Goal: Task Accomplishment & Management: Use online tool/utility

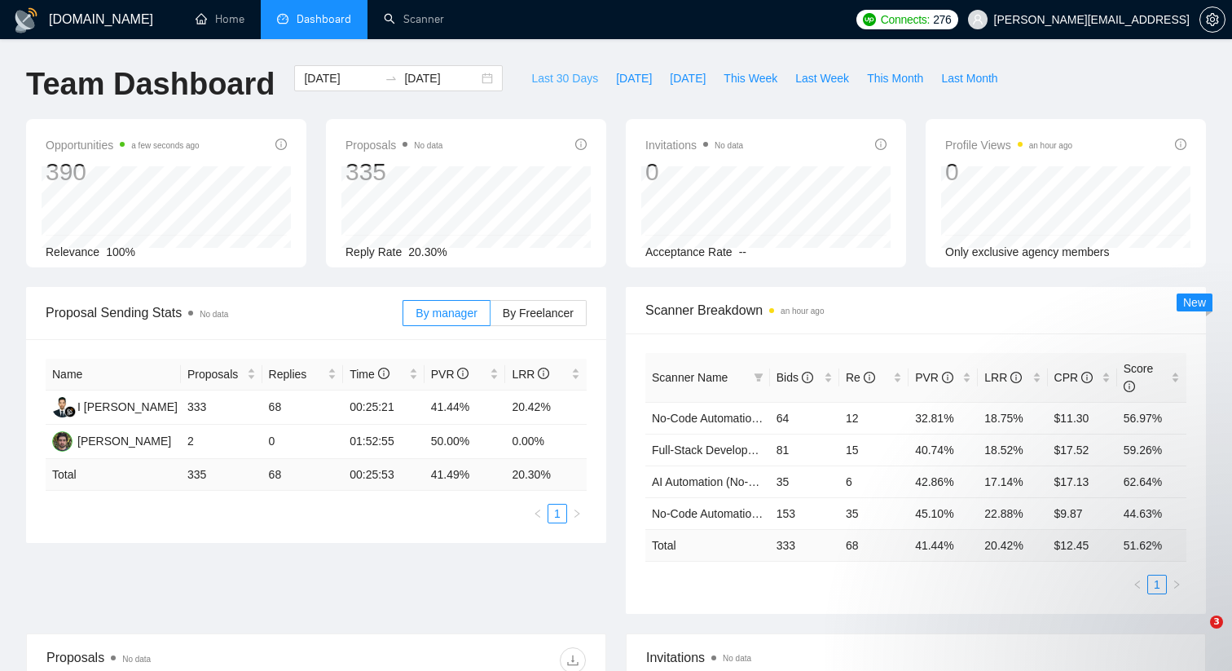
click at [553, 73] on span "Last 30 Days" at bounding box center [564, 78] width 67 height 18
type input "[DATE]"
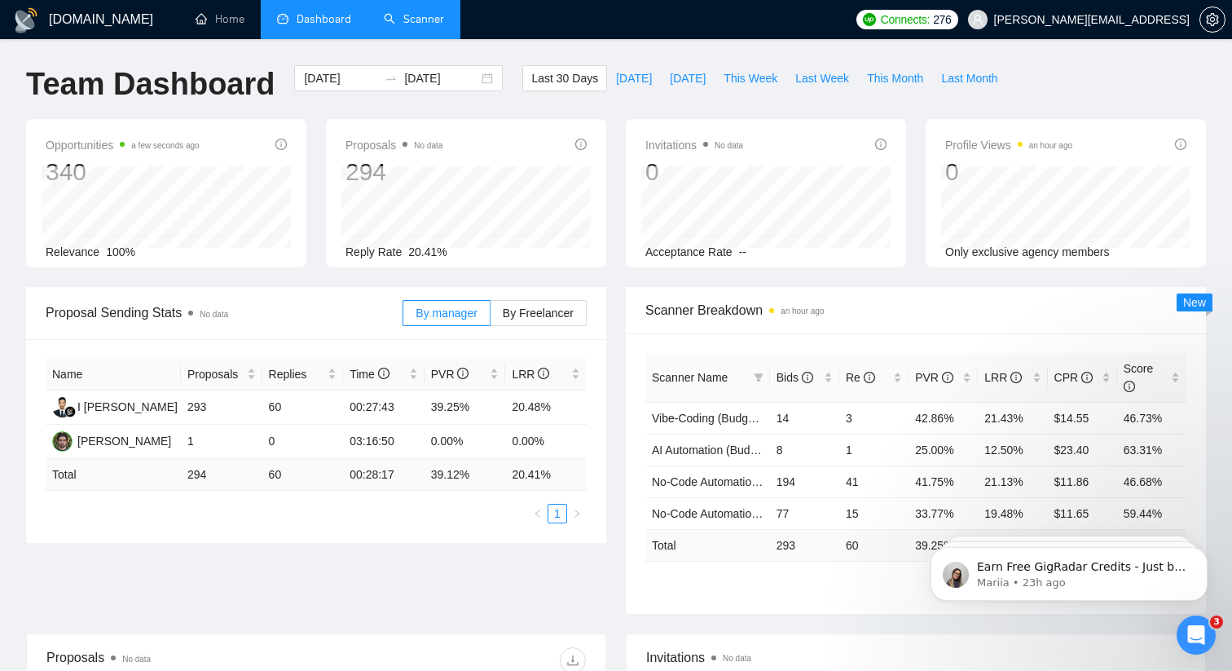
click at [410, 12] on link "Scanner" at bounding box center [414, 19] width 60 height 14
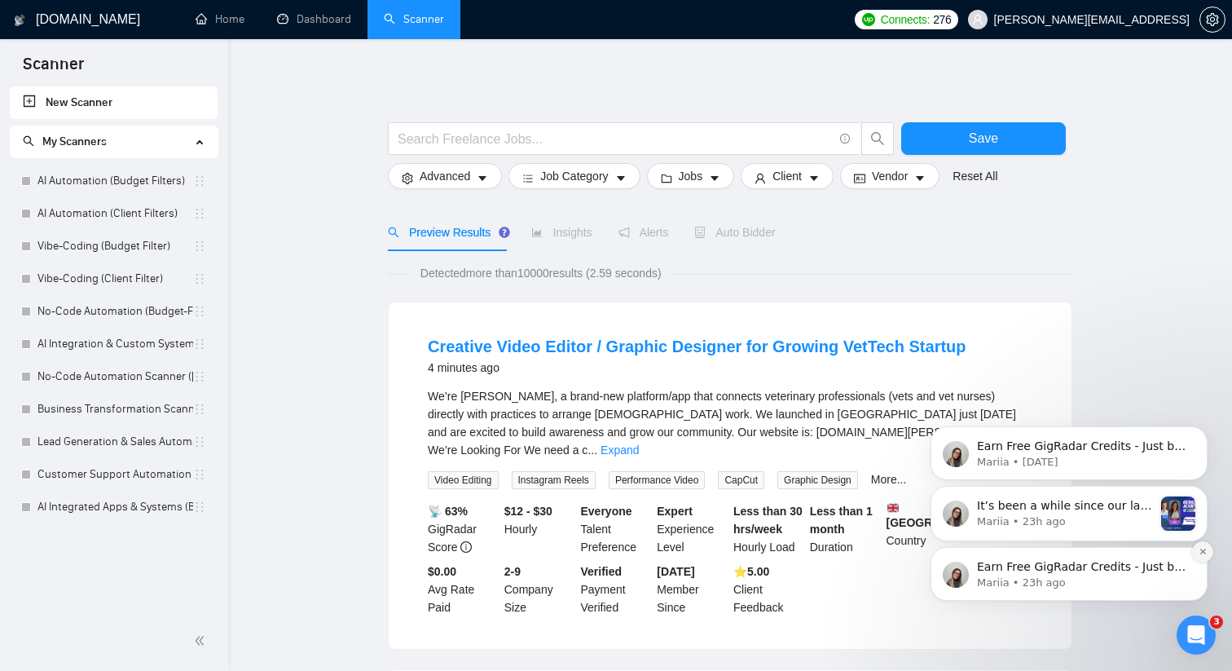
click at [1195, 552] on button "Dismiss notification" at bounding box center [1202, 551] width 21 height 21
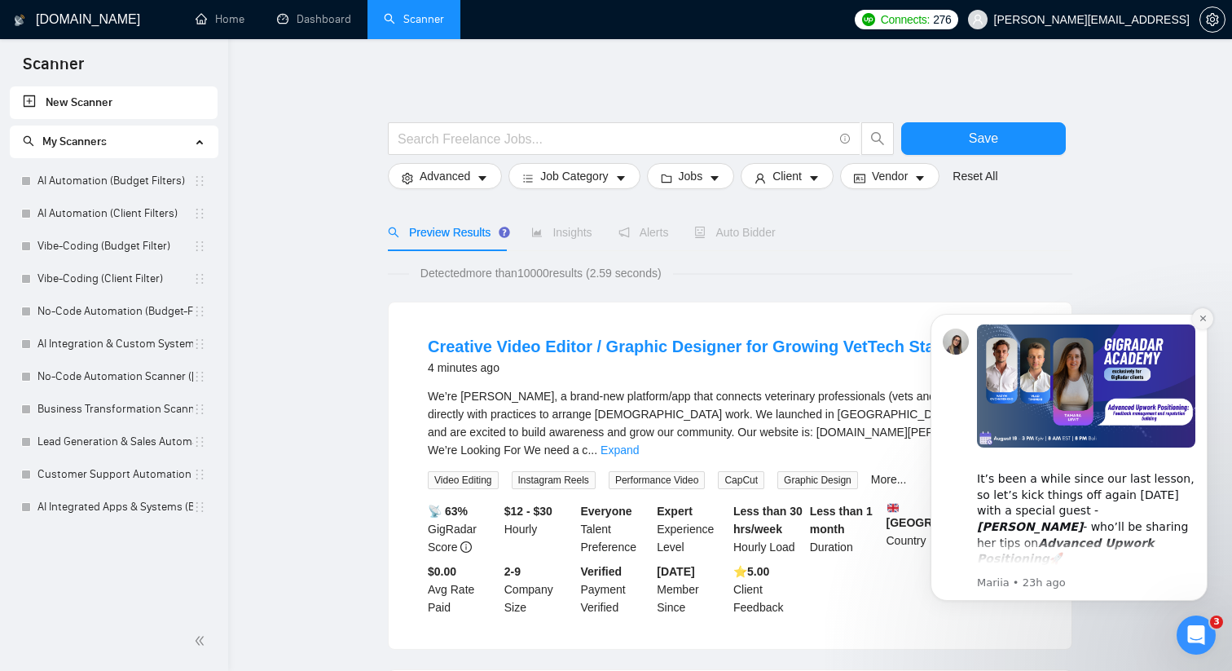
click at [1205, 324] on button "Dismiss notification" at bounding box center [1202, 318] width 21 height 21
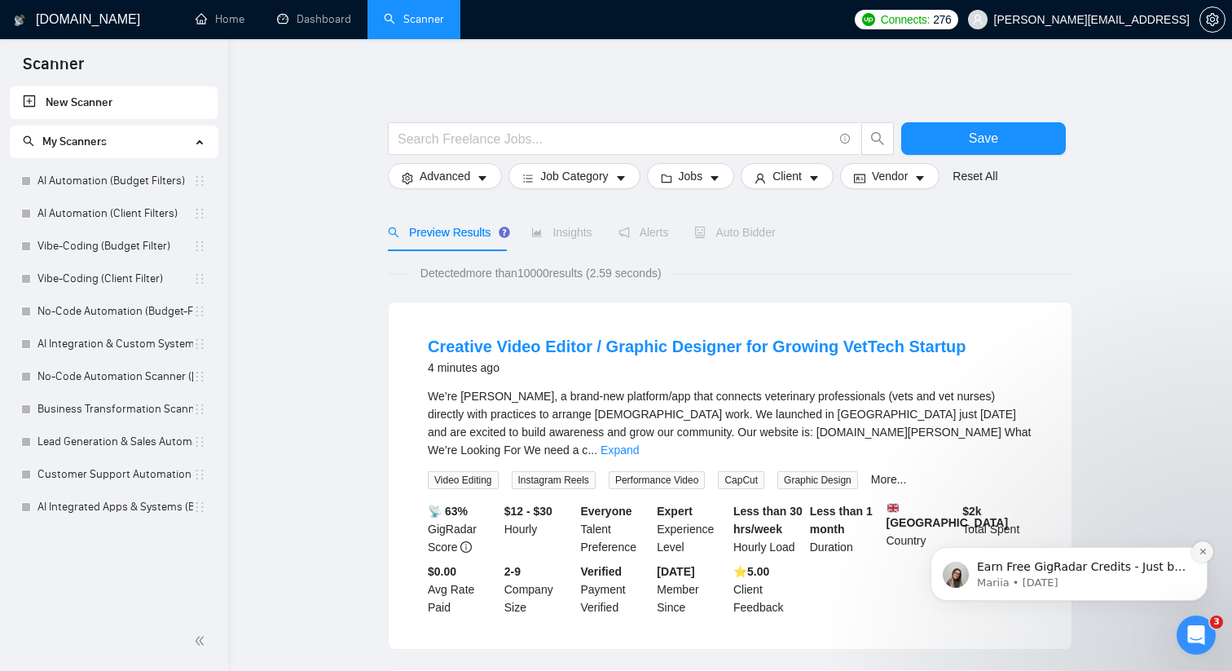
click at [1198, 545] on button "Dismiss notification" at bounding box center [1202, 551] width 21 height 21
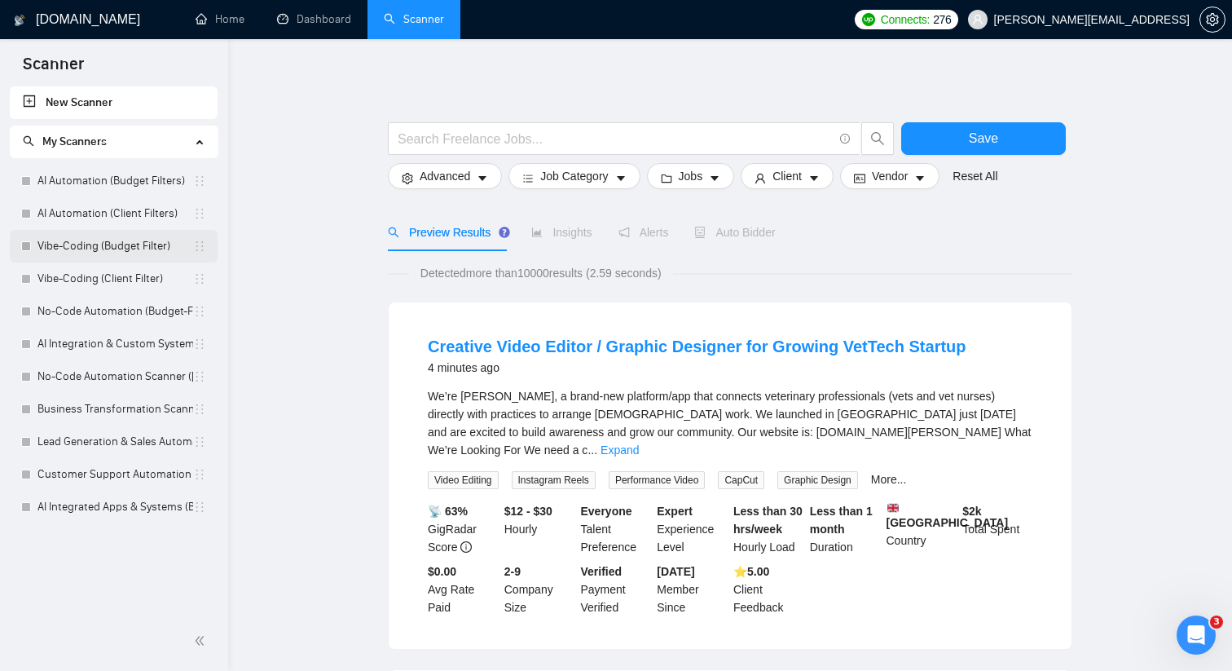
click at [117, 249] on link "Vibe-Coding (Budget Filter)" at bounding box center [115, 246] width 156 height 33
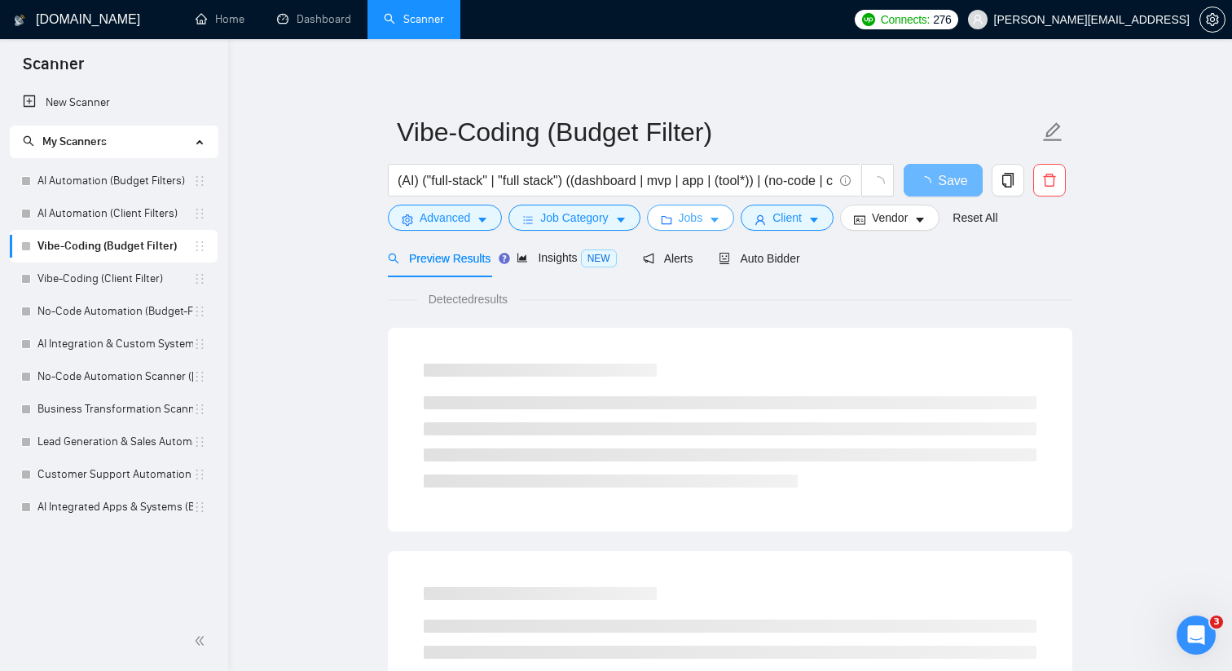
click at [711, 222] on button "Jobs" at bounding box center [691, 218] width 88 height 26
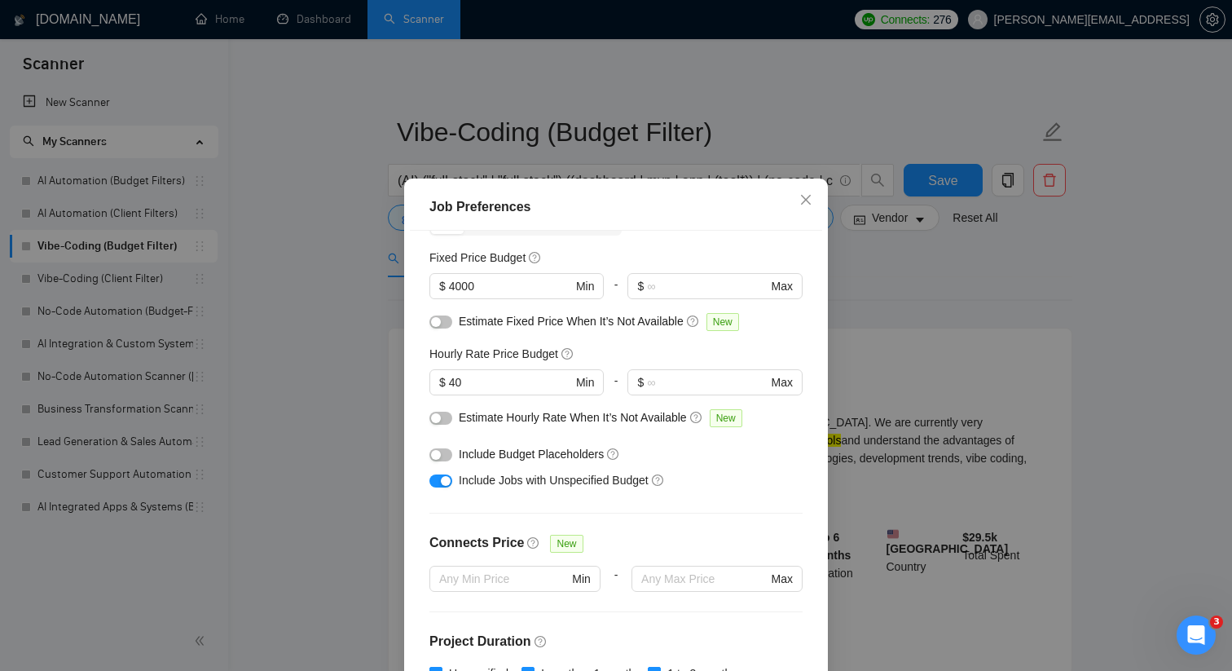
scroll to position [99, 0]
click at [493, 381] on input "40" at bounding box center [510, 381] width 123 height 18
type input "4"
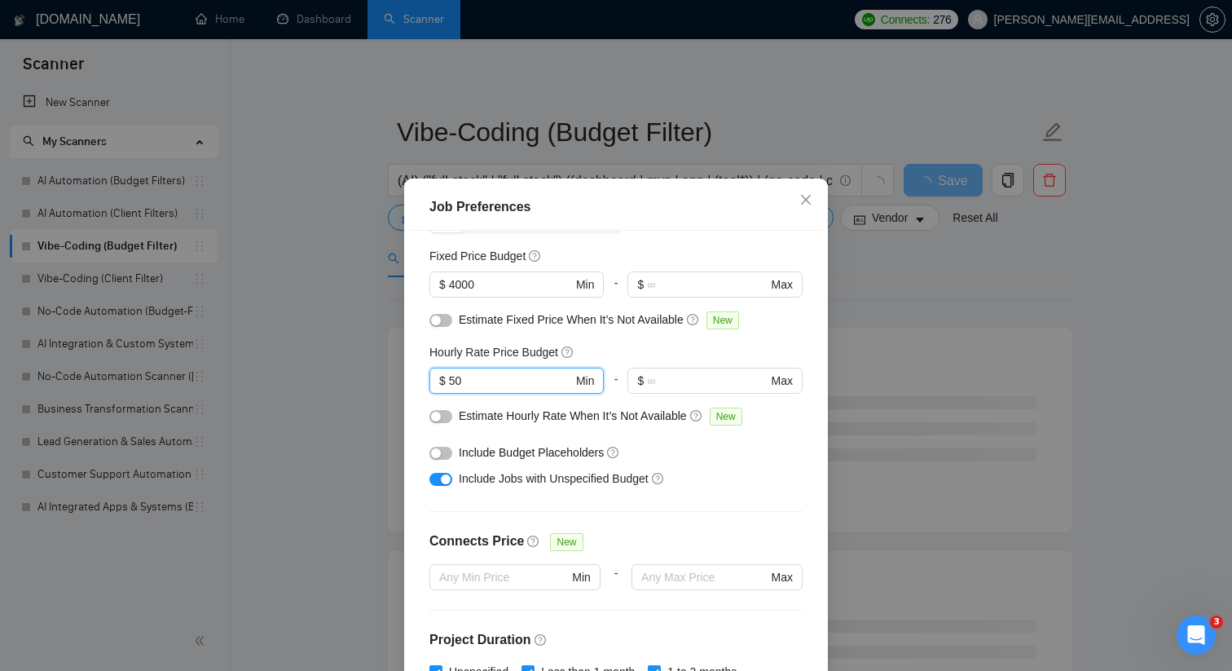
click at [640, 346] on div "Hourly Rate Price Budget" at bounding box center [615, 352] width 373 height 18
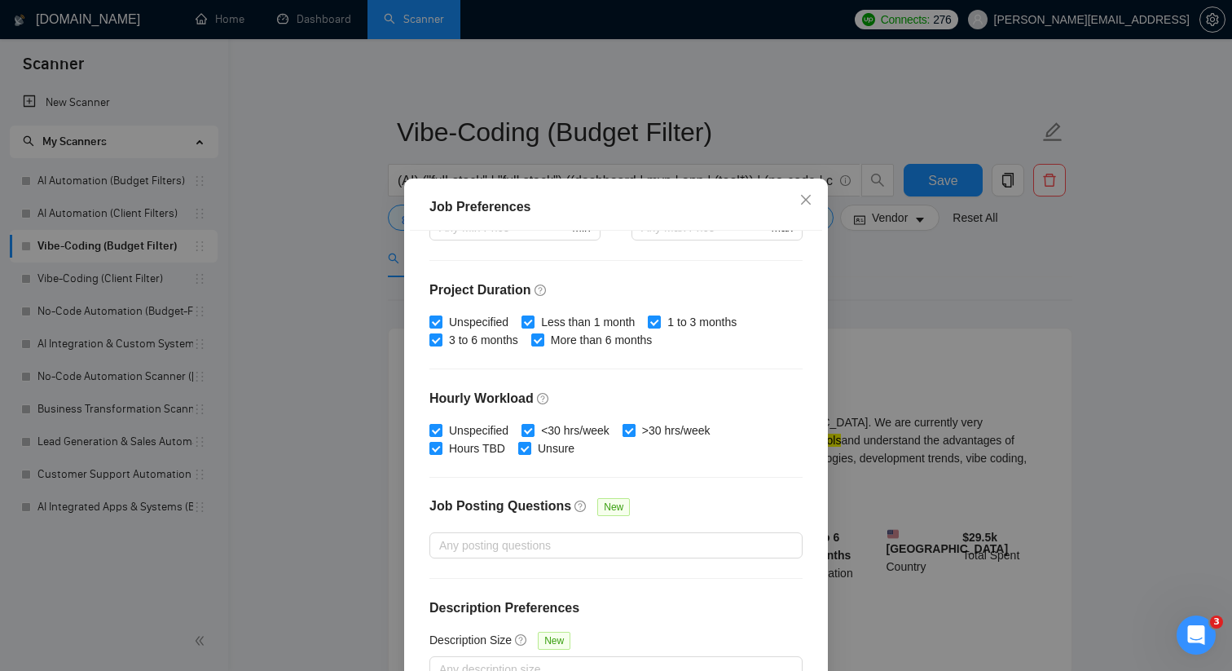
scroll to position [101, 0]
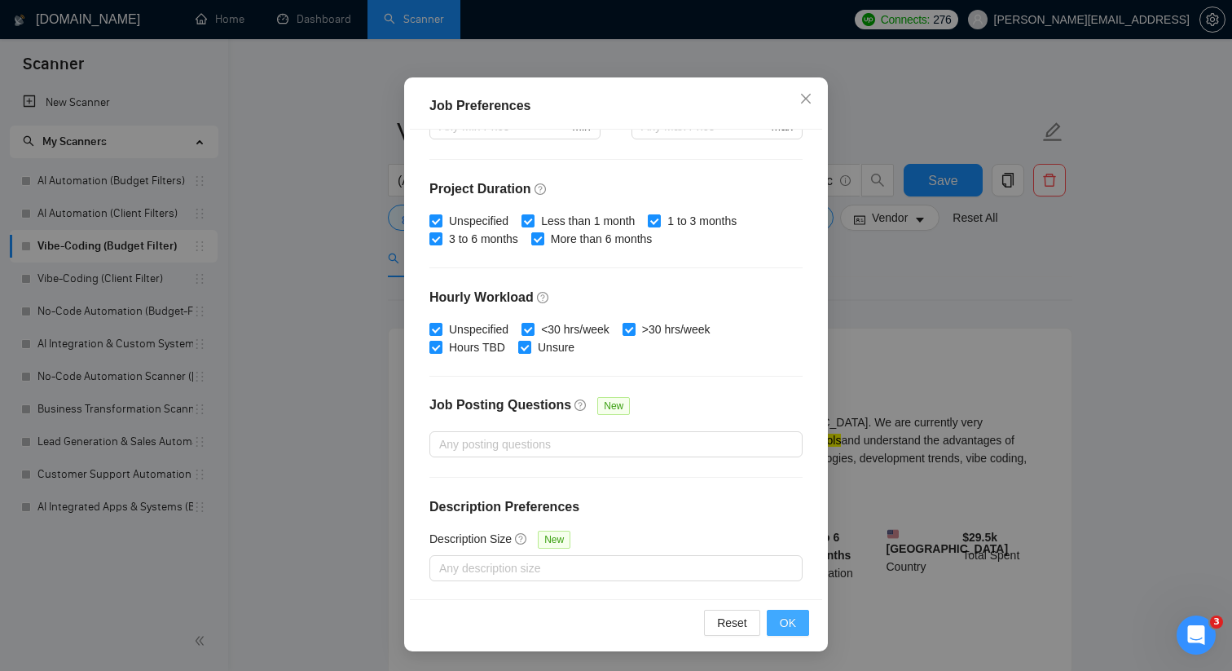
click at [791, 614] on span "OK" at bounding box center [788, 623] width 16 height 18
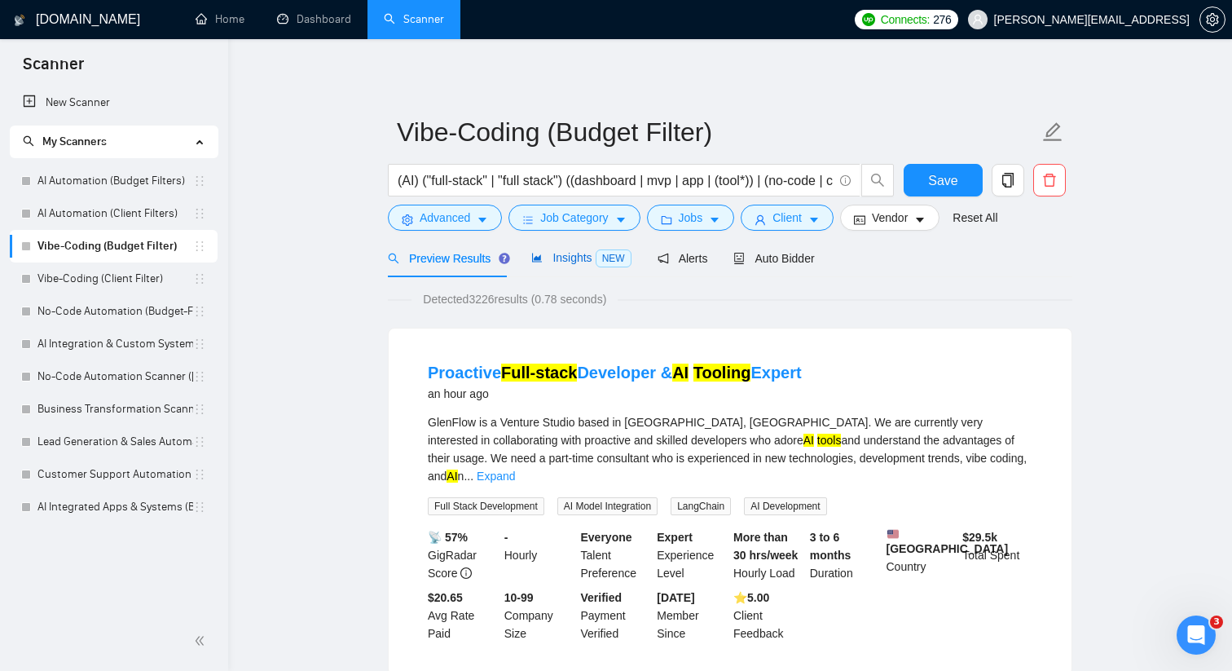
click at [575, 255] on span "Insights NEW" at bounding box center [580, 257] width 99 height 13
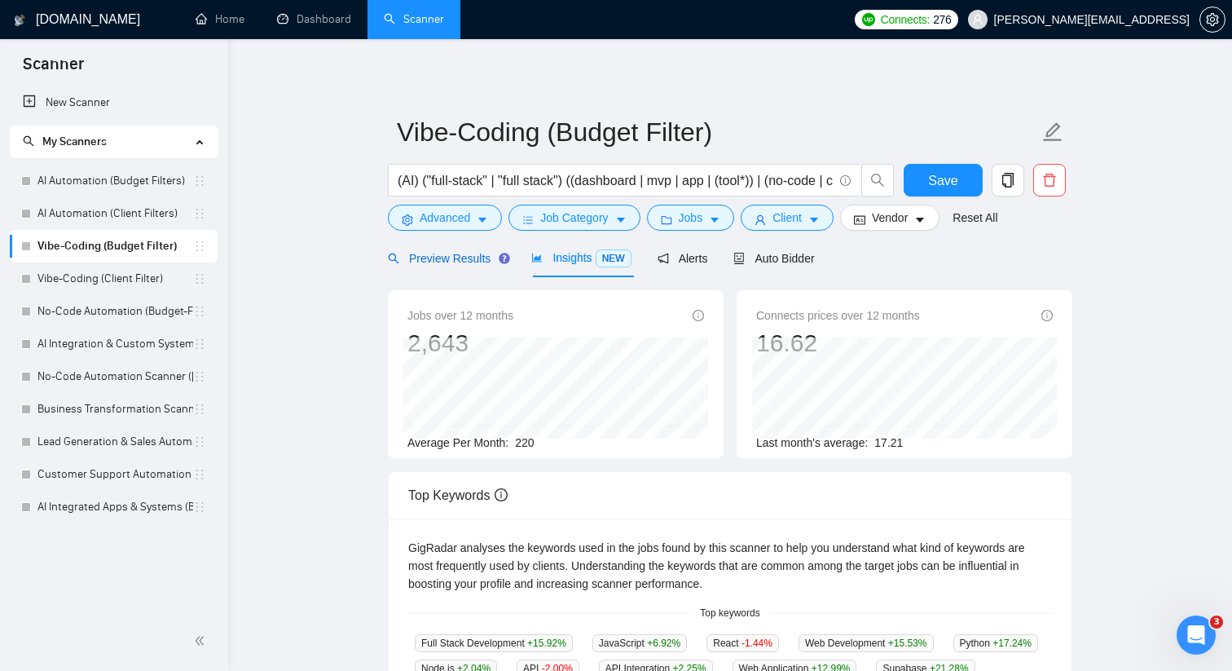
click at [473, 261] on span "Preview Results" at bounding box center [446, 258] width 117 height 13
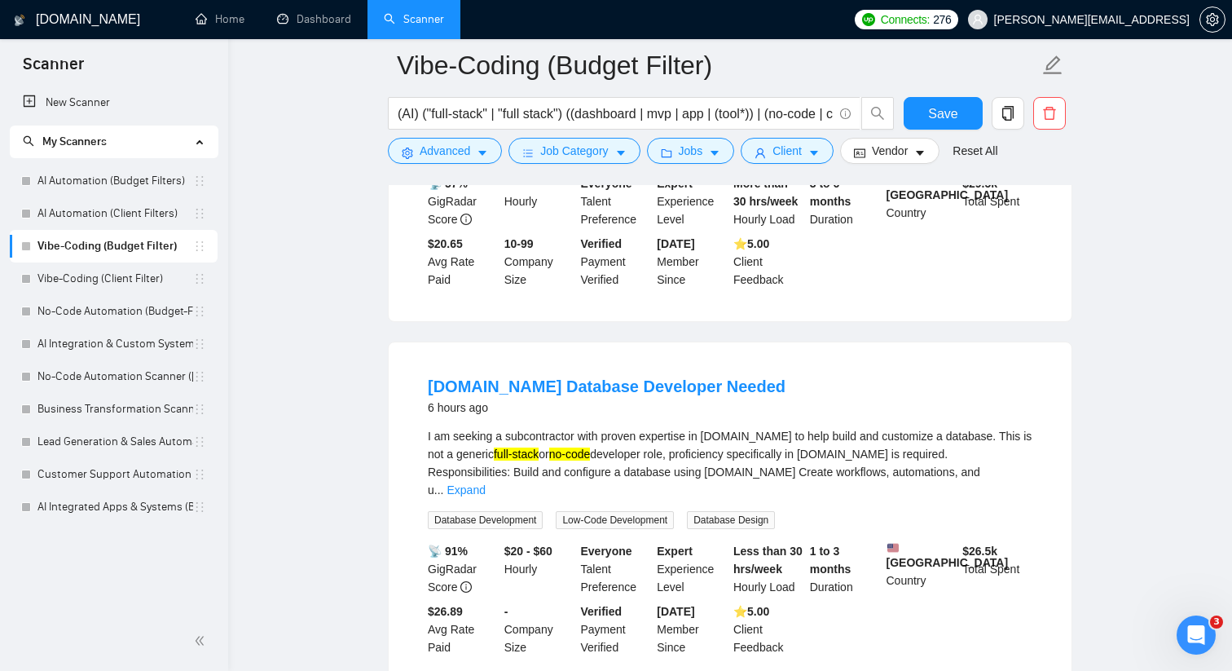
scroll to position [373, 0]
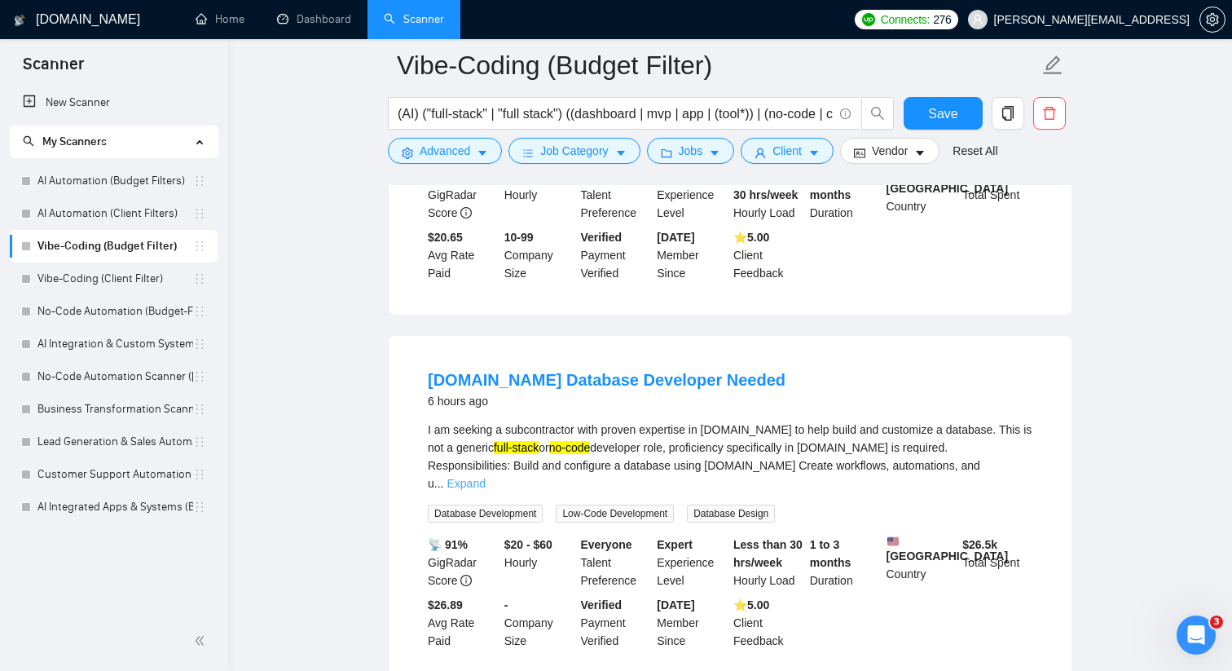
click at [485, 477] on link "Expand" at bounding box center [466, 483] width 38 height 13
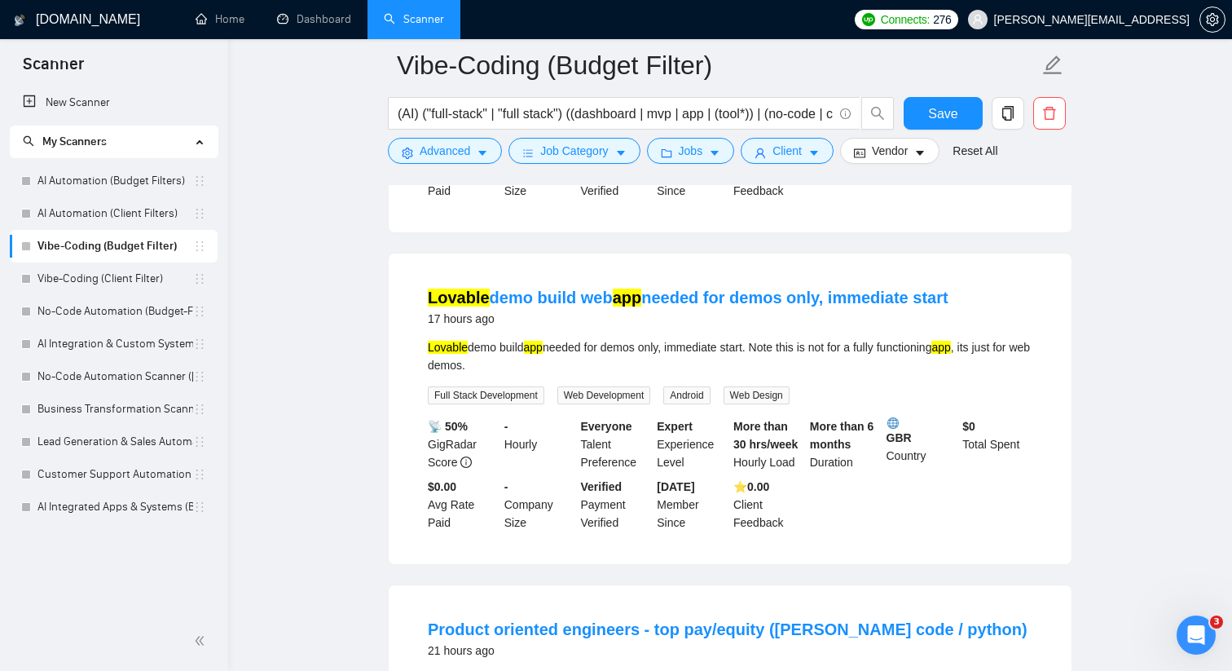
scroll to position [1913, 0]
click at [798, 142] on span "Client" at bounding box center [786, 151] width 29 height 18
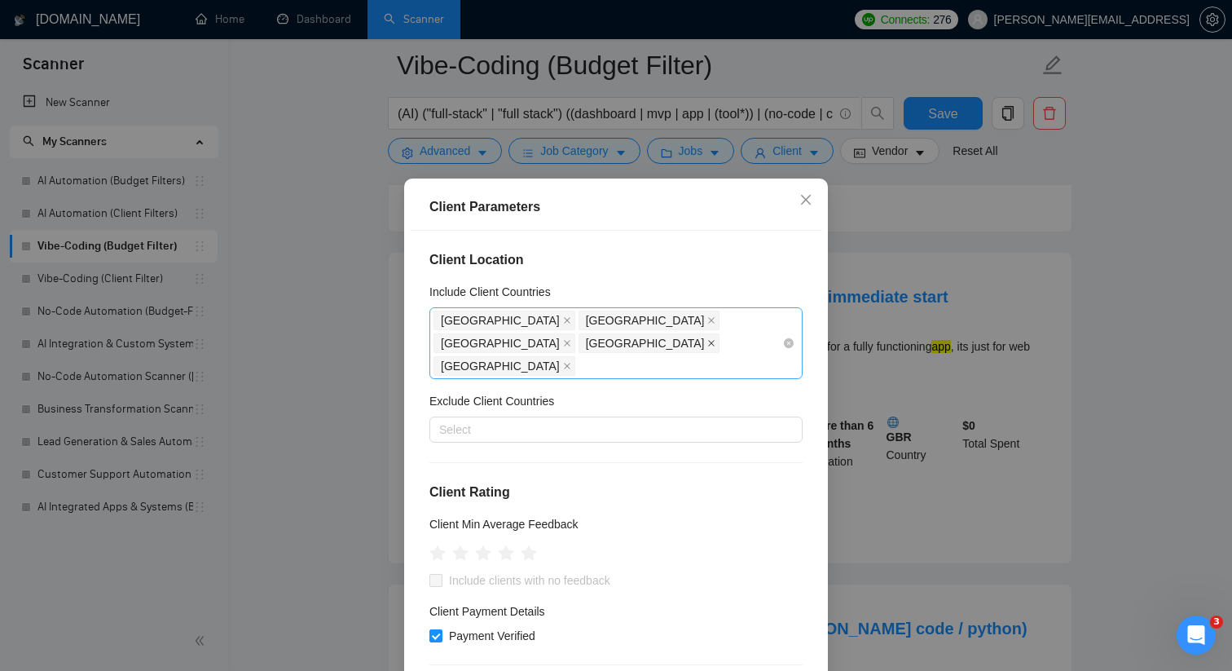
click at [715, 339] on icon "close" at bounding box center [711, 343] width 8 height 8
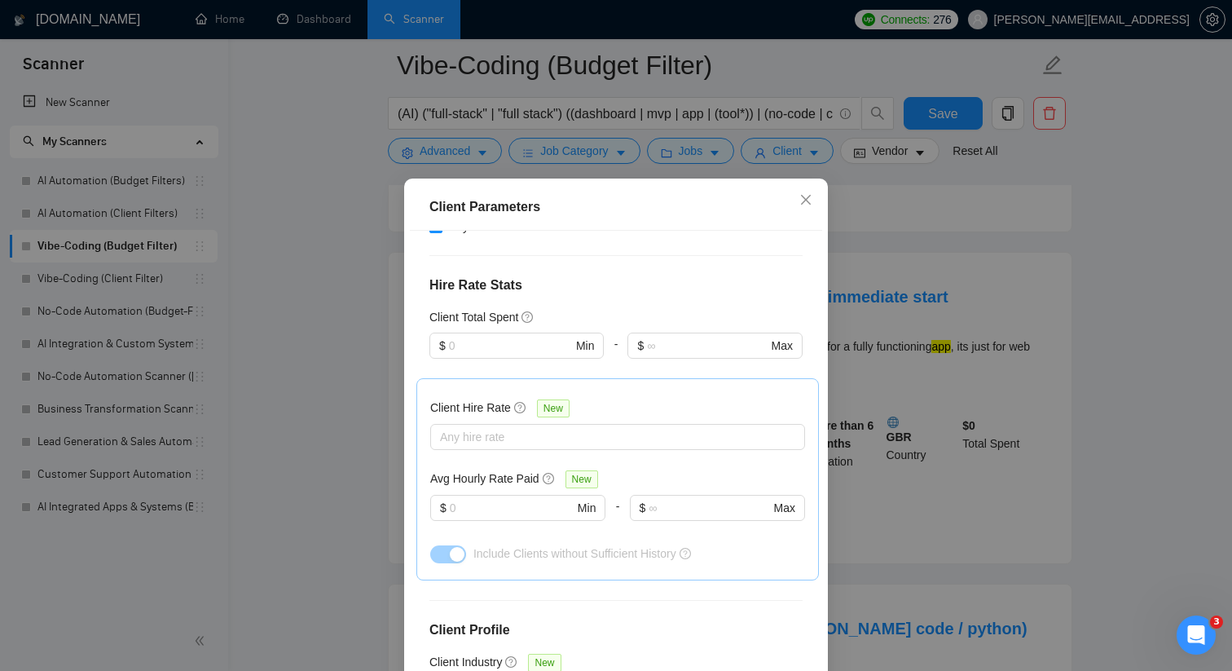
scroll to position [546, 0]
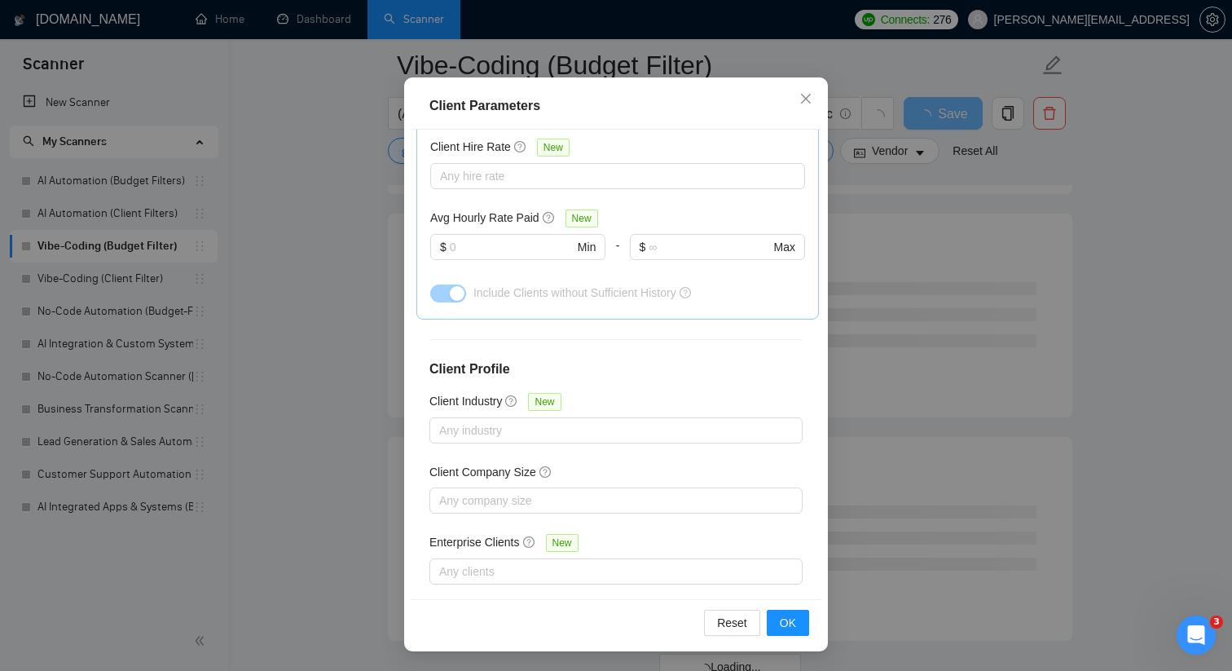
click at [911, 490] on div "Client Parameters Client Location Include Client Countries [GEOGRAPHIC_DATA] [G…" at bounding box center [616, 335] width 1232 height 671
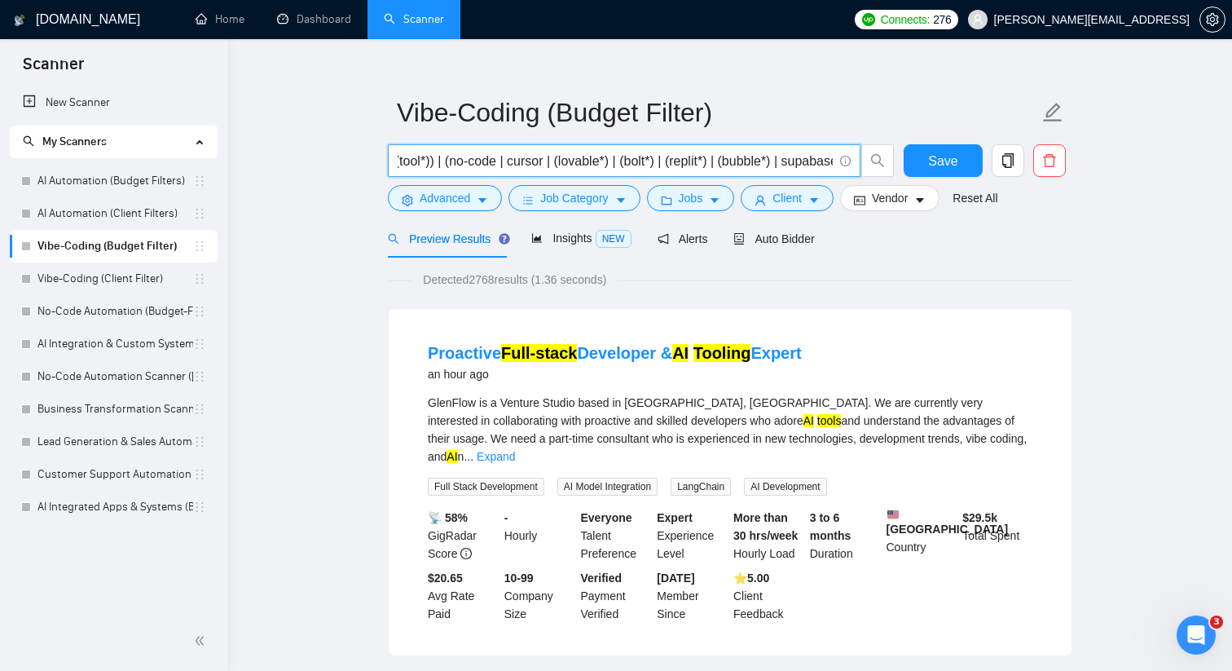
scroll to position [0, 358]
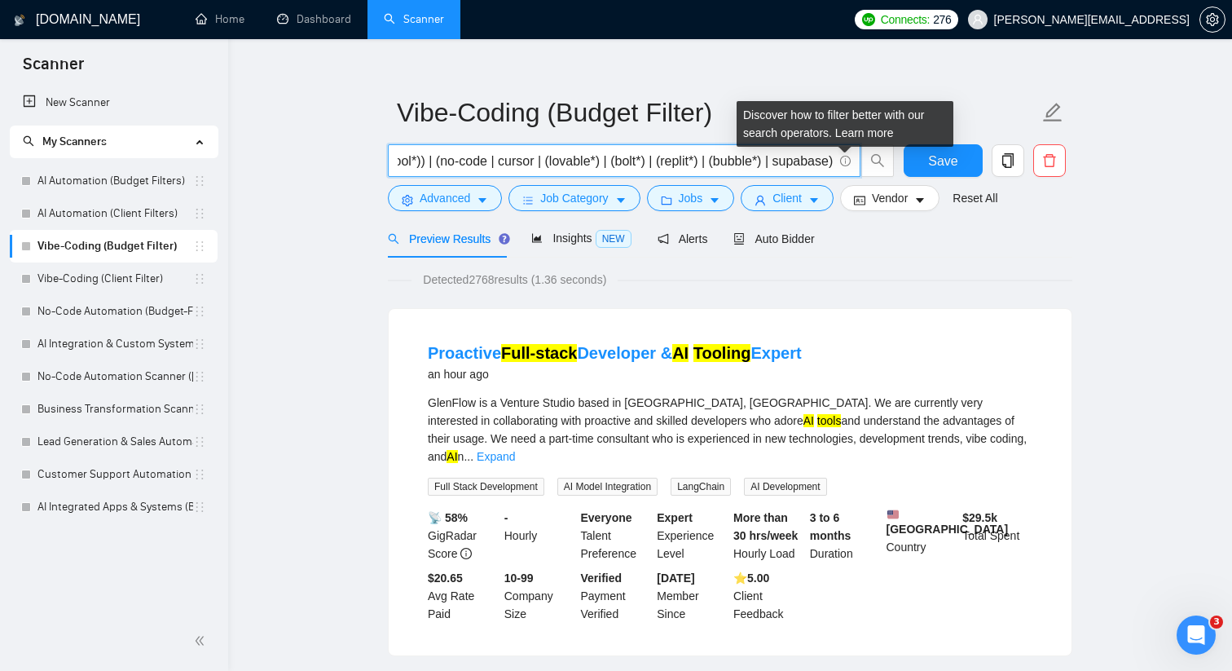
drag, startPoint x: 594, startPoint y: 161, endPoint x: 842, endPoint y: 161, distance: 247.7
click at [842, 161] on span "(AI) ("full-stack" | "full stack") ((dashboard | mvp | app | (tool*)) | (no-cod…" at bounding box center [624, 160] width 473 height 33
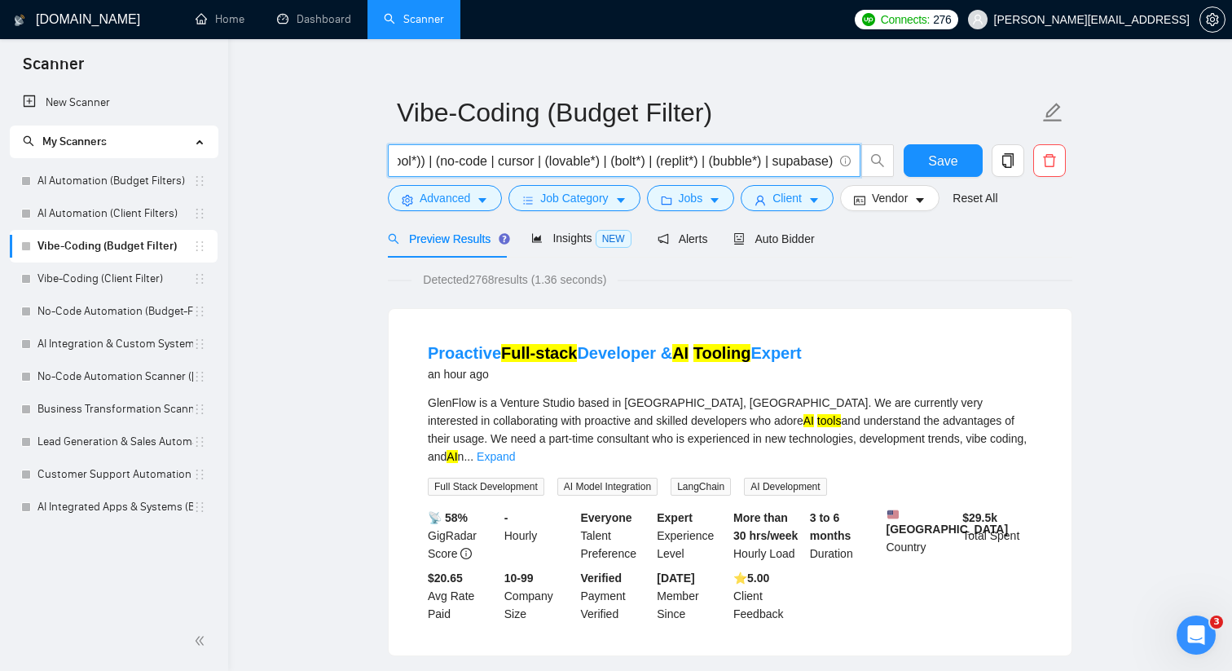
click at [414, 166] on input "(AI) ("full-stack" | "full stack") ((dashboard | mvp | app | (tool*)) | (no-cod…" at bounding box center [615, 161] width 435 height 20
drag, startPoint x: 634, startPoint y: 161, endPoint x: 867, endPoint y: 171, distance: 233.3
click at [867, 171] on span "(AI) ("full-stack" | "full stack") ((dashboard | mvp | app | (tool*)) | (no-cod…" at bounding box center [641, 160] width 507 height 33
click at [1042, 278] on div "Detected 2768 results (1.36 seconds)" at bounding box center [730, 280] width 684 height 18
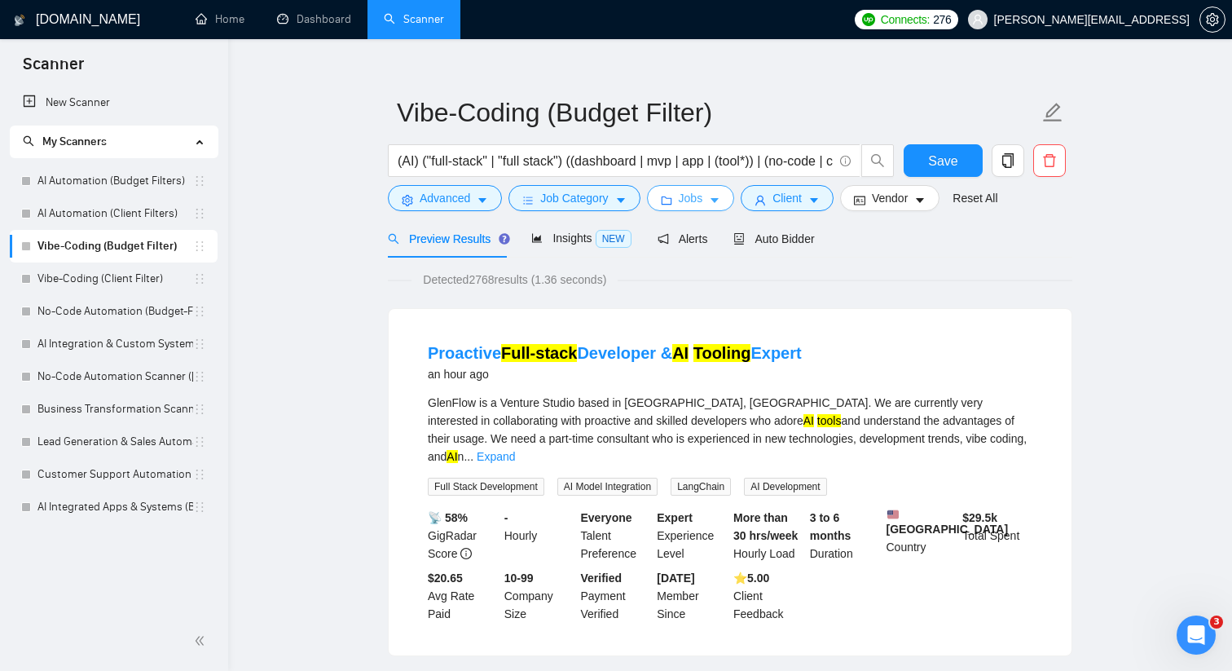
click at [690, 205] on span "Jobs" at bounding box center [691, 198] width 24 height 18
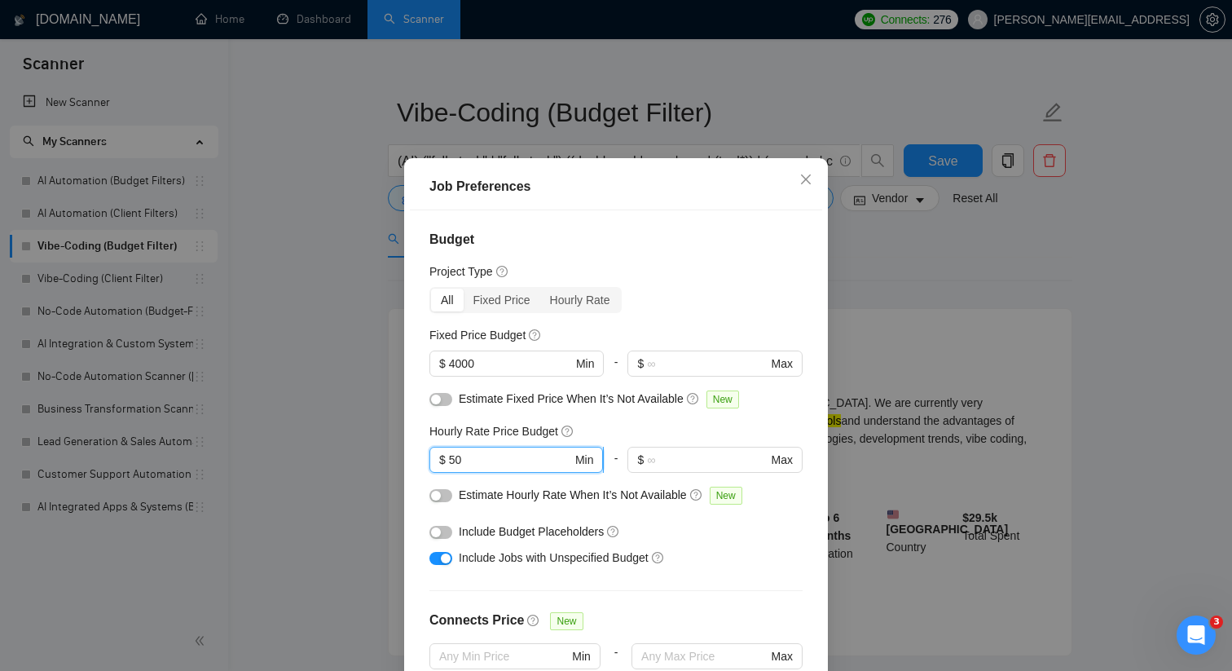
click at [500, 469] on input "50" at bounding box center [510, 460] width 123 height 18
type input "5"
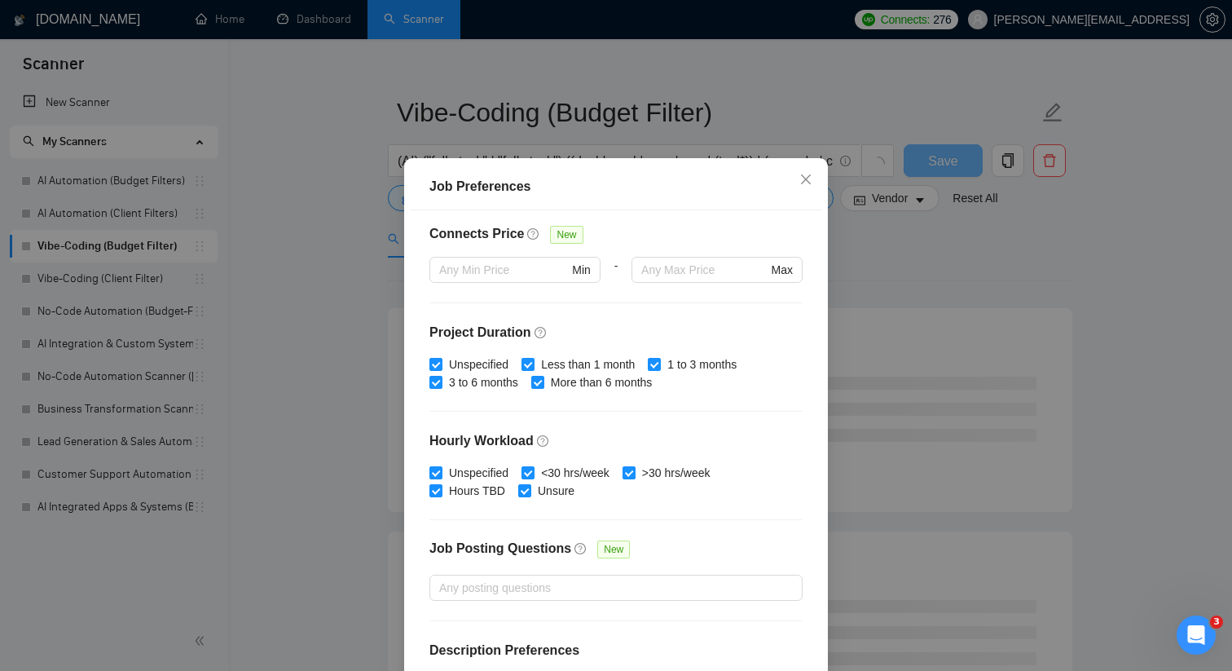
scroll to position [449, 0]
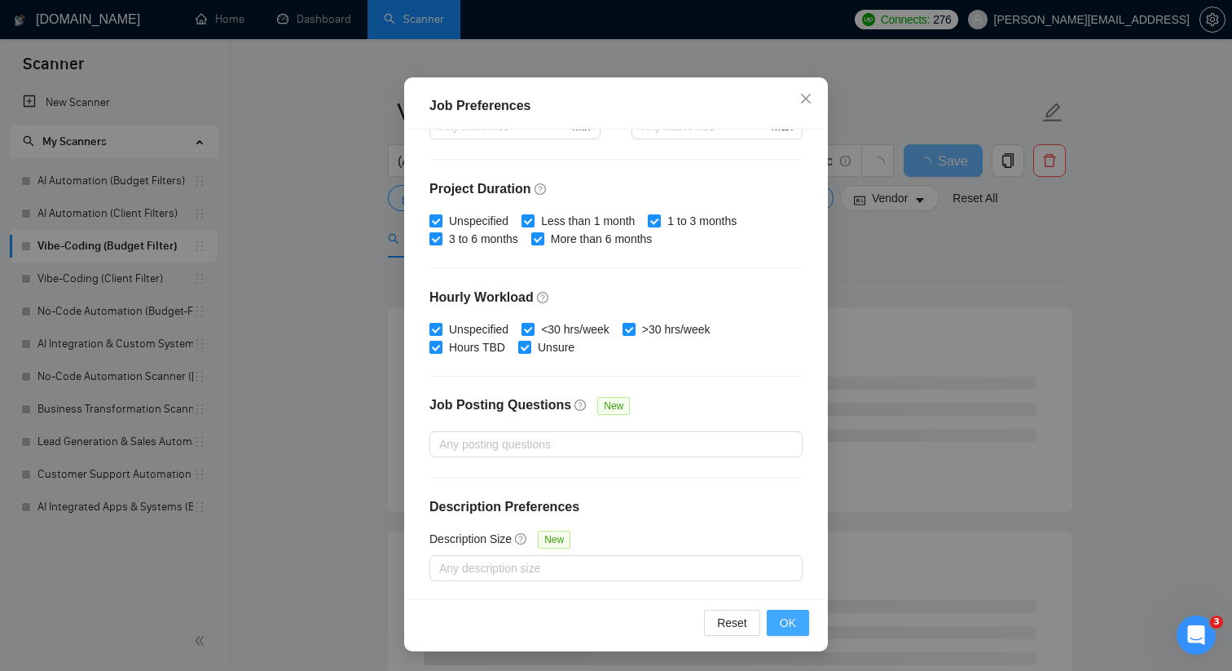
type input "100"
click at [795, 624] on span "OK" at bounding box center [788, 623] width 16 height 18
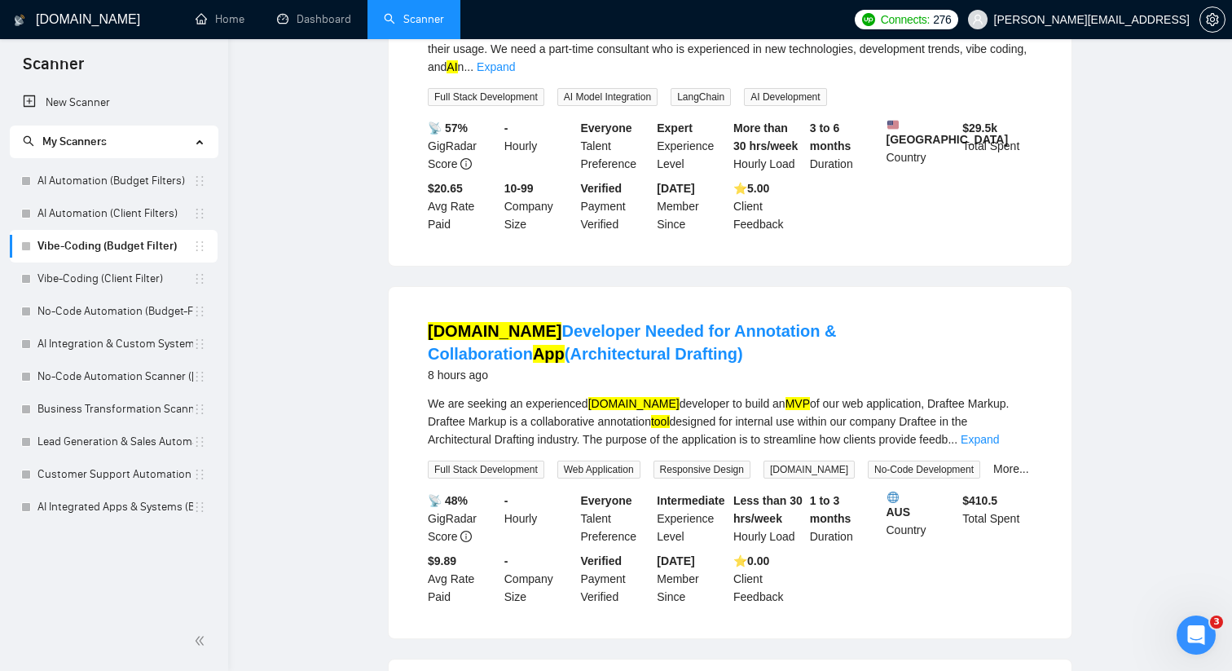
scroll to position [0, 0]
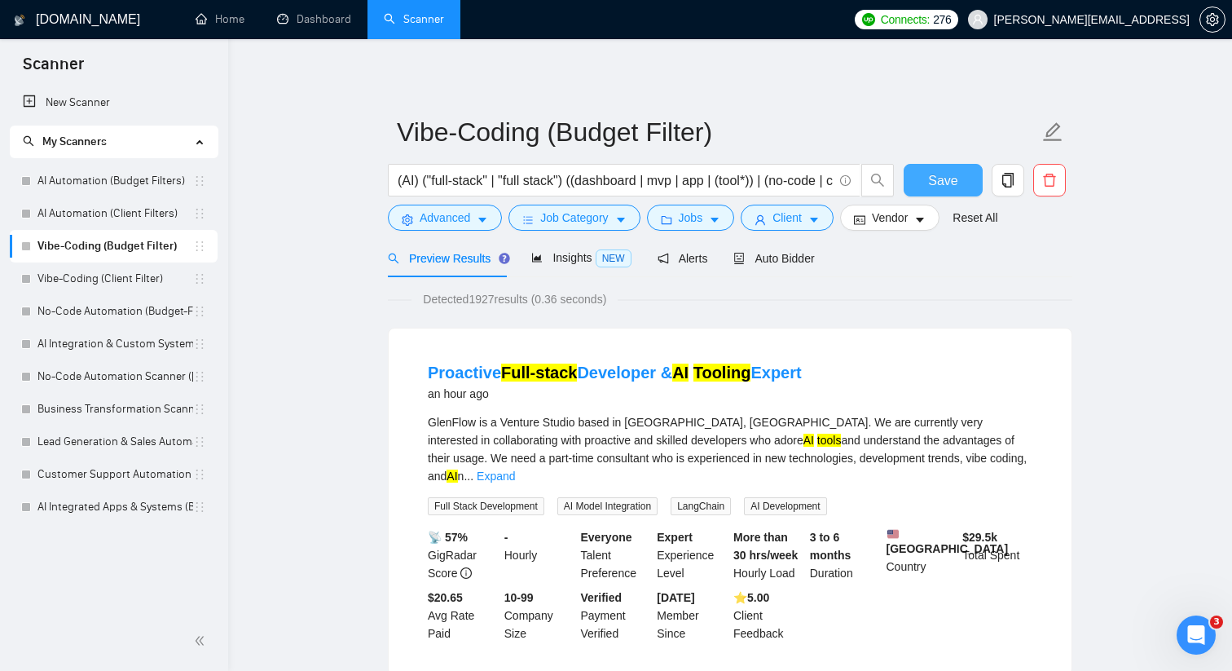
click at [921, 179] on button "Save" at bounding box center [943, 180] width 79 height 33
click at [796, 222] on span "Client" at bounding box center [786, 218] width 29 height 18
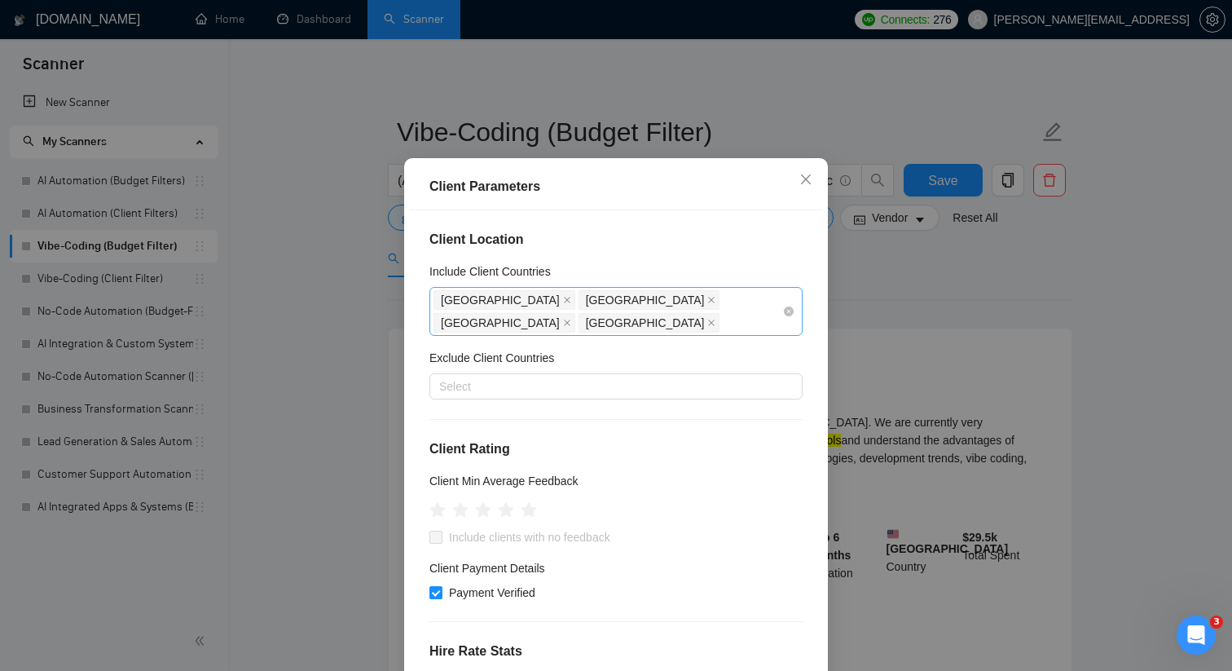
click at [775, 319] on div "[GEOGRAPHIC_DATA] [GEOGRAPHIC_DATA] [GEOGRAPHIC_DATA] [GEOGRAPHIC_DATA]" at bounding box center [608, 311] width 349 height 46
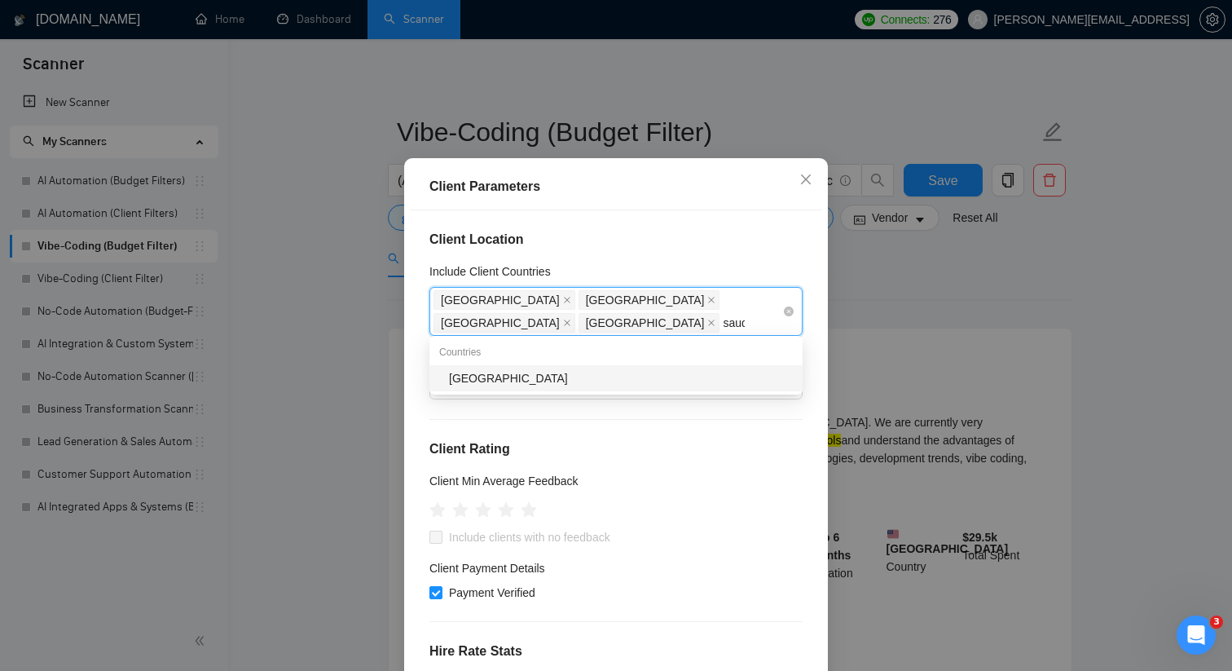
type input "saudi"
click at [635, 401] on div "[GEOGRAPHIC_DATA]" at bounding box center [621, 398] width 344 height 18
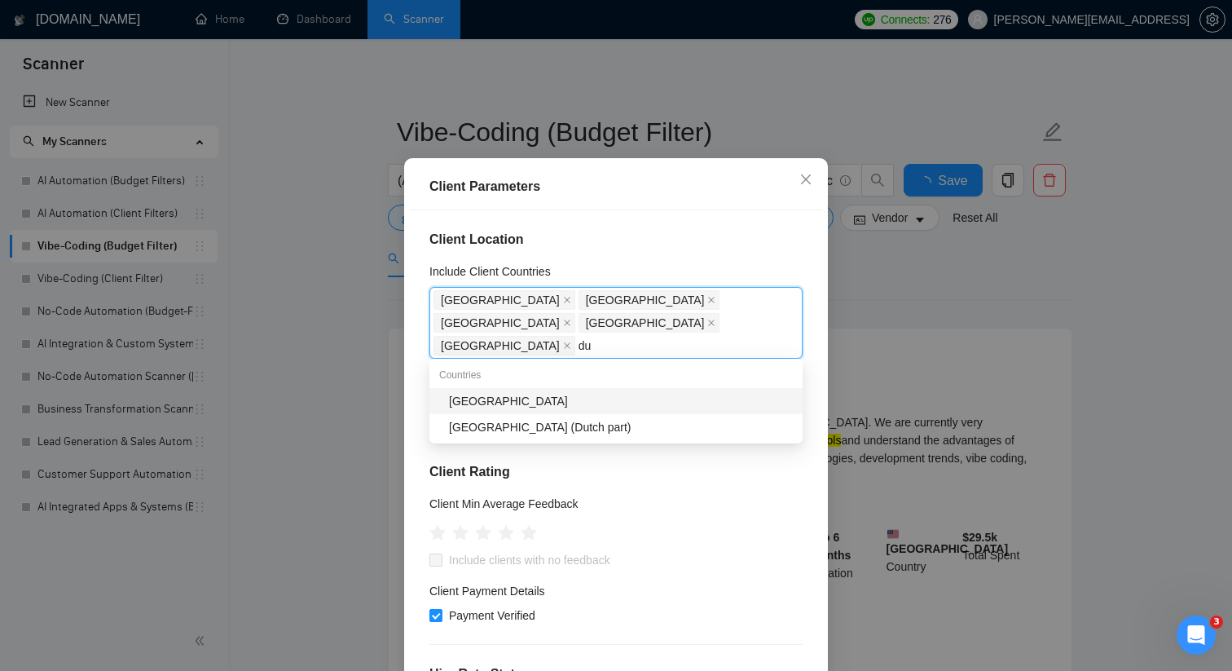
type input "d"
type input "united arab"
click at [606, 393] on div "[GEOGRAPHIC_DATA]" at bounding box center [621, 401] width 344 height 18
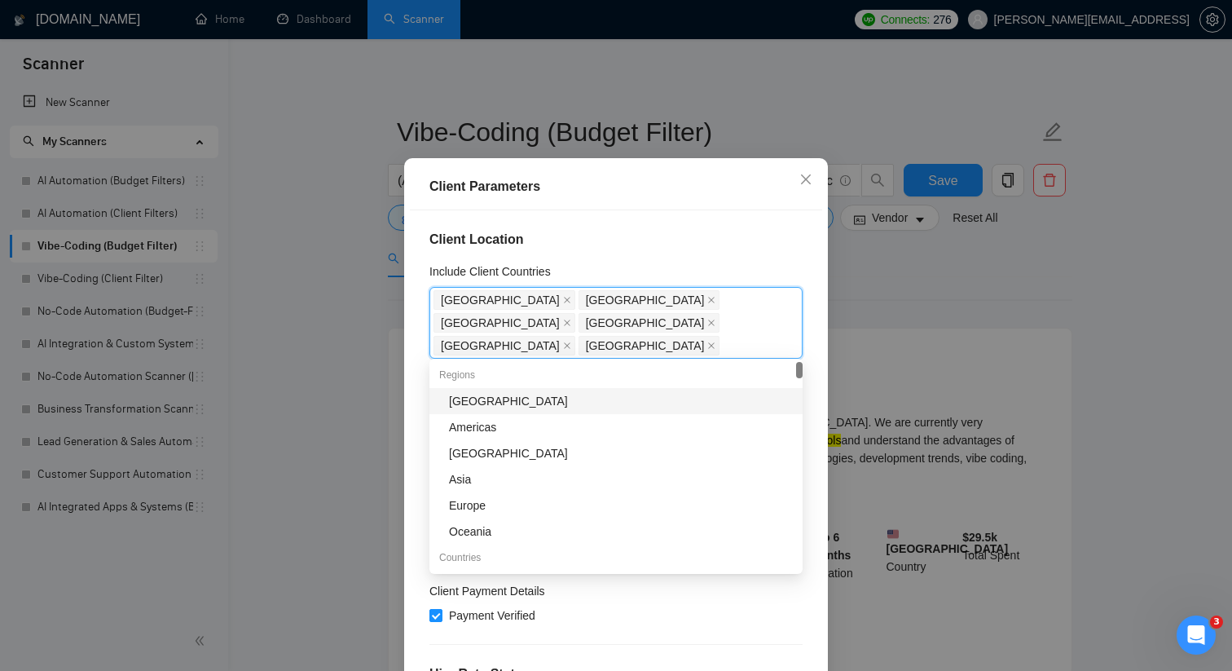
click at [737, 272] on div "Client Location Include Client Countries [GEOGRAPHIC_DATA], [GEOGRAPHIC_DATA], …" at bounding box center [616, 444] width 412 height 469
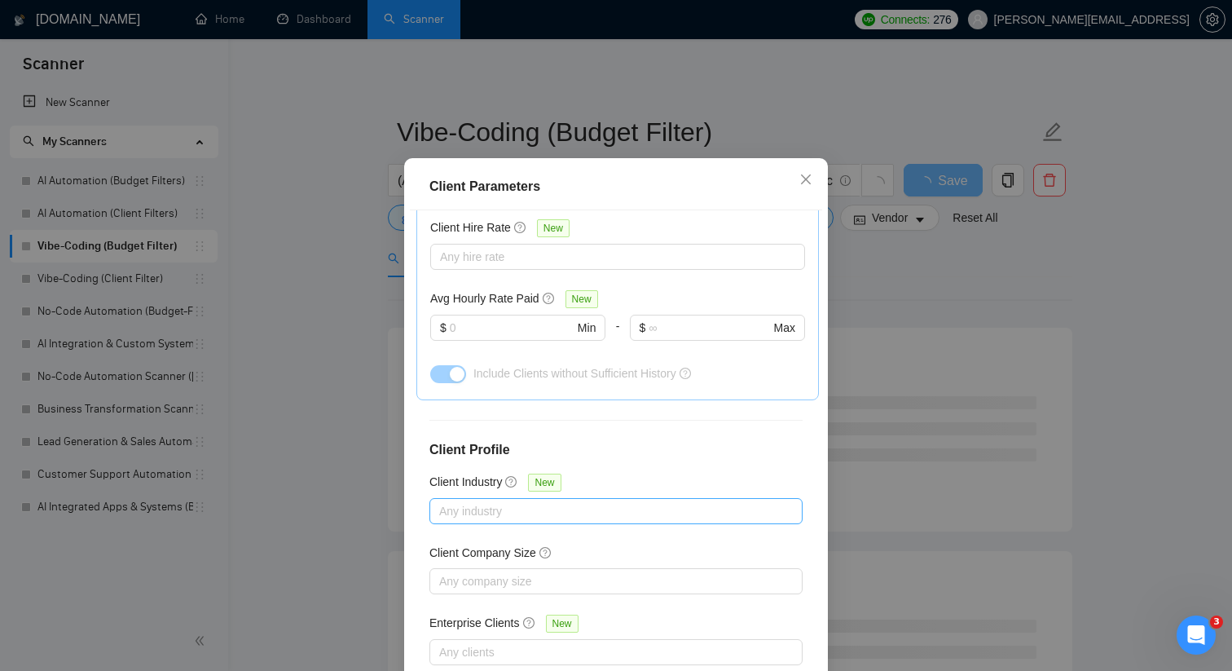
scroll to position [101, 0]
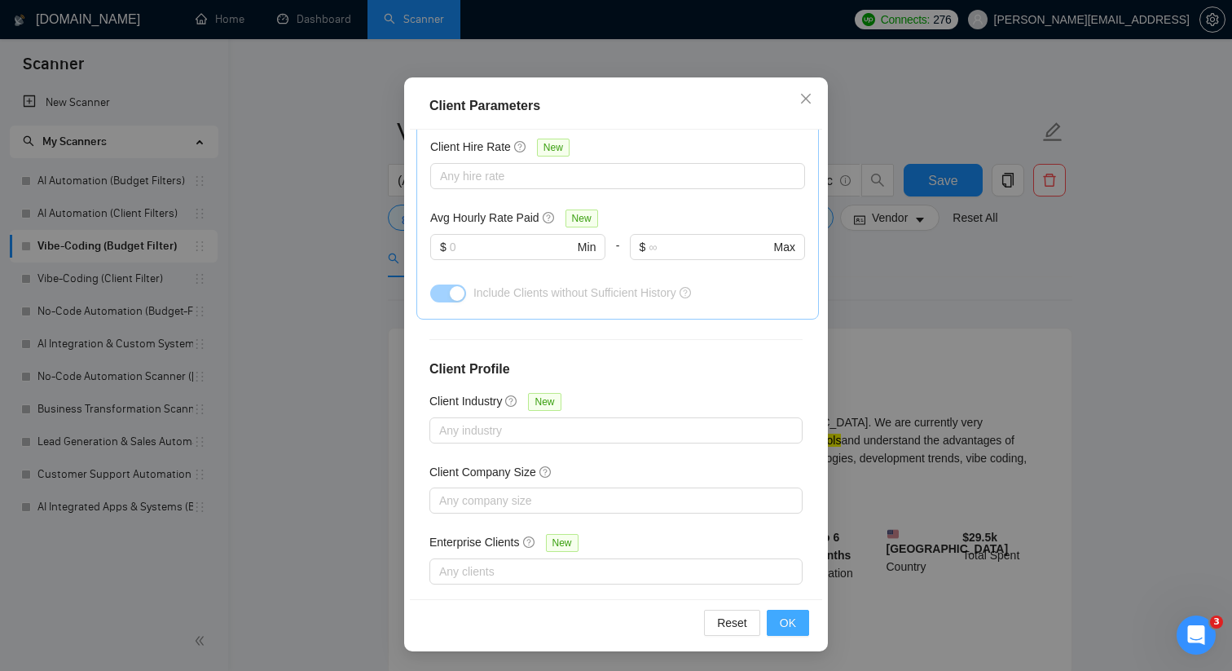
click at [769, 612] on button "OK" at bounding box center [788, 623] width 42 height 26
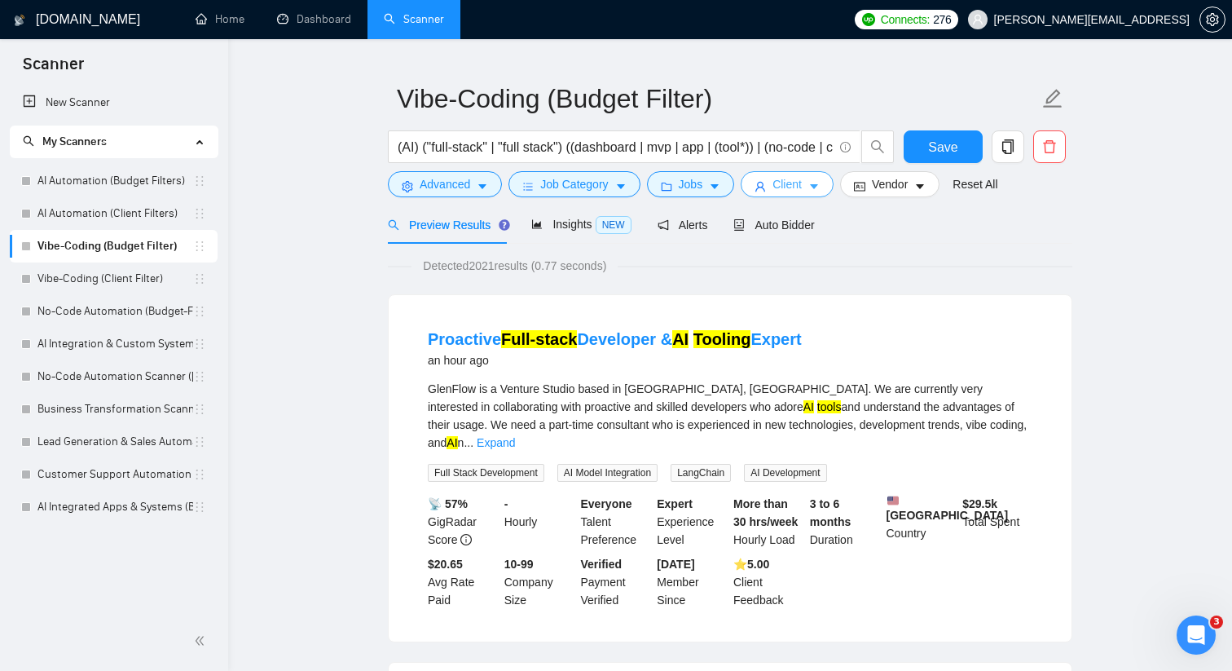
scroll to position [42, 0]
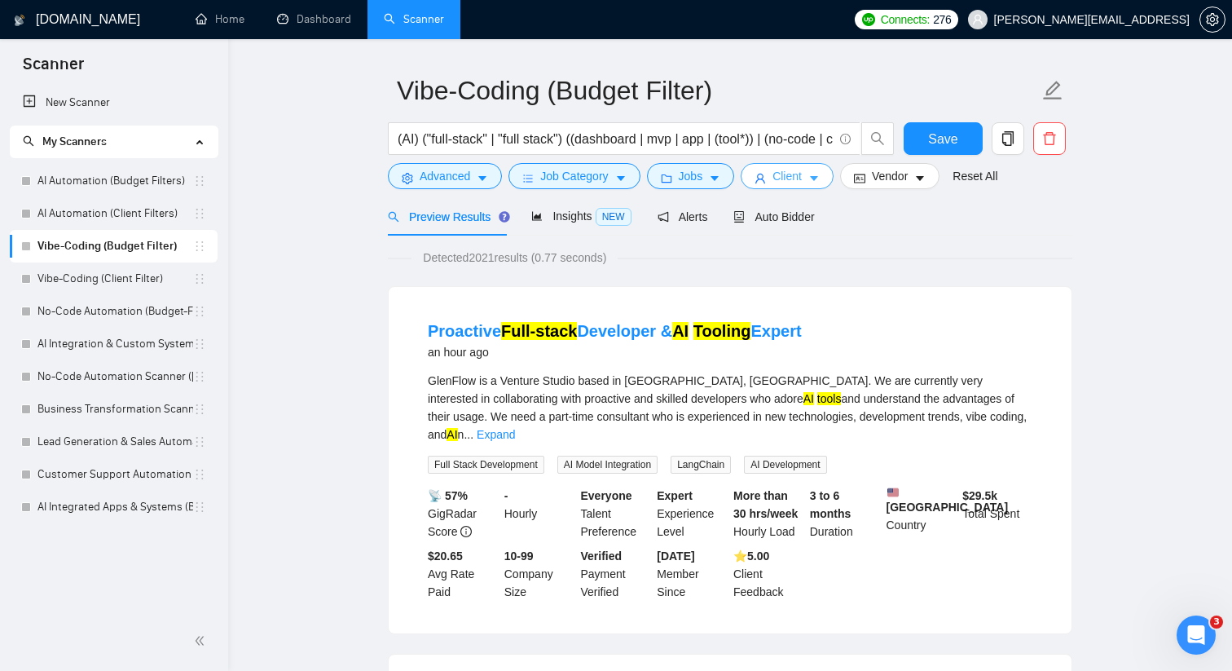
click at [781, 164] on button "Client" at bounding box center [787, 176] width 93 height 26
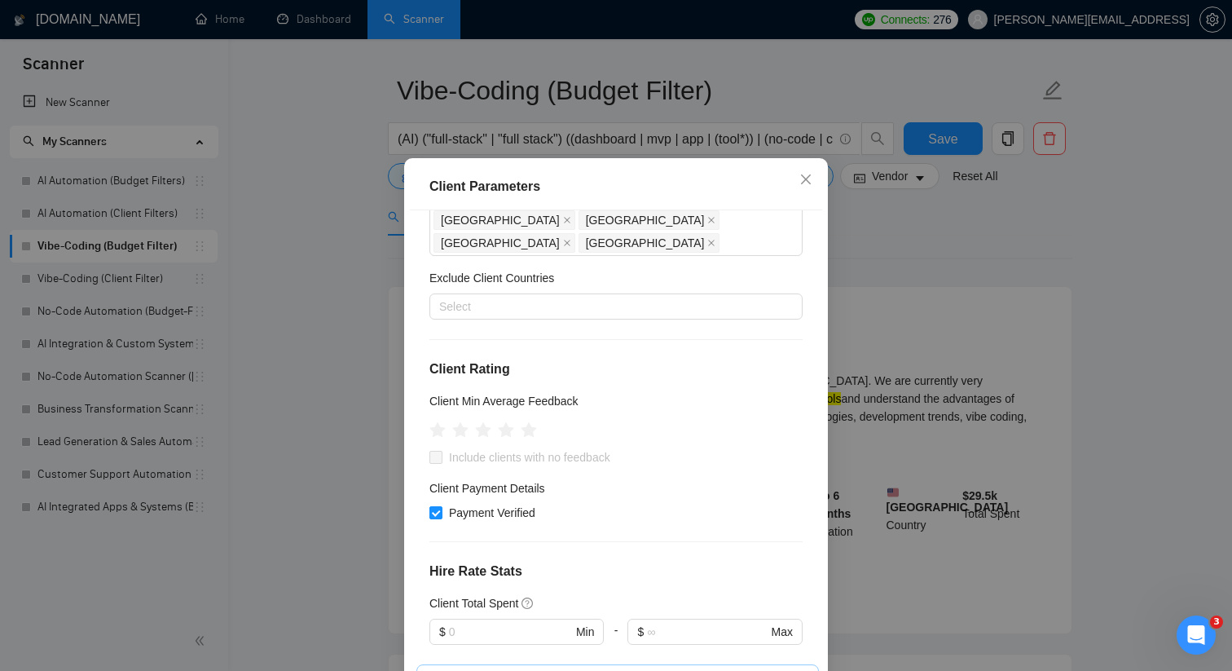
scroll to position [0, 0]
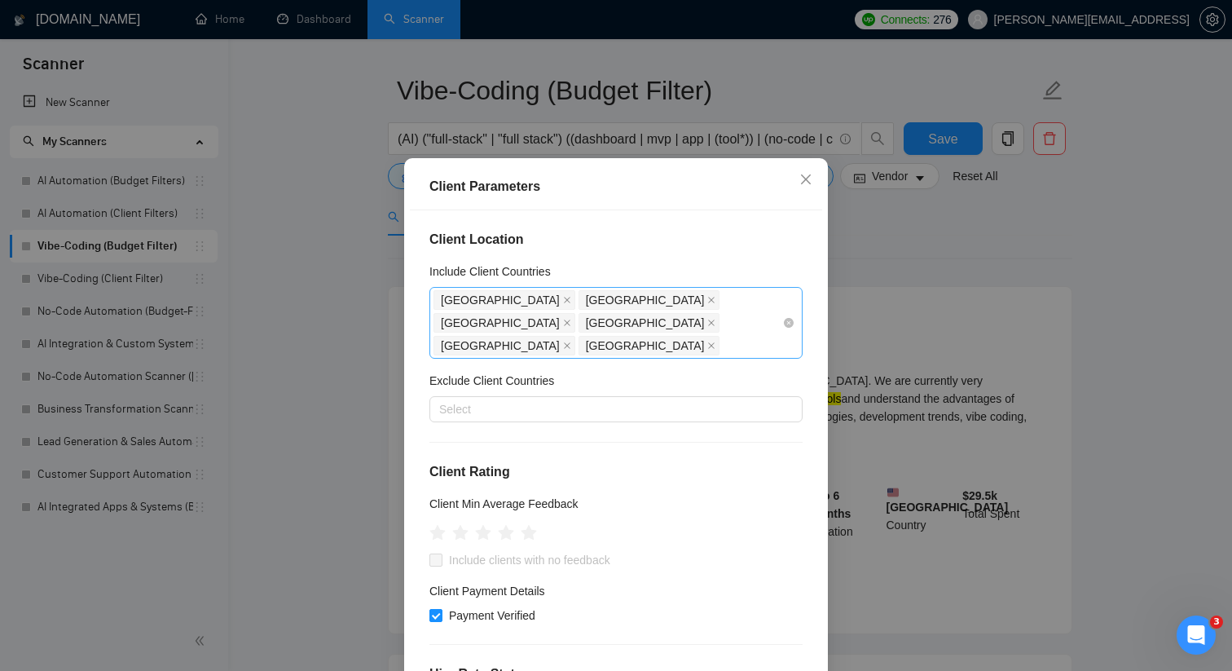
click at [688, 346] on div "[GEOGRAPHIC_DATA] [GEOGRAPHIC_DATA] [GEOGRAPHIC_DATA] [GEOGRAPHIC_DATA] [GEOGRA…" at bounding box center [608, 322] width 349 height 68
click at [805, 186] on icon "close" at bounding box center [805, 179] width 13 height 13
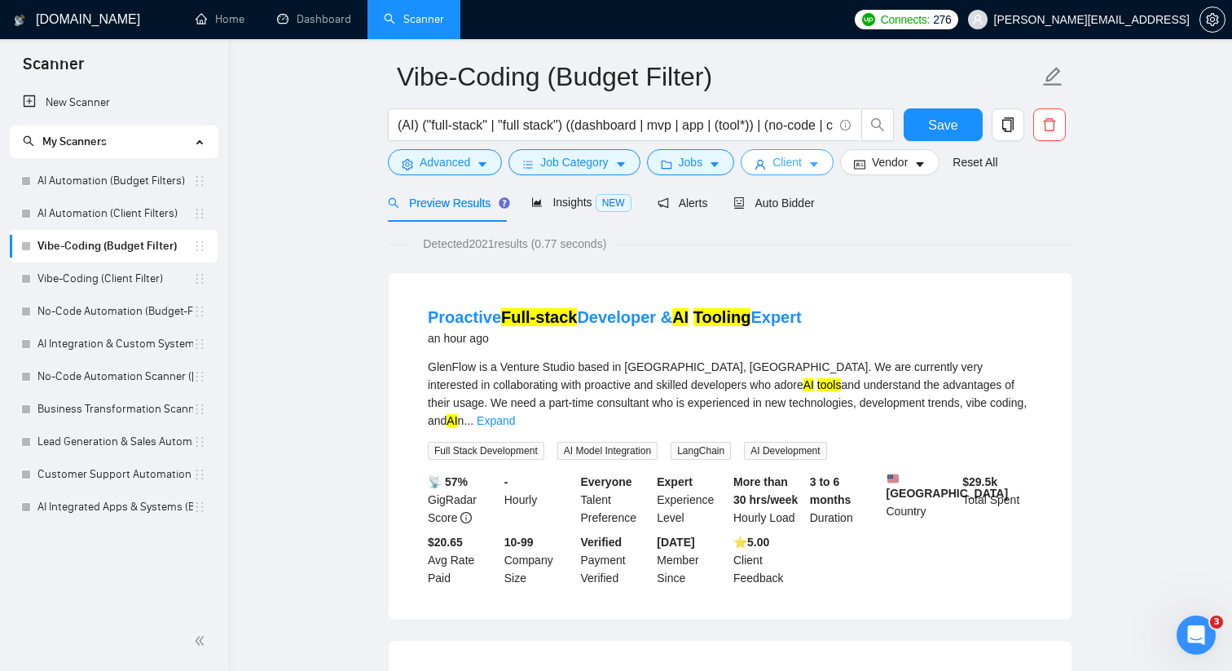
scroll to position [45, 0]
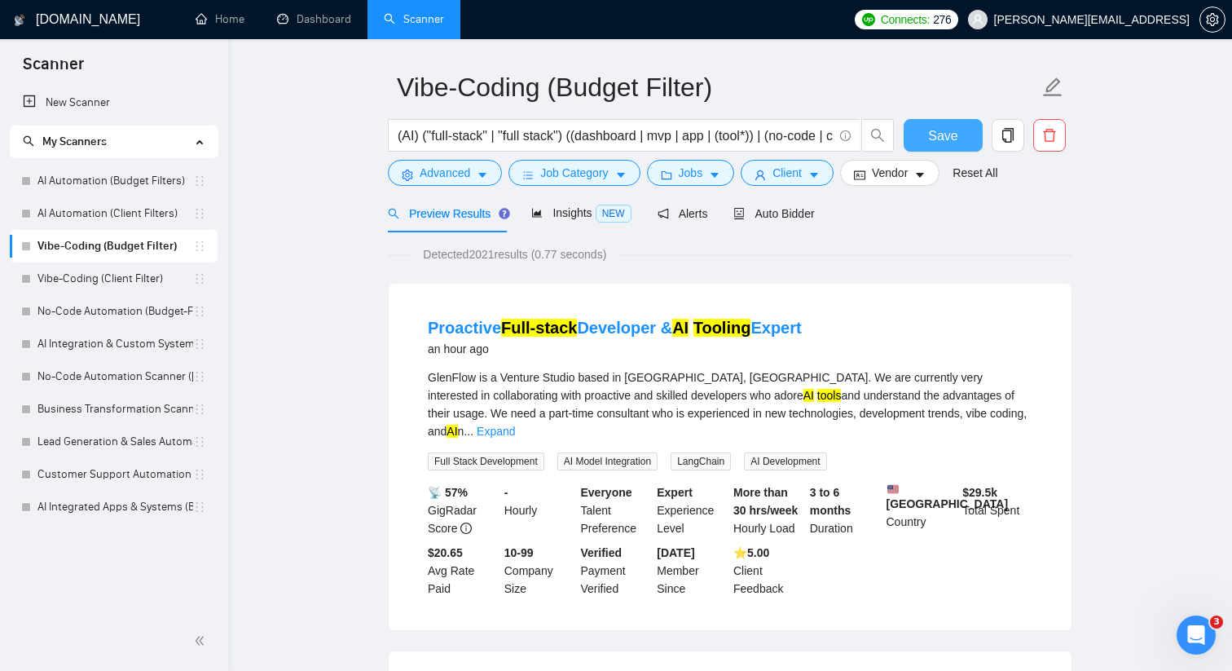
click at [927, 133] on button "Save" at bounding box center [943, 135] width 79 height 33
click at [586, 210] on span "Insights NEW" at bounding box center [580, 212] width 99 height 13
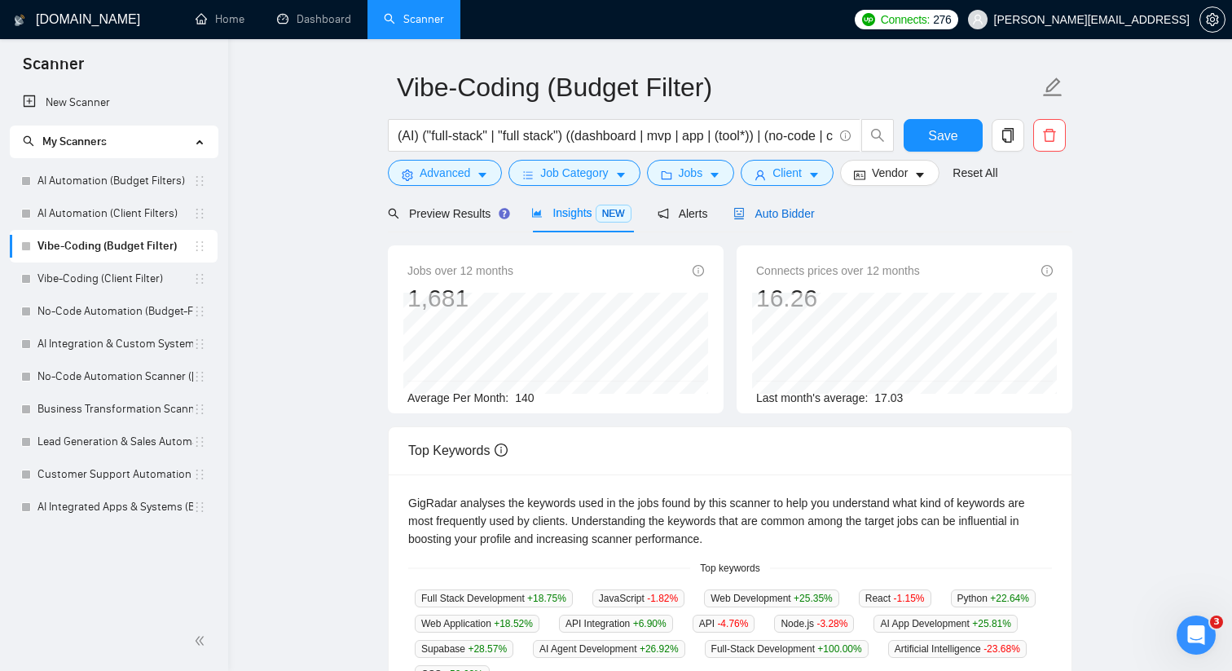
click at [745, 212] on icon "robot" at bounding box center [738, 213] width 11 height 11
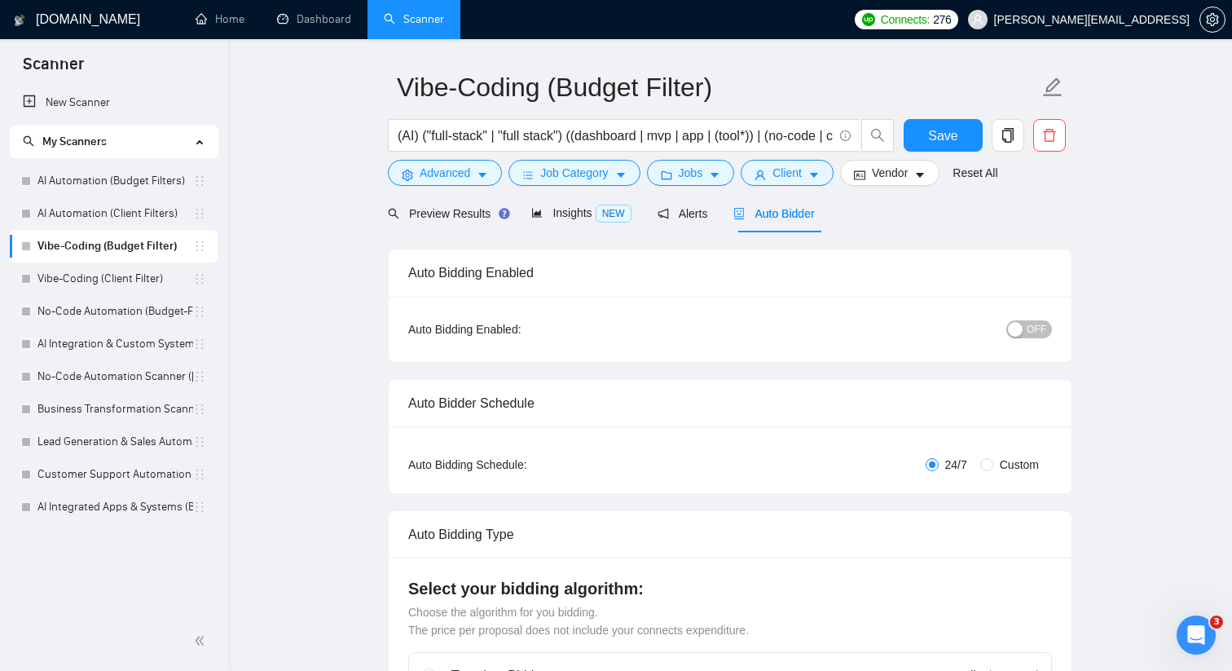
checkbox input "true"
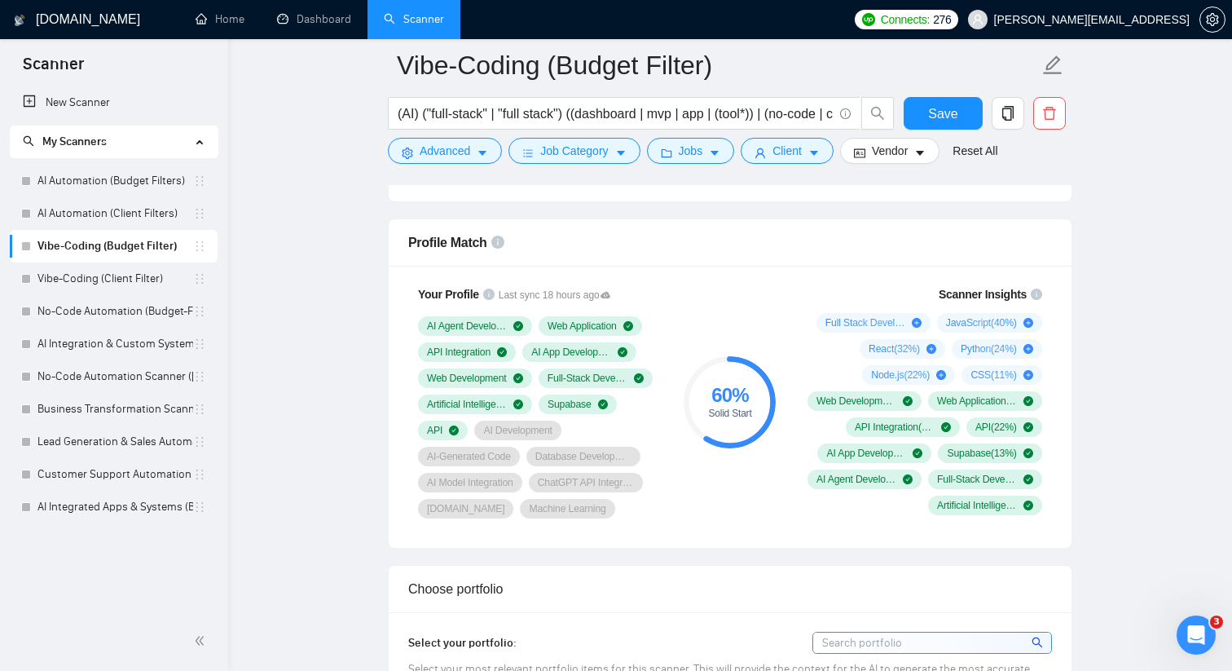
scroll to position [1029, 0]
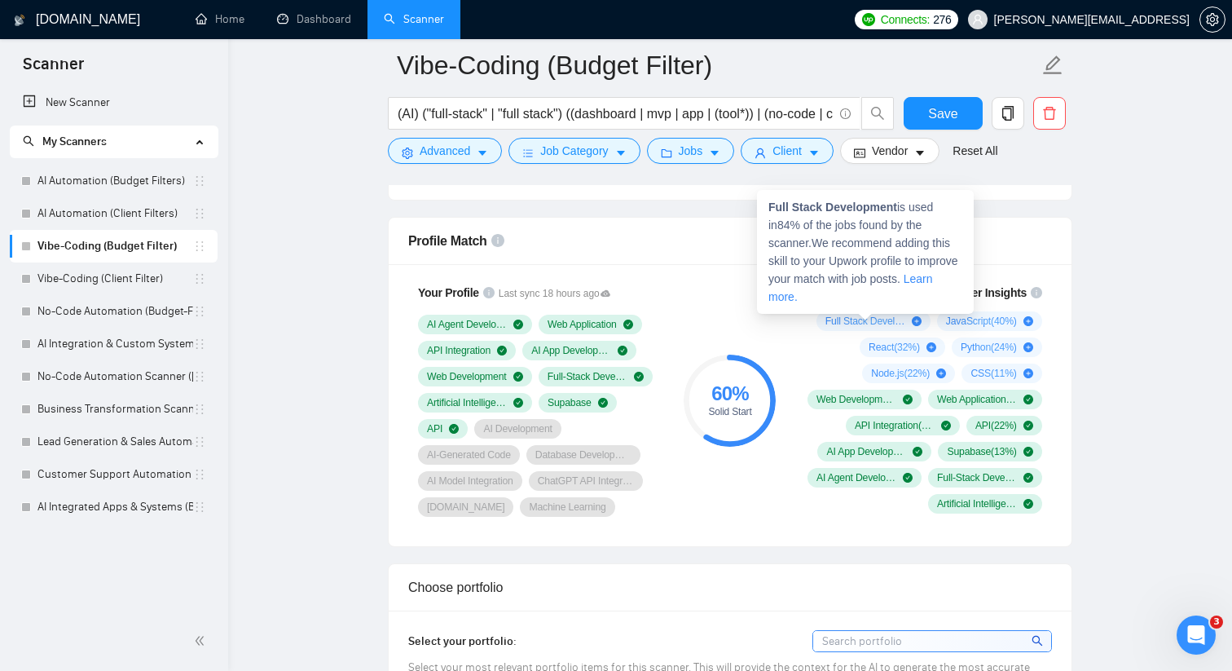
click at [912, 321] on icon "plus-circle" at bounding box center [917, 321] width 10 height 10
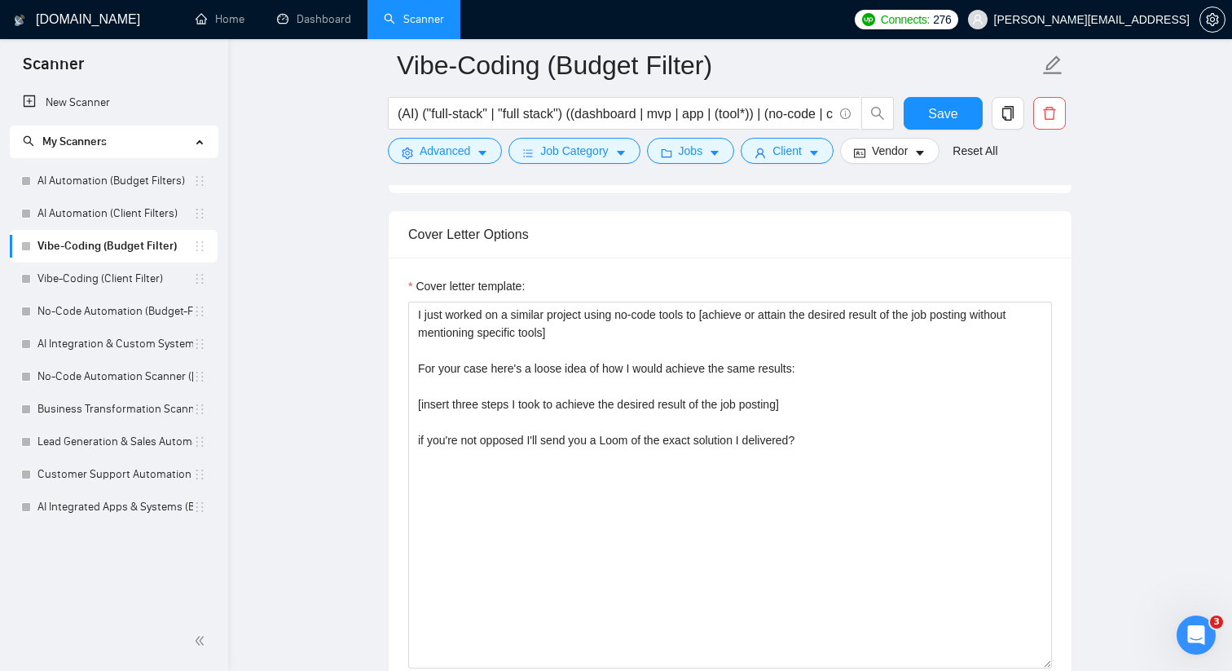
scroll to position [1698, 0]
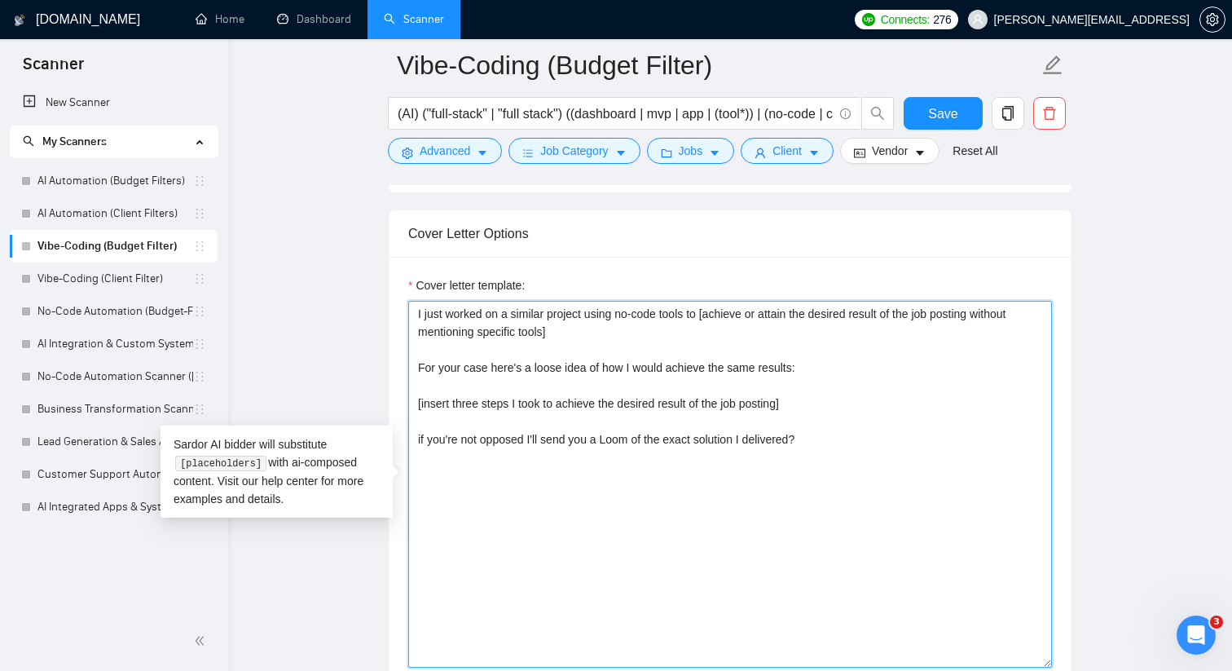
click at [1004, 314] on textarea "I just worked on a similar project using no-code tools to [achieve or attain th…" at bounding box center [730, 484] width 644 height 367
click at [548, 332] on textarea "I just worked on a similar project using no-code tools to [achieve or attain th…" at bounding box center [730, 484] width 644 height 367
click at [566, 329] on textarea "I just worked on a similar project using no-code tools to [achieve or attain th…" at bounding box center [730, 484] width 644 height 367
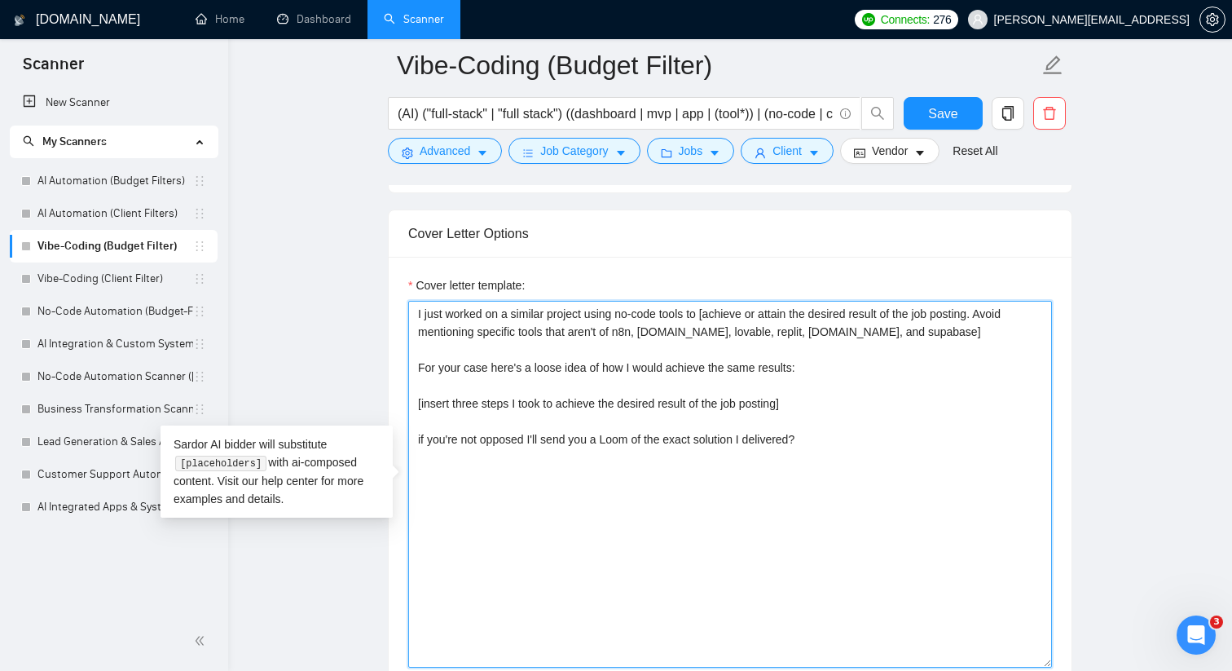
click at [617, 332] on textarea "I just worked on a similar project using no-code tools to [achieve or attain th…" at bounding box center [730, 484] width 644 height 367
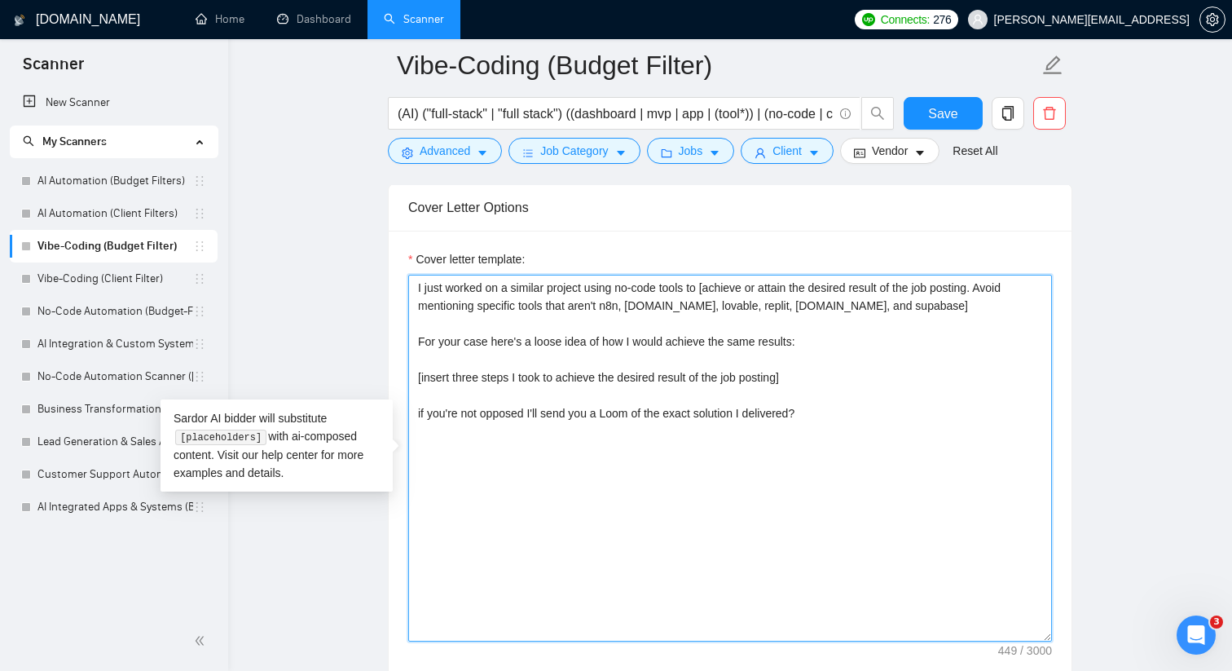
scroll to position [1728, 0]
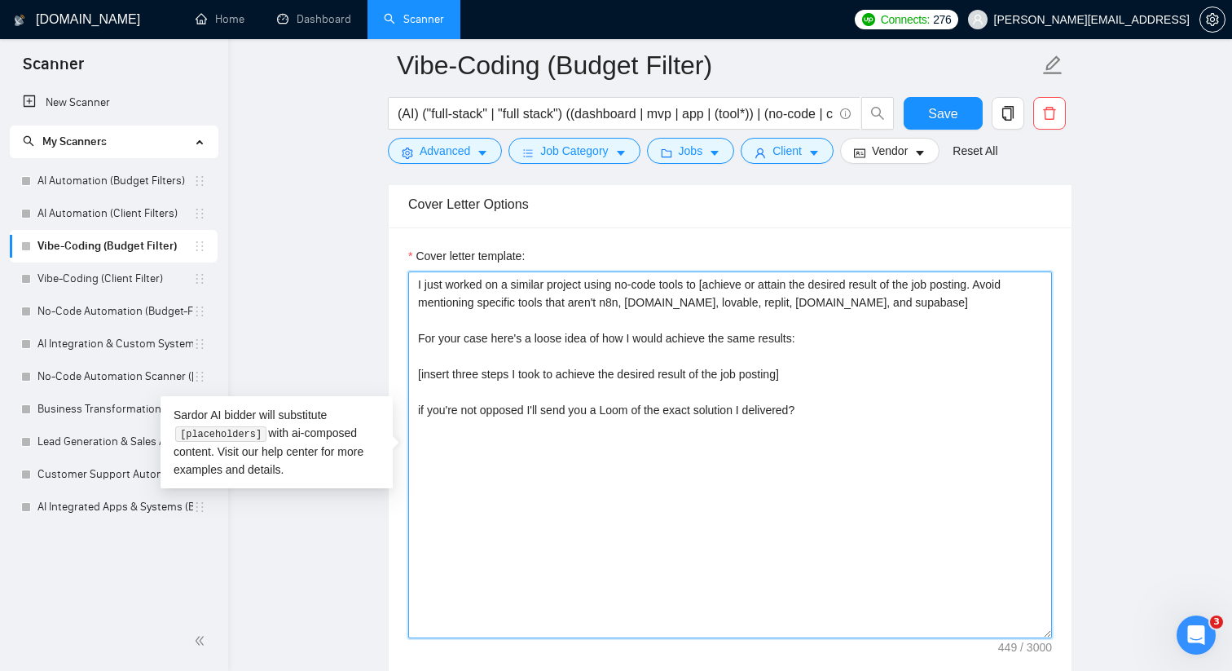
click at [475, 339] on textarea "I just worked on a similar project using no-code tools to [achieve or attain th…" at bounding box center [730, 454] width 644 height 367
drag, startPoint x: 544, startPoint y: 337, endPoint x: 625, endPoint y: 337, distance: 81.5
click at [624, 337] on textarea "I just worked on a similar project using no-code tools to [achieve or attain th…" at bounding box center [730, 454] width 644 height 367
click at [425, 337] on textarea "I just worked on a similar project using no-code tools to [achieve or attain th…" at bounding box center [730, 454] width 644 height 367
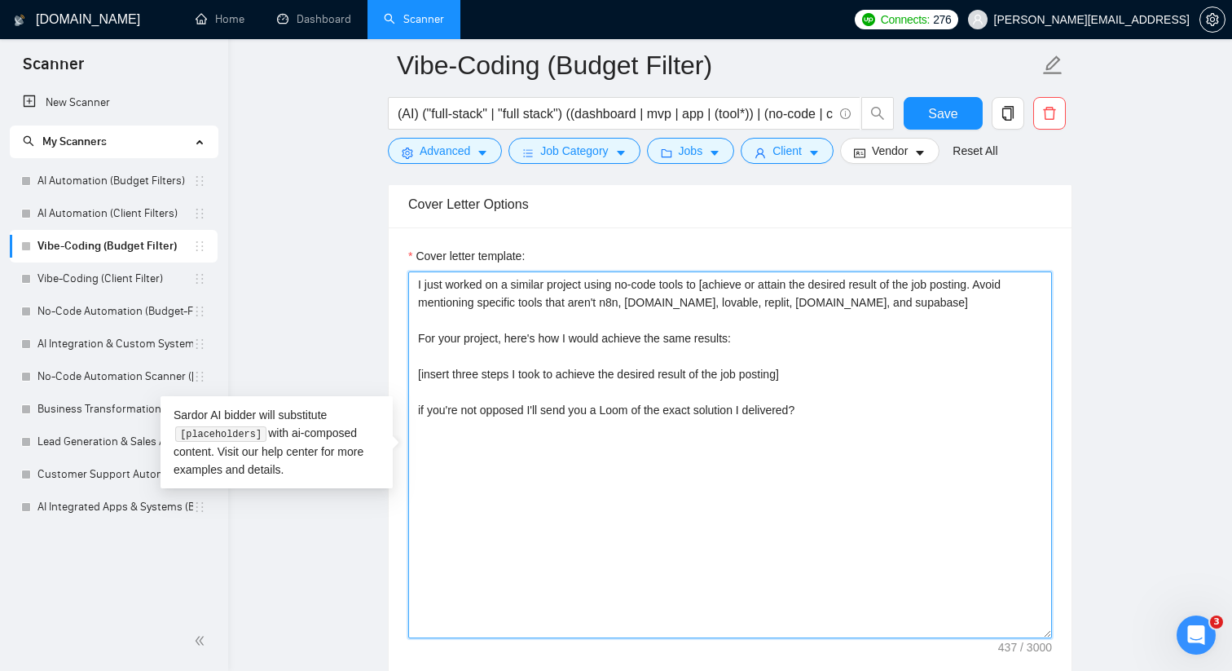
click at [425, 337] on textarea "I just worked on a similar project using no-code tools to [achieve or attain th…" at bounding box center [730, 454] width 644 height 367
click at [566, 338] on textarea "I just worked on a similar project using no-code tools to [achieve or attain th…" at bounding box center [730, 454] width 644 height 367
click at [763, 337] on textarea "I just worked on a similar project using no-code tools to [achieve or attain th…" at bounding box center [730, 454] width 644 height 367
click at [763, 340] on textarea "I just worked on a similar project using no-code tools to [achieve or attain th…" at bounding box center [730, 454] width 644 height 367
click at [779, 338] on textarea "I just worked on a similar project using no-code tools to [achieve or attain th…" at bounding box center [730, 454] width 644 height 367
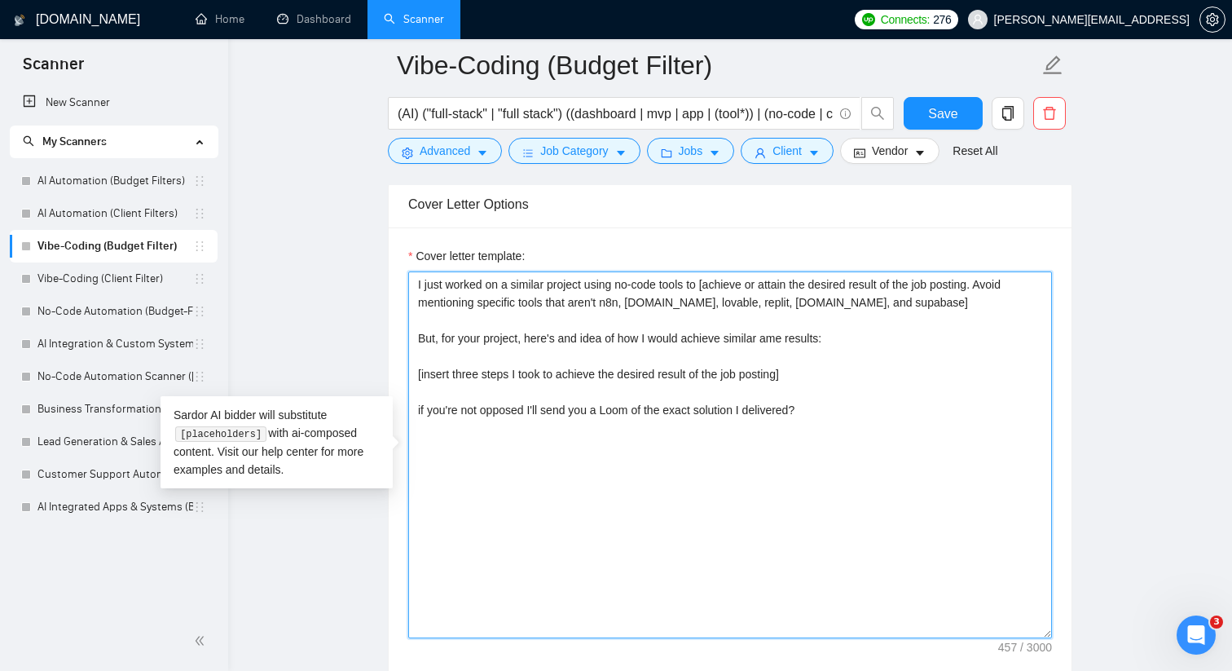
click at [779, 338] on textarea "I just worked on a similar project using no-code tools to [achieve or attain th…" at bounding box center [730, 454] width 644 height 367
click at [703, 285] on textarea "I just worked on a similar project using no-code tools to [achieve or attain th…" at bounding box center [730, 454] width 644 height 367
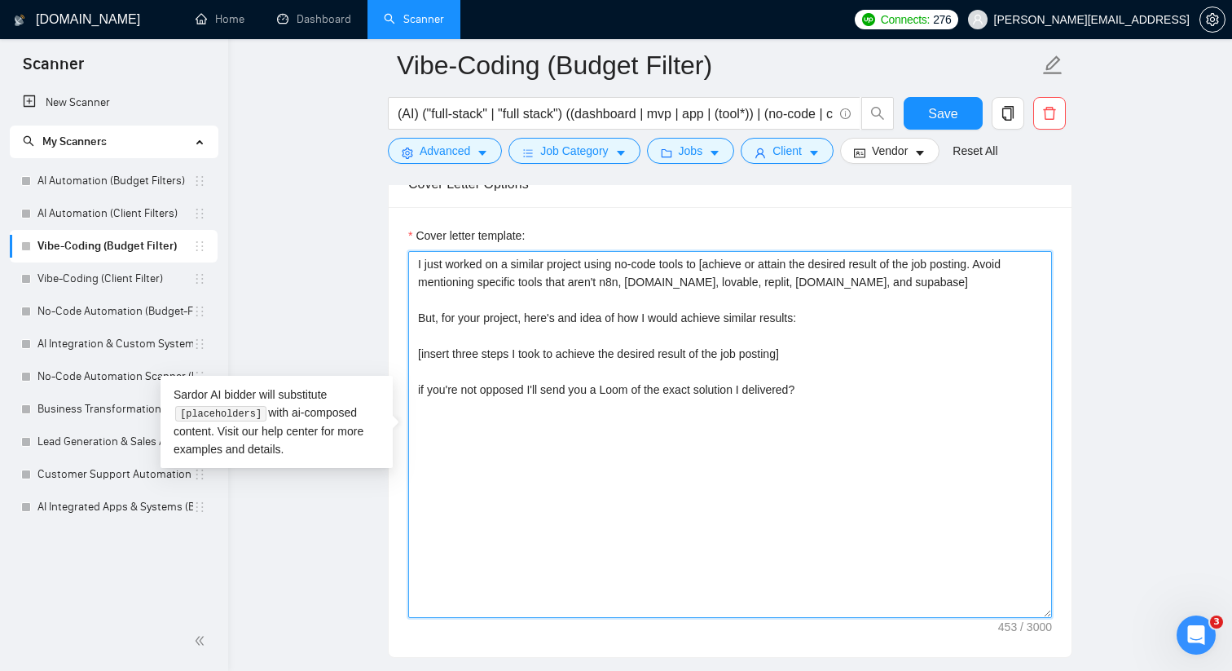
scroll to position [1749, 0]
click at [486, 318] on textarea "I just worked on a similar project using no-code tools to [achieve or attain th…" at bounding box center [730, 433] width 644 height 367
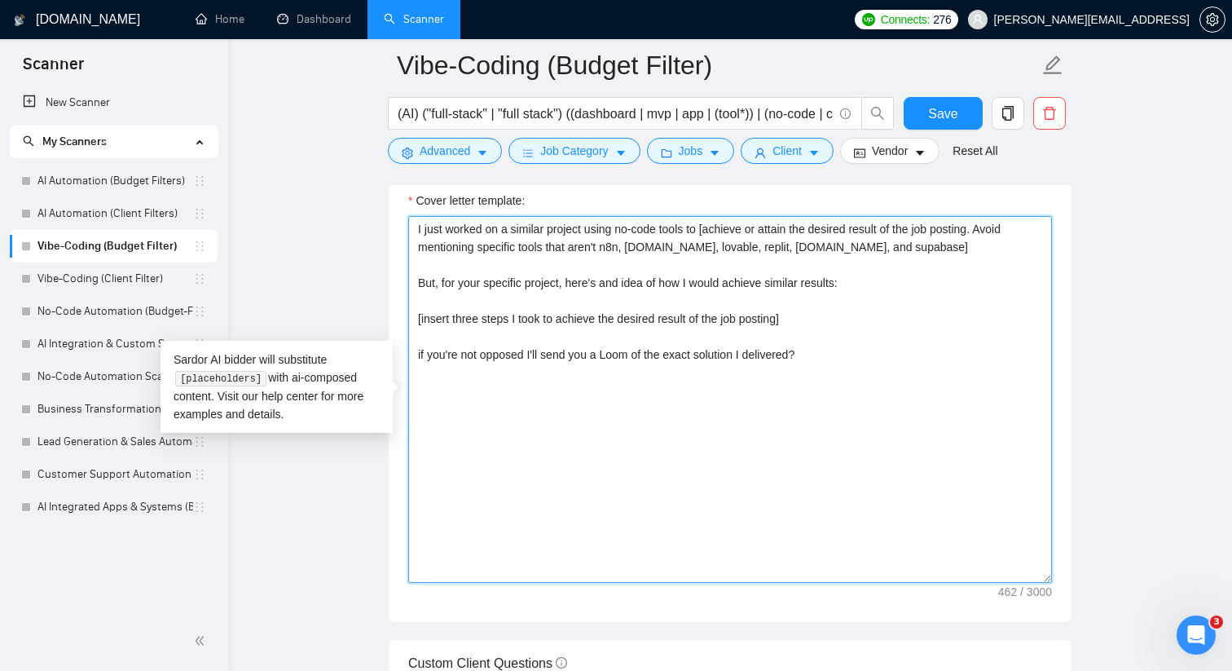
scroll to position [1785, 0]
click at [804, 354] on textarea "I just worked on a similar project using no-code tools to [achieve or attain th…" at bounding box center [730, 397] width 644 height 367
click at [838, 442] on textarea "I just worked on a similar project using no-code tools to [achieve or attain th…" at bounding box center [730, 397] width 644 height 367
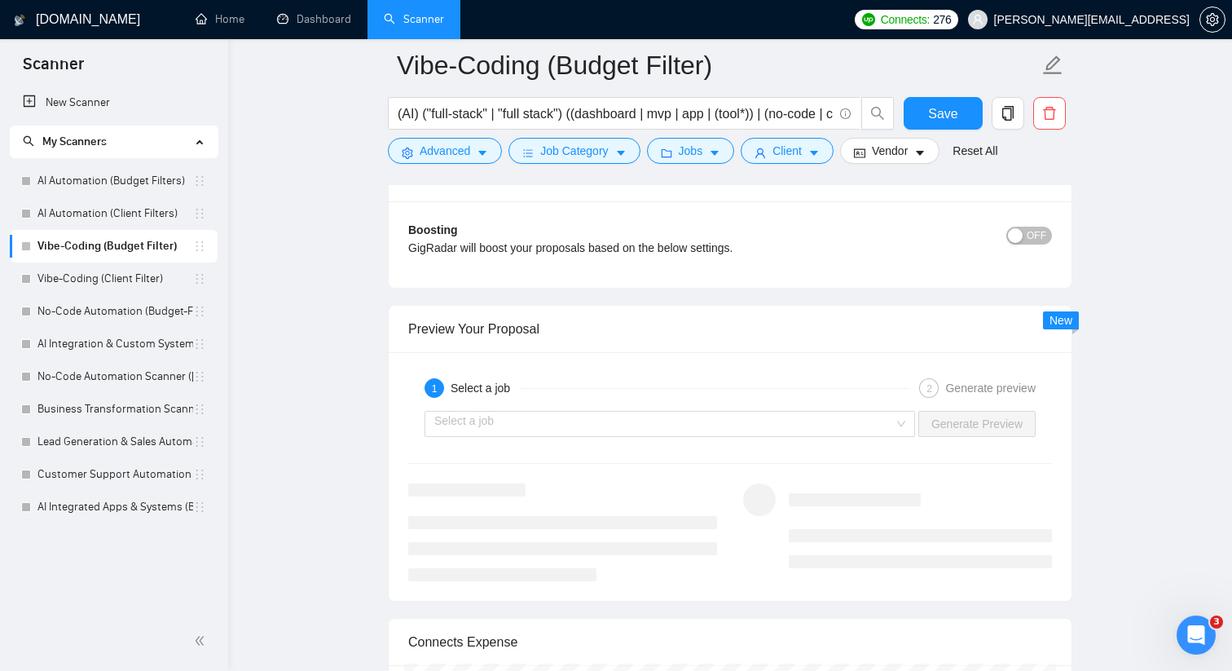
scroll to position [2950, 0]
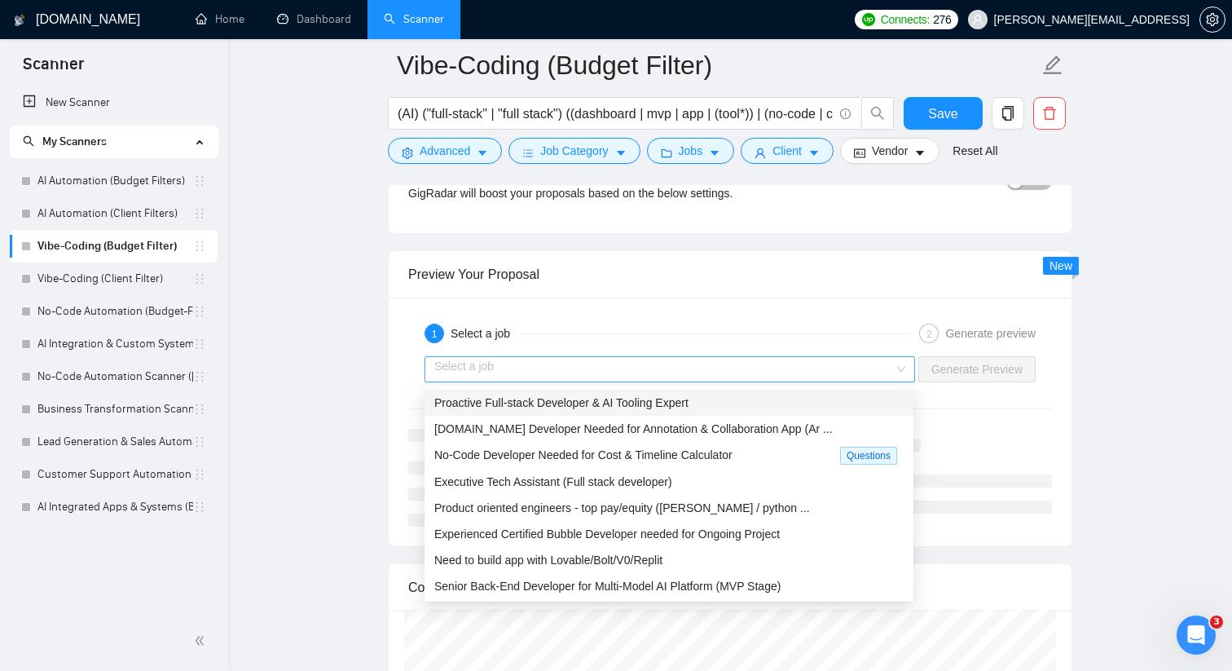
click at [892, 367] on div "Select a job" at bounding box center [670, 369] width 491 height 26
click at [772, 428] on span "[DOMAIN_NAME] Developer Needed for Annotation & Collaboration App (Ar ..." at bounding box center [633, 428] width 398 height 13
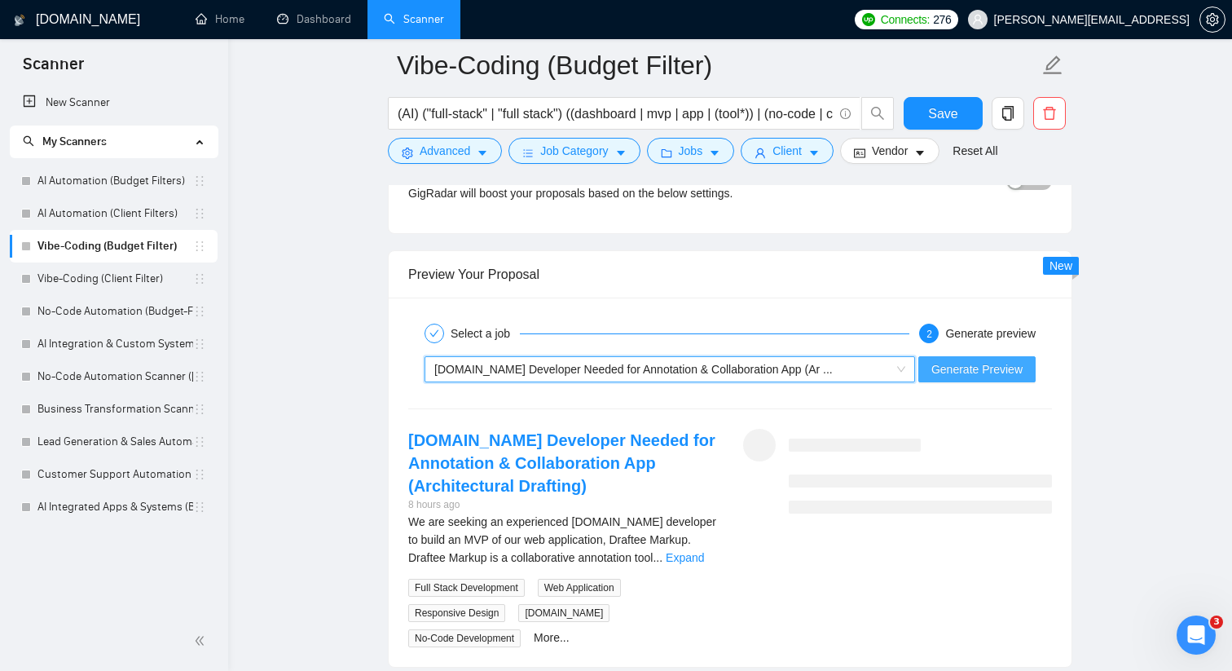
click at [934, 369] on span "Generate Preview" at bounding box center [976, 369] width 91 height 18
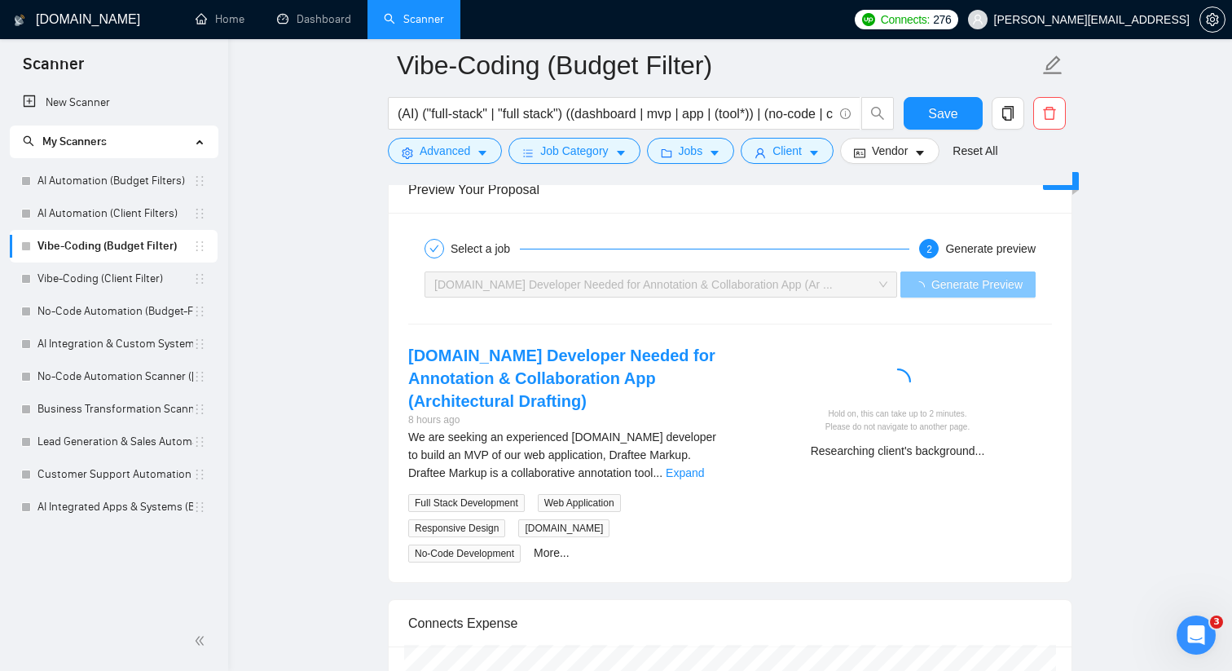
scroll to position [3039, 0]
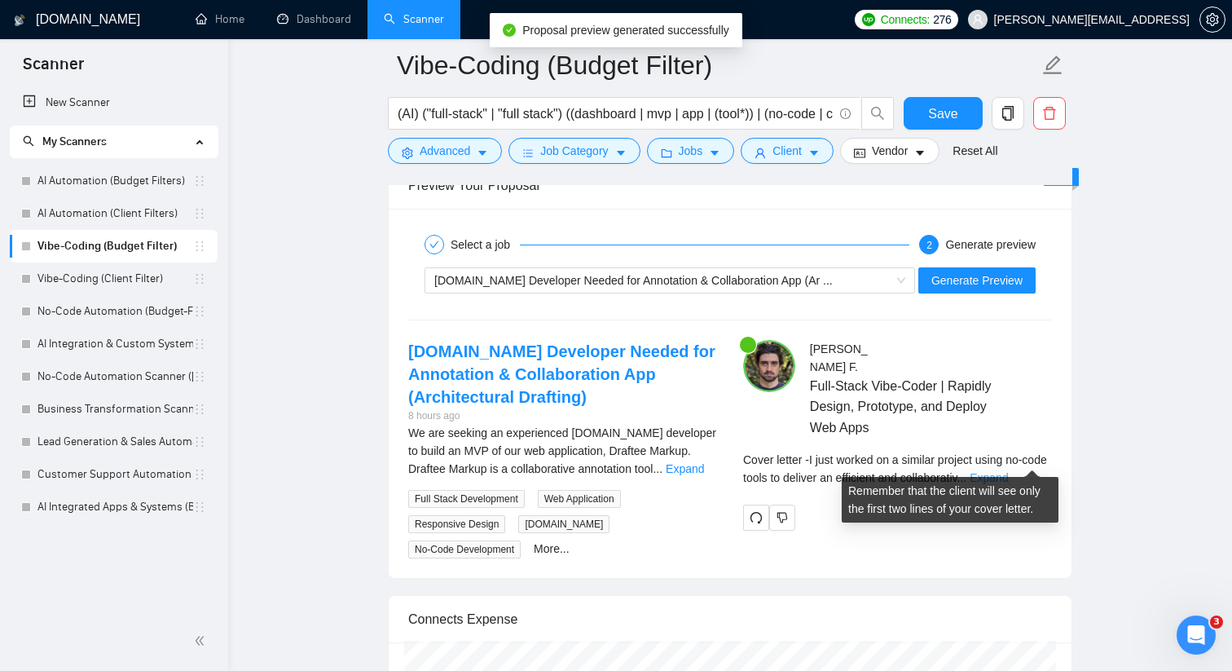
click at [1008, 471] on link "Expand" at bounding box center [989, 477] width 38 height 13
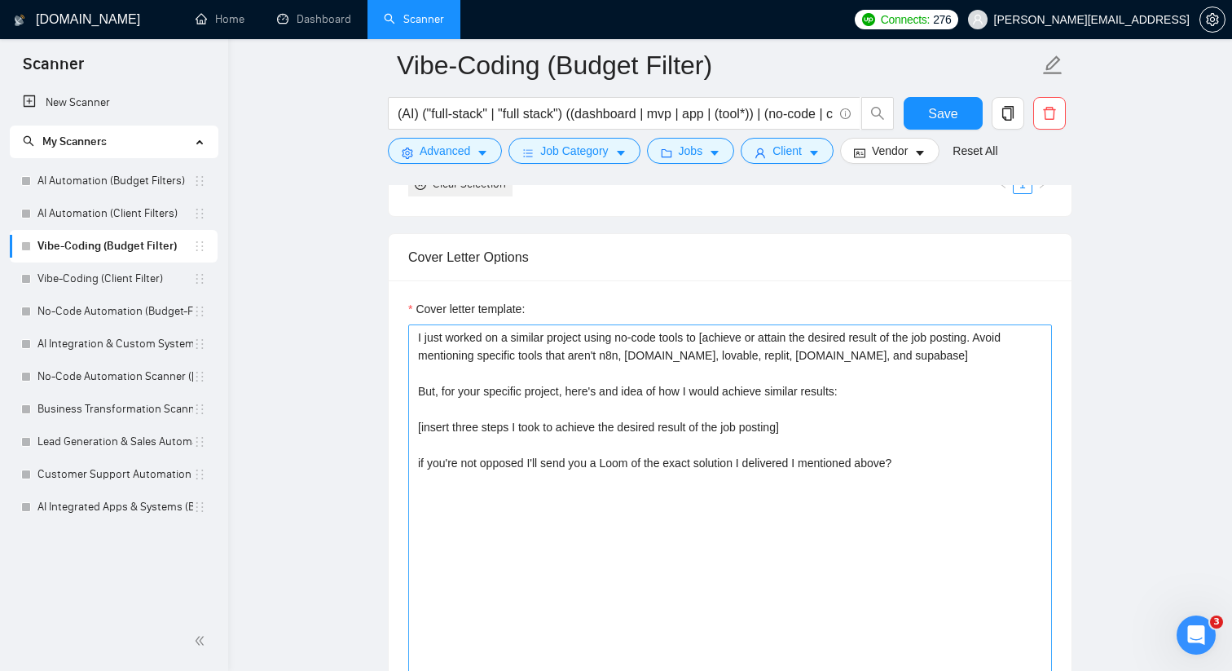
scroll to position [1662, 0]
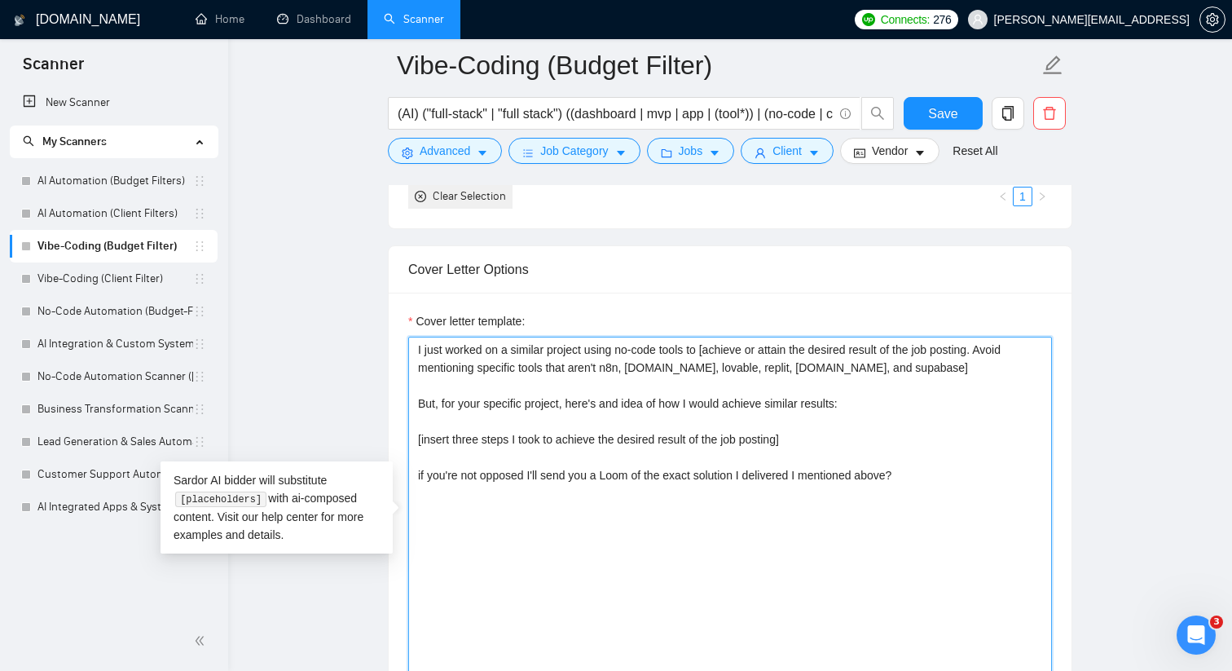
drag, startPoint x: 592, startPoint y: 347, endPoint x: 707, endPoint y: 356, distance: 116.1
click at [708, 356] on textarea "I just worked on a similar project using no-code tools to [achieve or attain th…" at bounding box center [730, 520] width 644 height 367
click at [651, 343] on textarea "I just worked on a similar project where I helped [achieve or attain the desire…" at bounding box center [730, 520] width 644 height 367
click at [637, 347] on textarea "I just worked on a similar project where I [achieve or attain the desired resul…" at bounding box center [730, 520] width 644 height 367
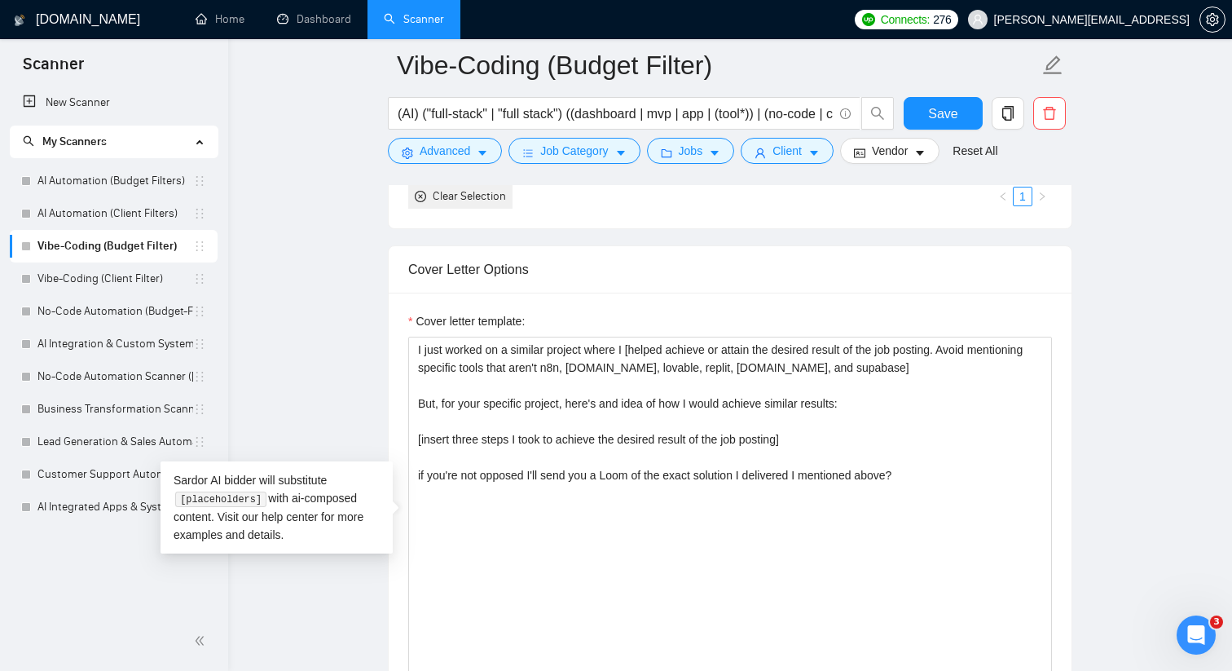
click at [699, 289] on div "Cover Letter Options" at bounding box center [730, 269] width 644 height 46
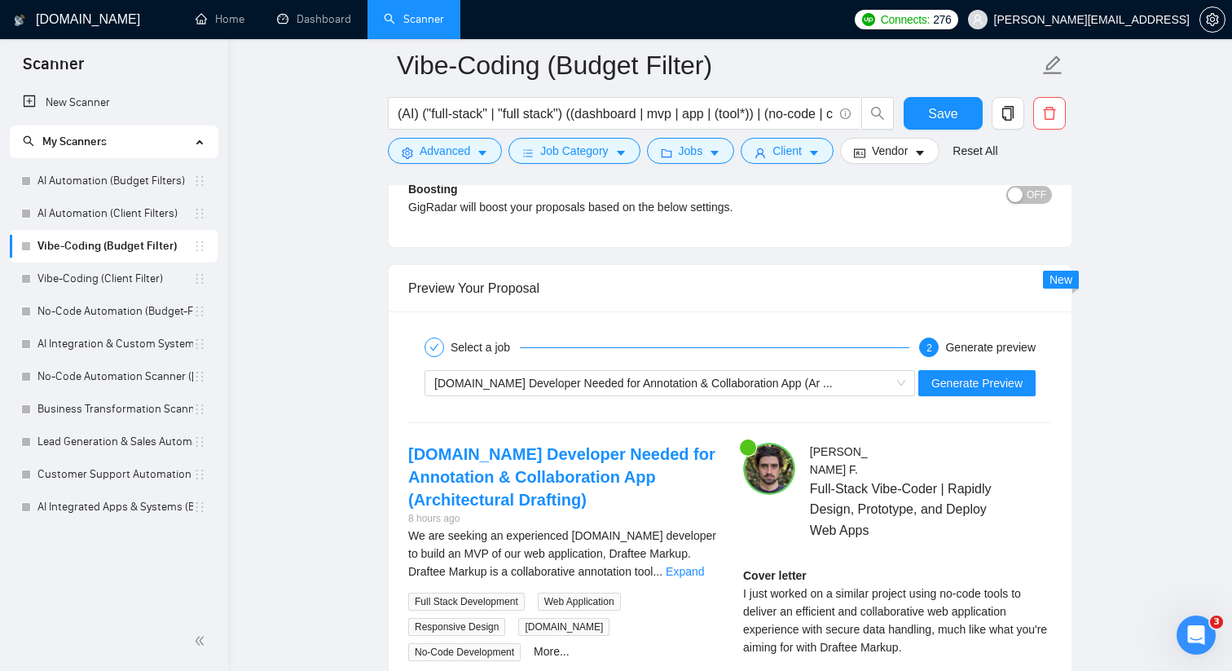
scroll to position [2981, 0]
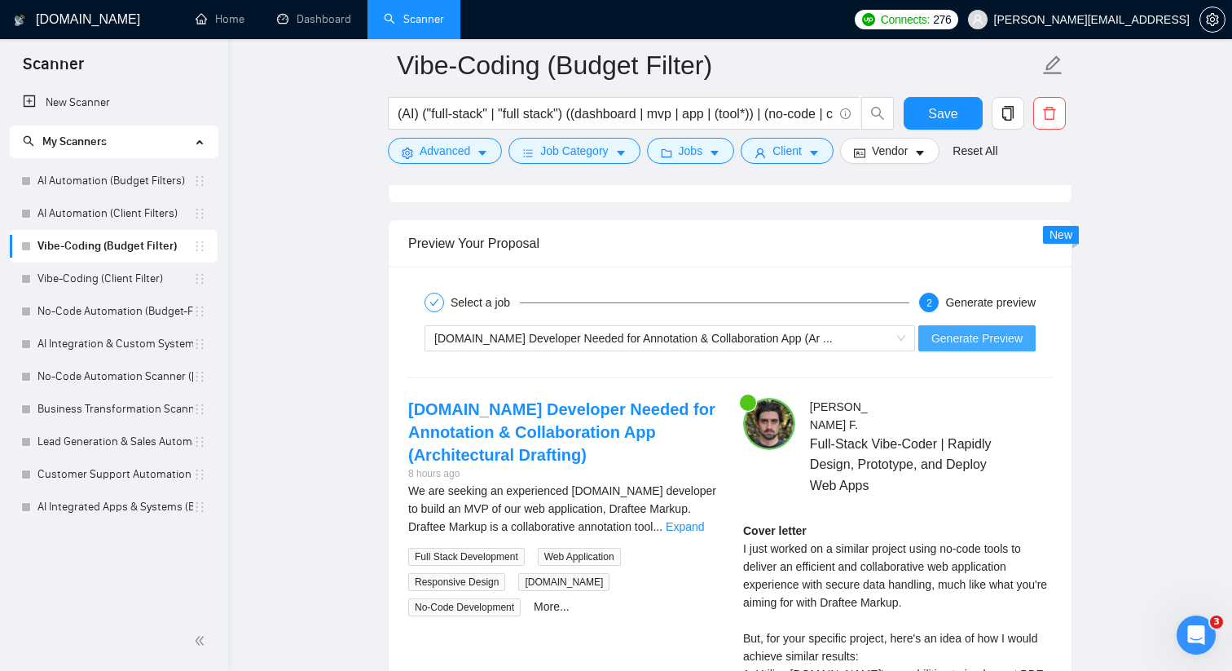
click at [960, 337] on span "Generate Preview" at bounding box center [976, 338] width 91 height 18
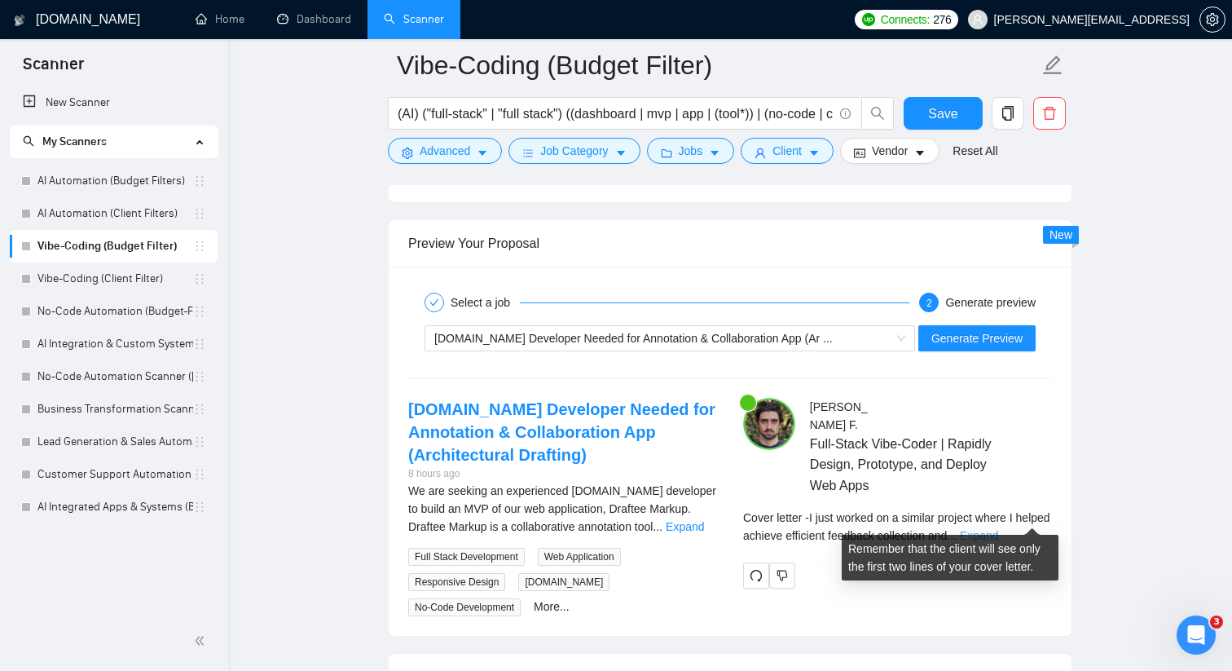
click at [998, 529] on link "Expand" at bounding box center [979, 535] width 38 height 13
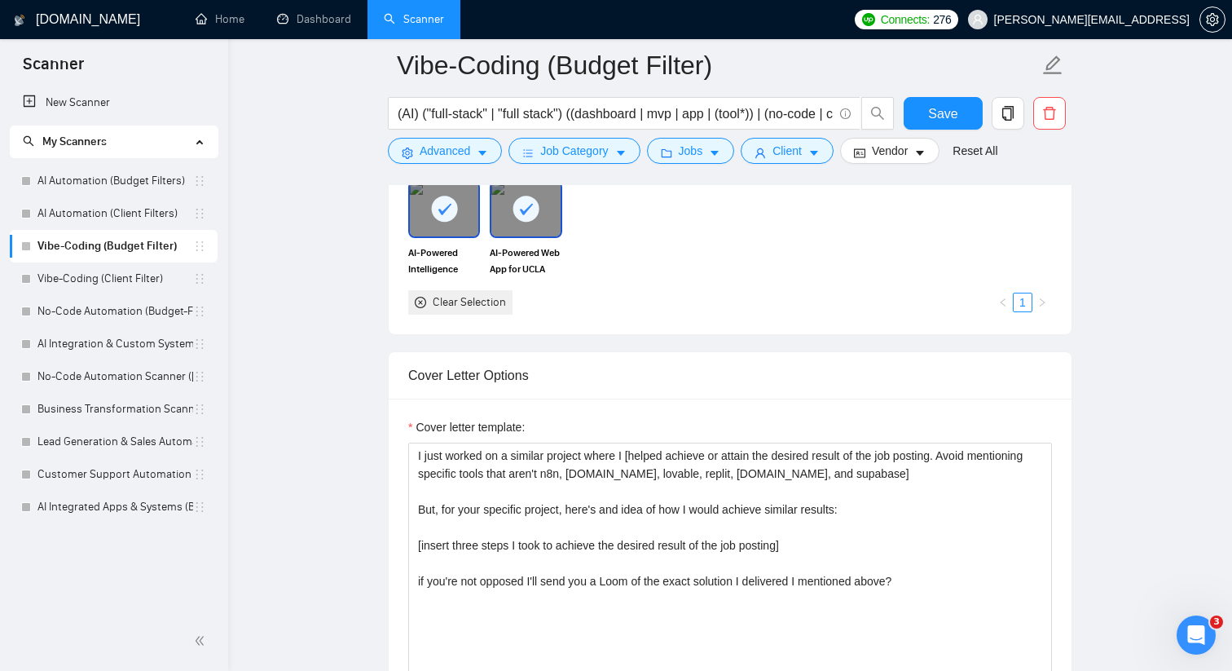
scroll to position [1562, 0]
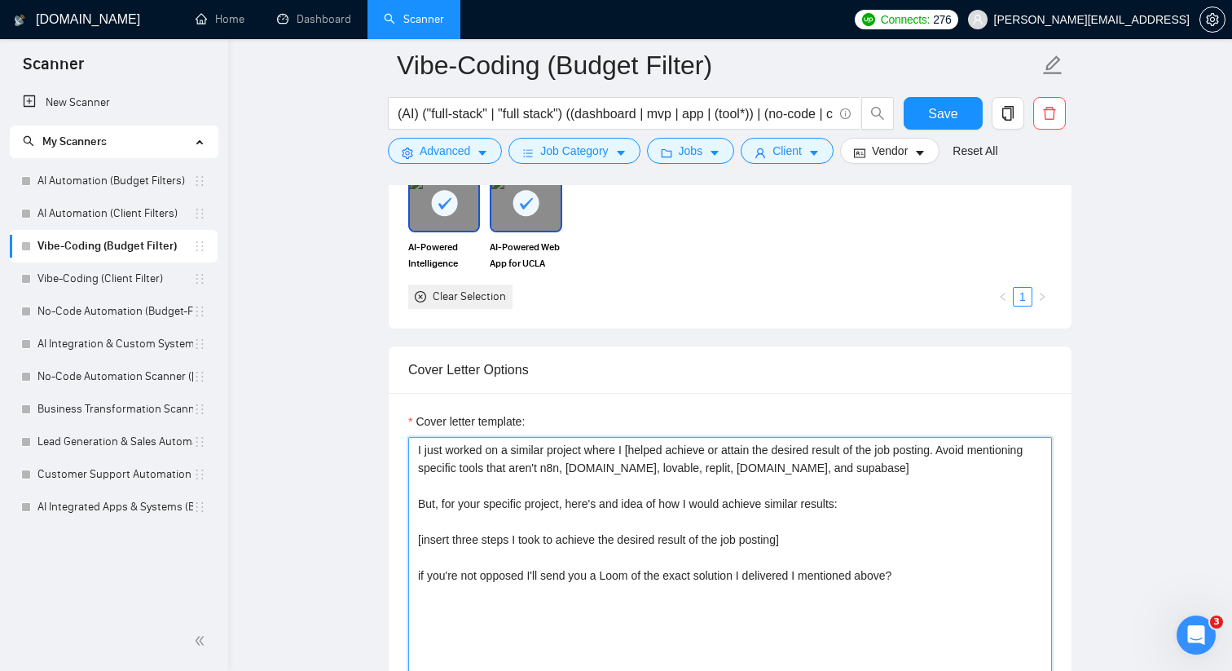
click at [469, 451] on textarea "I just worked on a similar project where I [helped achieve or attain the desire…" at bounding box center [730, 620] width 644 height 367
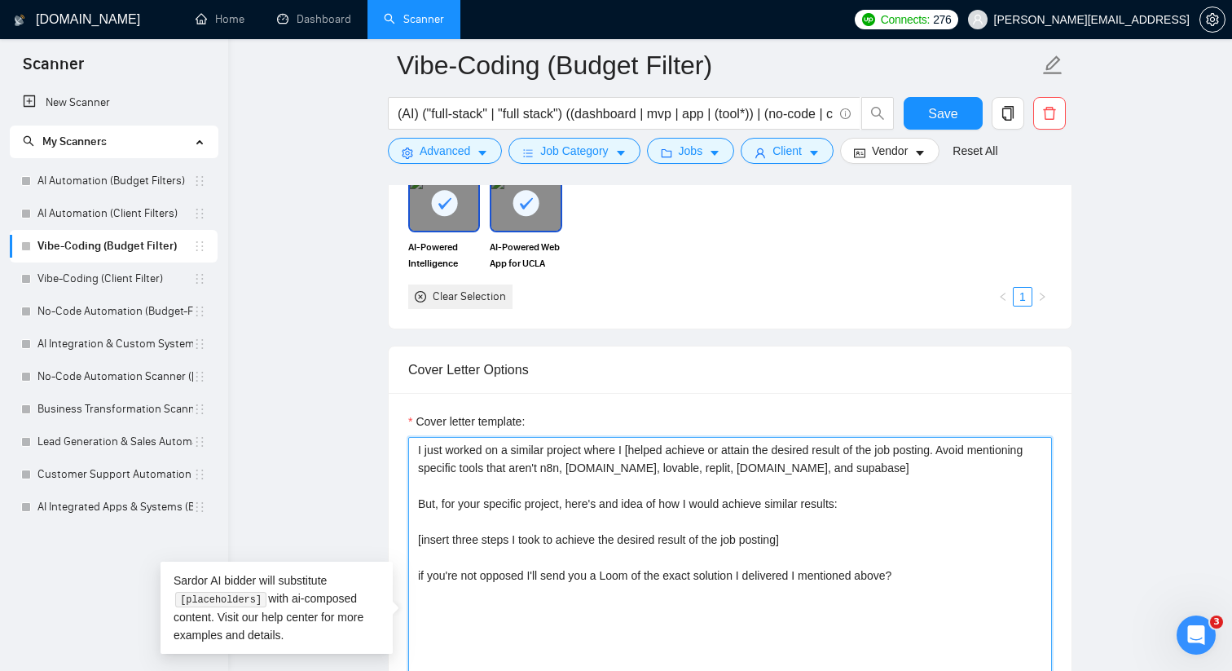
click at [469, 451] on textarea "I just worked on a similar project where I [helped achieve or attain the desire…" at bounding box center [730, 620] width 644 height 367
click at [509, 451] on textarea "I just completed on a similar project where I [helped achieve or attain the des…" at bounding box center [730, 620] width 644 height 367
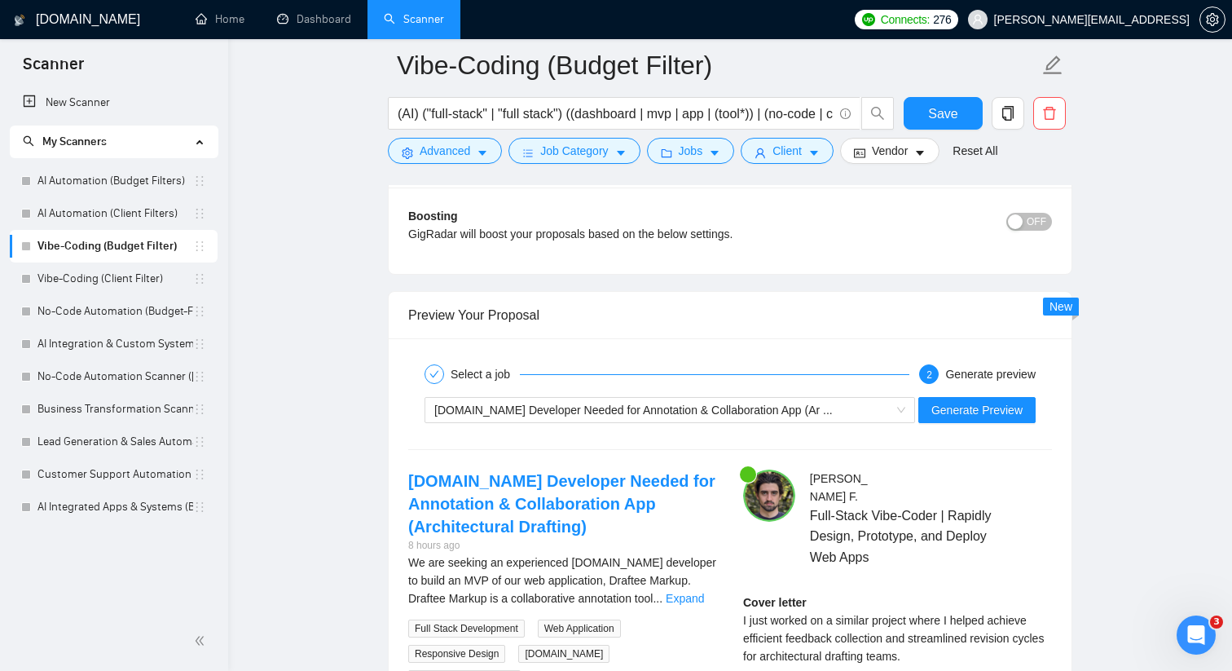
scroll to position [3039, 0]
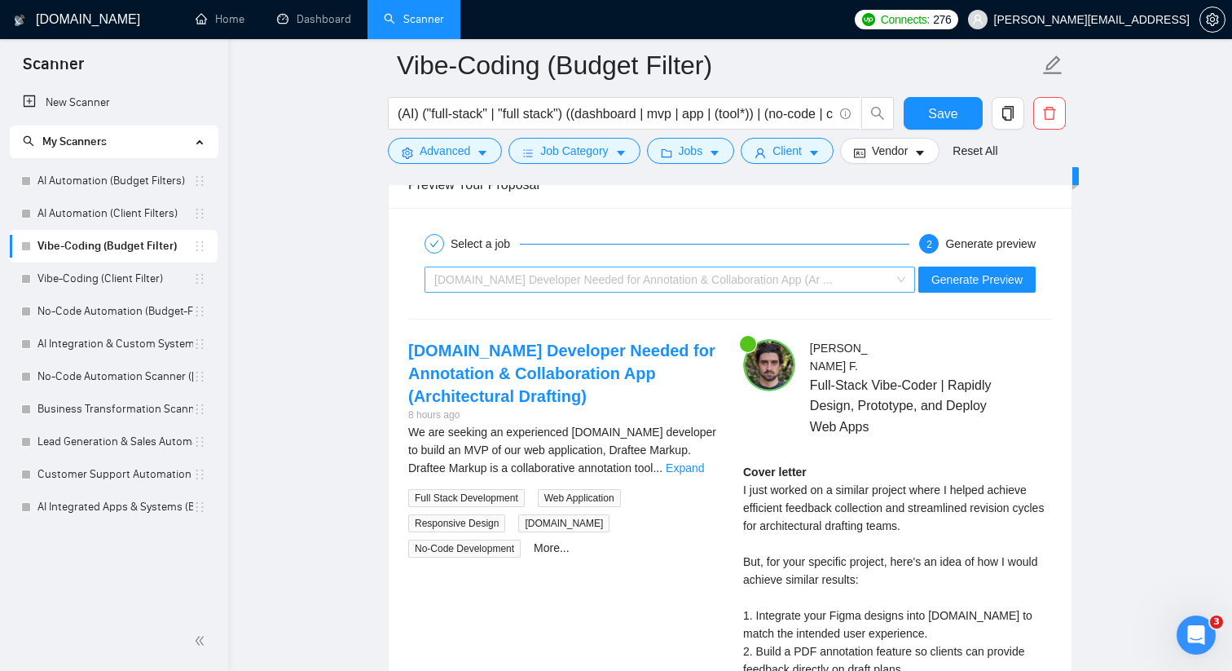
click at [726, 285] on span "[DOMAIN_NAME] Developer Needed for Annotation & Collaboration App (Ar ..." at bounding box center [633, 279] width 398 height 13
type textarea "I just completed a similar project where I [helped achieve or attain the desire…"
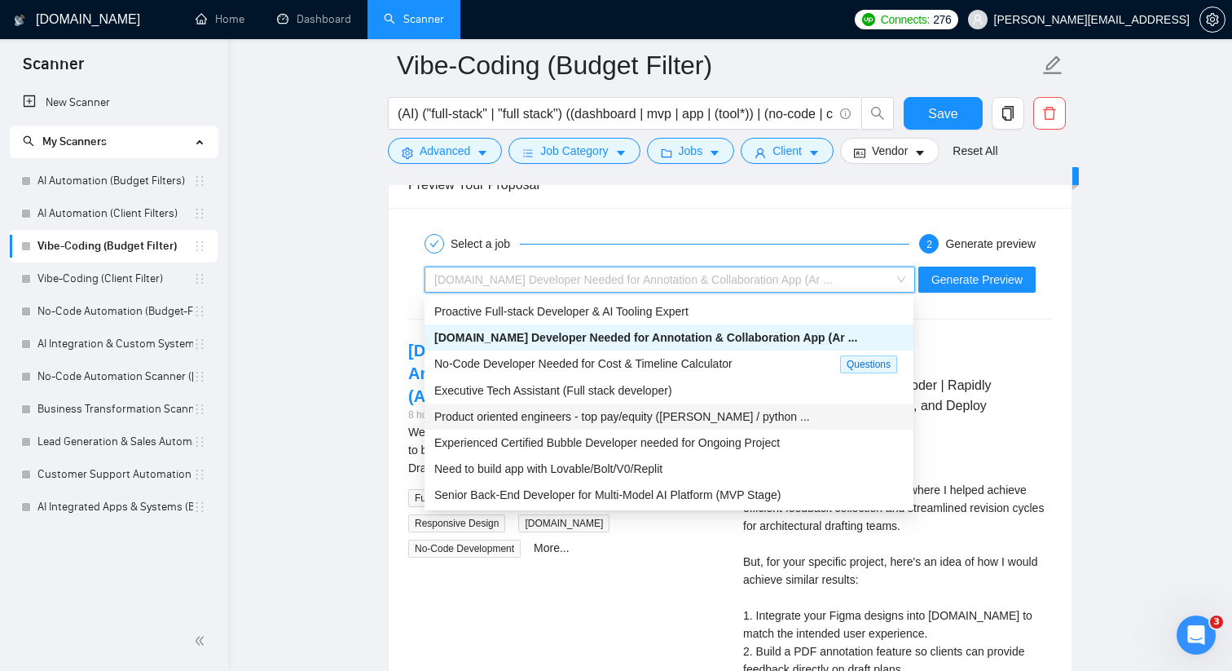
click at [671, 410] on span "Product oriented engineers - top pay/equity ([PERSON_NAME] / python ..." at bounding box center [622, 416] width 376 height 13
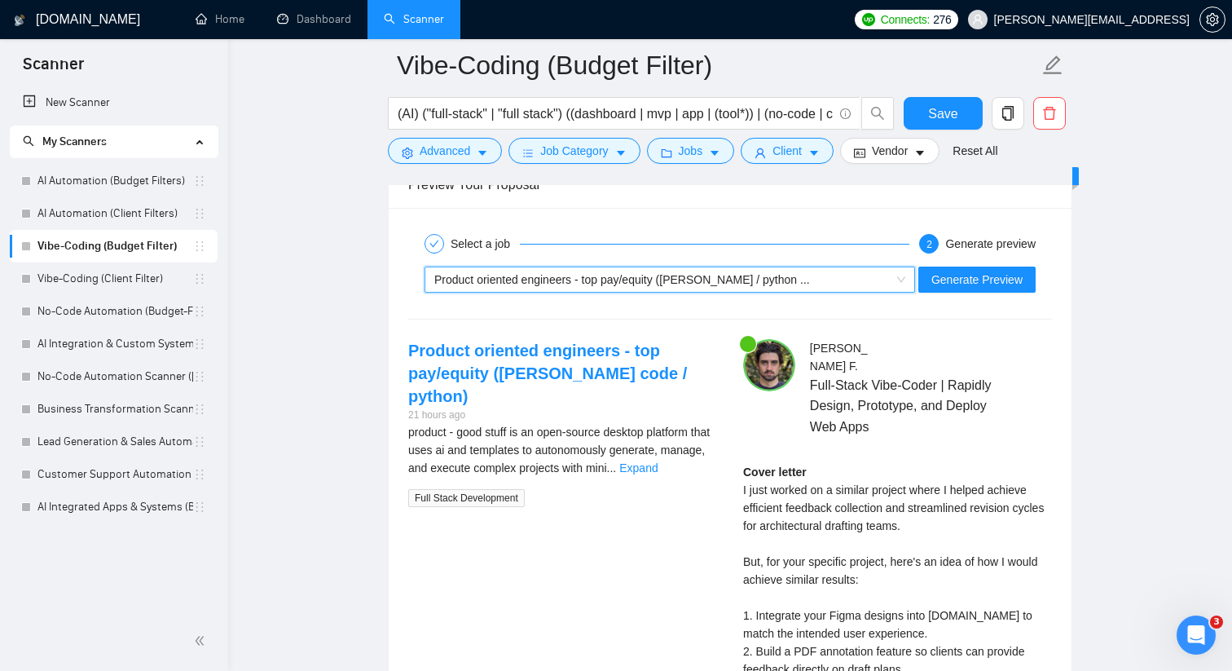
click at [904, 280] on div "Product oriented engineers - top pay/equity ([PERSON_NAME] / python ..." at bounding box center [670, 279] width 491 height 26
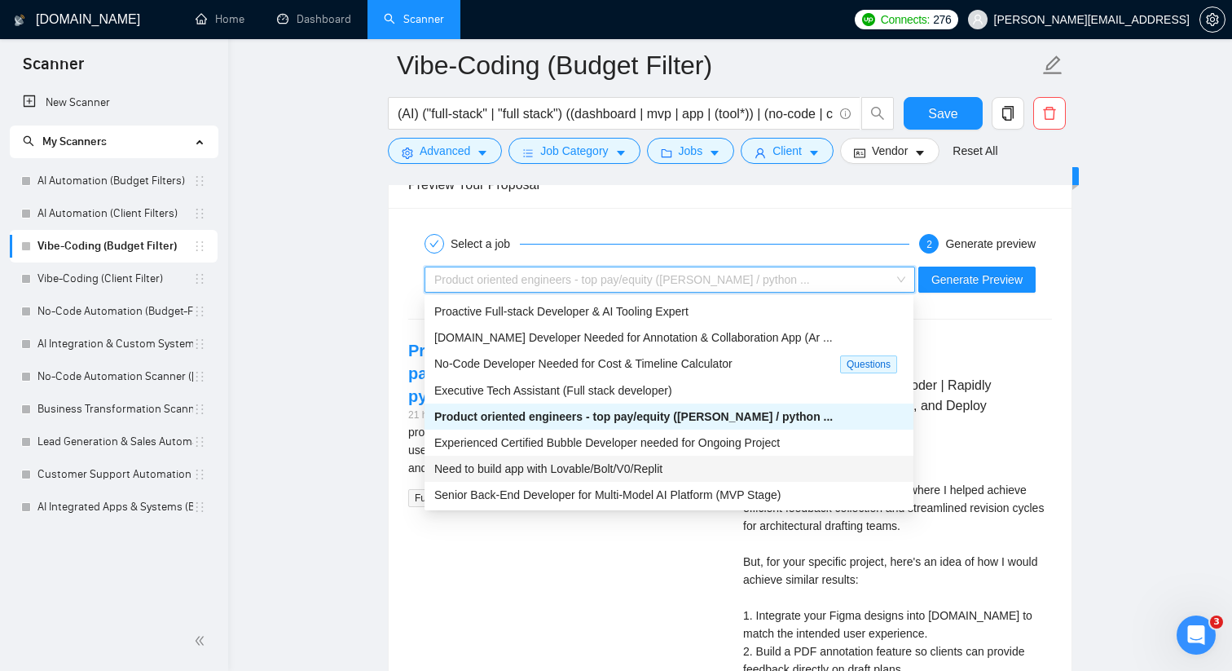
click at [695, 460] on div "Need to build app with Lovable/Bolt/V0/Replit" at bounding box center [668, 469] width 469 height 18
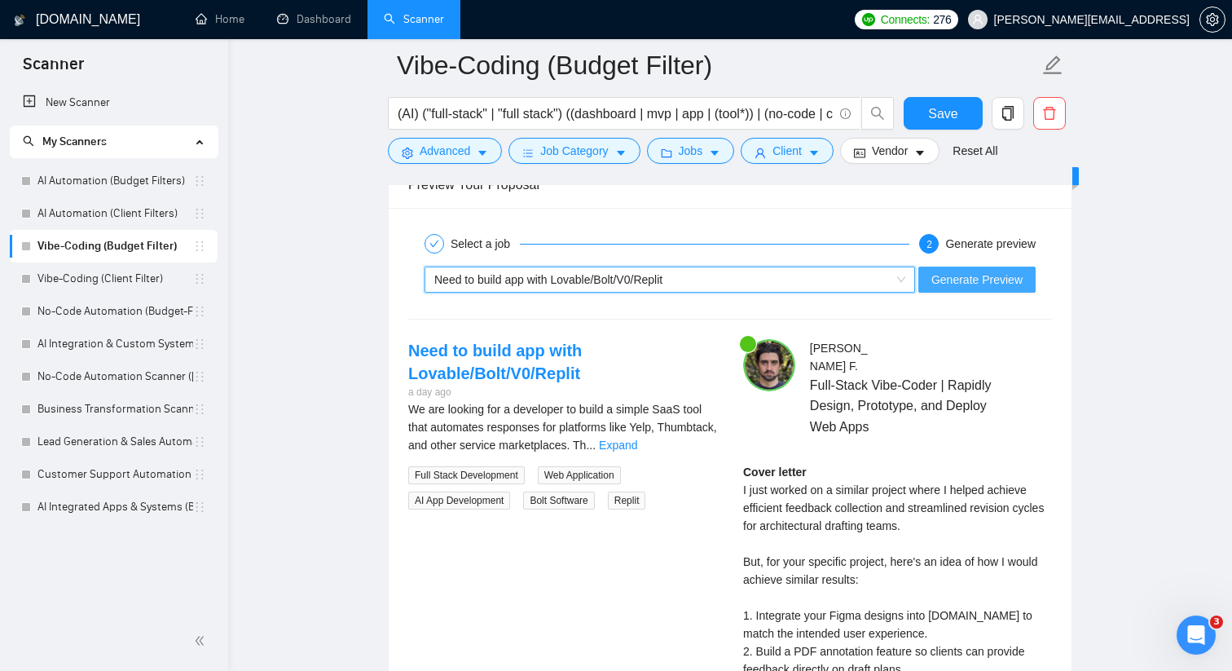
click at [951, 282] on span "Generate Preview" at bounding box center [976, 280] width 91 height 18
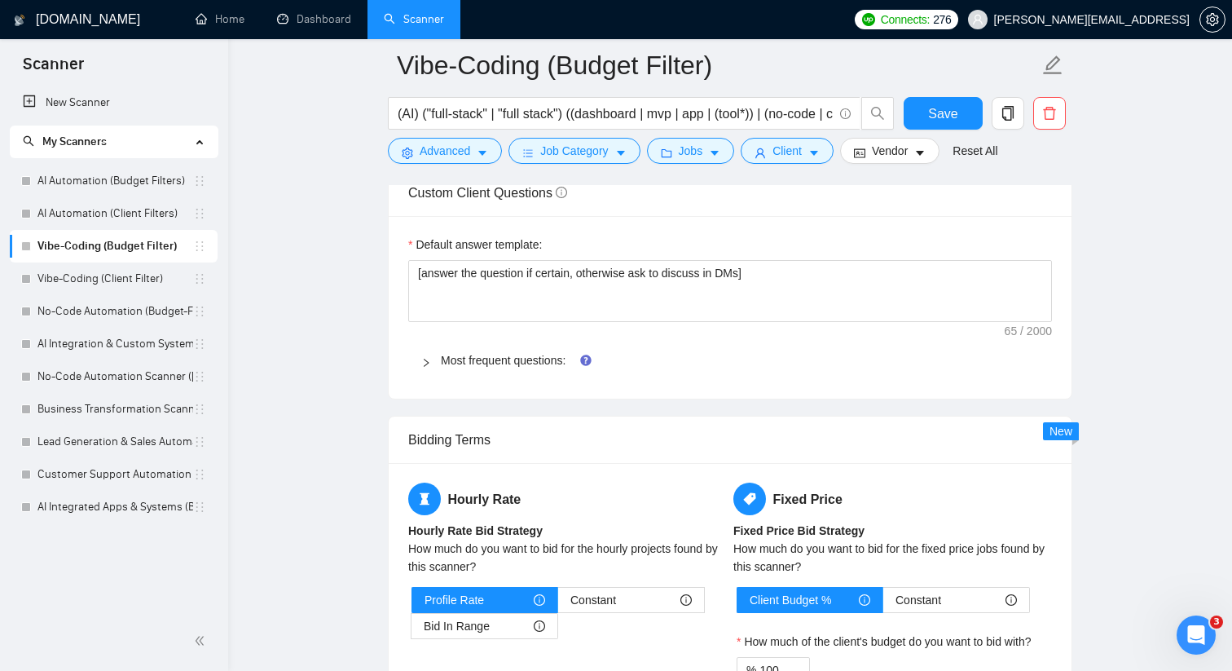
scroll to position [2255, 0]
click at [427, 361] on icon "right" at bounding box center [426, 361] width 5 height 8
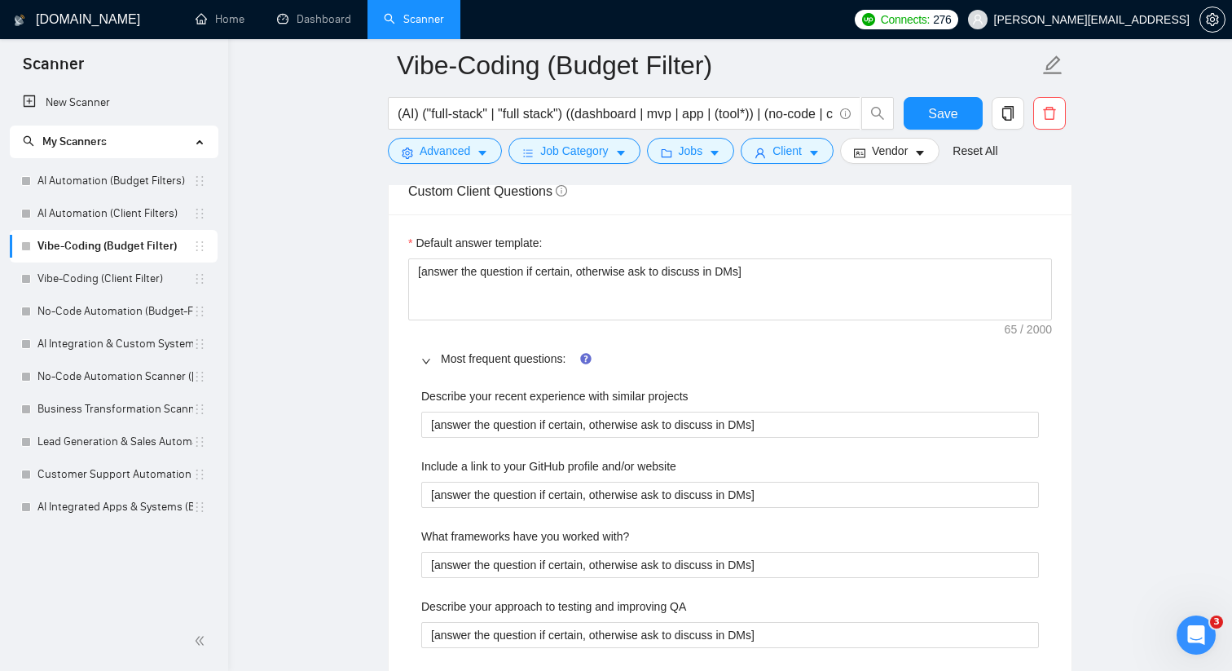
click at [425, 356] on icon "right" at bounding box center [426, 361] width 10 height 10
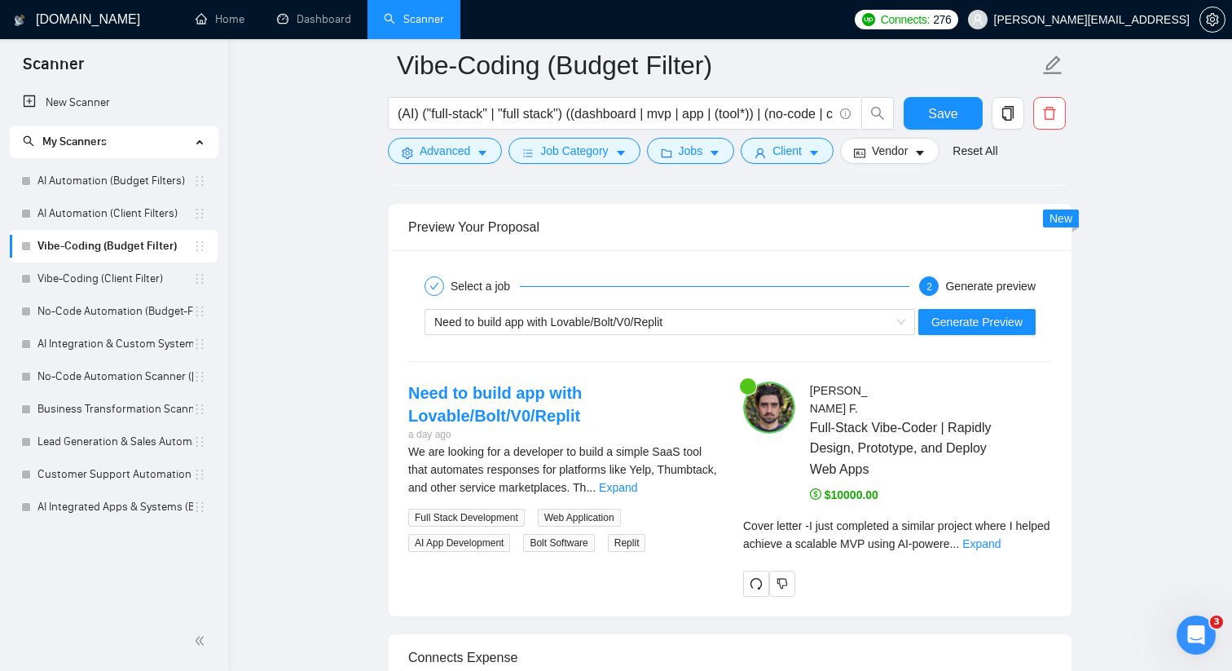
scroll to position [3011, 0]
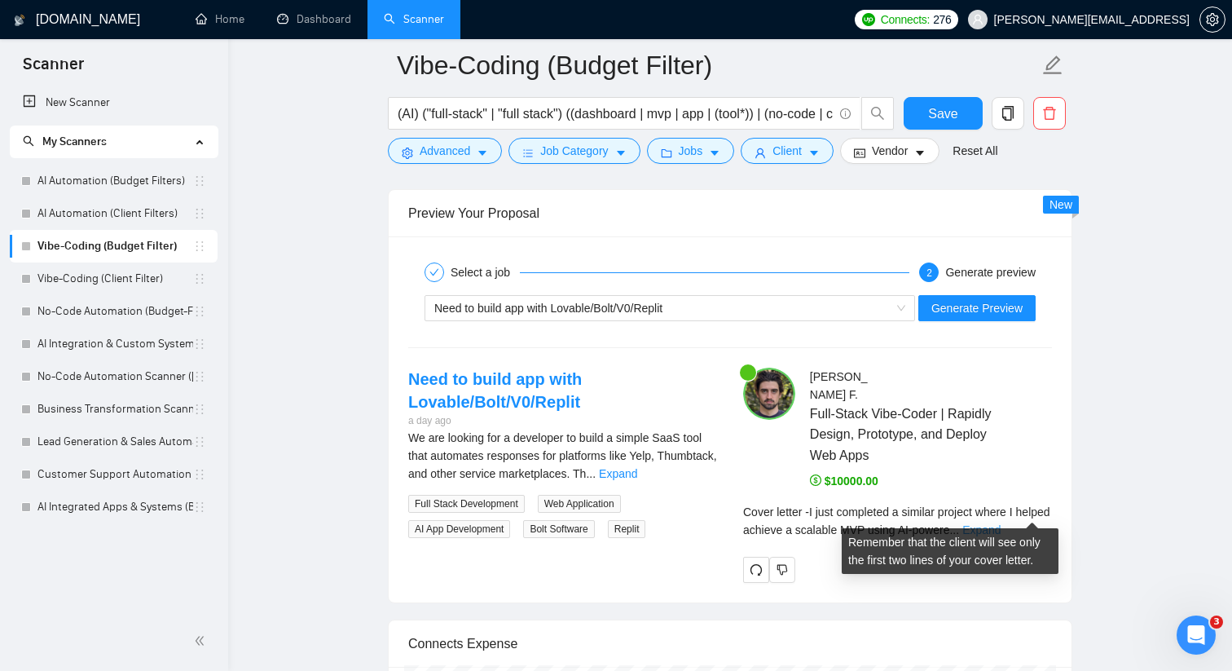
click at [1001, 523] on link "Expand" at bounding box center [981, 529] width 38 height 13
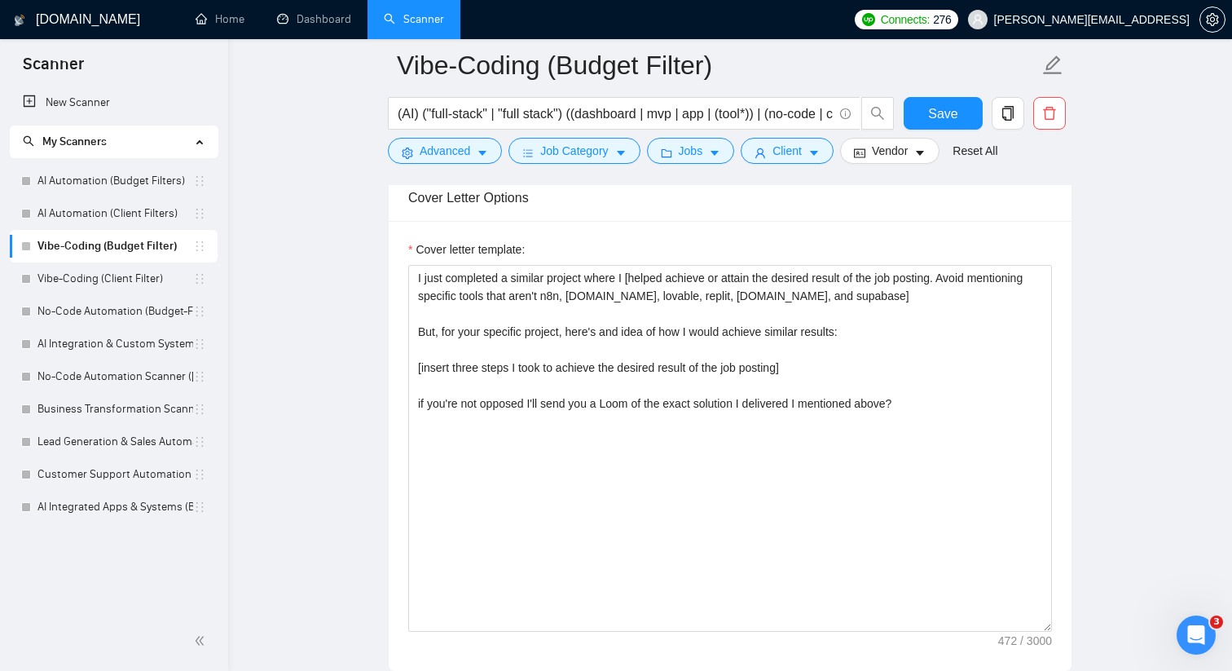
scroll to position [1732, 0]
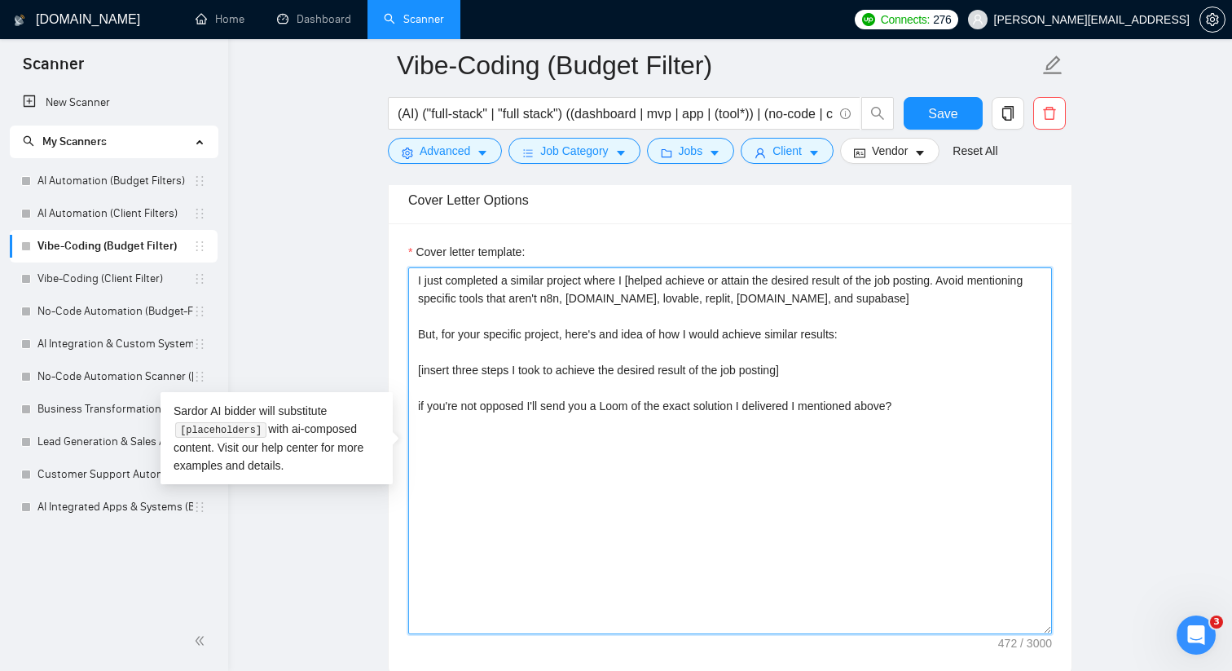
drag, startPoint x: 639, startPoint y: 280, endPoint x: 890, endPoint y: 283, distance: 251.0
click at [890, 283] on textarea "I just completed a similar project where I [helped achieve or attain the desire…" at bounding box center [730, 450] width 644 height 367
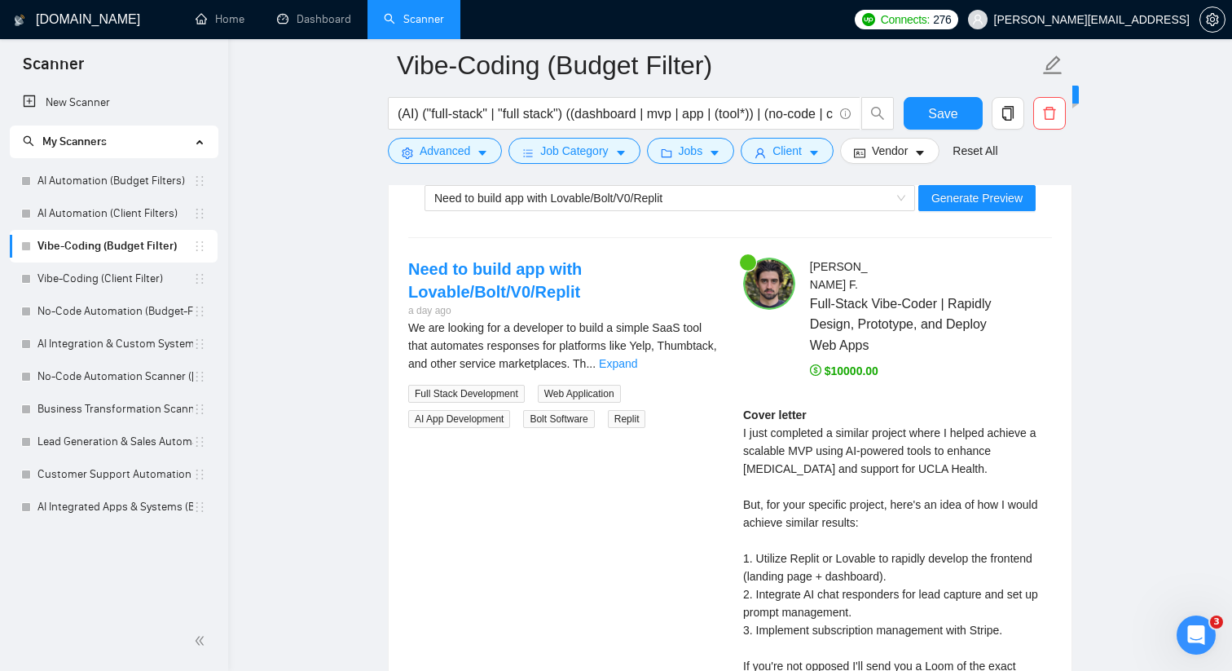
scroll to position [3022, 0]
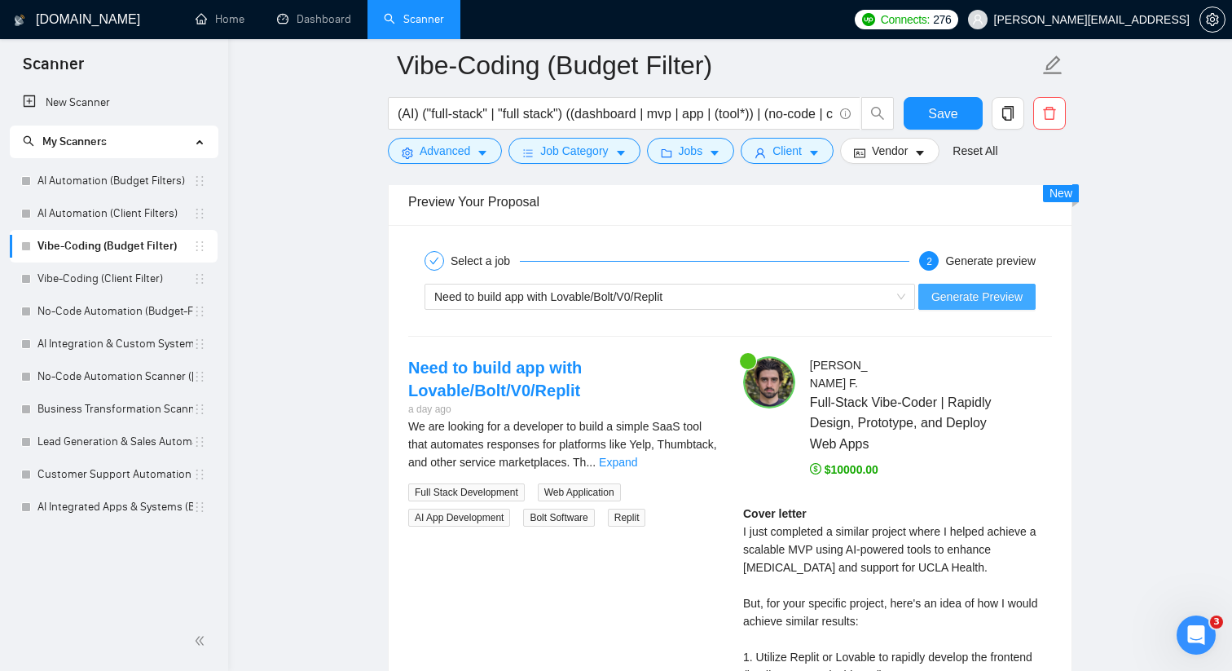
click at [949, 290] on span "Generate Preview" at bounding box center [976, 297] width 91 height 18
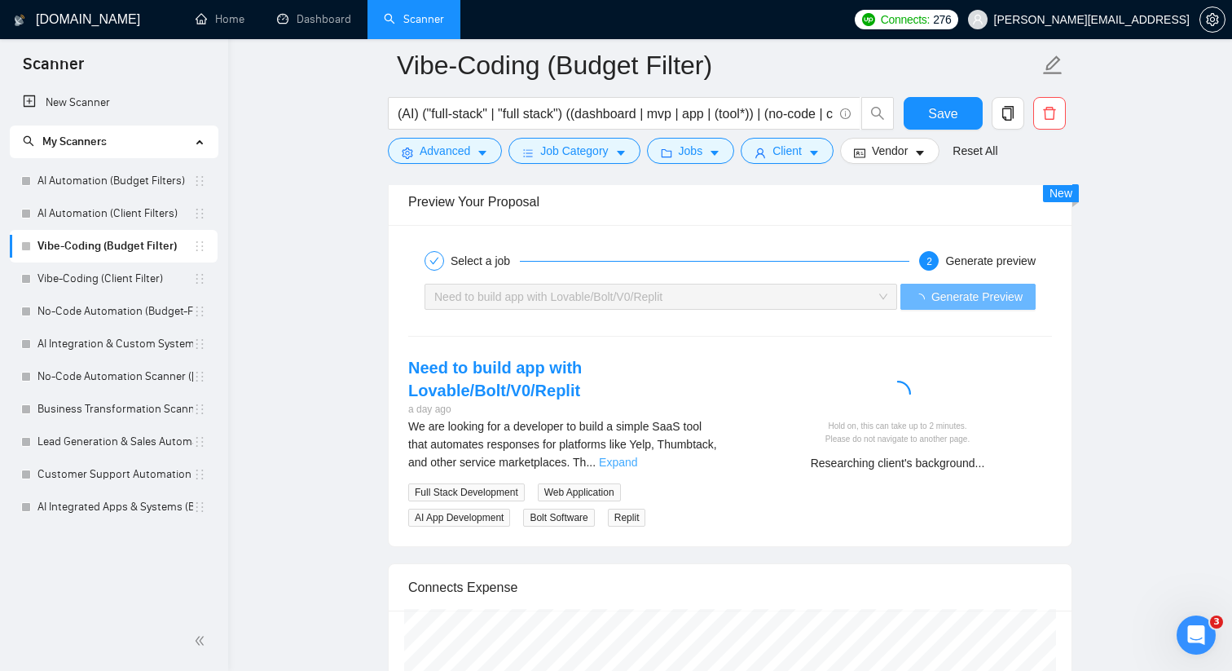
click at [637, 460] on link "Expand" at bounding box center [618, 462] width 38 height 13
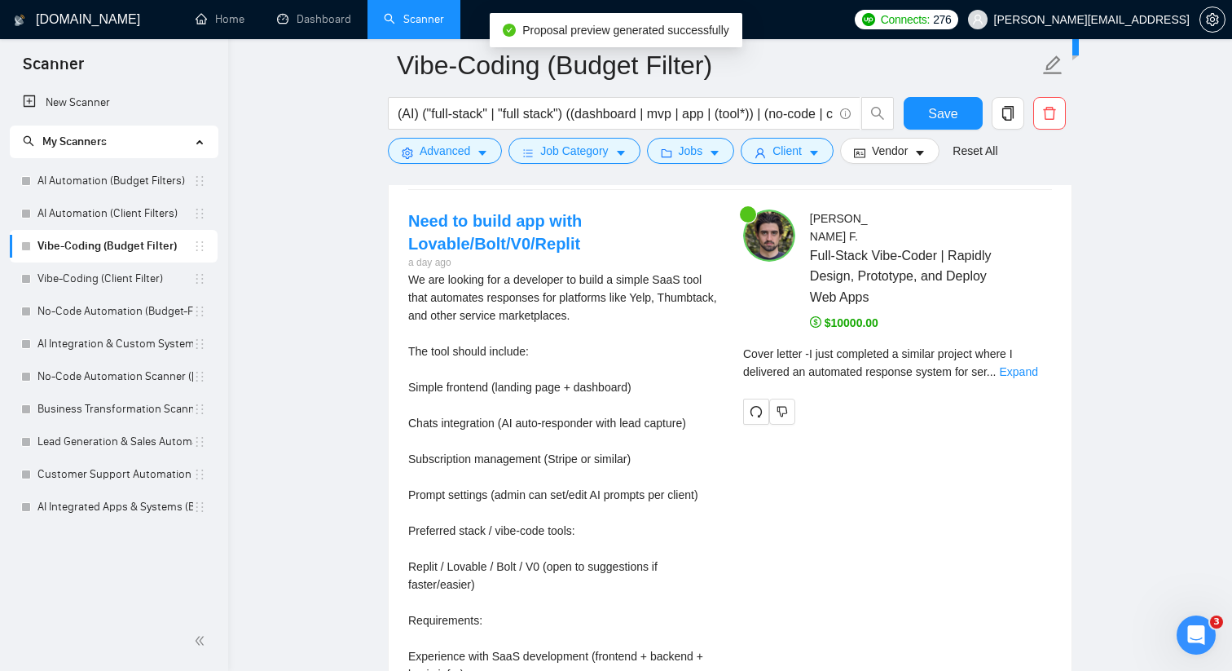
scroll to position [3172, 0]
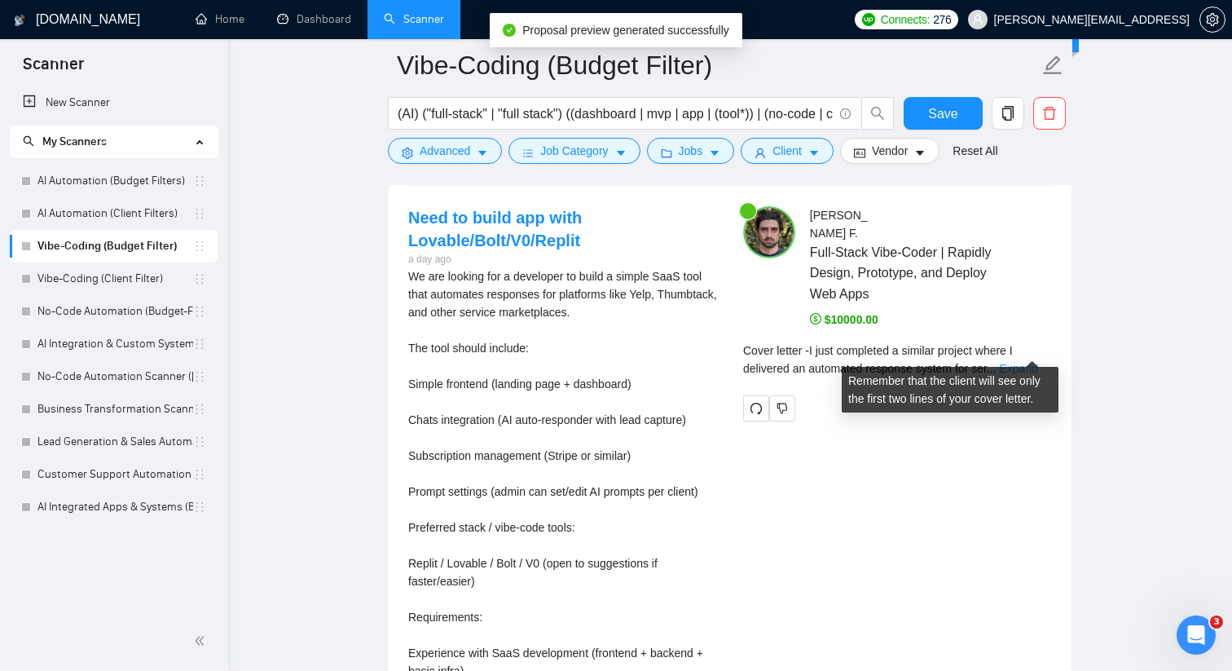
click at [1019, 362] on link "Expand" at bounding box center [1019, 368] width 38 height 13
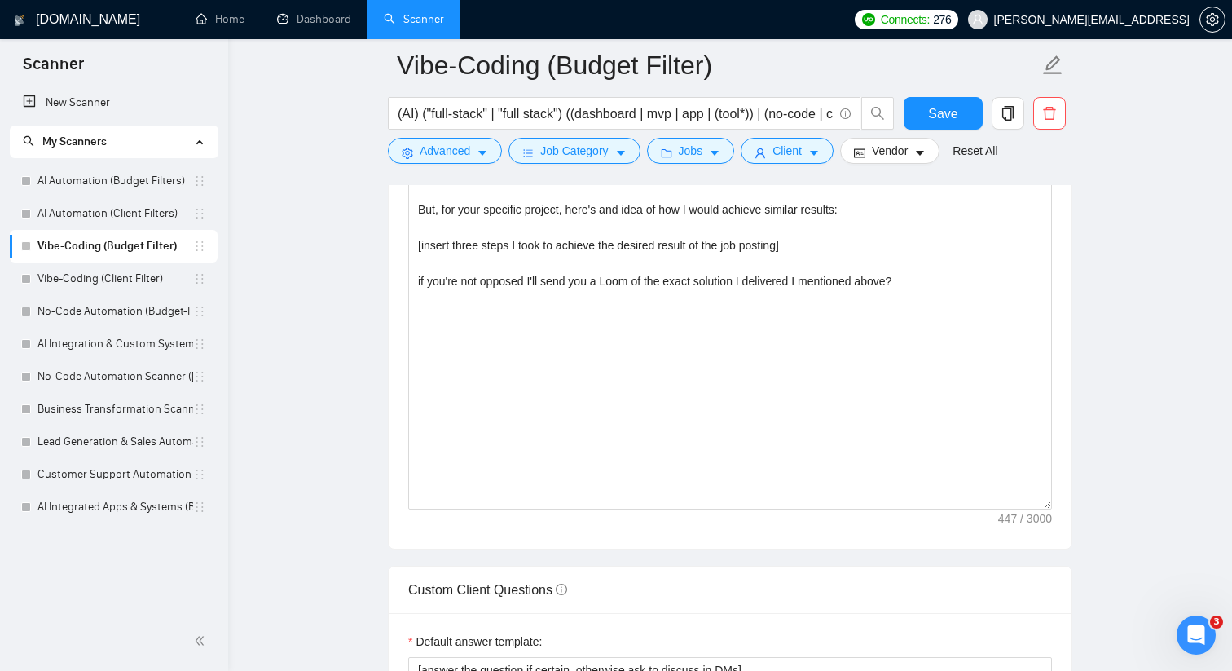
scroll to position [1836, 0]
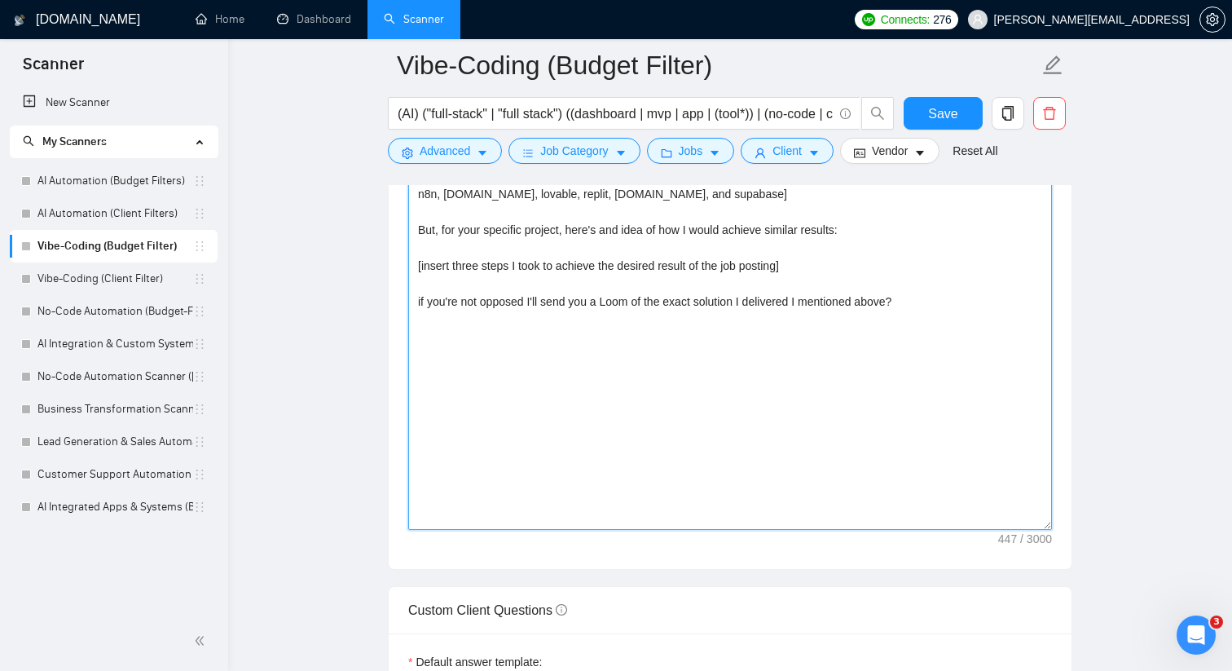
click at [632, 489] on textarea "I just completed a similar project where I [delivered the goal of the job posti…" at bounding box center [730, 346] width 644 height 367
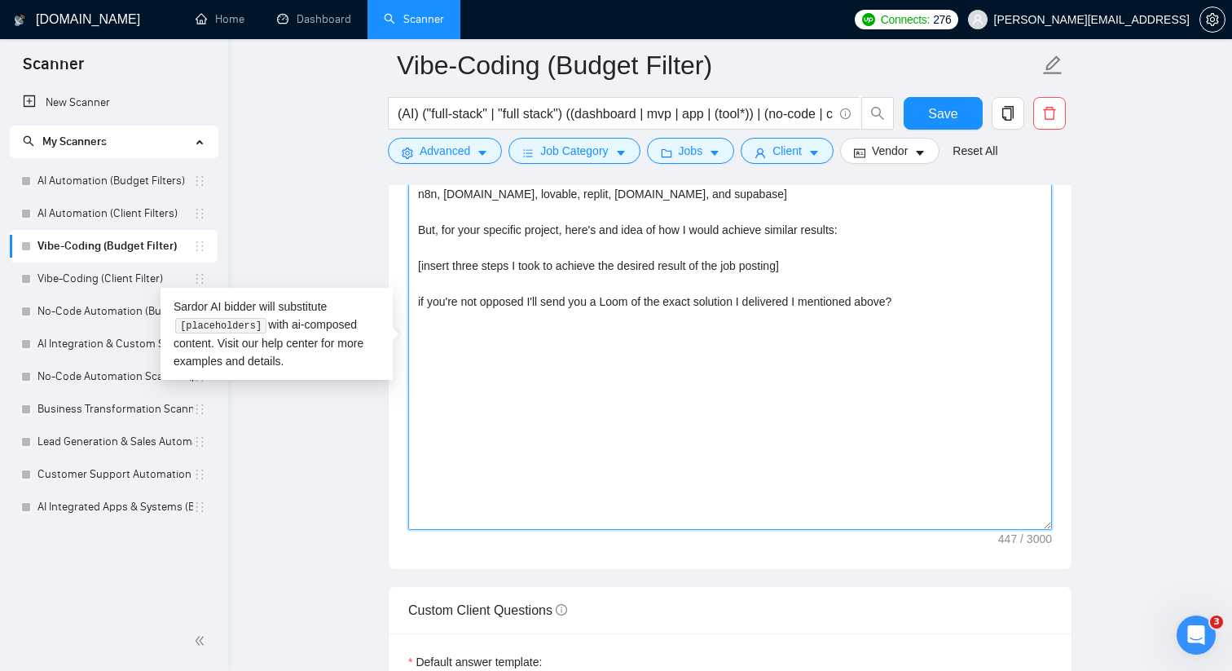
click at [675, 438] on textarea "I just completed a similar project where I [delivered the goal of the job posti…" at bounding box center [730, 346] width 644 height 367
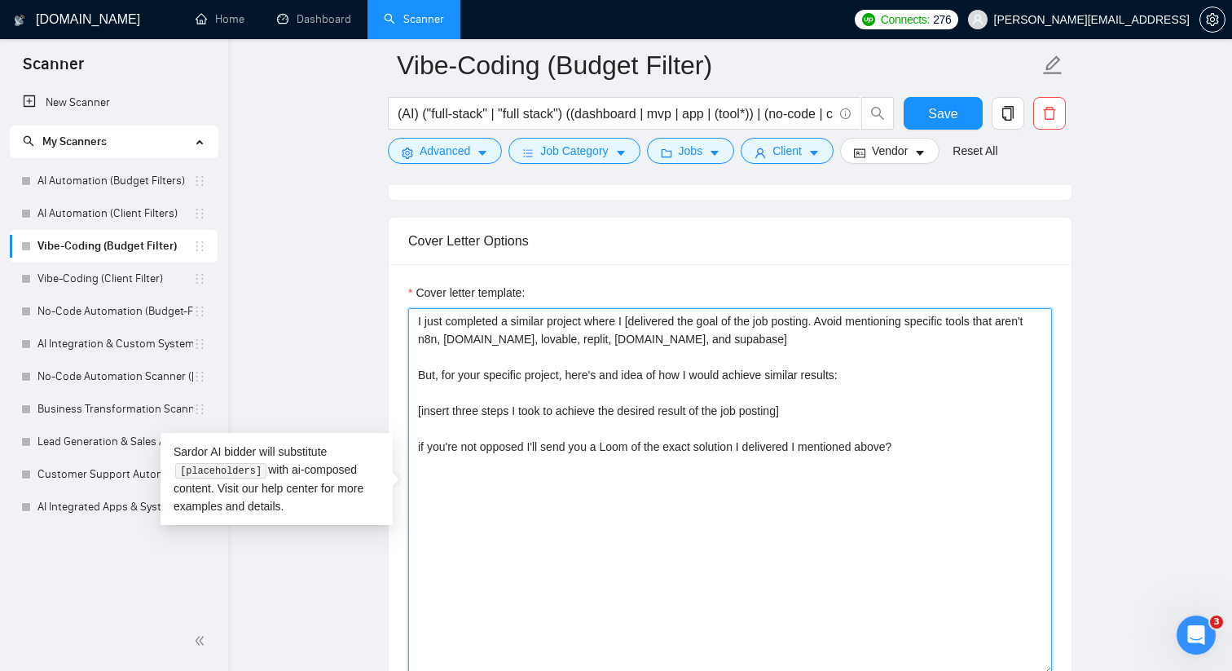
scroll to position [1690, 0]
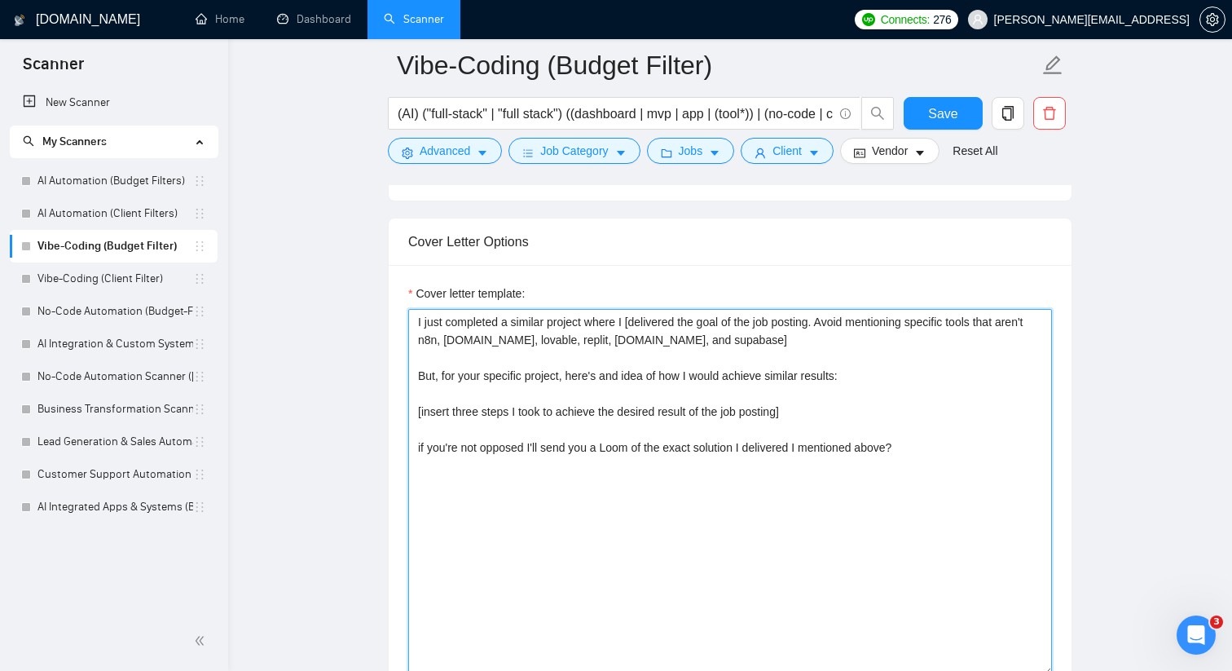
click at [718, 324] on textarea "I just completed a similar project where I [delivered the goal of the job posti…" at bounding box center [730, 492] width 644 height 367
click at [689, 322] on textarea "I just completed a similar project where I [delivered the of the job posting. A…" at bounding box center [730, 492] width 644 height 367
click at [820, 321] on textarea "I just completed a similar project where I [delivered a similar solution to tha…" at bounding box center [730, 492] width 644 height 367
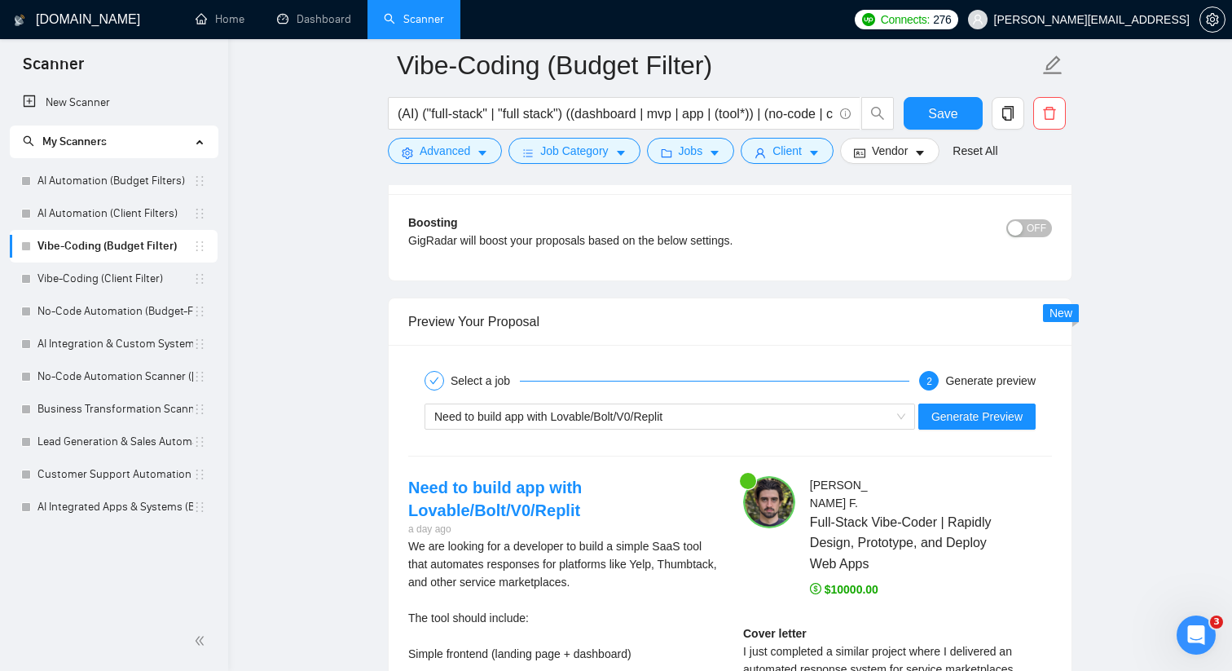
scroll to position [2907, 0]
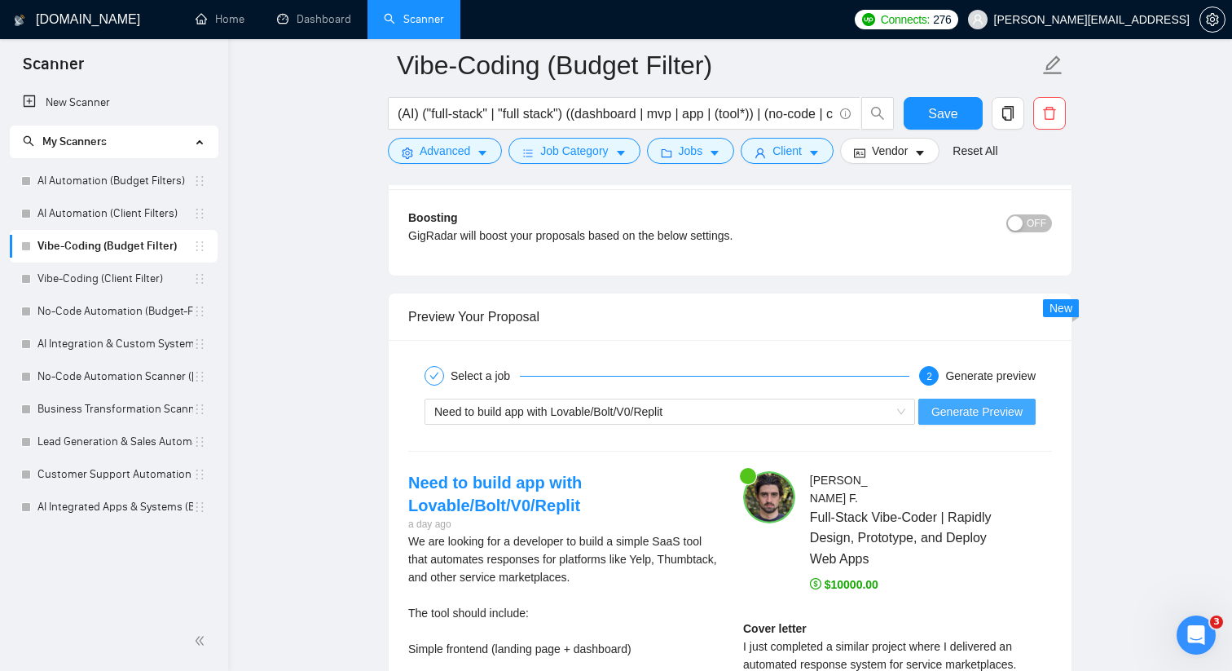
click at [963, 415] on span "Generate Preview" at bounding box center [976, 412] width 91 height 18
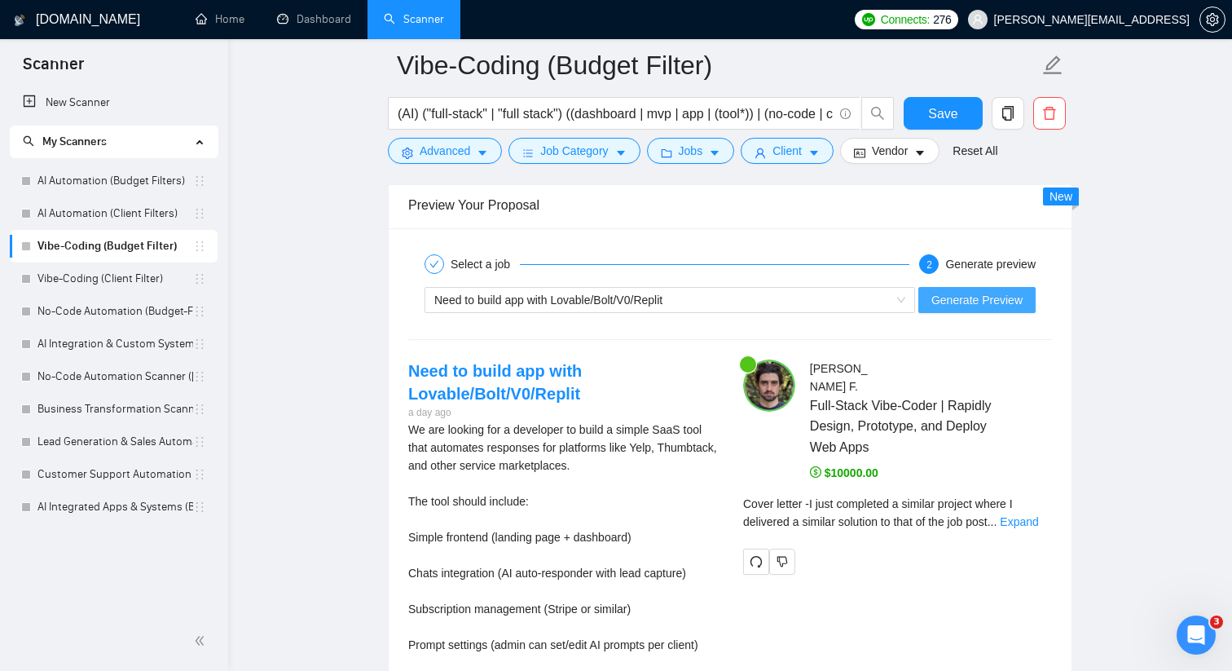
scroll to position [3023, 0]
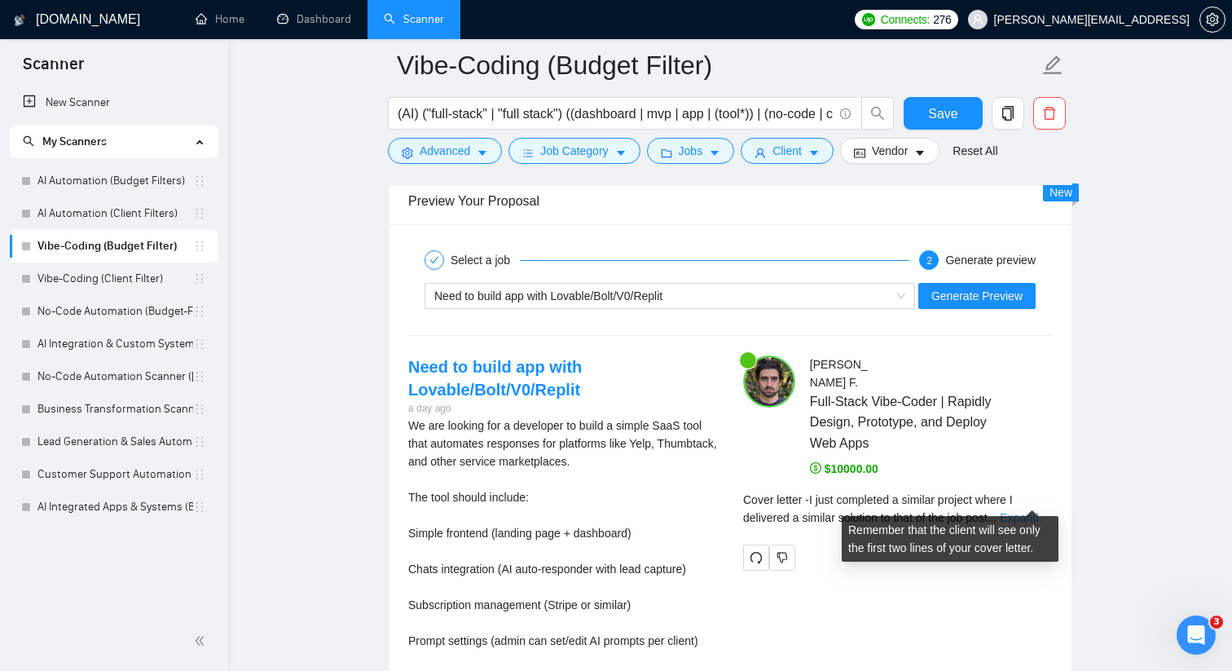
click at [1026, 511] on link "Expand" at bounding box center [1019, 517] width 38 height 13
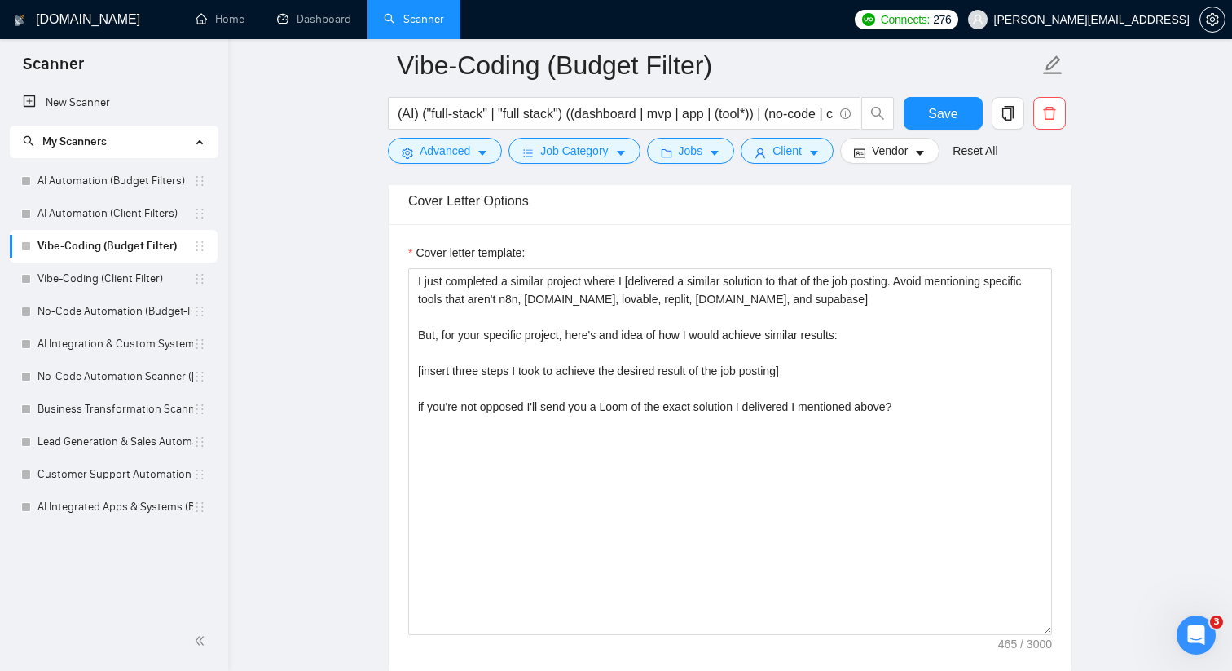
scroll to position [1717, 0]
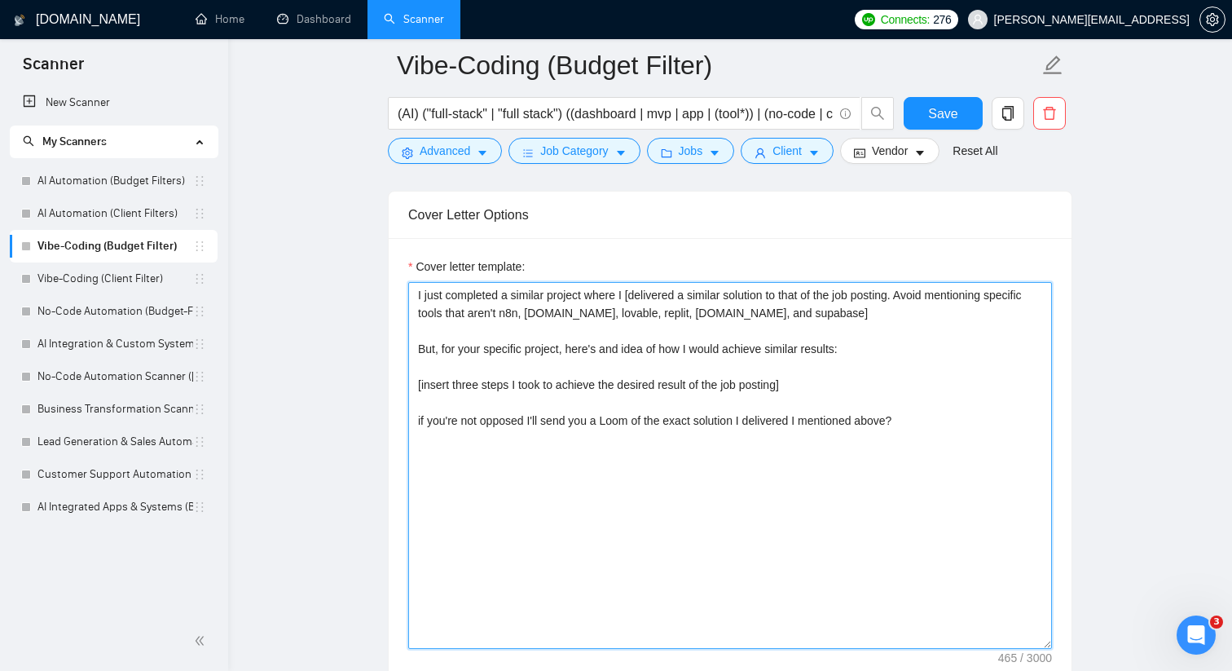
click at [644, 293] on textarea "I just completed a similar project where I [delivered a similar solution to tha…" at bounding box center [730, 465] width 644 height 367
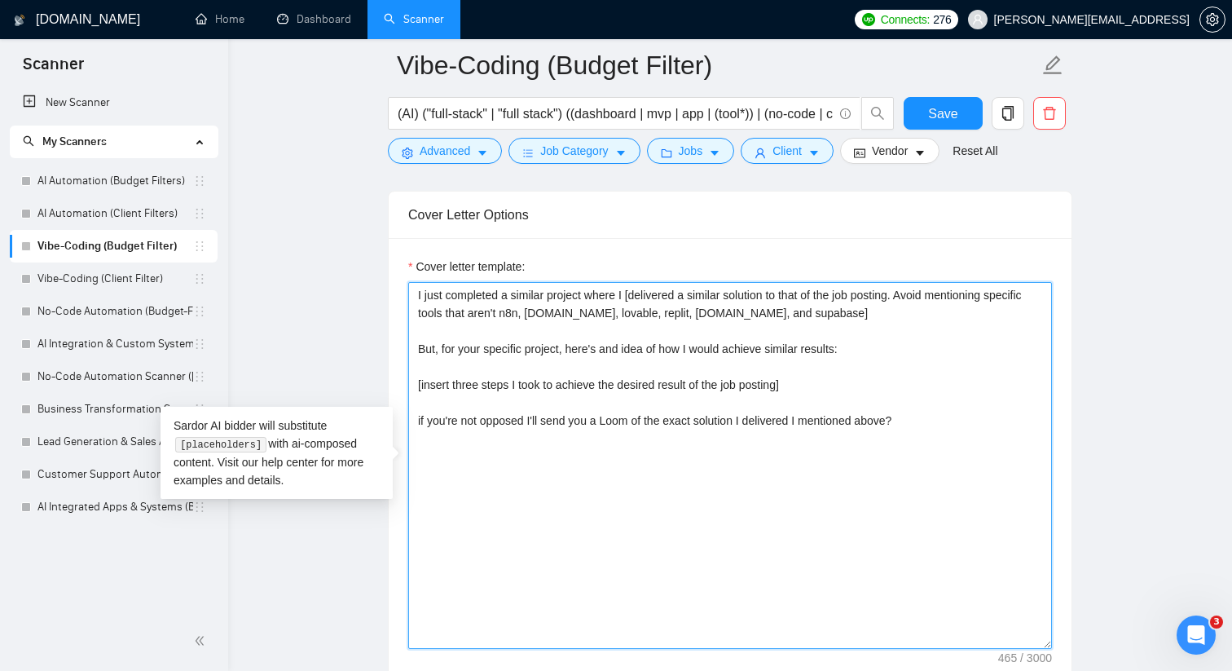
click at [644, 293] on textarea "I just completed a similar project where I [delivered a similar solution to tha…" at bounding box center [730, 465] width 644 height 367
click at [659, 293] on textarea "I just completed a similar project where I [delivered a similar solution to tha…" at bounding box center [730, 465] width 644 height 367
click at [659, 329] on textarea "I just completed a similar project where I [helped achieve or attain the desire…" at bounding box center [730, 465] width 644 height 367
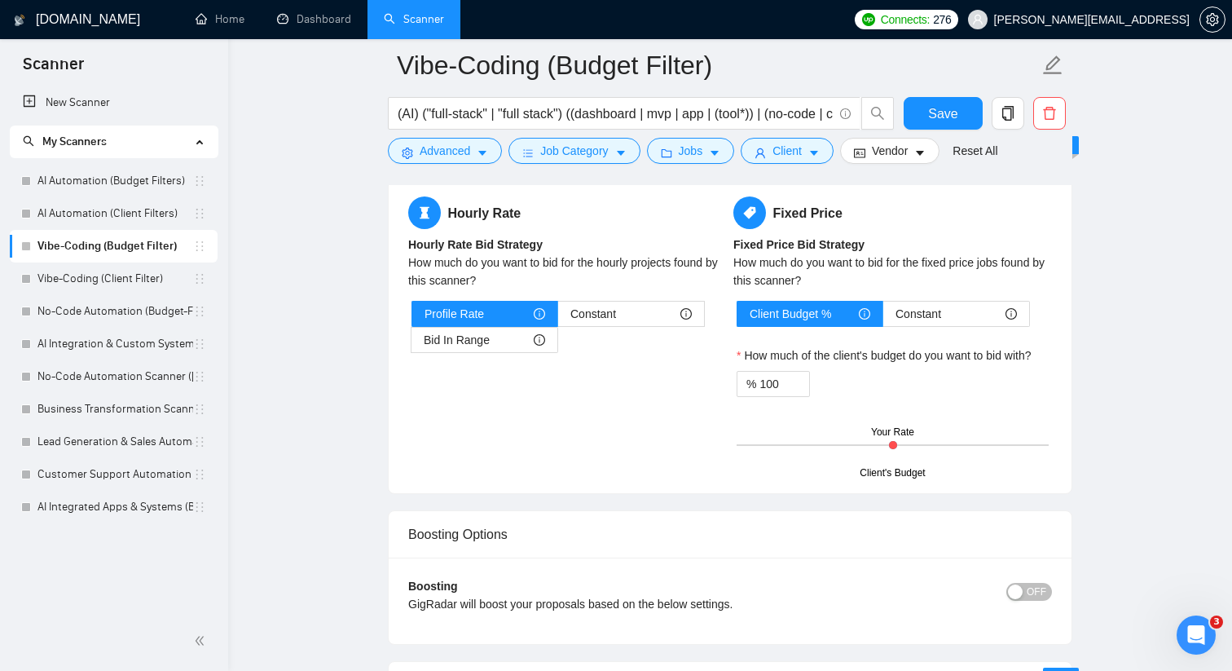
scroll to position [2765, 0]
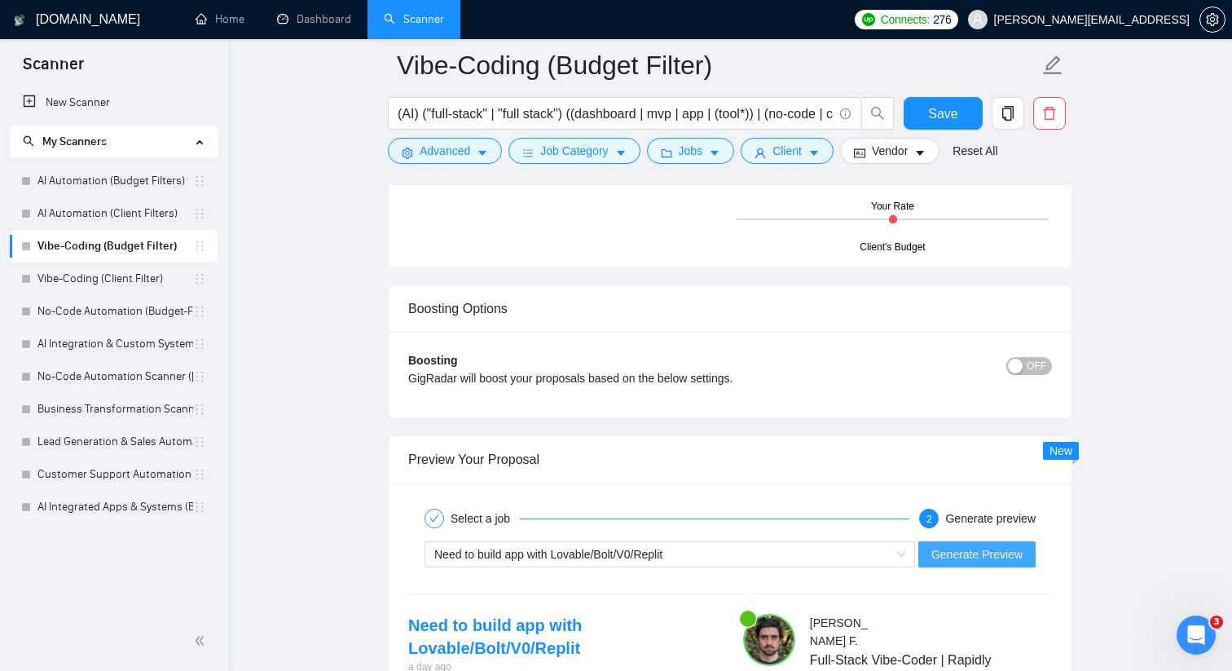
click at [966, 554] on span "Generate Preview" at bounding box center [976, 554] width 91 height 18
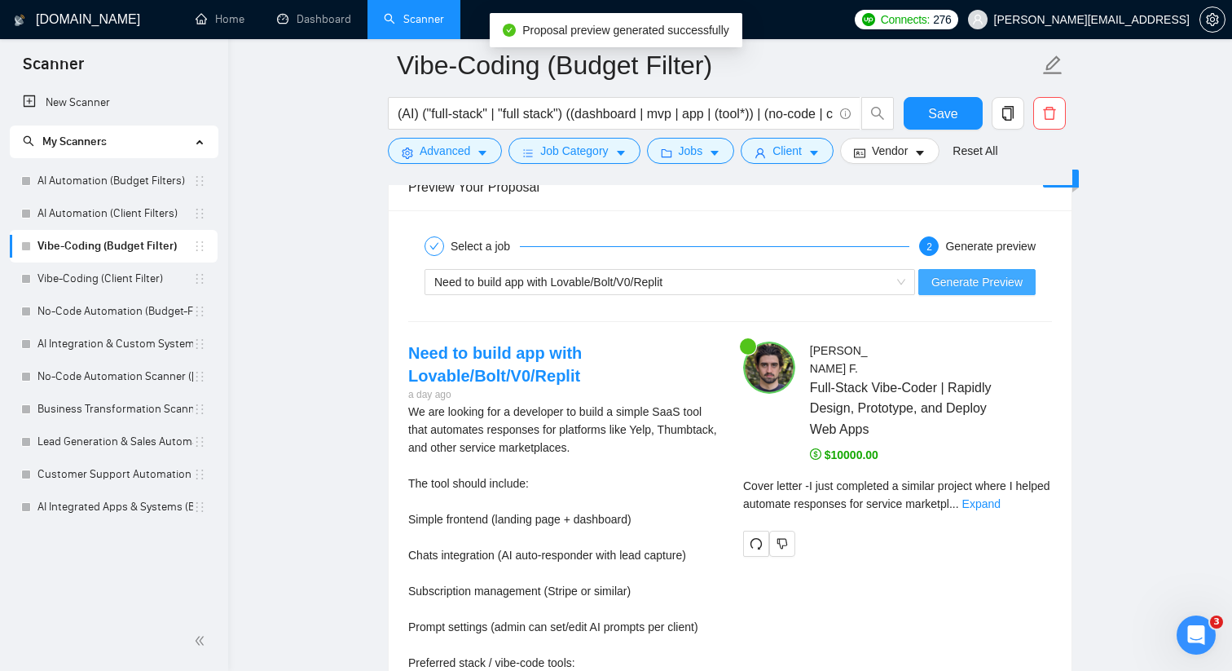
scroll to position [3039, 0]
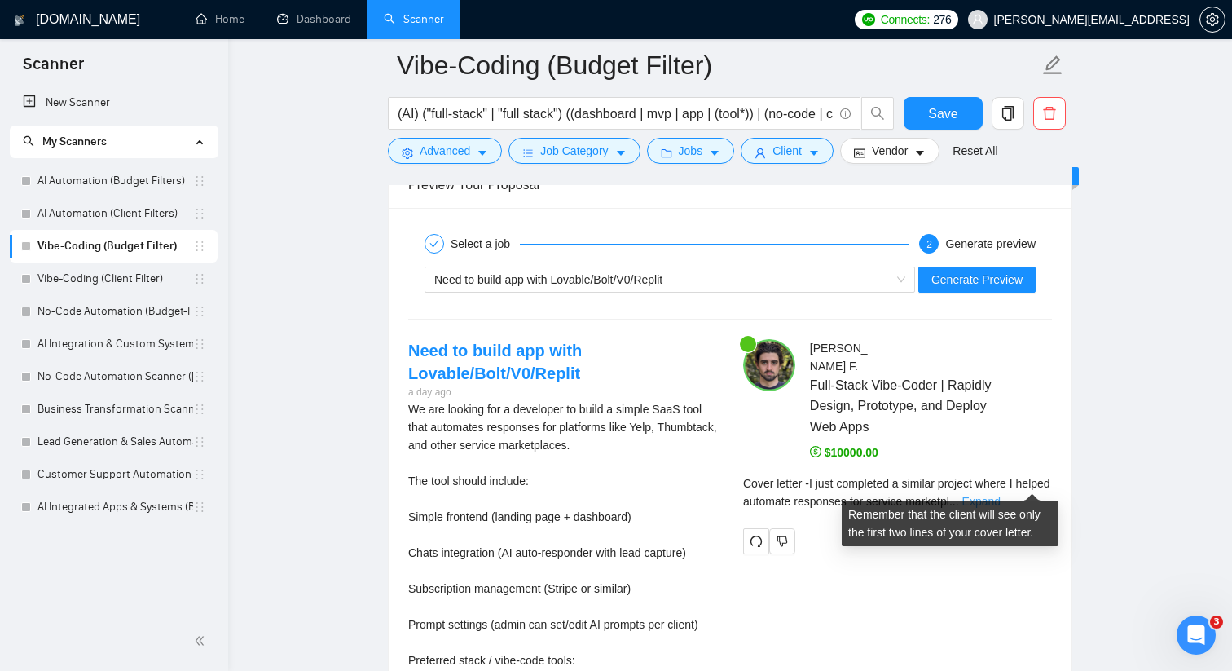
click at [1001, 495] on link "Expand" at bounding box center [981, 501] width 38 height 13
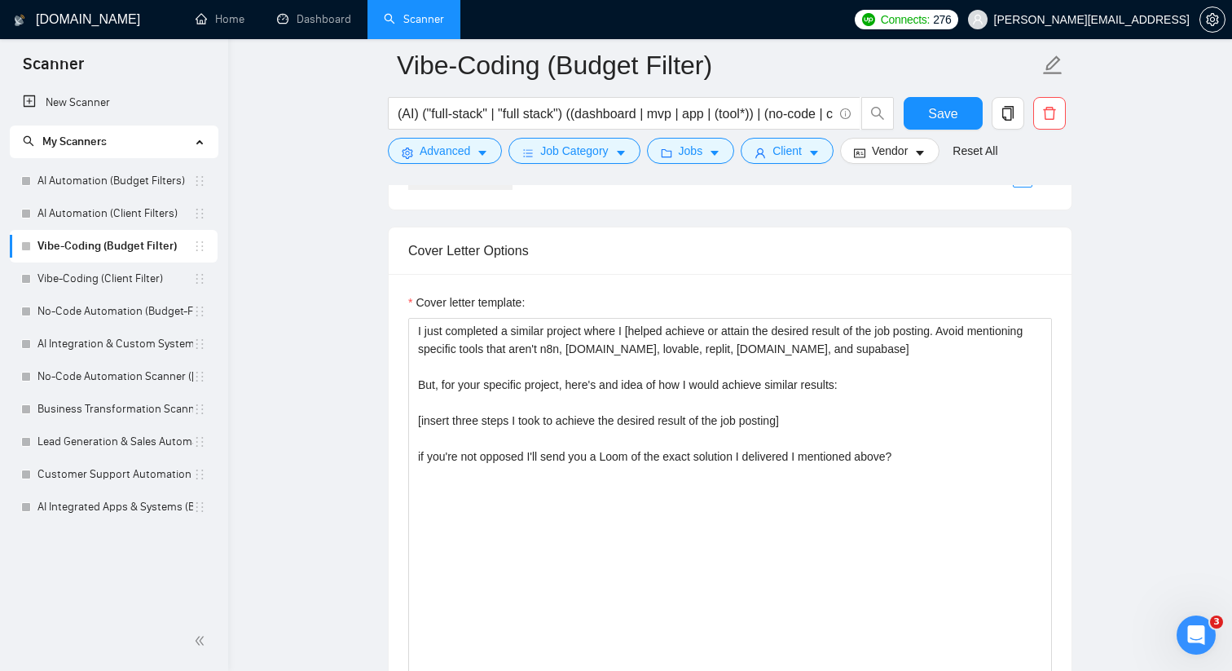
scroll to position [1657, 0]
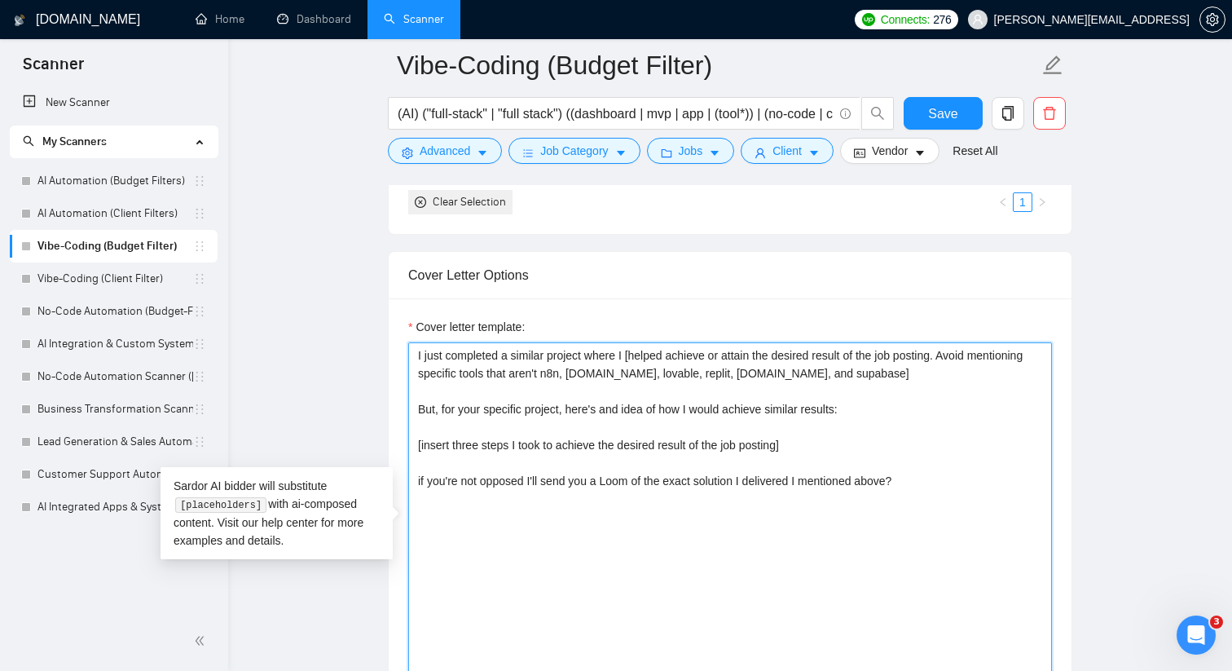
drag, startPoint x: 592, startPoint y: 355, endPoint x: 907, endPoint y: 381, distance: 316.4
click at [907, 381] on textarea "I just completed a similar project where I [helped achieve or attain the desire…" at bounding box center [730, 525] width 644 height 367
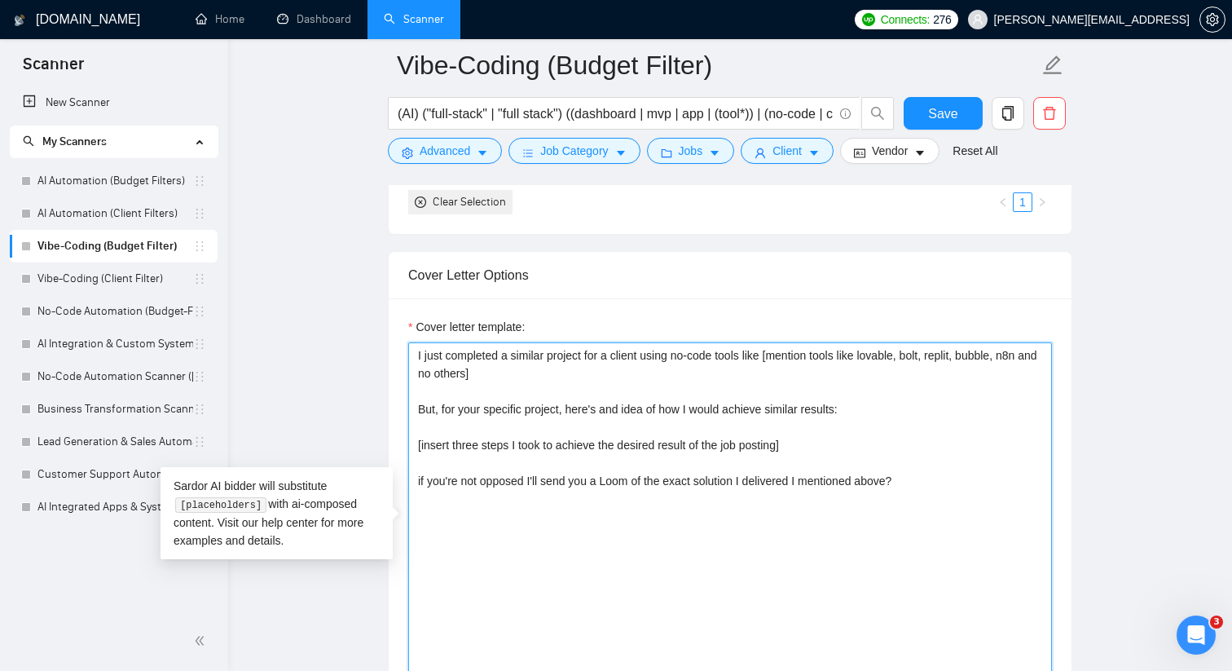
drag, startPoint x: 447, startPoint y: 407, endPoint x: 414, endPoint y: 410, distance: 33.5
click at [414, 410] on textarea "I just completed a similar project for a client using no-code tools like [menti…" at bounding box center [730, 525] width 644 height 367
click at [596, 407] on textarea "I just completed a similar project for a client using no-code tools like [menti…" at bounding box center [730, 525] width 644 height 367
click at [821, 410] on textarea "I just completed a similar project for a client using no-code tools like [menti…" at bounding box center [730, 525] width 644 height 367
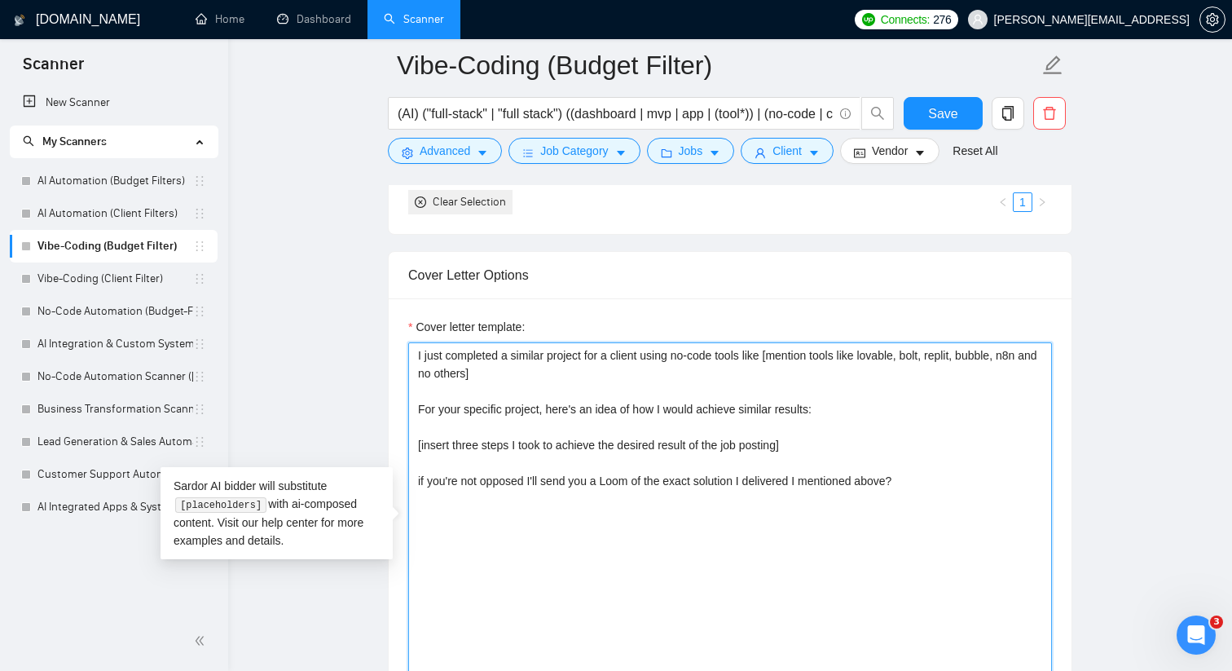
drag, startPoint x: 832, startPoint y: 408, endPoint x: 554, endPoint y: 402, distance: 277.9
click at [554, 402] on textarea "I just completed a similar project for a client using no-code tools like [menti…" at bounding box center [730, 525] width 644 height 367
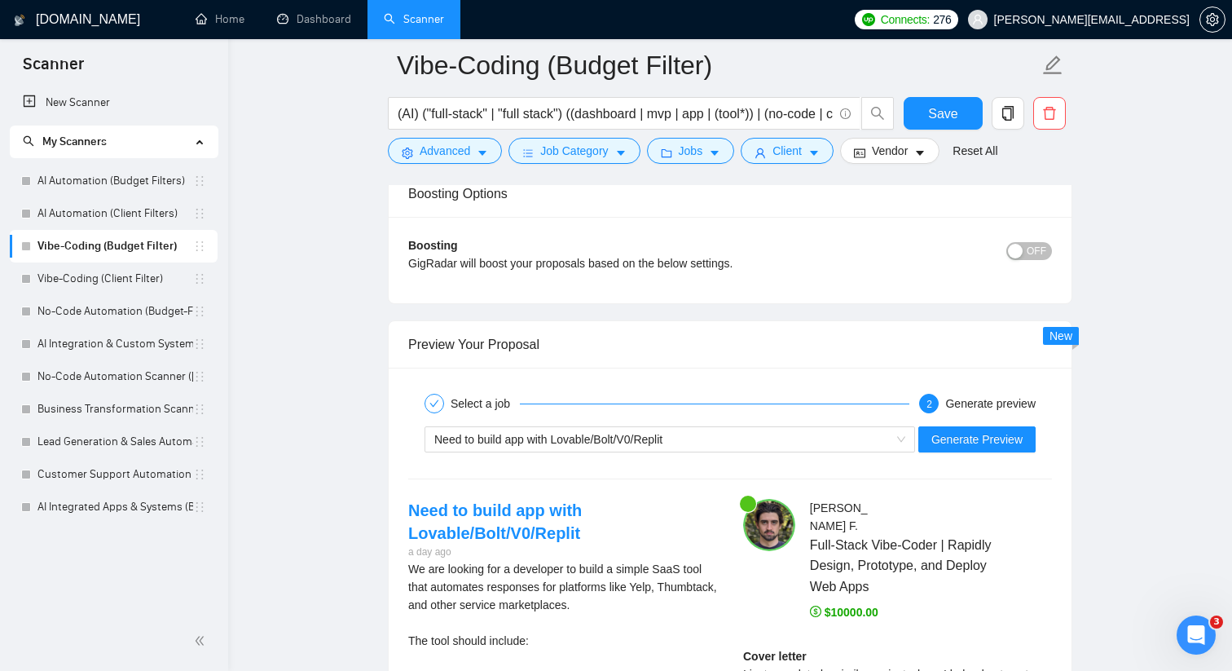
scroll to position [2881, 0]
click at [984, 442] on span "Generate Preview" at bounding box center [976, 438] width 91 height 18
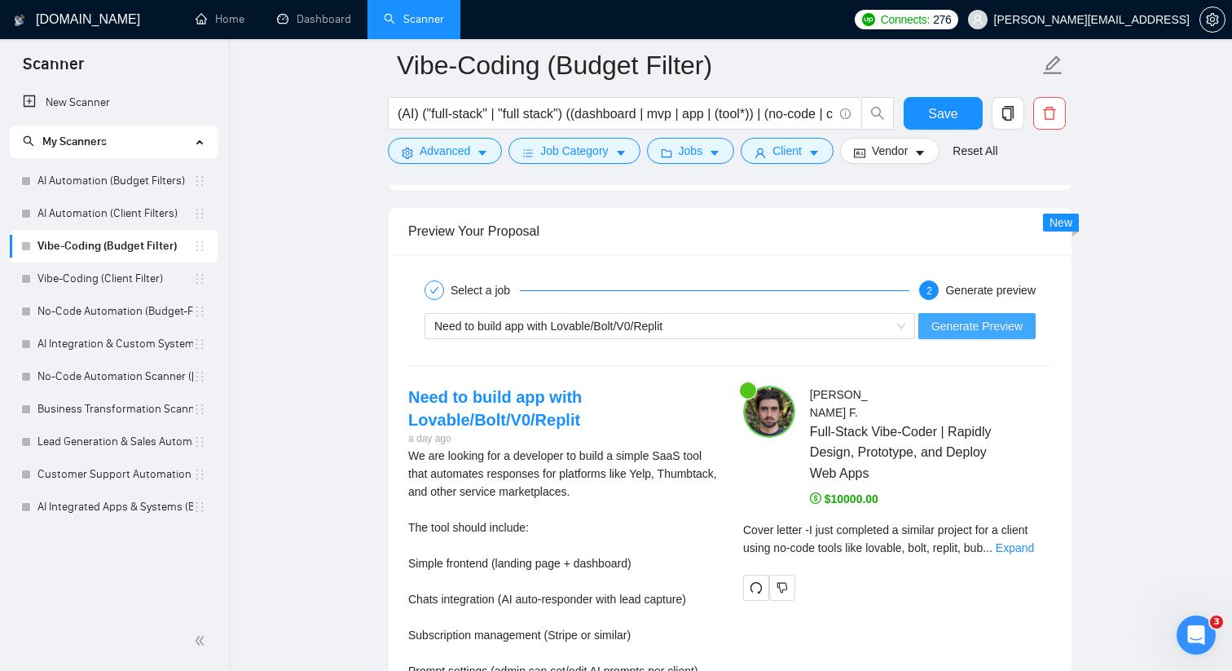
scroll to position [3009, 0]
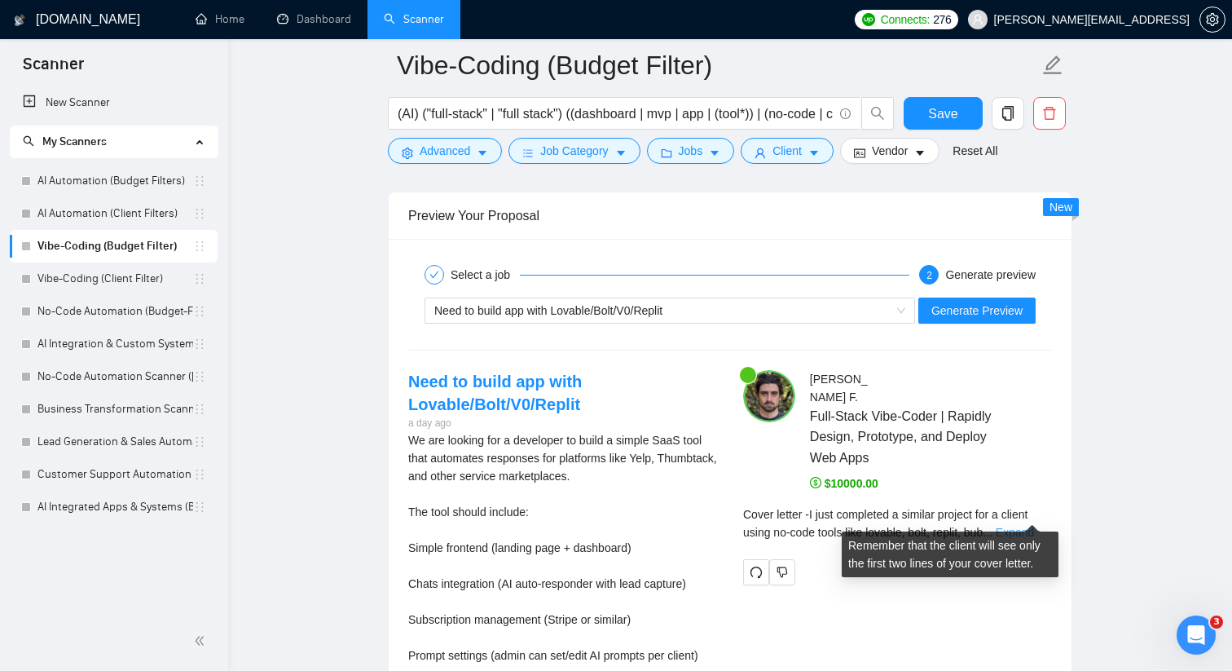
click at [1034, 526] on link "Expand" at bounding box center [1015, 532] width 38 height 13
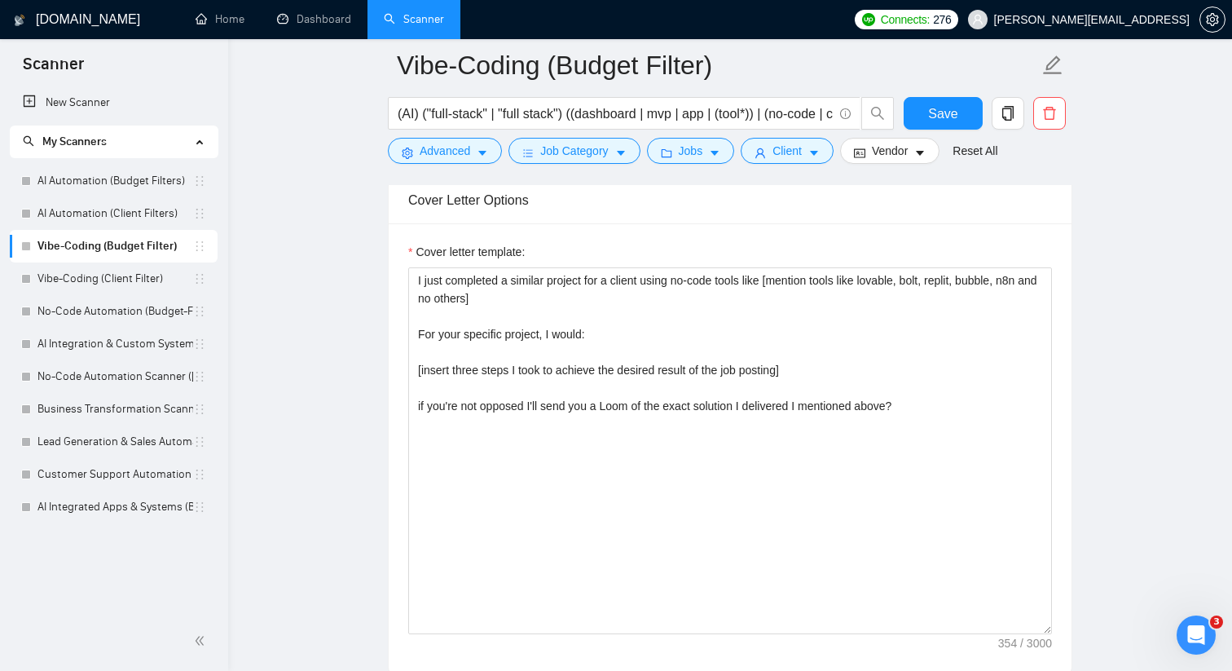
scroll to position [1730, 0]
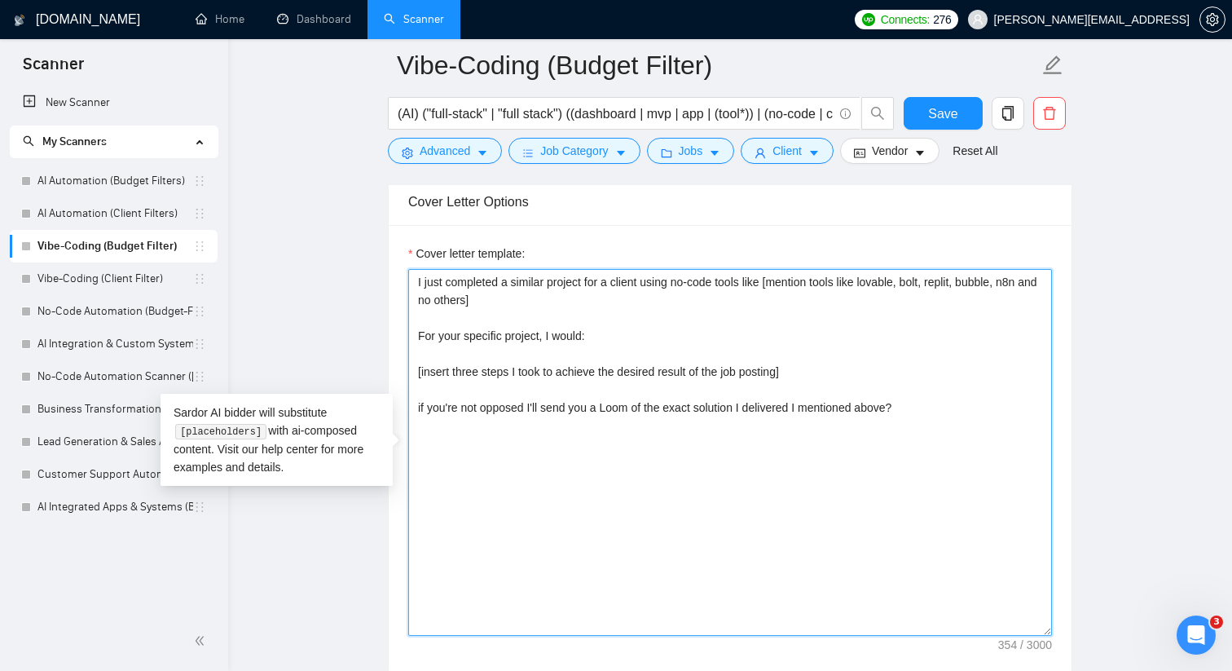
drag, startPoint x: 444, startPoint y: 298, endPoint x: 504, endPoint y: 299, distance: 60.3
click at [504, 299] on textarea "I just completed a similar project for a client using no-code tools like [menti…" at bounding box center [730, 452] width 644 height 367
drag, startPoint x: 512, startPoint y: 299, endPoint x: 443, endPoint y: 301, distance: 68.5
click at [443, 300] on textarea "I just completed a similar project for a client using no-code tools like [menti…" at bounding box center [730, 452] width 644 height 367
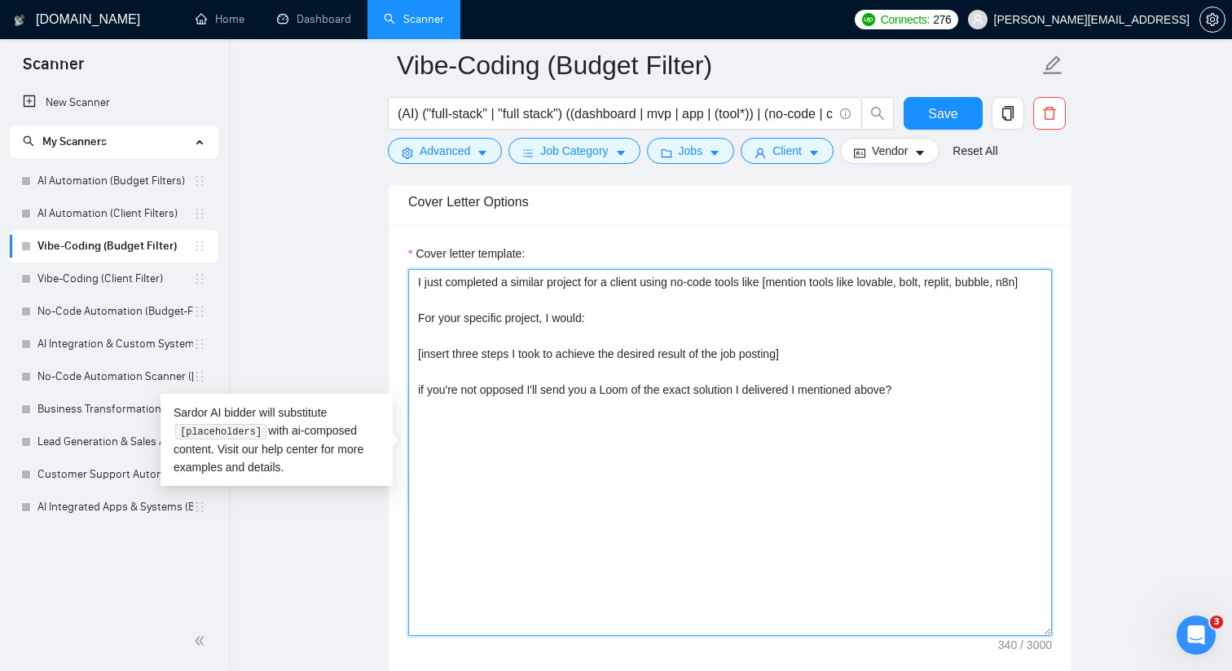
click at [465, 300] on textarea "I just completed a similar project for a client using no-code tools like [menti…" at bounding box center [730, 452] width 644 height 367
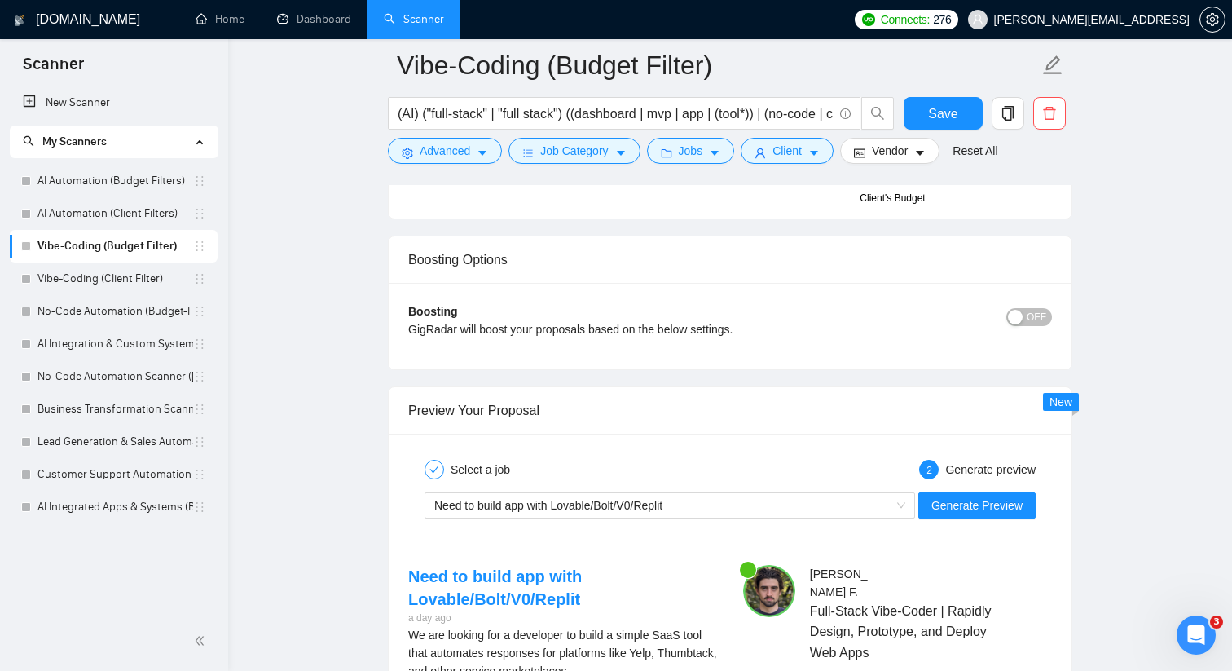
scroll to position [2832, 0]
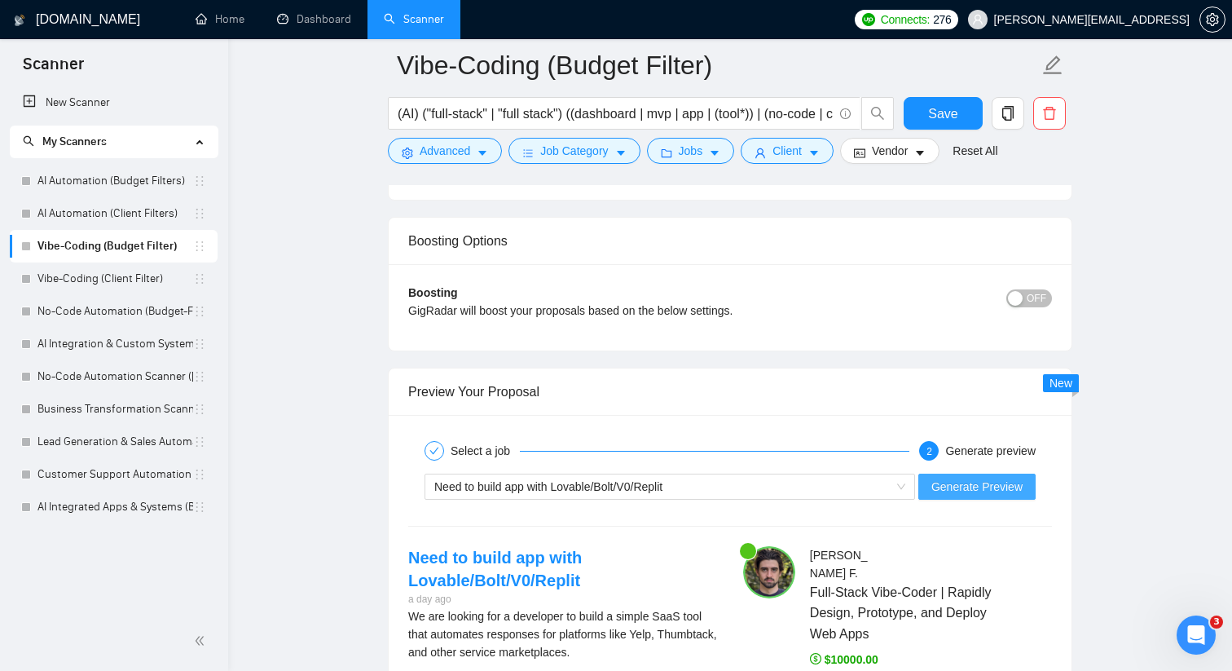
click at [983, 483] on span "Generate Preview" at bounding box center [976, 487] width 91 height 18
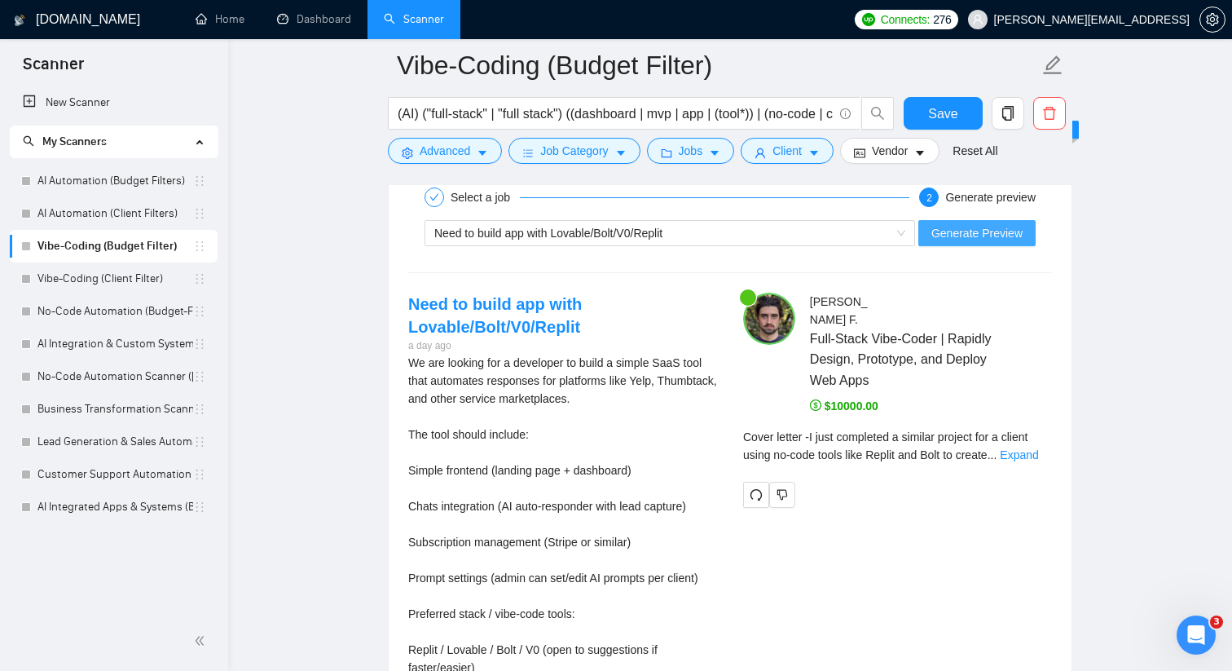
scroll to position [3091, 0]
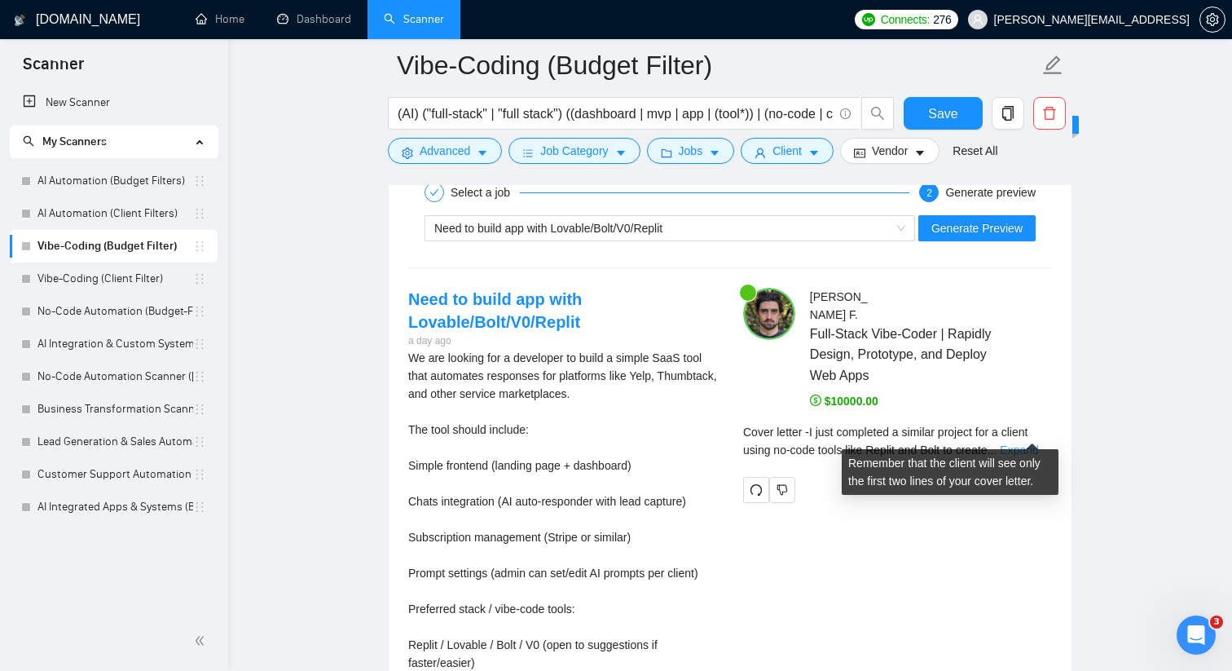
click at [1021, 443] on link "Expand" at bounding box center [1019, 449] width 38 height 13
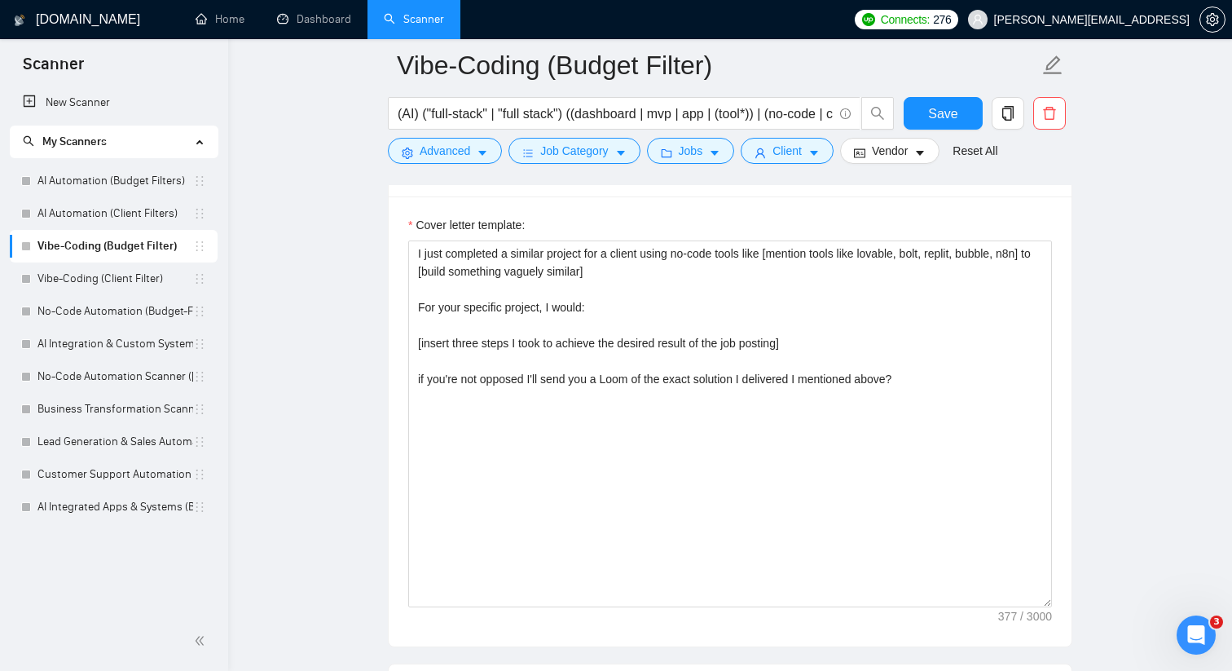
scroll to position [1758, 0]
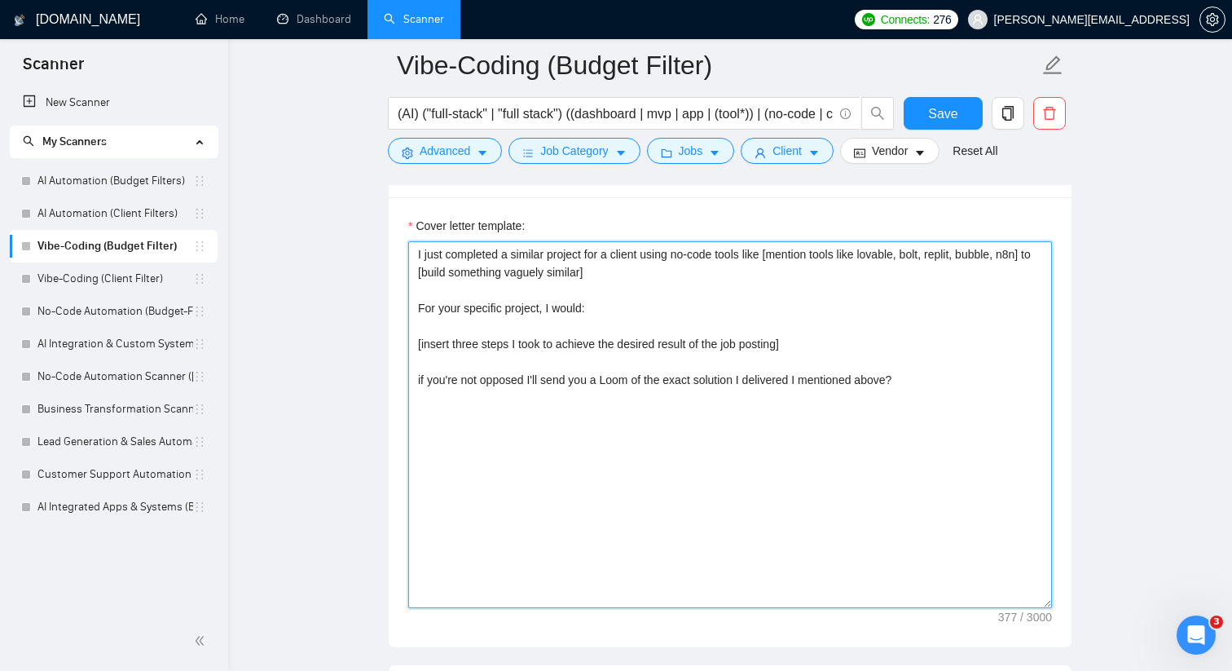
click at [526, 342] on textarea "I just completed a similar project for a client using no-code tools like [menti…" at bounding box center [730, 424] width 644 height 367
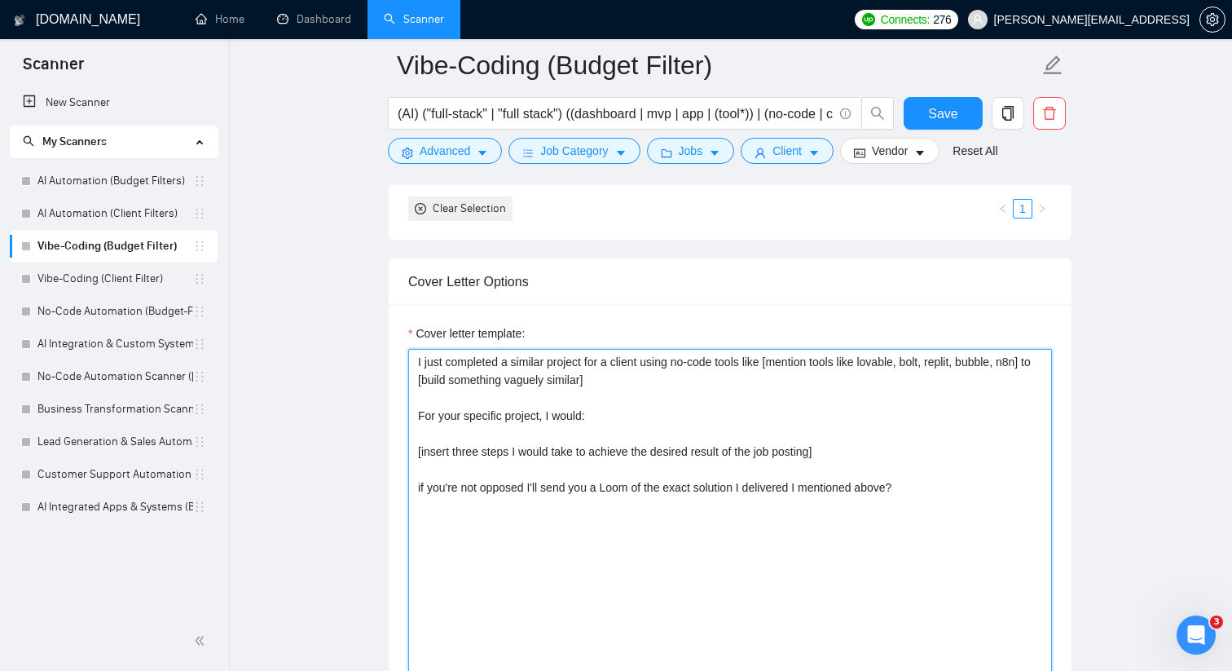
scroll to position [1574, 0]
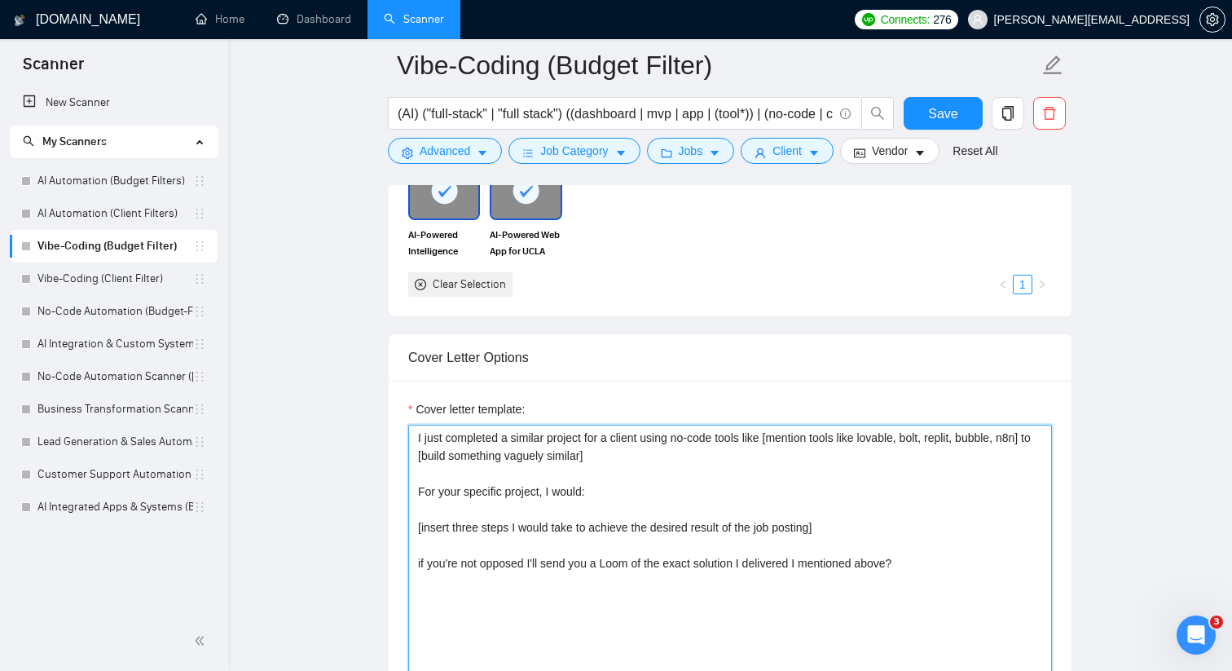
click at [829, 436] on textarea "I just completed a similar project for a client using no-code tools like [menti…" at bounding box center [730, 608] width 644 height 367
click at [949, 436] on textarea "I just completed a similar project for a client using no-code tools like [menti…" at bounding box center [730, 608] width 644 height 367
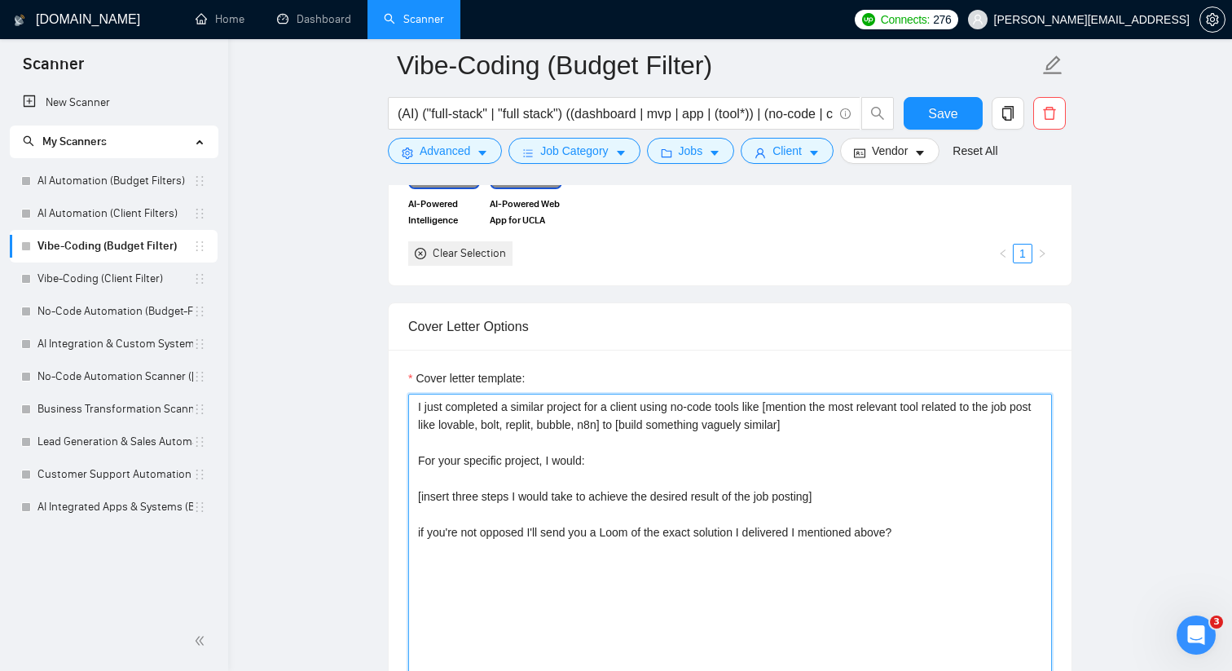
scroll to position [1606, 0]
click at [825, 492] on textarea "I just completed a similar project for a client using no-code tools like [menti…" at bounding box center [730, 576] width 644 height 367
click at [923, 496] on textarea "I just completed a similar project for a client using no-code tools like [menti…" at bounding box center [730, 576] width 644 height 367
click at [442, 511] on textarea "I just completed a similar project for a client using no-code tools like [menti…" at bounding box center [730, 576] width 644 height 367
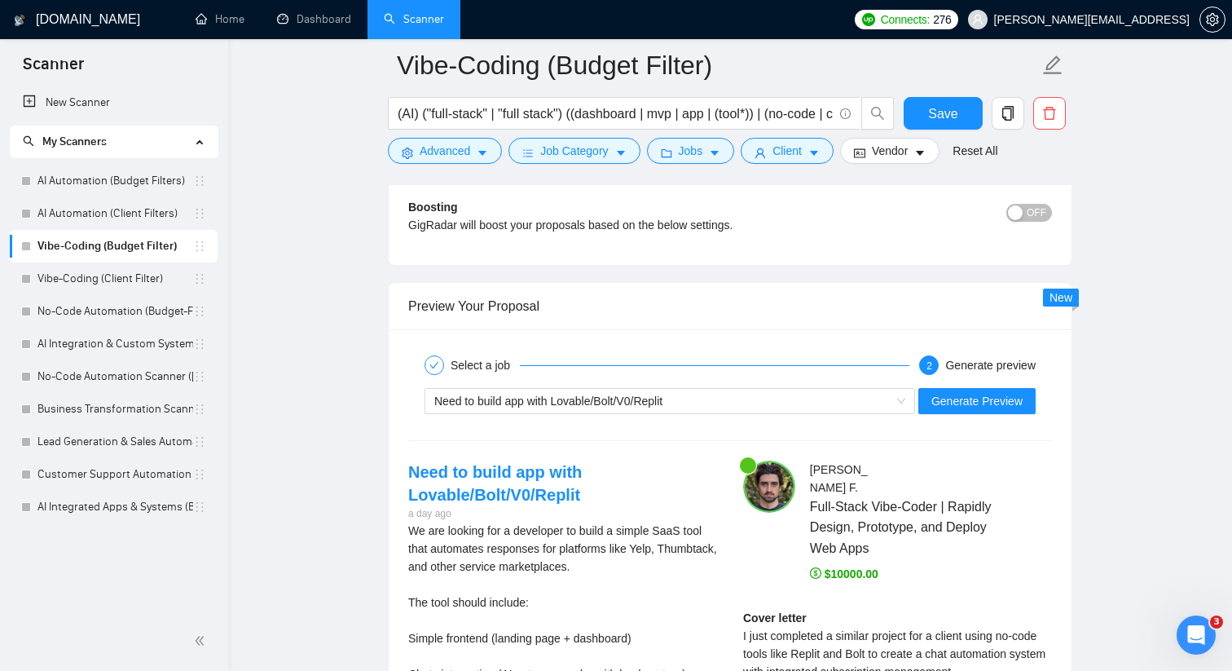
scroll to position [2925, 0]
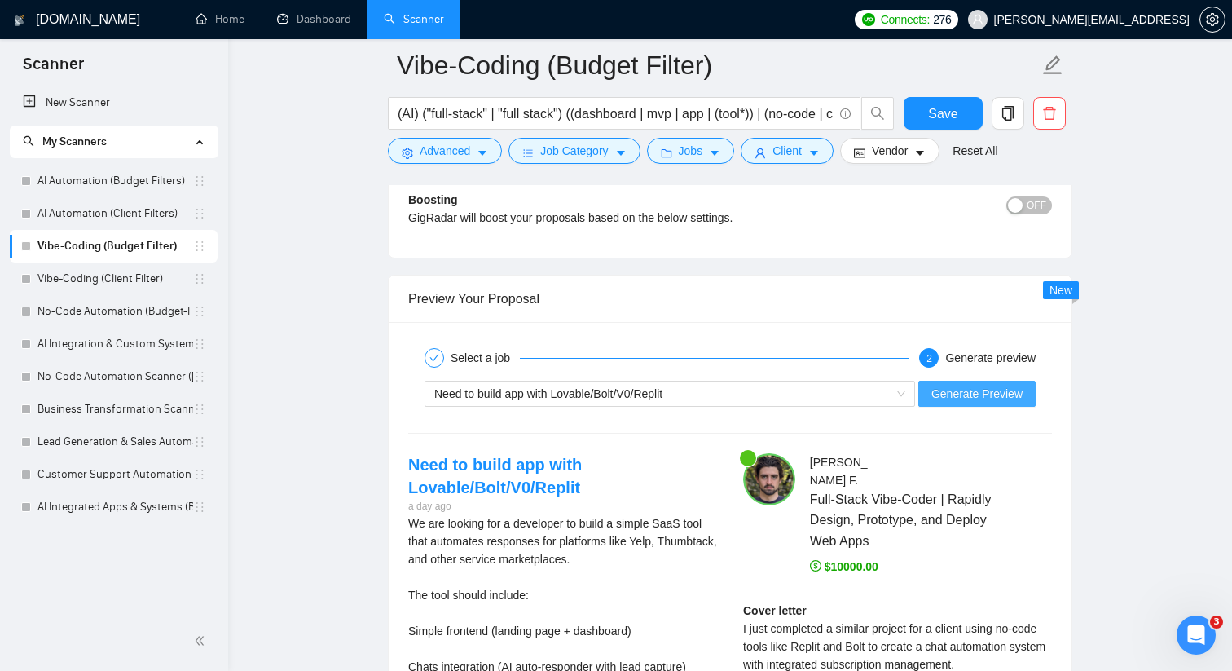
click at [950, 393] on span "Generate Preview" at bounding box center [976, 394] width 91 height 18
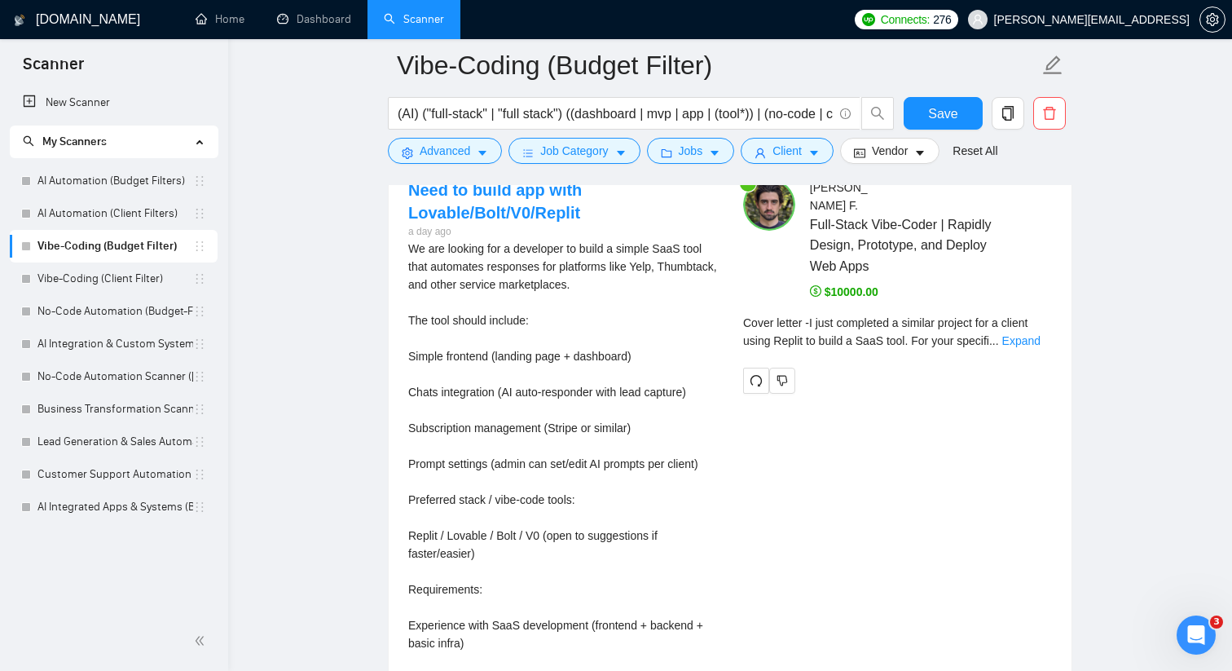
scroll to position [3207, 0]
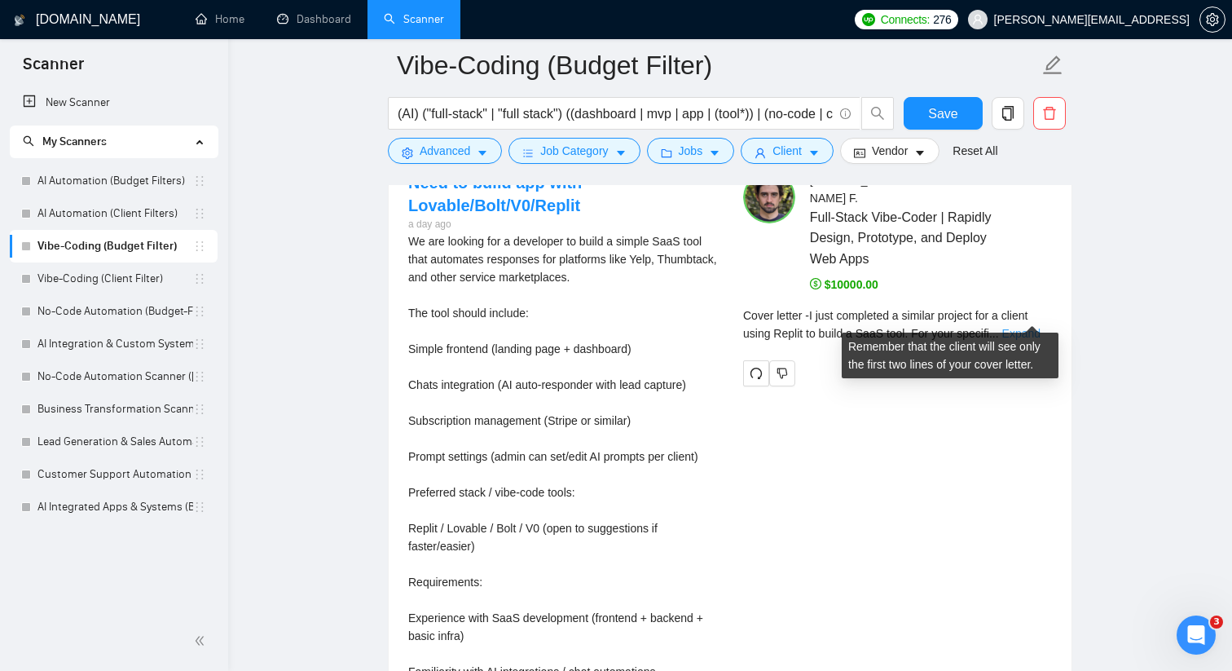
click at [1019, 327] on link "Expand" at bounding box center [1021, 333] width 38 height 13
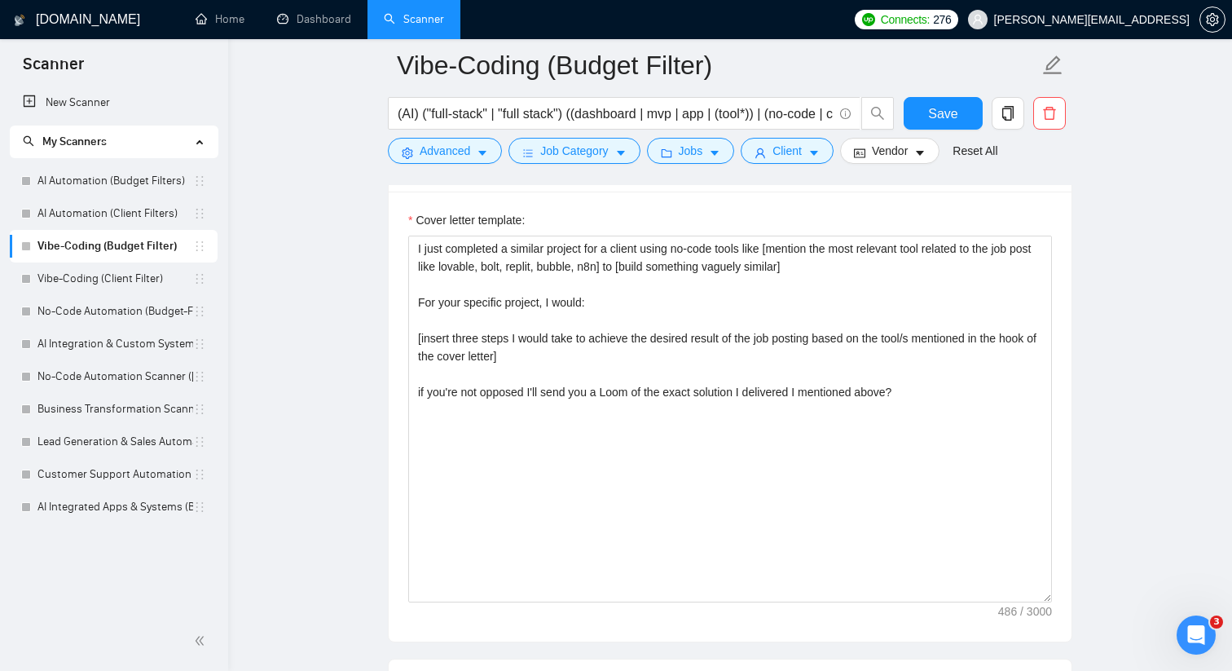
scroll to position [1710, 0]
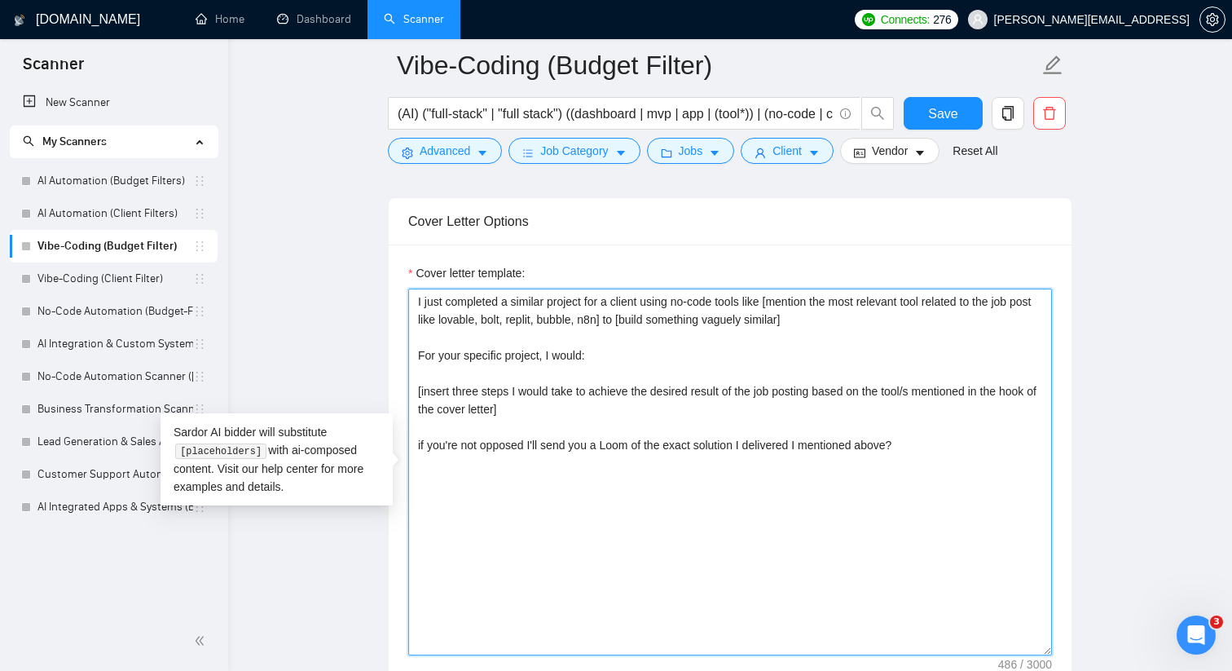
drag, startPoint x: 827, startPoint y: 392, endPoint x: 540, endPoint y: 414, distance: 287.7
click at [540, 414] on textarea "I just completed a similar project for a client using no-code tools like [menti…" at bounding box center [730, 471] width 644 height 367
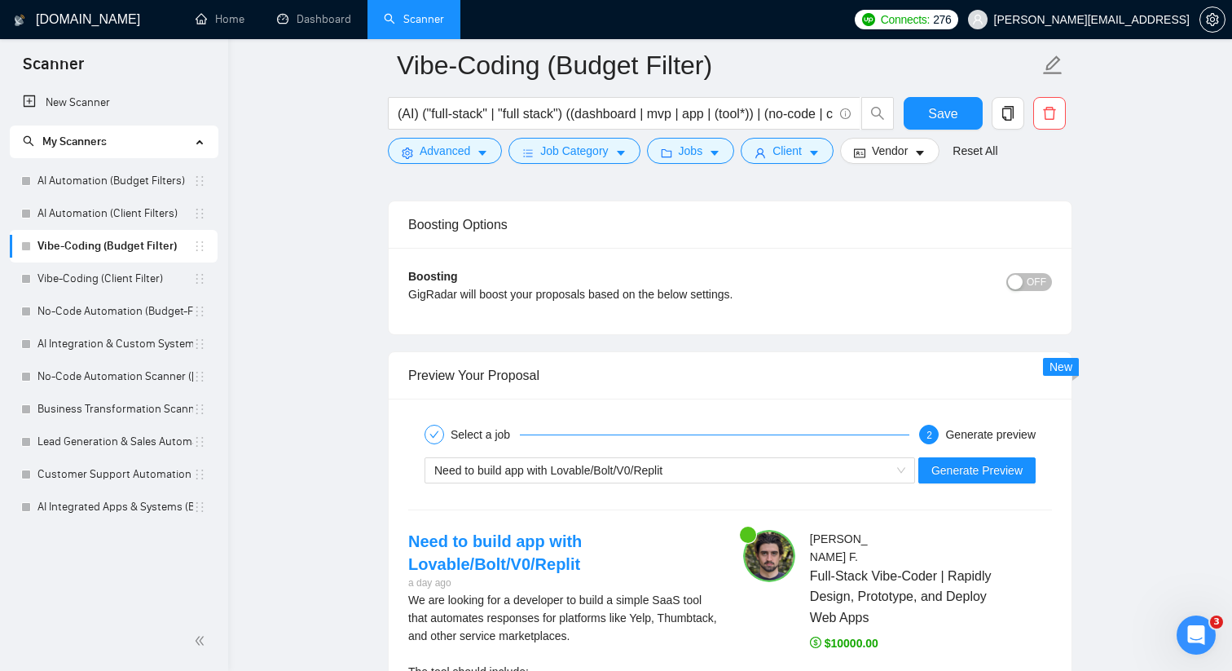
scroll to position [2868, 0]
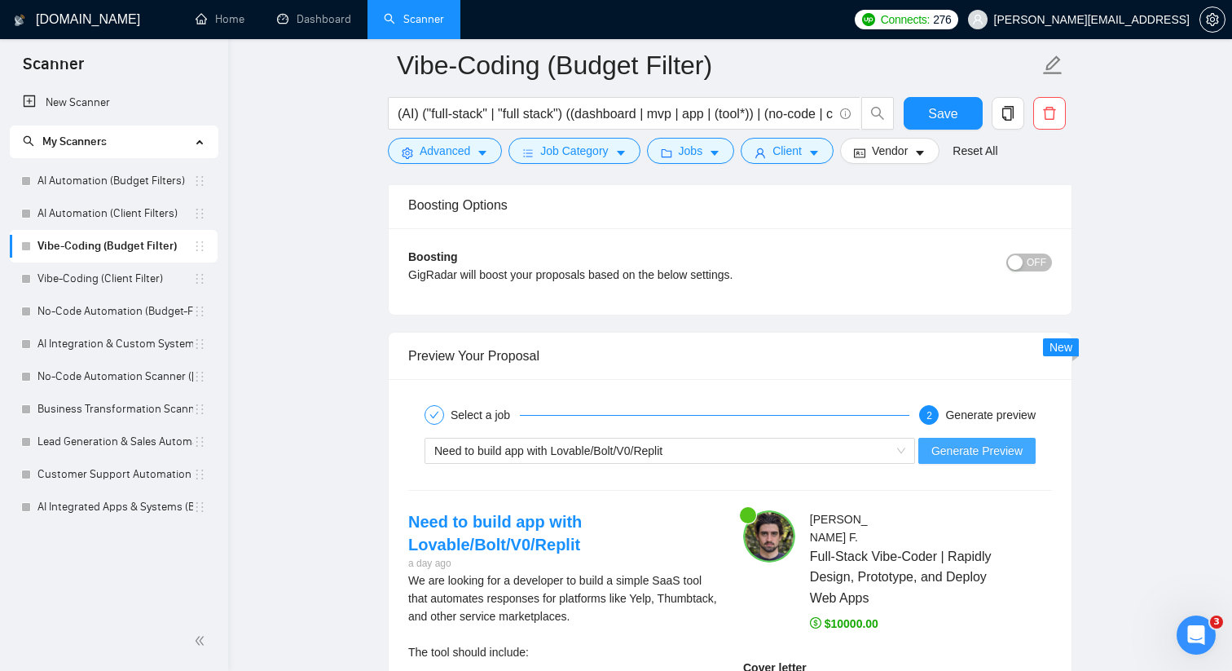
click at [953, 455] on span "Generate Preview" at bounding box center [976, 451] width 91 height 18
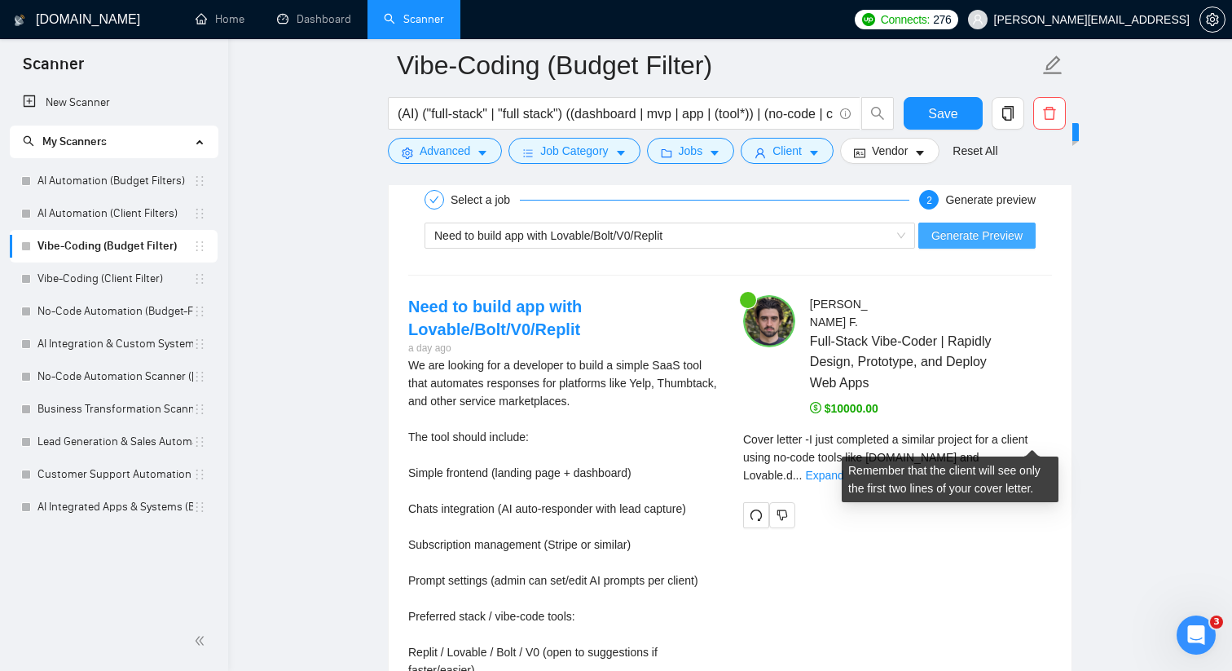
scroll to position [3085, 0]
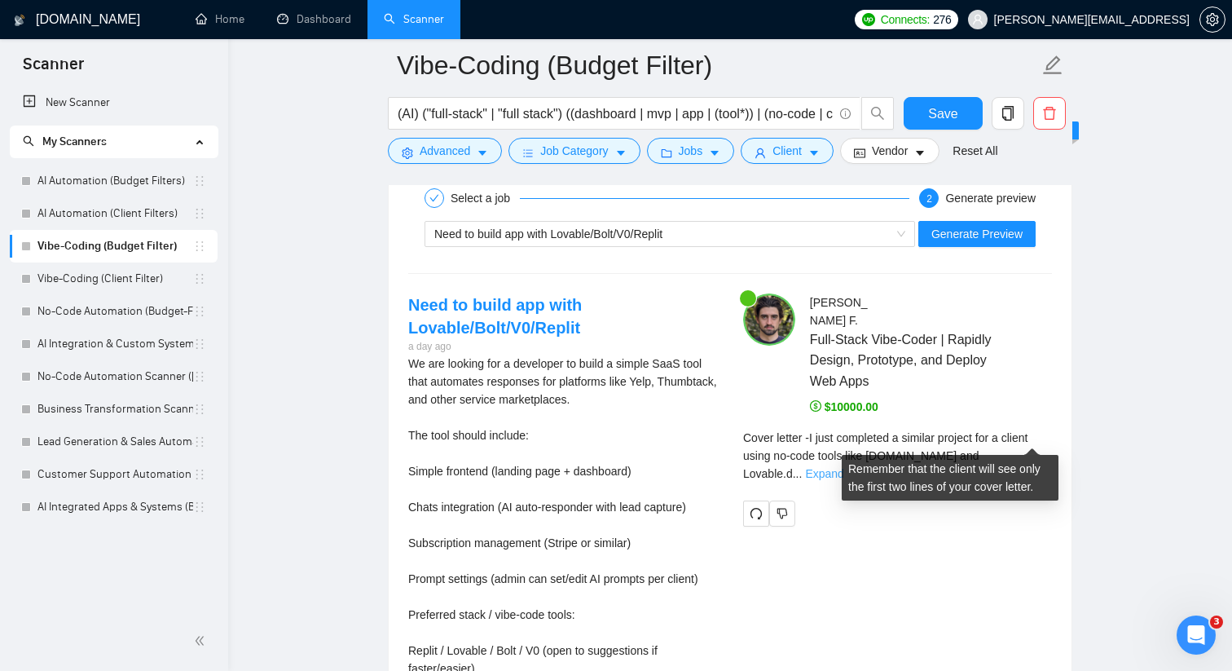
click at [843, 467] on link "Expand" at bounding box center [824, 473] width 38 height 13
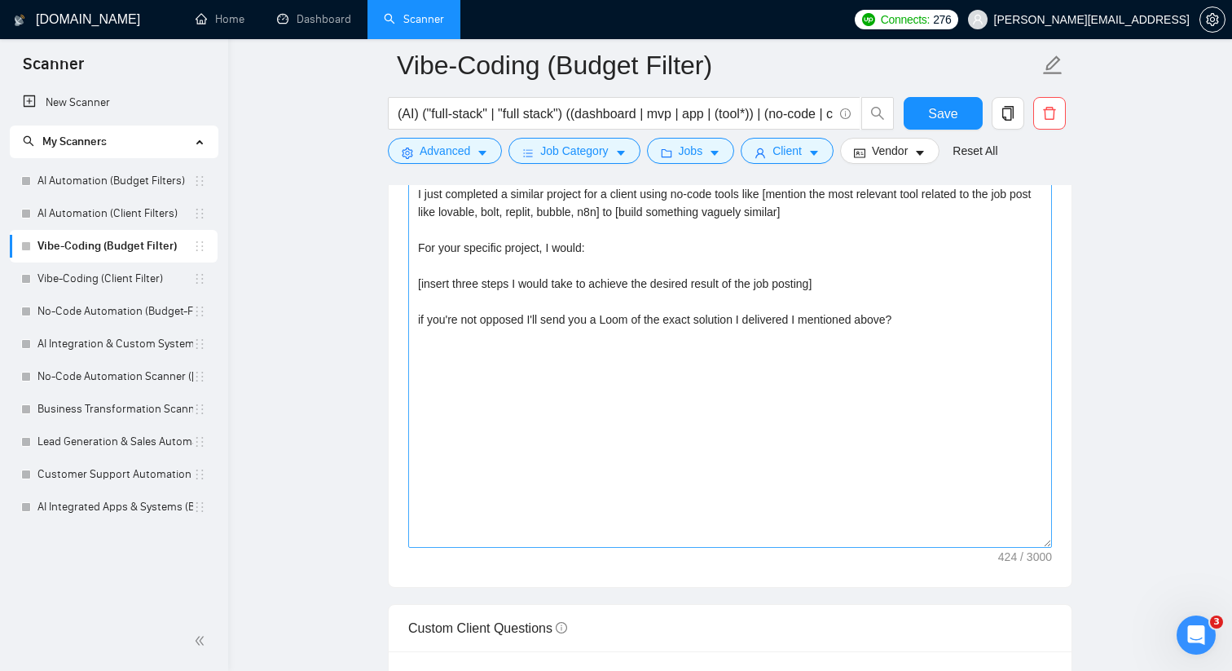
scroll to position [1723, 0]
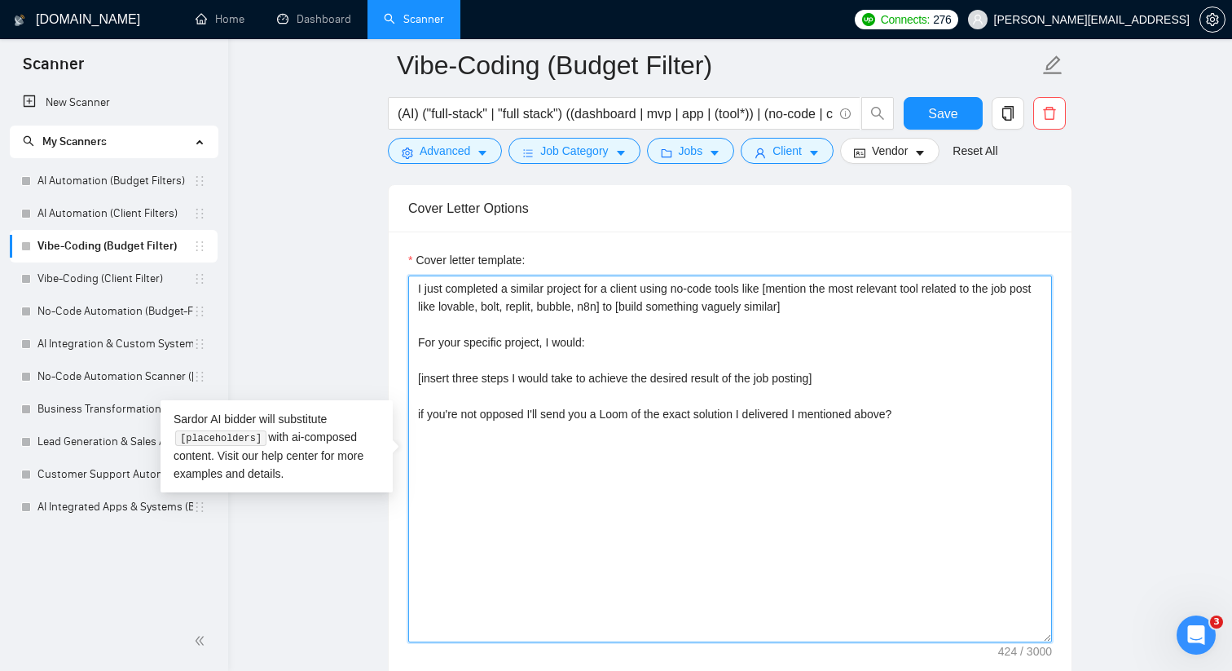
drag, startPoint x: 930, startPoint y: 415, endPoint x: 413, endPoint y: 289, distance: 531.7
click at [413, 289] on textarea "I just completed a similar project for a client using no-code tools like [menti…" at bounding box center [730, 458] width 644 height 367
click at [584, 471] on textarea "I just completed a similar project for a client using no-code tools like [menti…" at bounding box center [730, 458] width 644 height 367
click at [806, 418] on textarea "I just completed a similar project for a client using no-code tools like [menti…" at bounding box center [730, 458] width 644 height 367
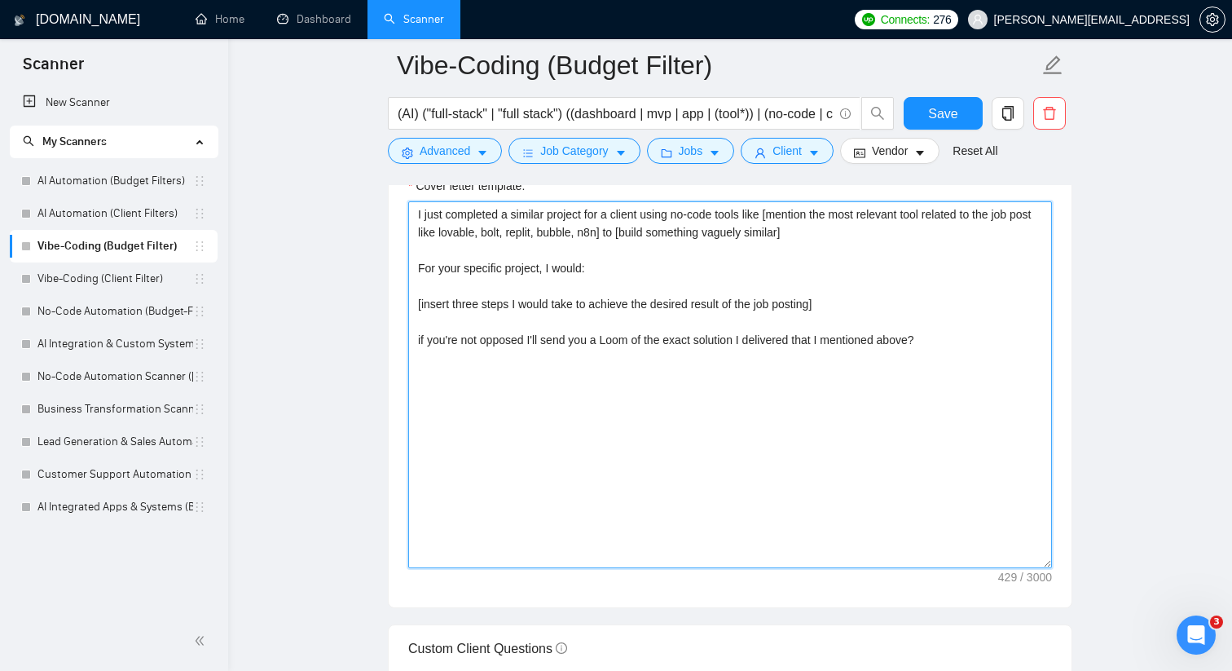
scroll to position [1791, 0]
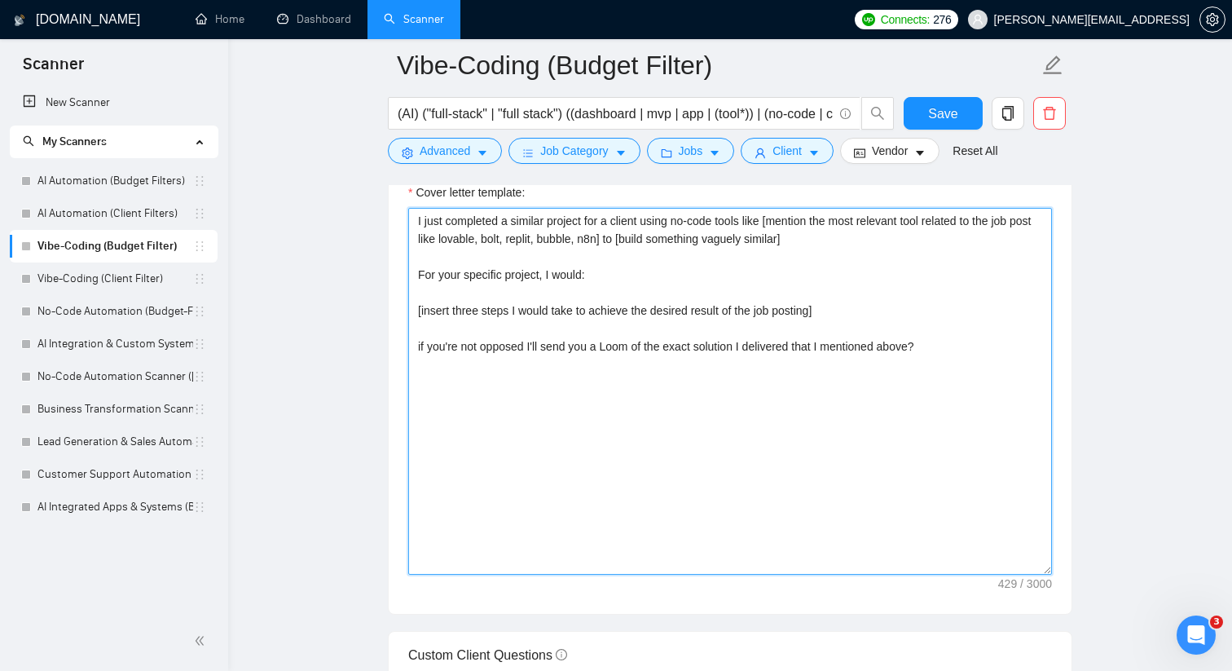
click at [757, 346] on textarea "I just completed a similar project for a client using no-code tools like [menti…" at bounding box center [730, 391] width 644 height 367
drag, startPoint x: 805, startPoint y: 343, endPoint x: 975, endPoint y: 347, distance: 169.5
click at [975, 347] on textarea "I just completed a similar project for a client using no-code tools like [menti…" at bounding box center [730, 391] width 644 height 367
click at [530, 347] on textarea "I just completed a similar project for a client using no-code tools like [menti…" at bounding box center [730, 391] width 644 height 367
click at [551, 345] on textarea "I just completed a similar project for a client using no-code tools like [menti…" at bounding box center [730, 391] width 644 height 367
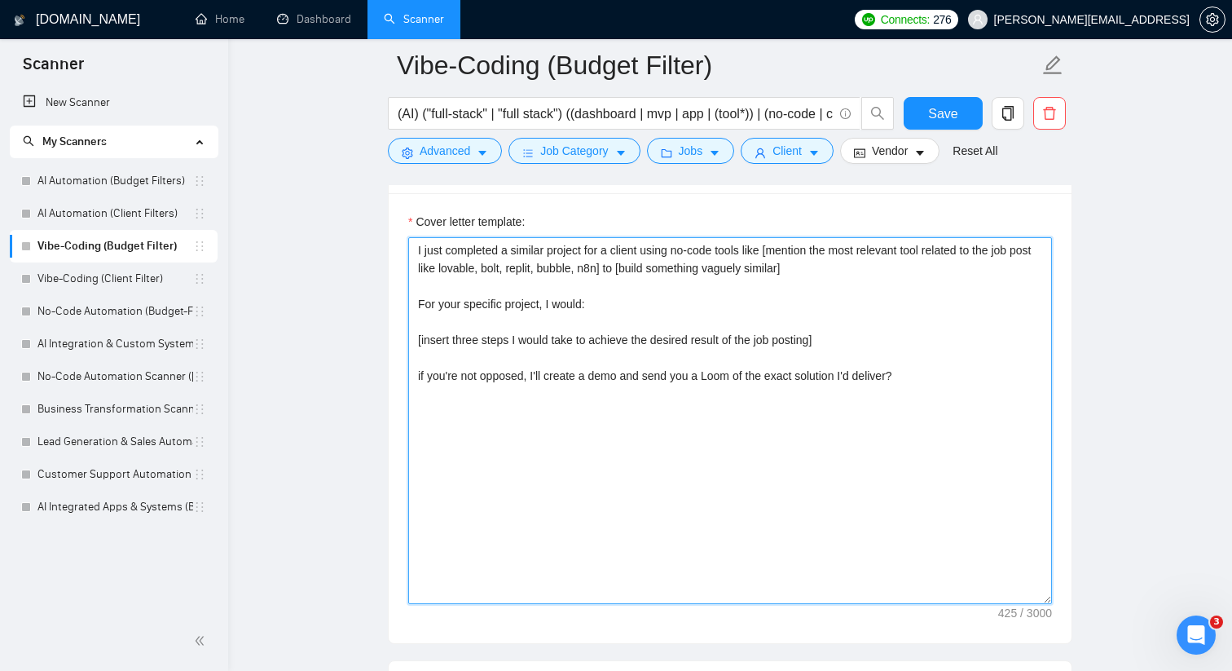
scroll to position [1764, 0]
drag, startPoint x: 921, startPoint y: 369, endPoint x: 434, endPoint y: 222, distance: 509.1
click at [434, 222] on div "Cover letter template: I just completed a similar project for a client using no…" at bounding box center [730, 405] width 644 height 391
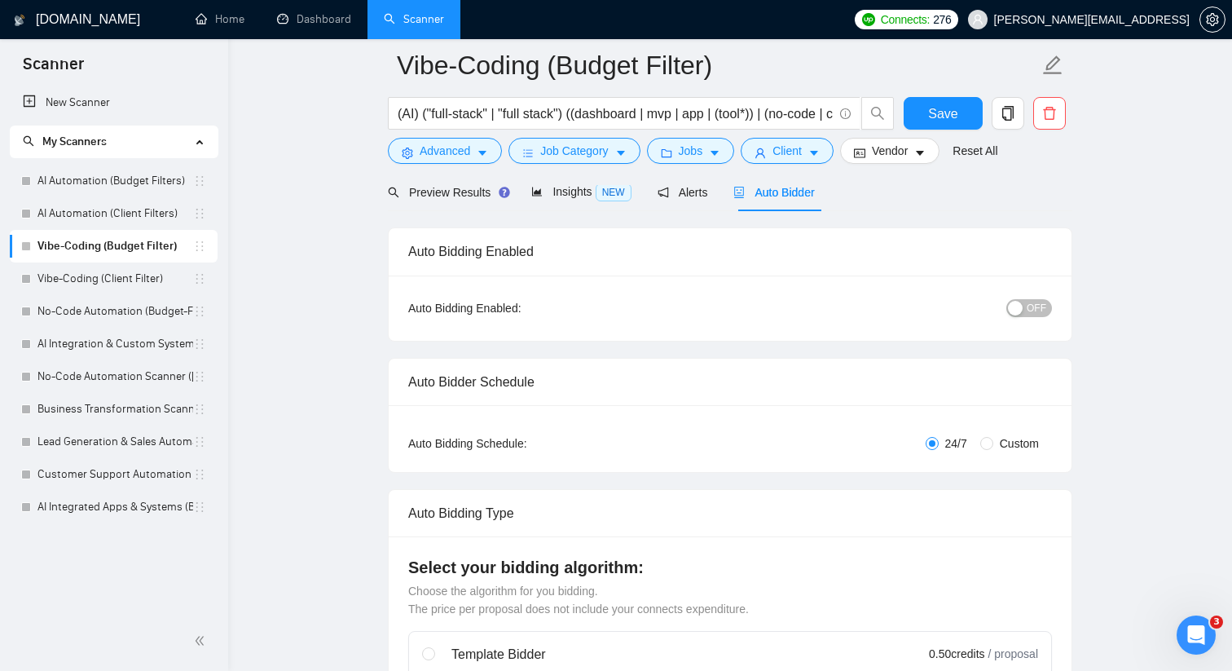
scroll to position [0, 0]
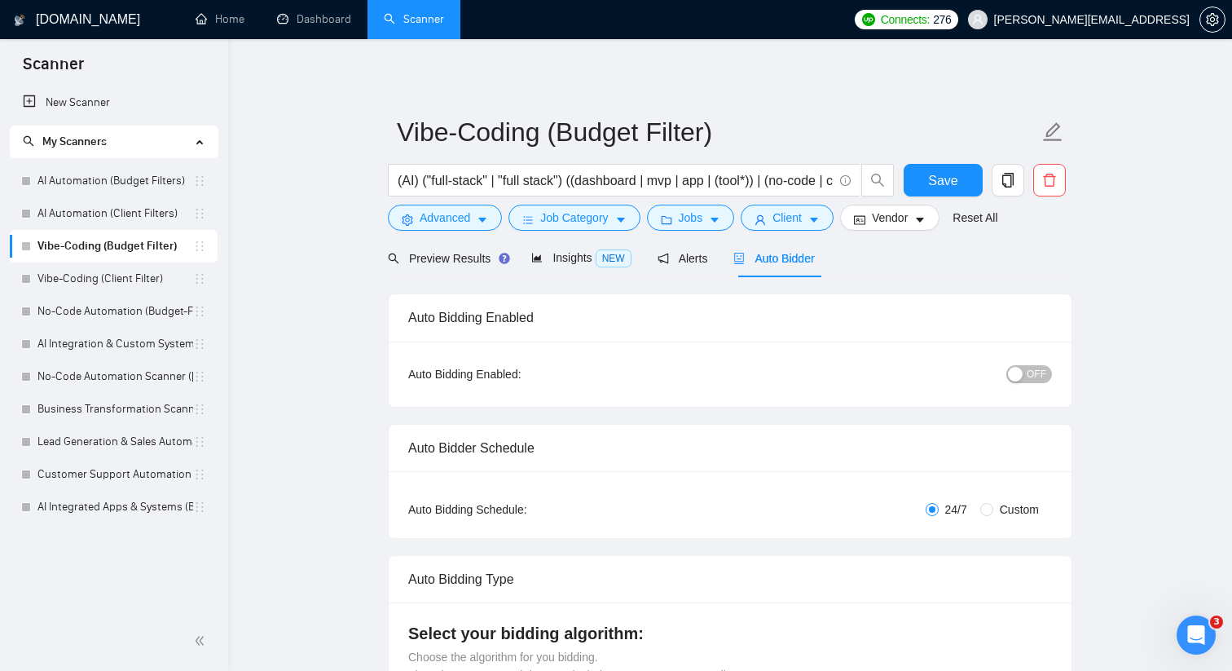
type textarea "I just completed a similar project for a client using no-code tools like [menti…"
click at [1025, 372] on button "OFF" at bounding box center [1029, 374] width 46 height 18
click at [961, 183] on button "Save" at bounding box center [943, 180] width 79 height 33
click at [138, 273] on link "Vibe-Coding (Client Filter)" at bounding box center [115, 278] width 156 height 33
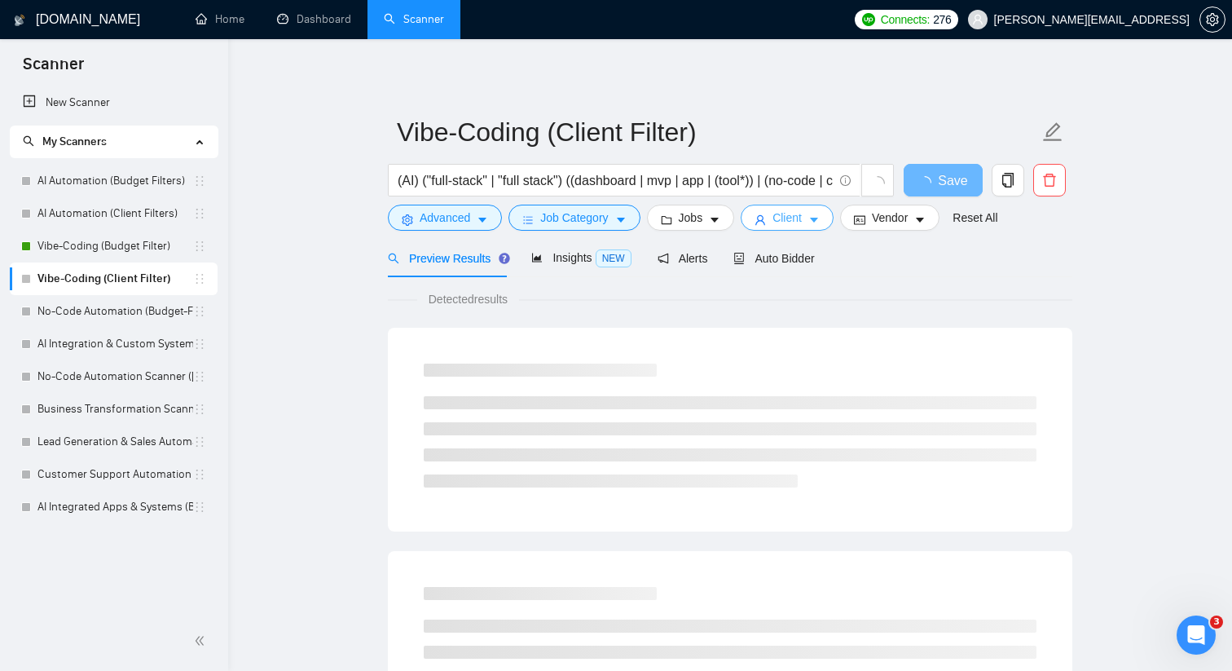
click at [785, 219] on span "Client" at bounding box center [786, 218] width 29 height 18
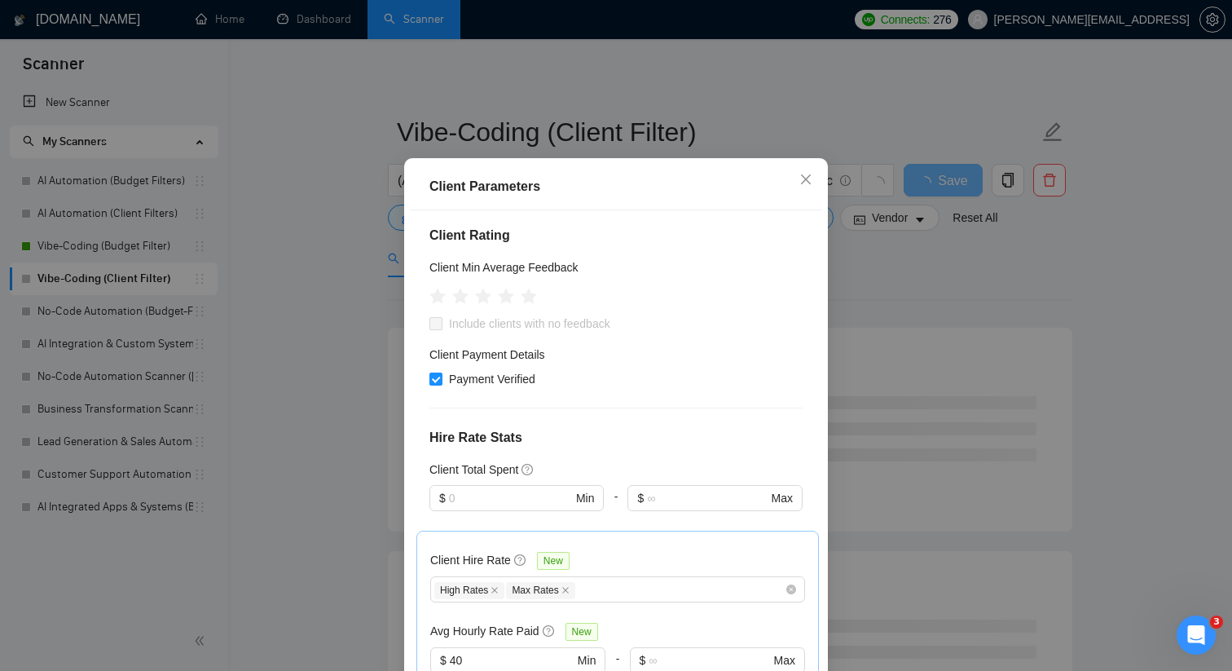
scroll to position [241, 0]
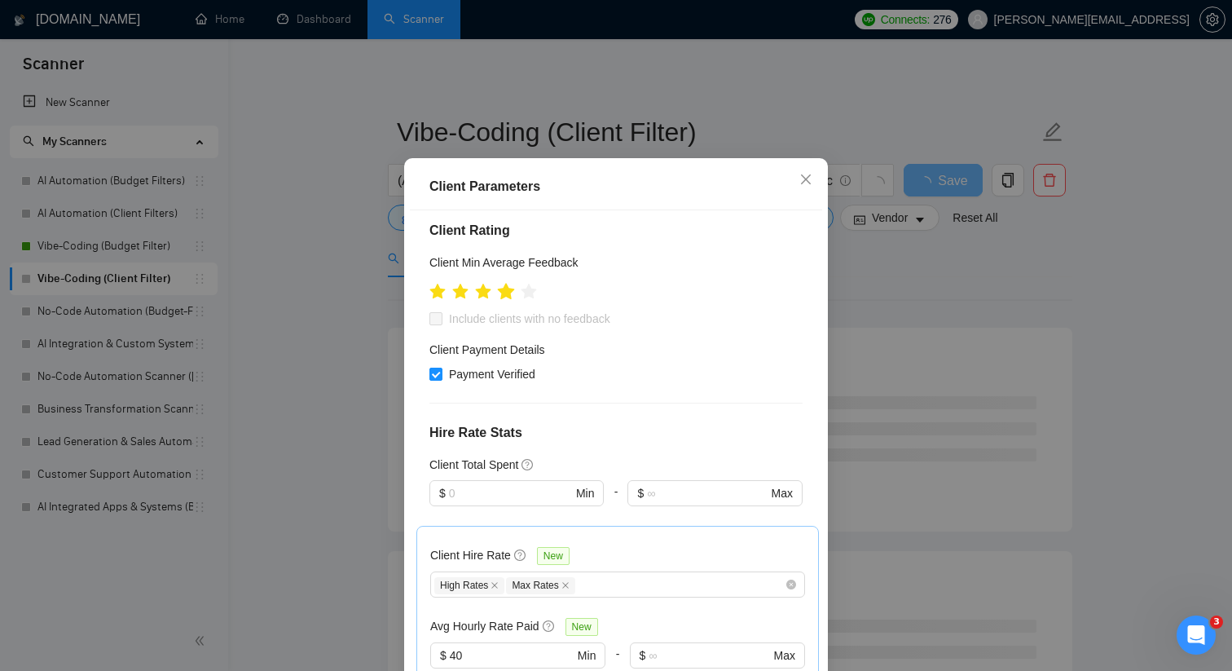
click at [513, 291] on icon "star" at bounding box center [506, 292] width 18 height 18
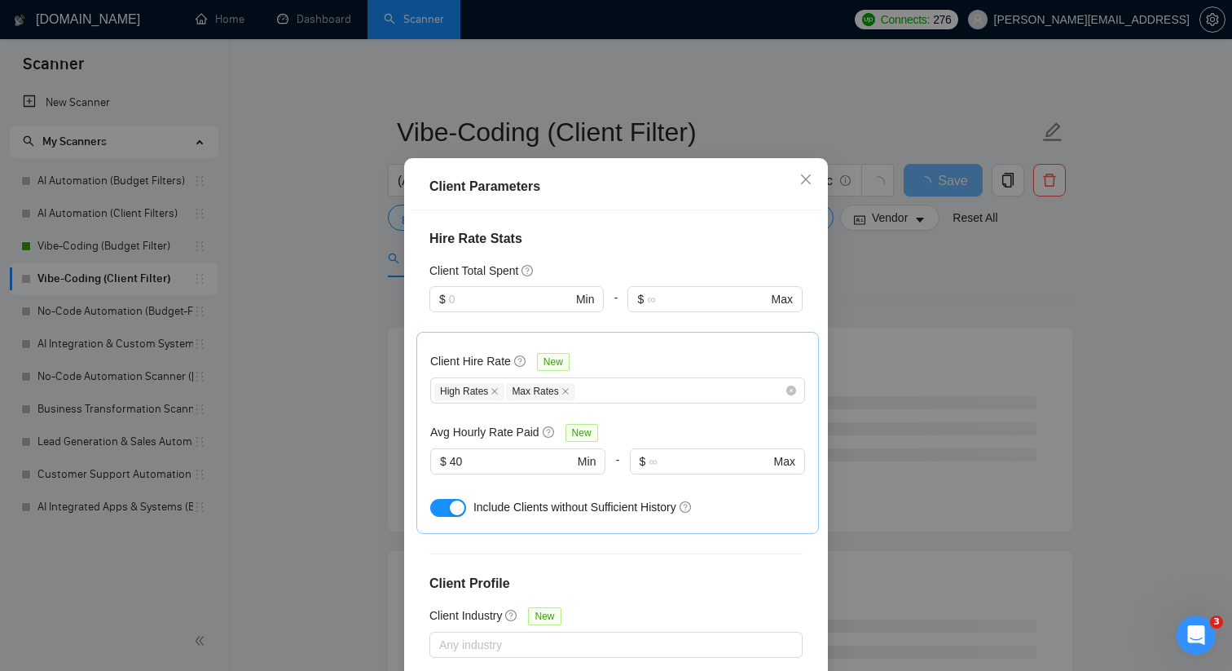
scroll to position [467, 0]
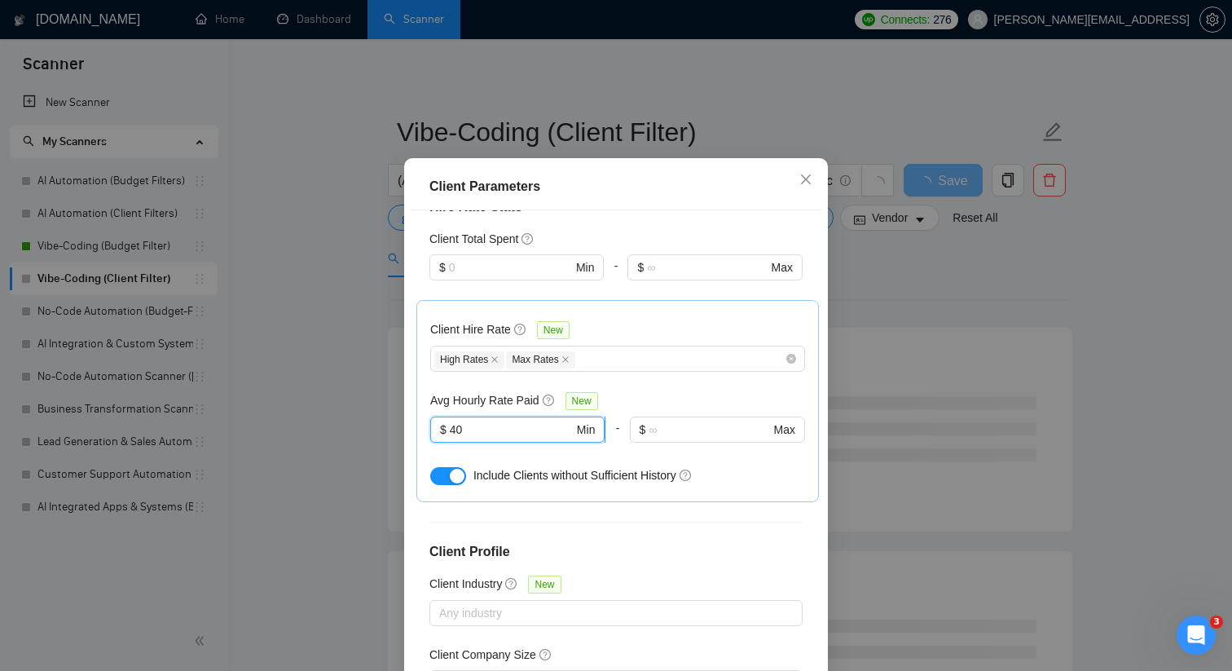
click at [539, 425] on input "40" at bounding box center [512, 429] width 124 height 18
click at [804, 184] on icon "close" at bounding box center [806, 179] width 10 height 10
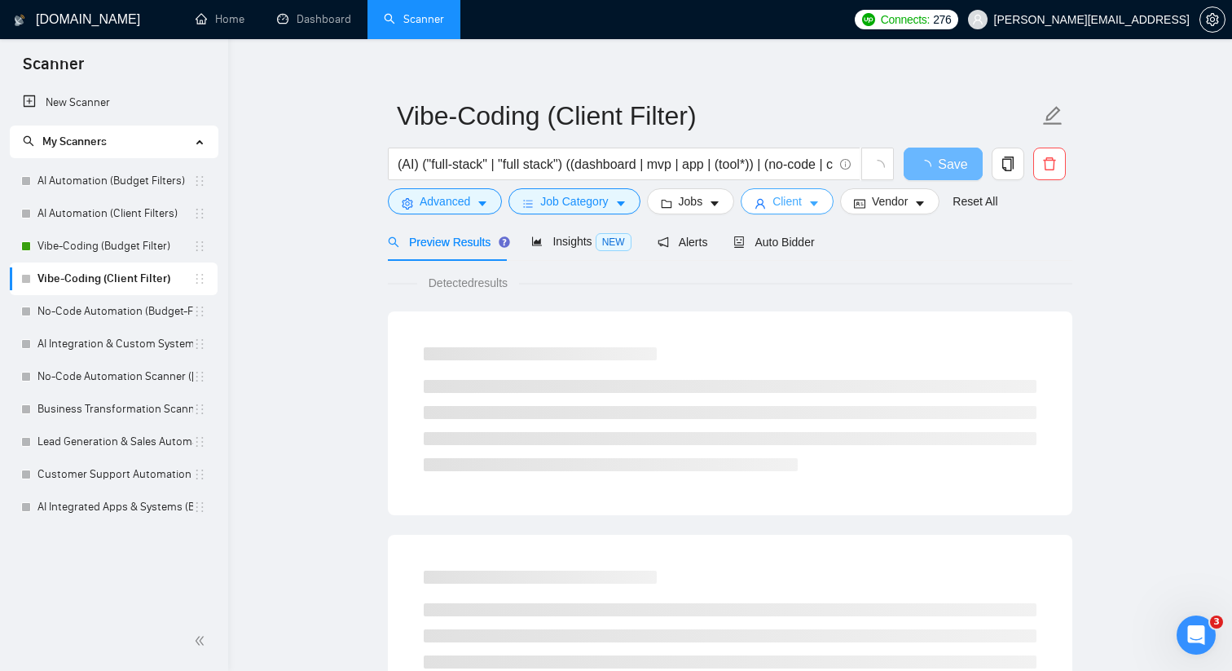
scroll to position [24, 0]
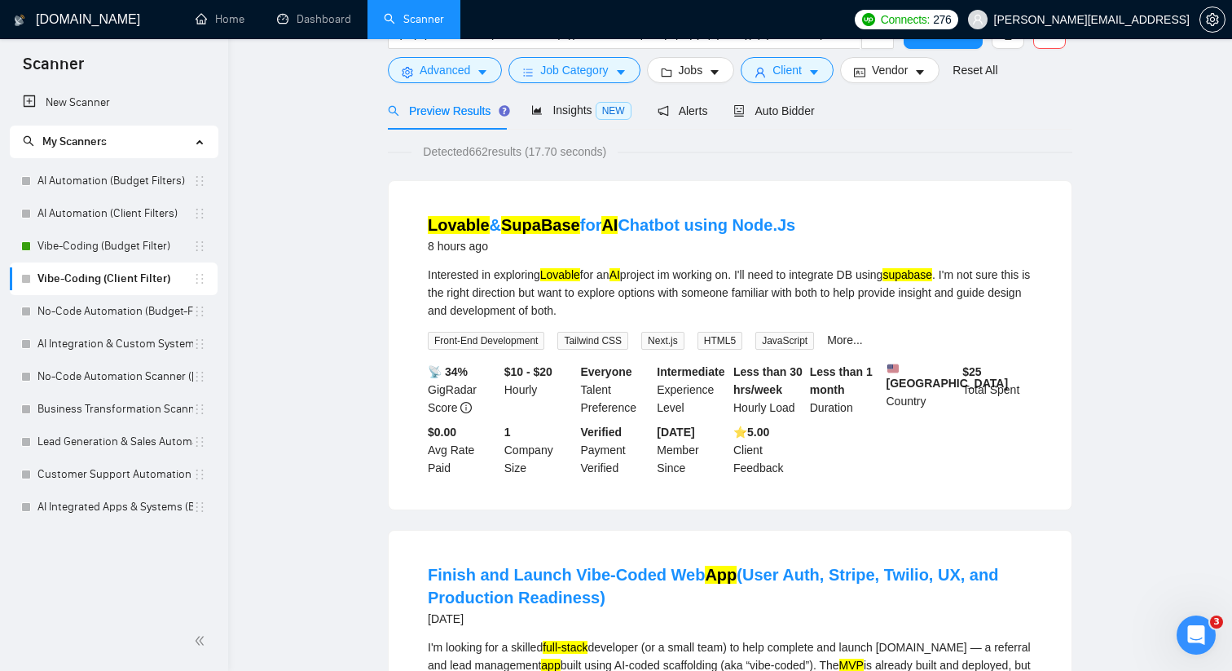
scroll to position [0, 0]
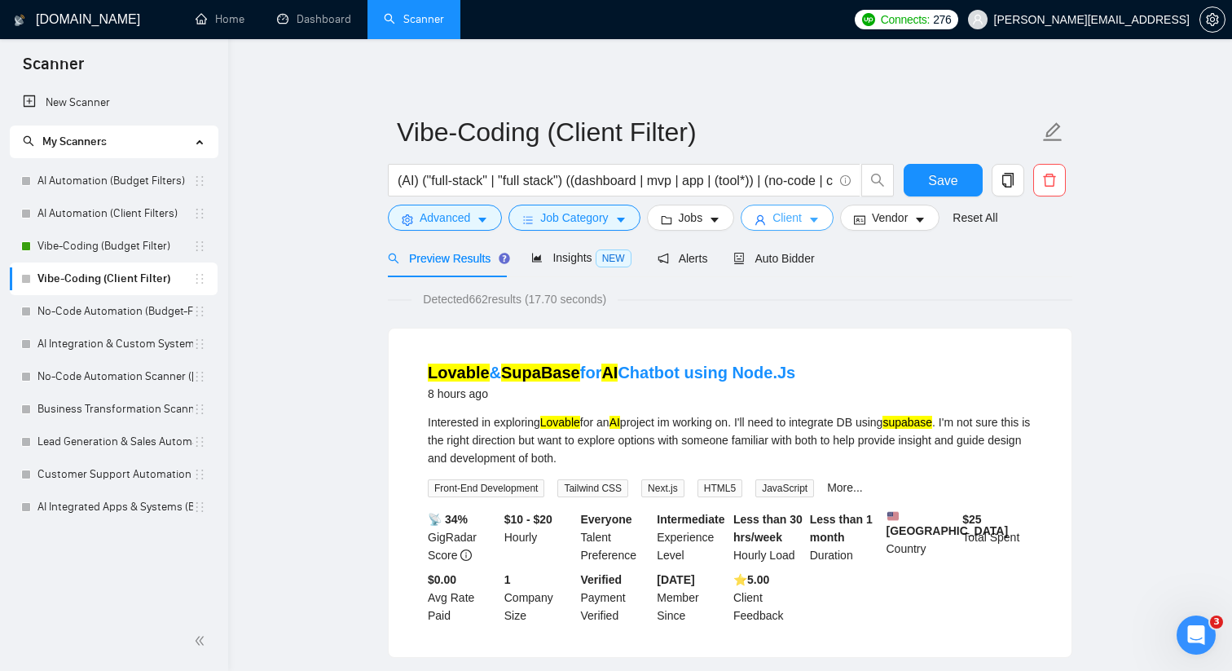
click at [808, 210] on button "Client" at bounding box center [787, 218] width 93 height 26
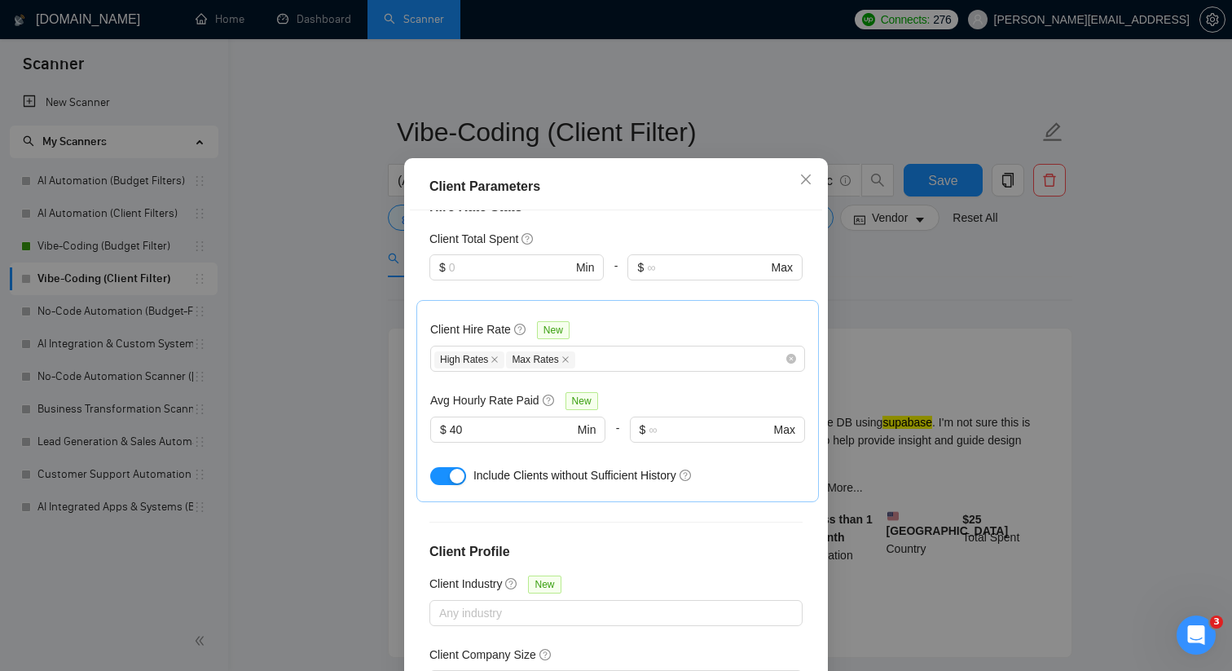
scroll to position [396, 0]
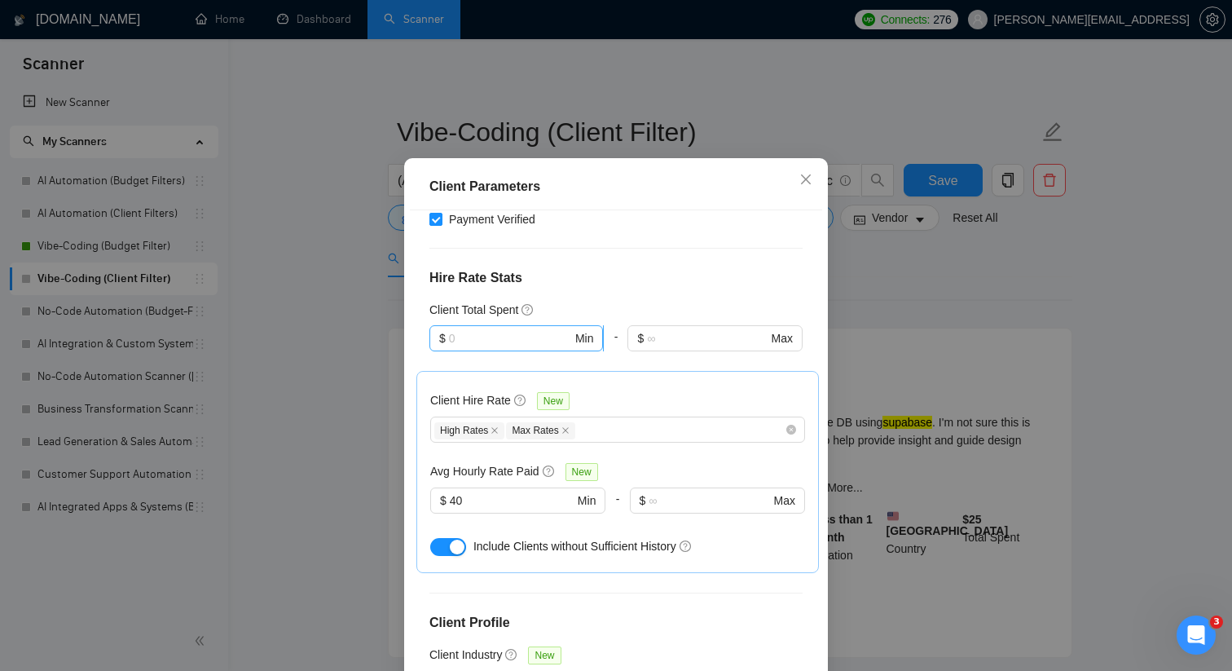
click at [548, 337] on input "text" at bounding box center [510, 338] width 123 height 18
type input "5000"
click at [635, 365] on div at bounding box center [714, 361] width 174 height 20
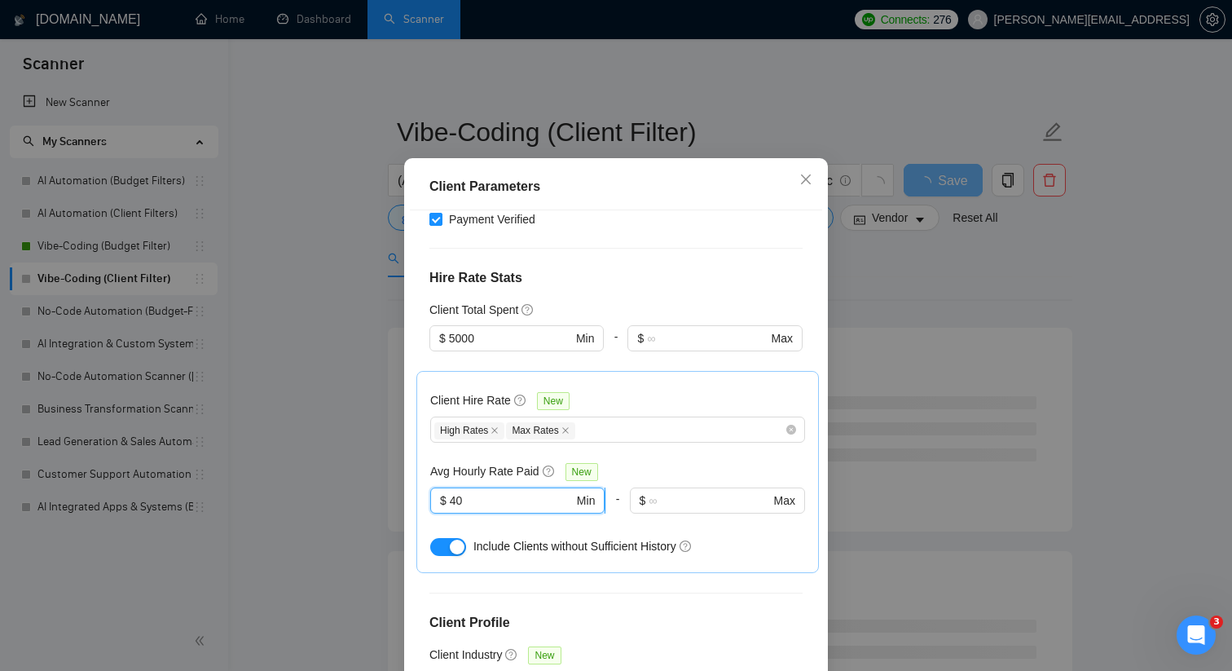
click at [522, 491] on input "40" at bounding box center [512, 500] width 124 height 18
type input "4"
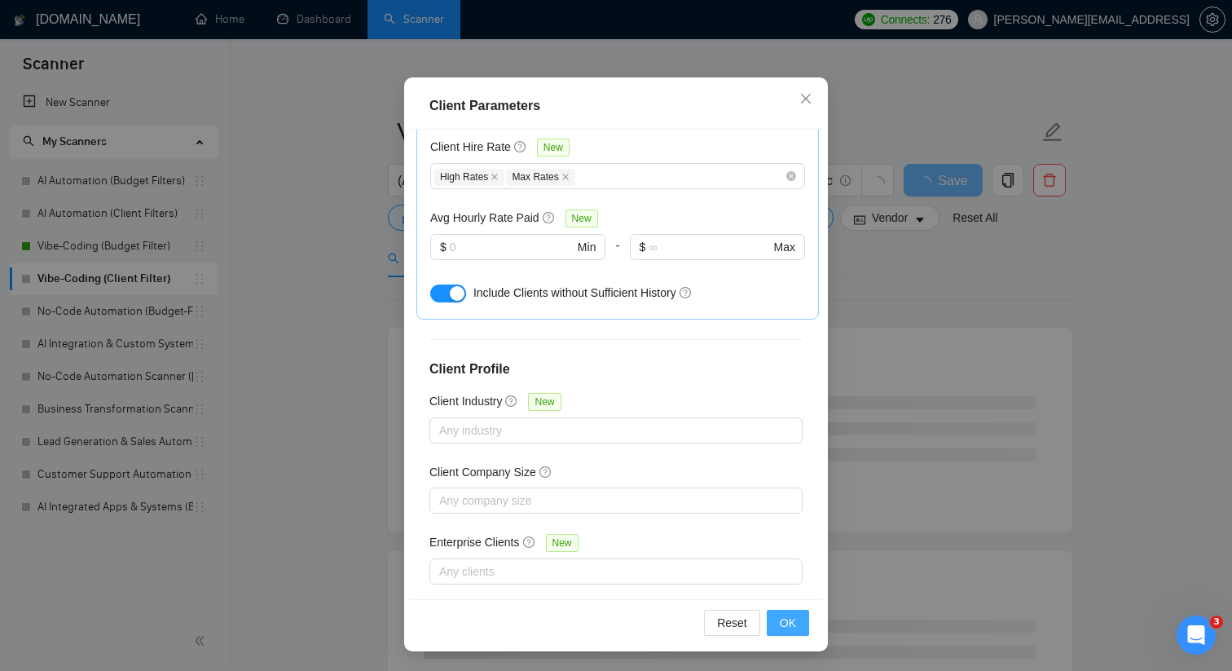
click at [784, 621] on span "OK" at bounding box center [788, 623] width 16 height 18
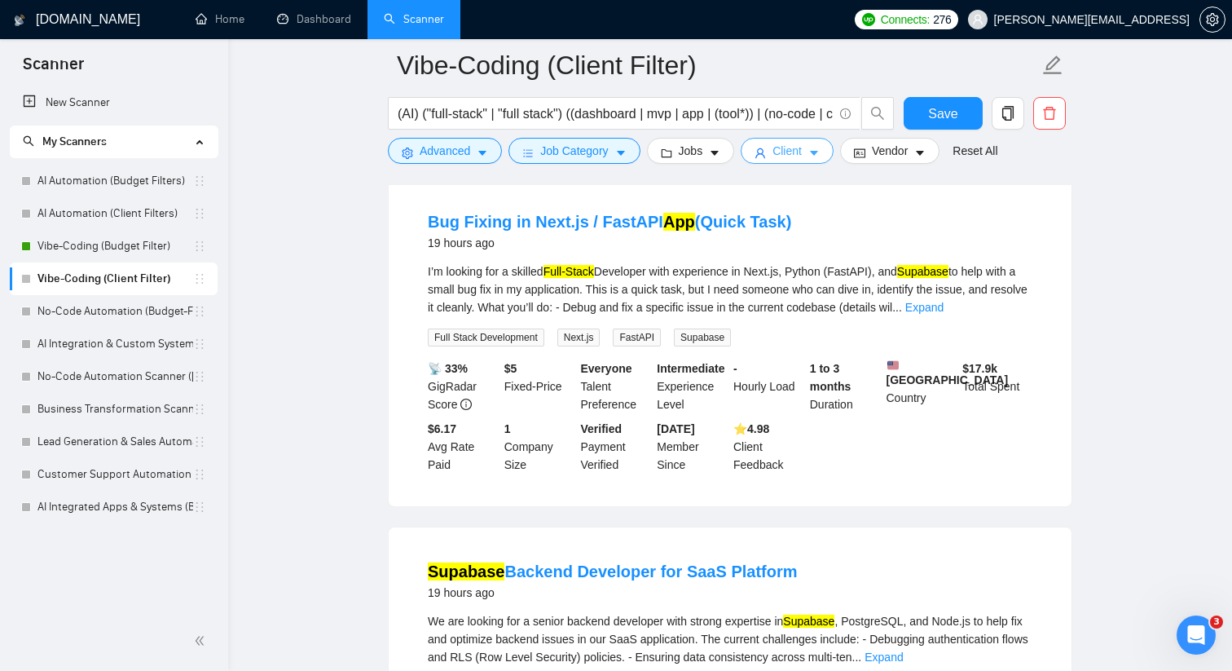
scroll to position [852, 0]
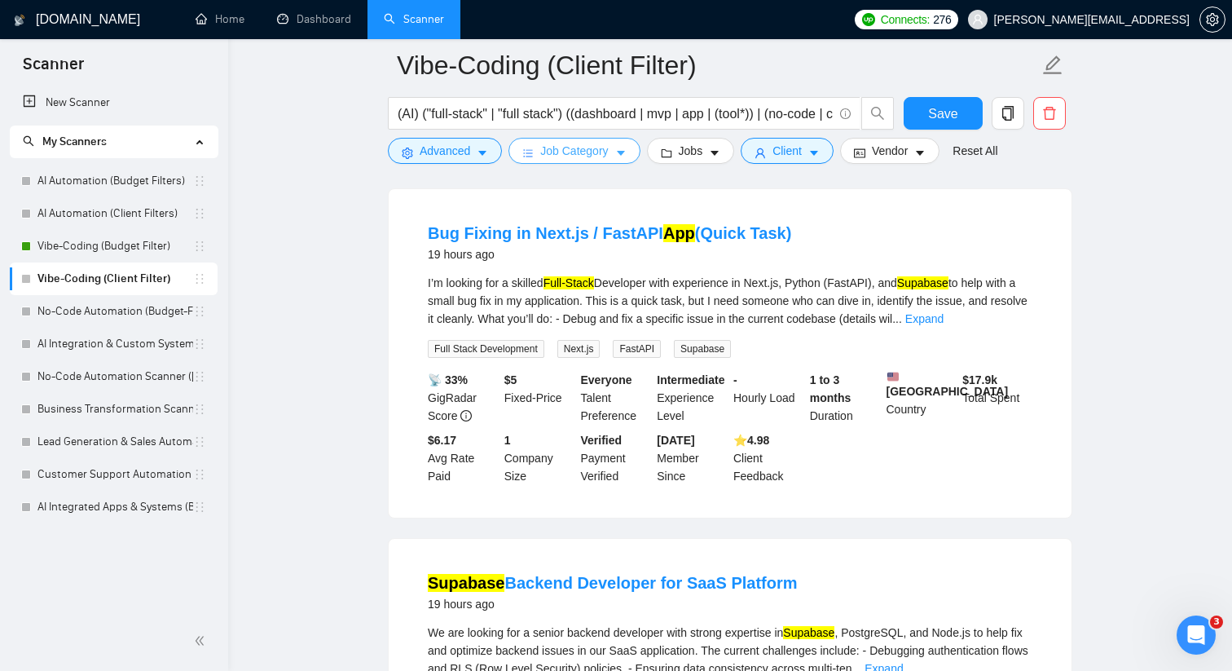
click at [632, 154] on button "Job Category" at bounding box center [573, 151] width 131 height 26
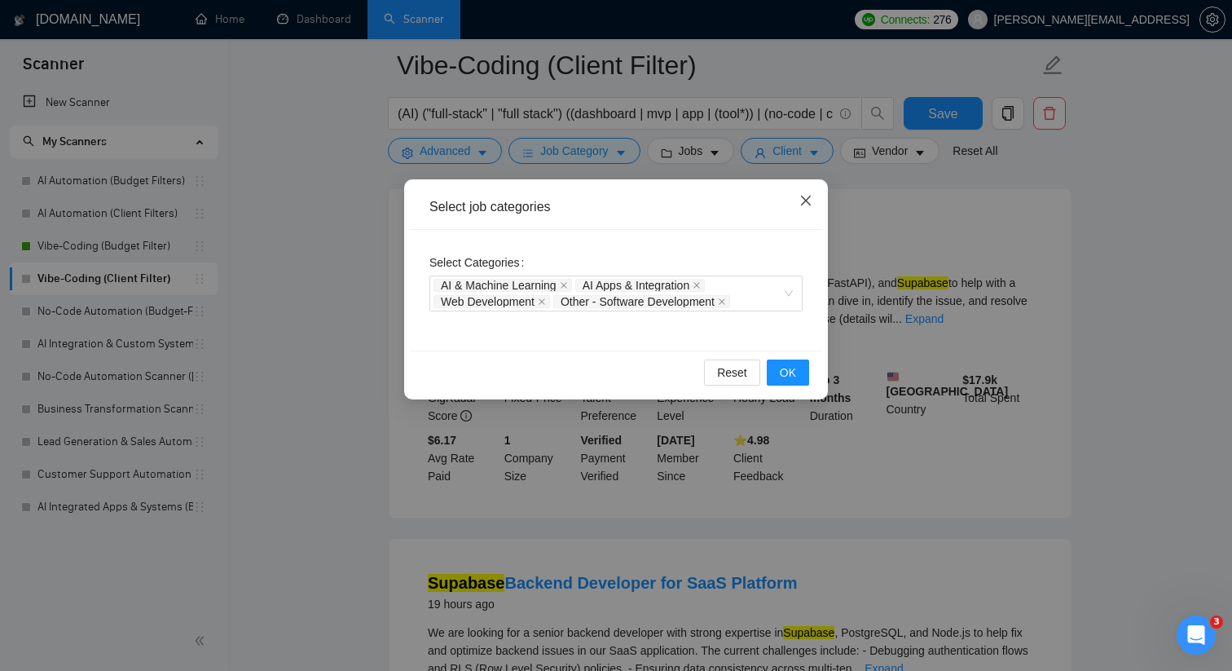
click at [809, 199] on icon "close" at bounding box center [805, 200] width 13 height 13
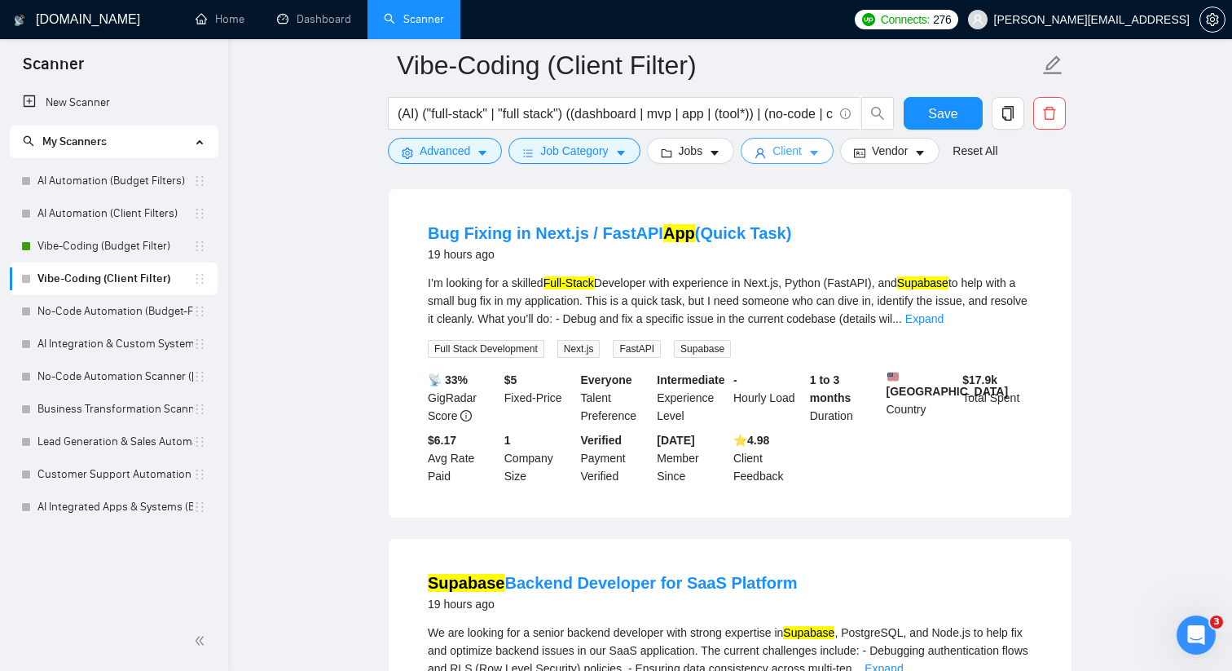
click at [795, 149] on span "Client" at bounding box center [786, 151] width 29 height 18
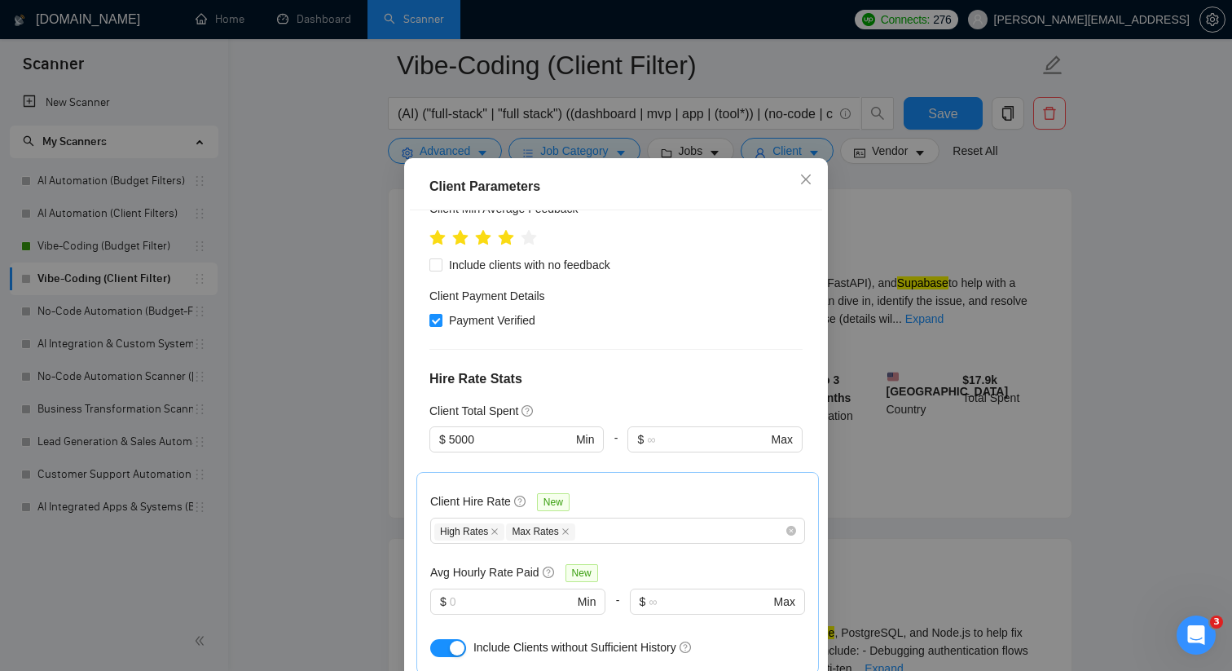
scroll to position [280, 0]
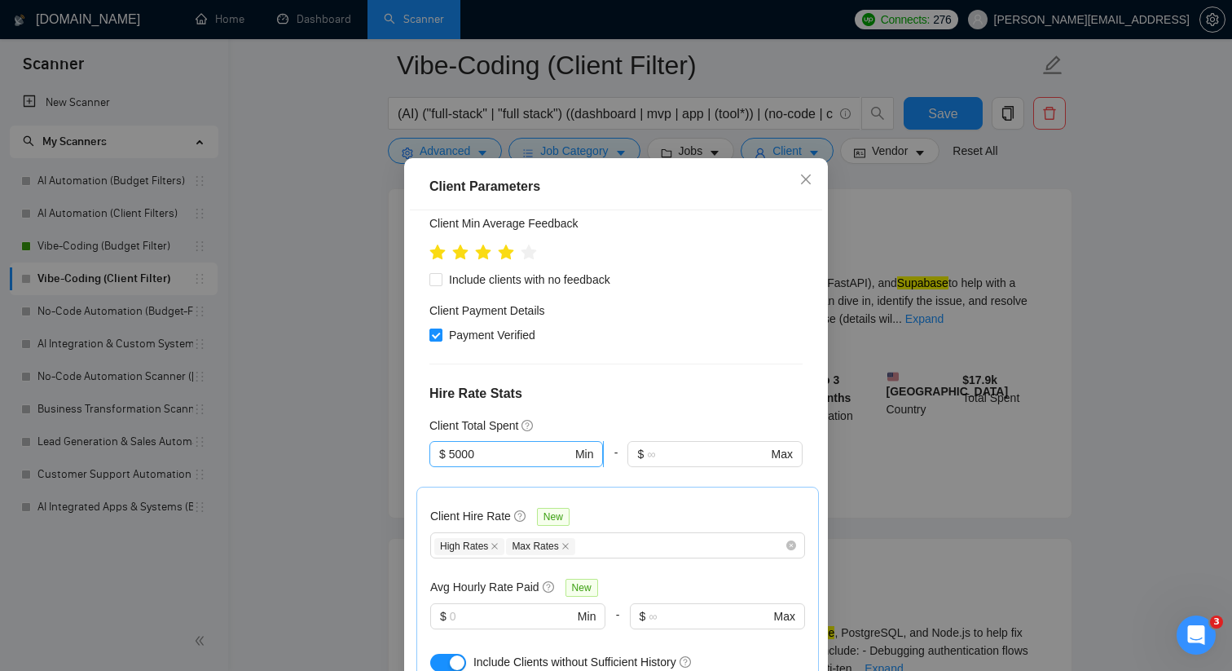
click at [523, 461] on span "$ 5000 Min" at bounding box center [516, 454] width 174 height 26
type input "5"
click at [638, 416] on div "Client Total Spent" at bounding box center [615, 425] width 373 height 18
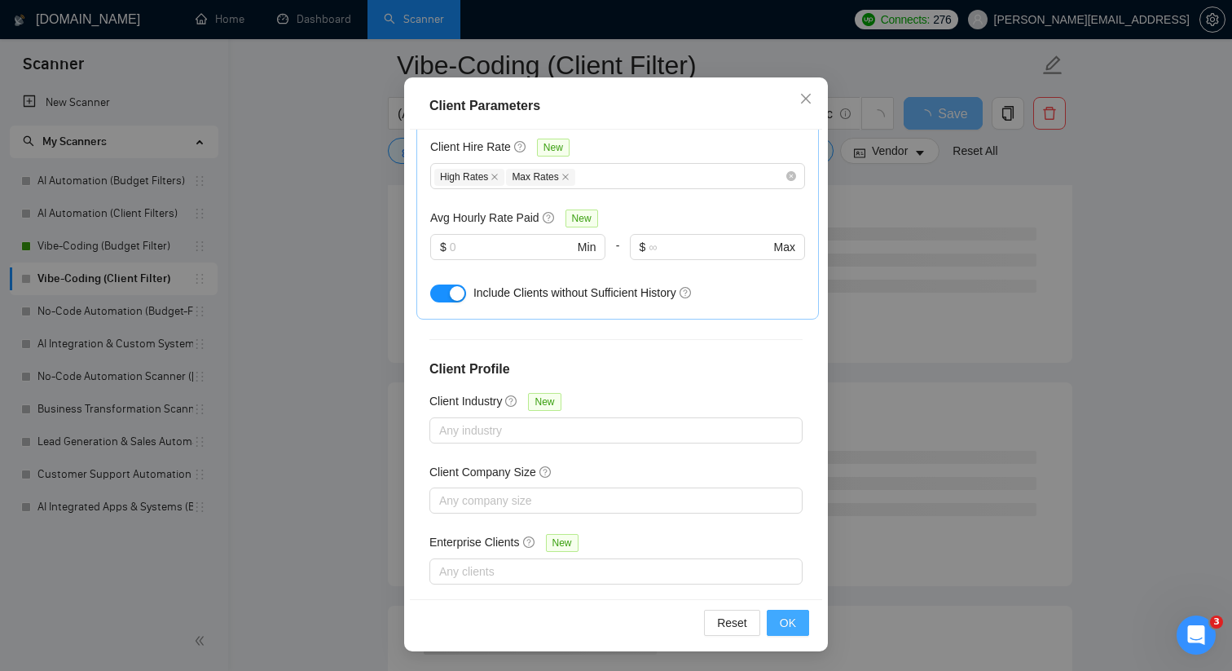
click at [794, 623] on span "OK" at bounding box center [788, 623] width 16 height 18
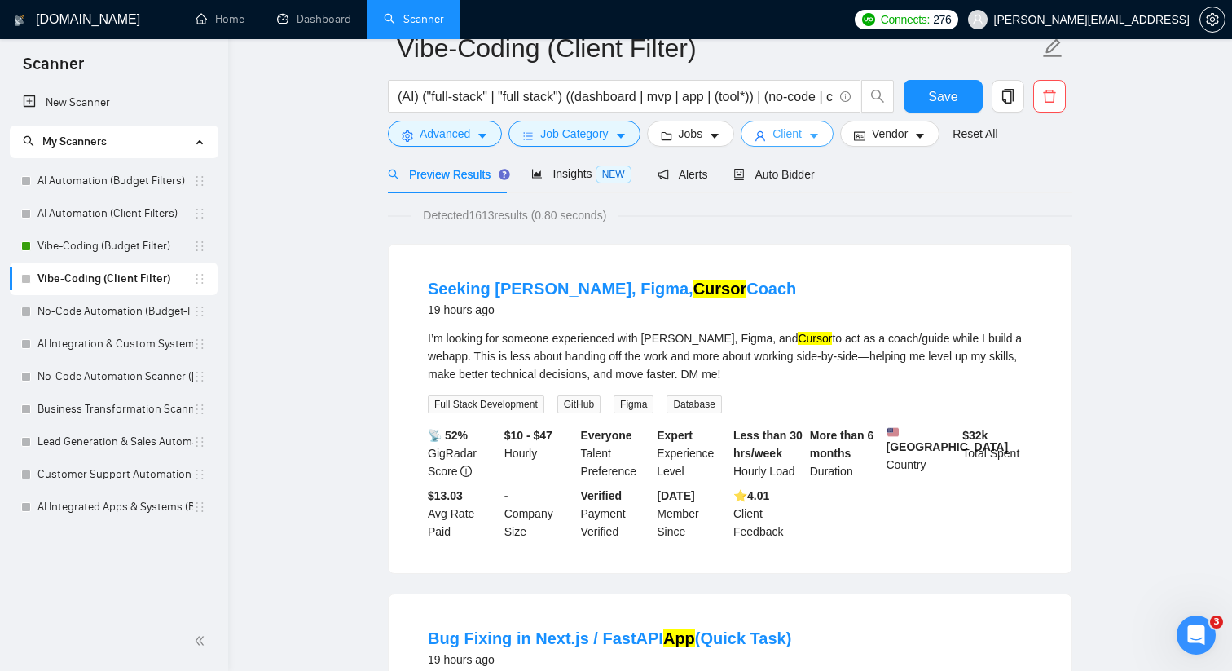
scroll to position [0, 0]
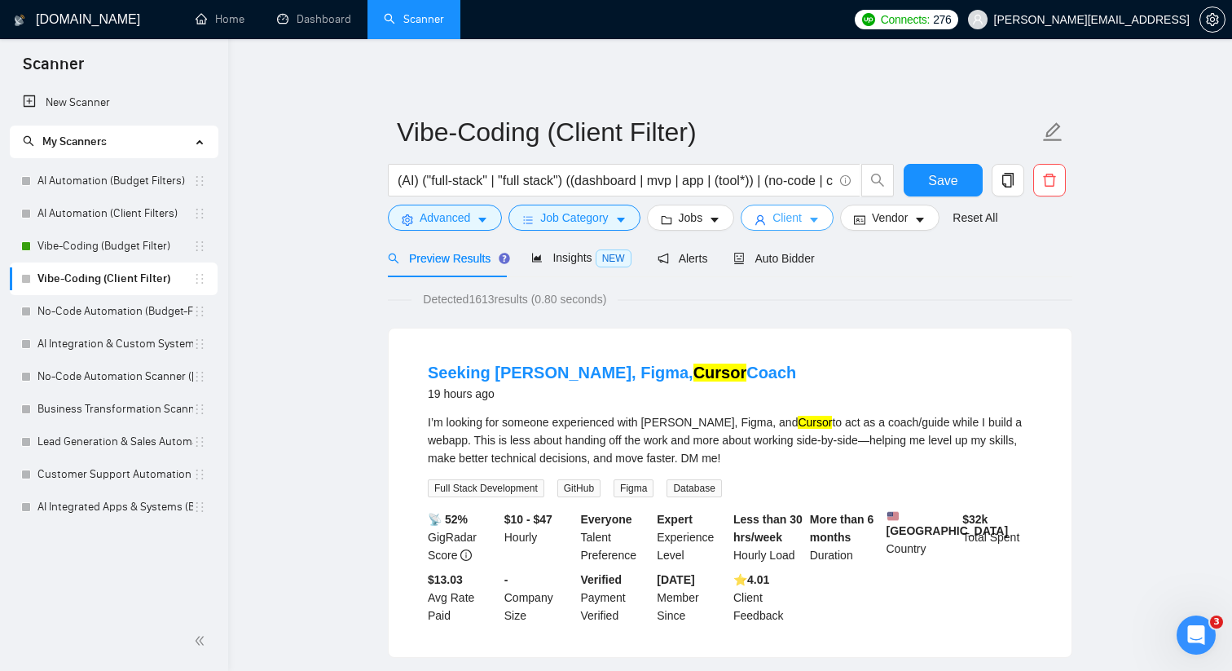
click at [802, 228] on button "Client" at bounding box center [787, 218] width 93 height 26
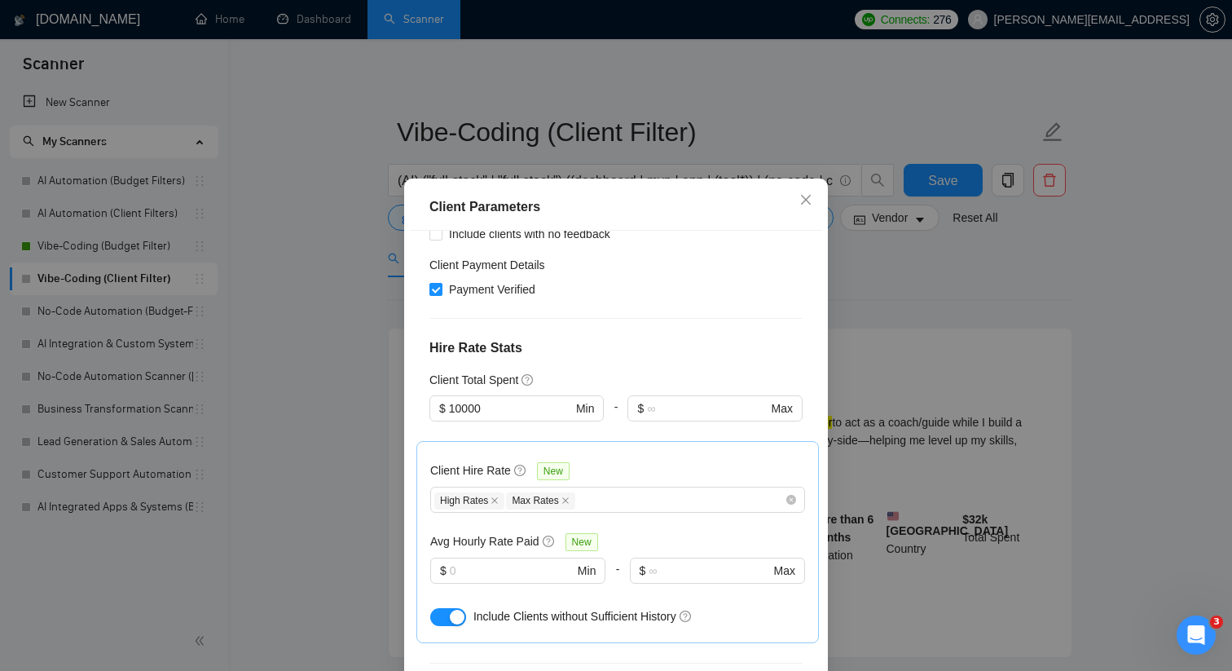
scroll to position [341, 0]
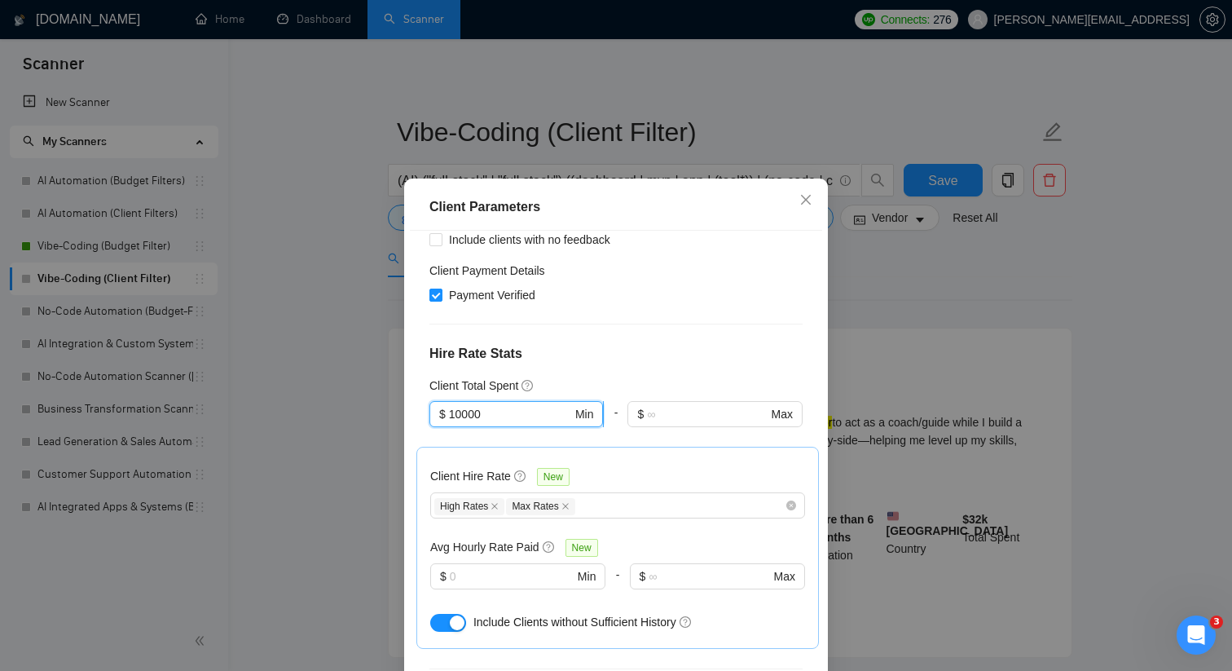
click at [501, 405] on input "10000" at bounding box center [510, 414] width 123 height 18
type input "1000"
click at [592, 343] on div "Client Location Include Client Countries [GEOGRAPHIC_DATA] [GEOGRAPHIC_DATA] [G…" at bounding box center [616, 465] width 412 height 469
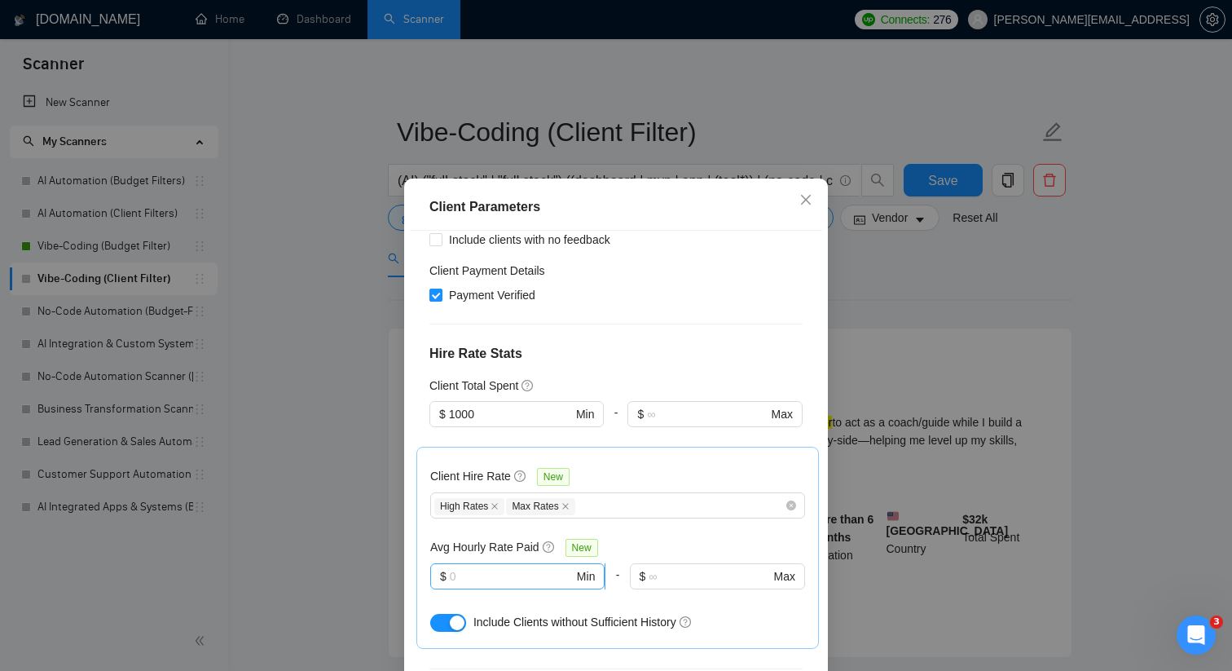
click at [496, 567] on input "text" at bounding box center [512, 576] width 124 height 18
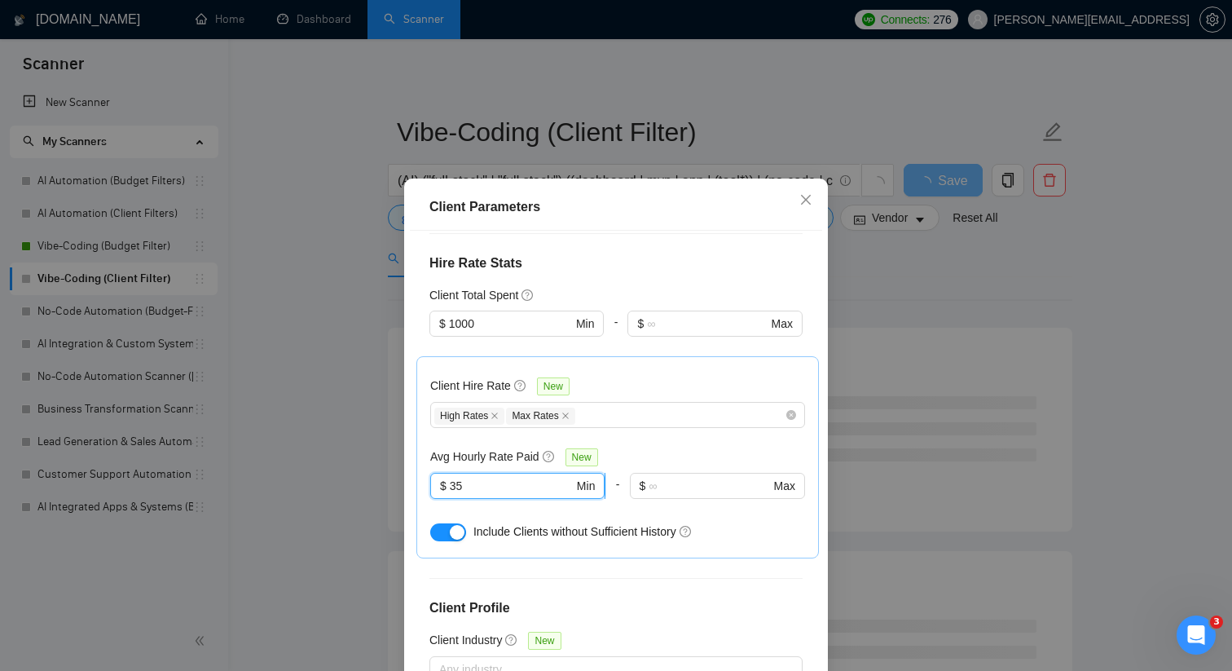
scroll to position [569, 0]
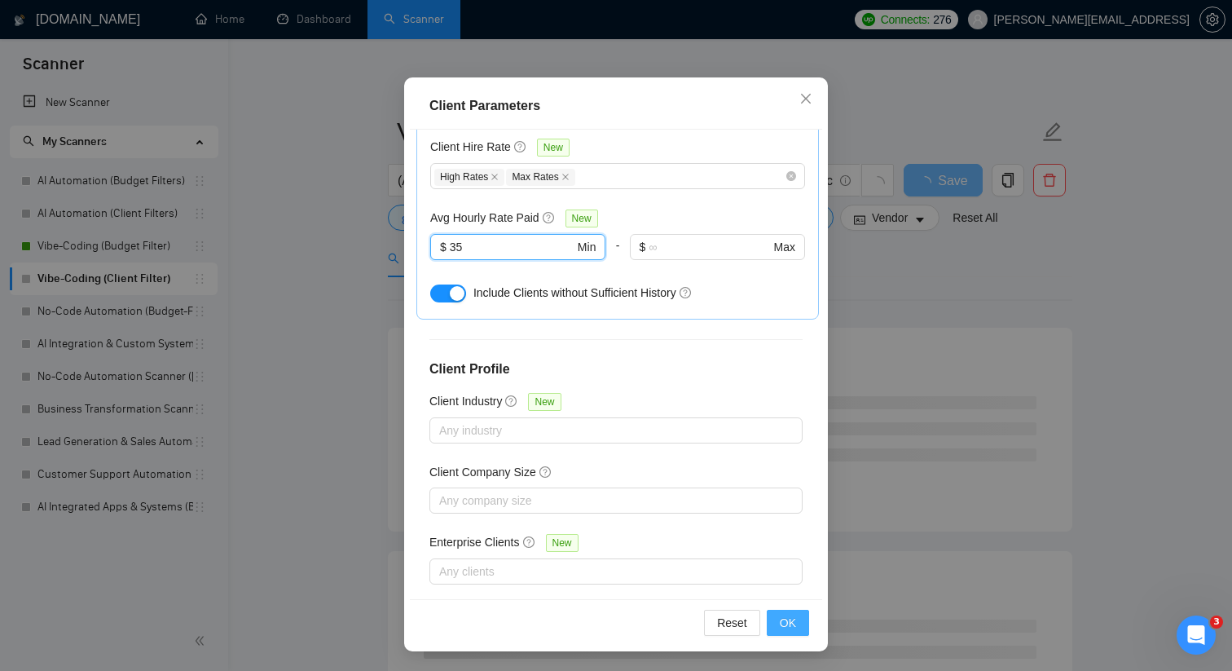
type input "35"
click at [804, 625] on button "OK" at bounding box center [788, 623] width 42 height 26
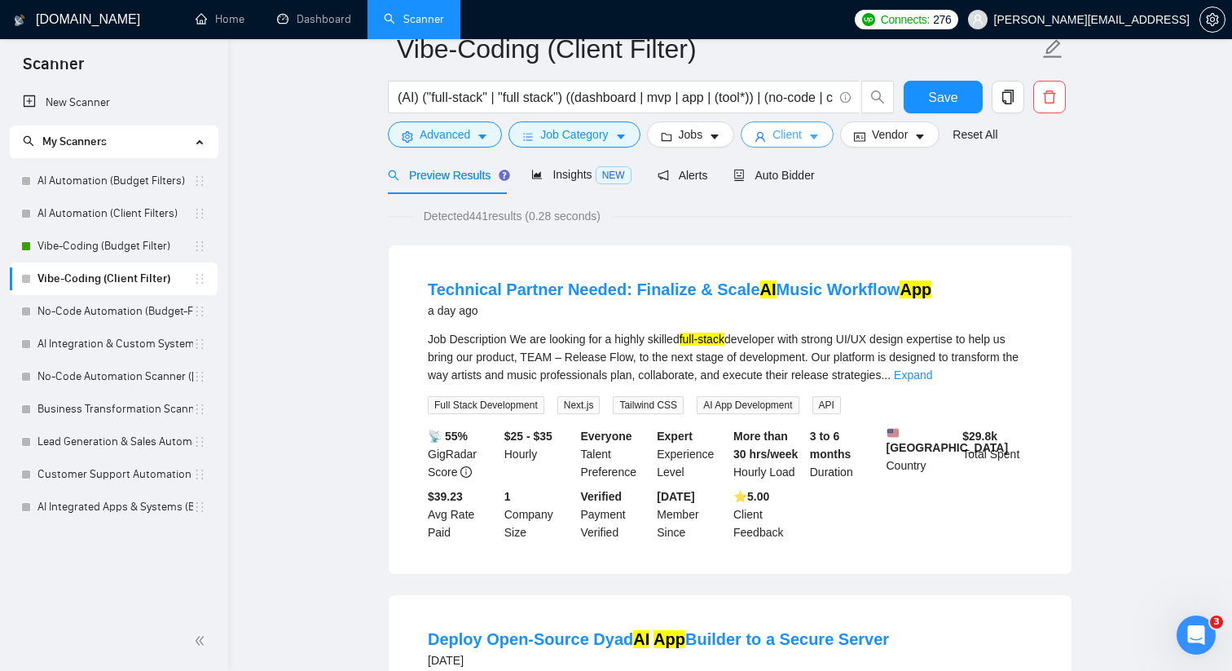
scroll to position [0, 0]
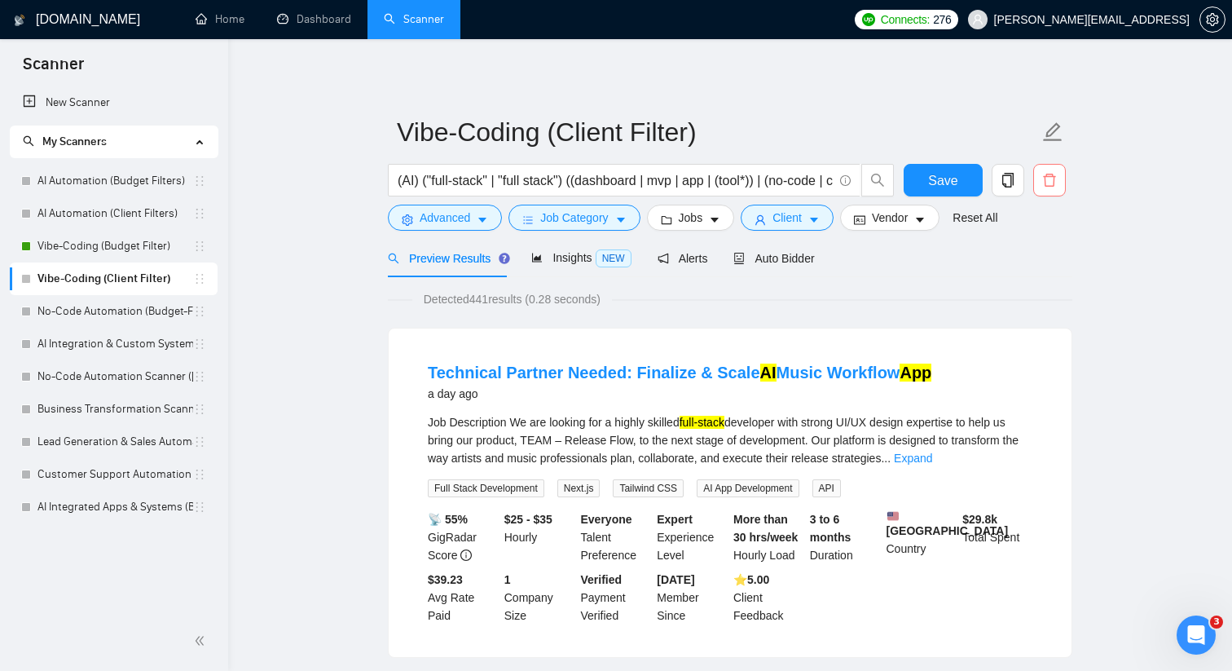
click at [1045, 177] on icon "delete" at bounding box center [1049, 180] width 12 height 13
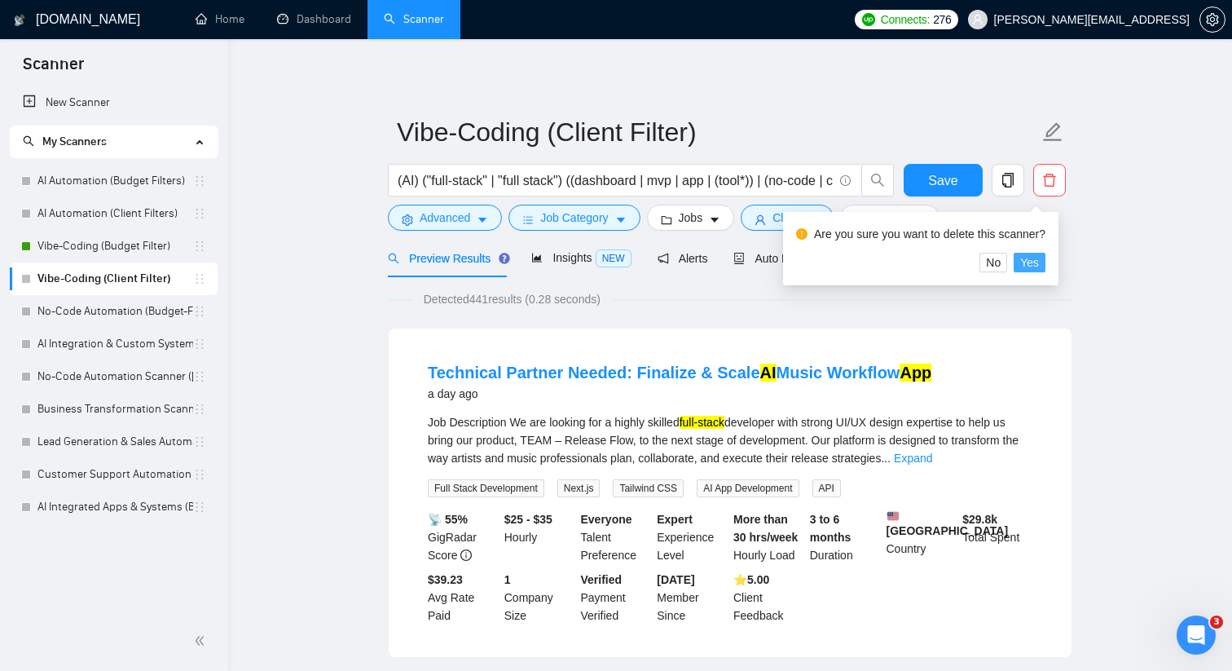
click at [1033, 263] on span "Yes" at bounding box center [1029, 262] width 19 height 18
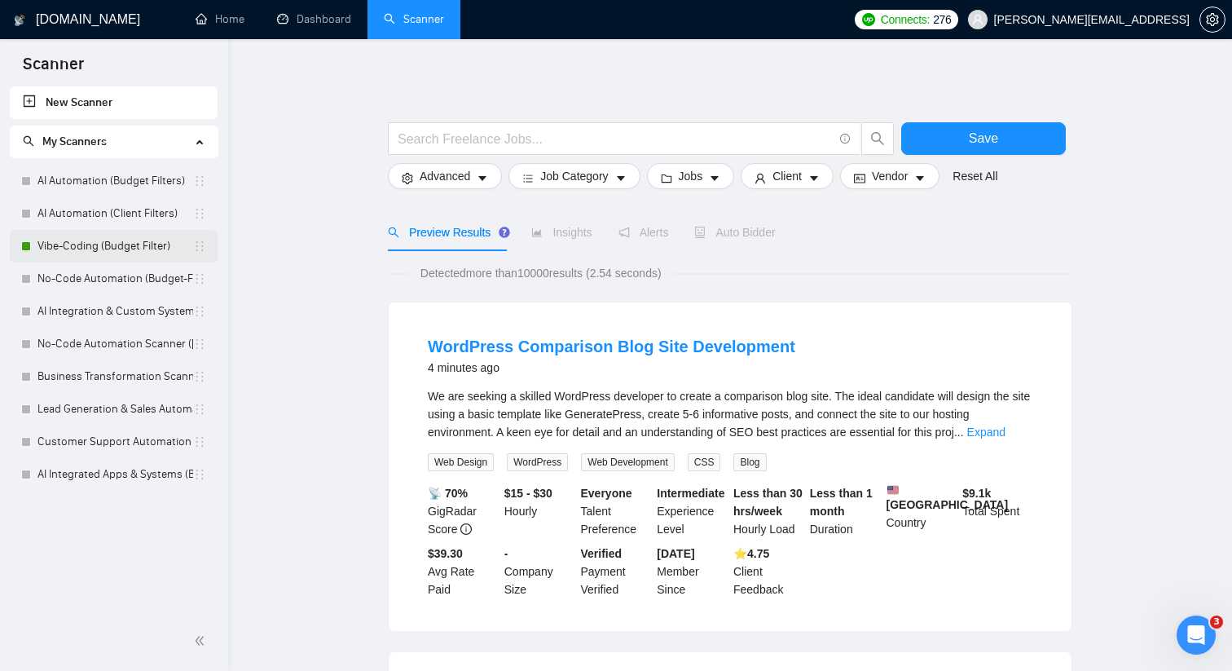
click at [134, 244] on link "Vibe-Coding (Budget Filter)" at bounding box center [115, 246] width 156 height 33
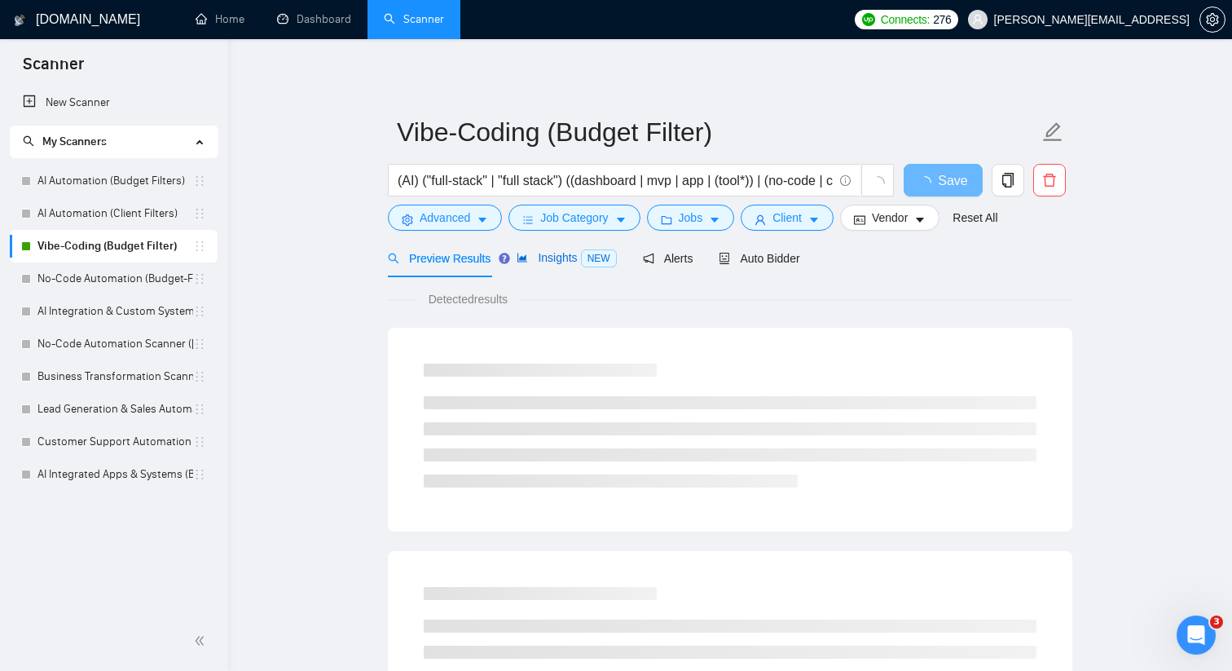
click at [579, 255] on span "Insights NEW" at bounding box center [566, 257] width 99 height 13
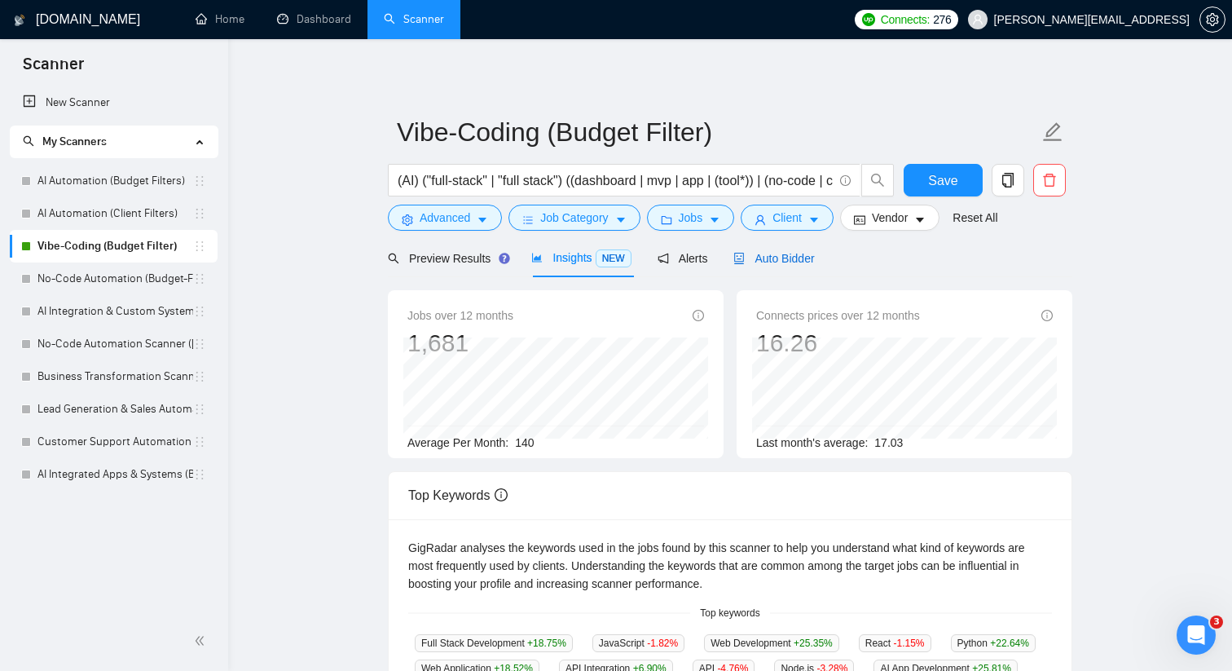
click at [789, 253] on span "Auto Bidder" at bounding box center [773, 258] width 81 height 13
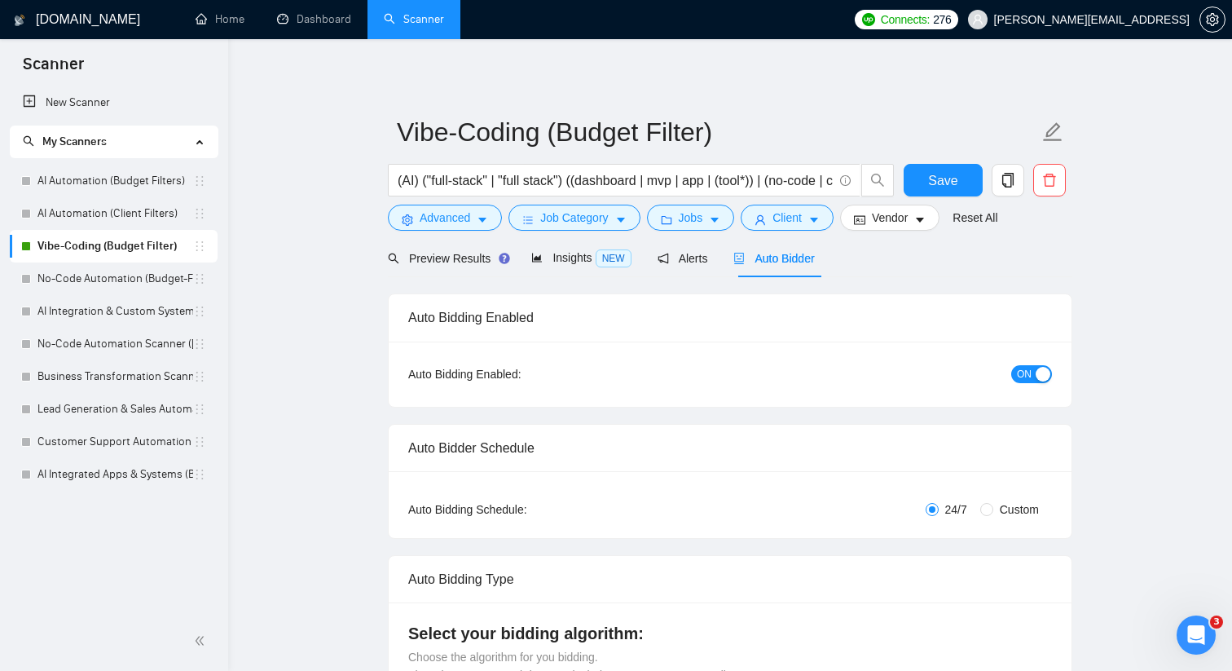
checkbox input "true"
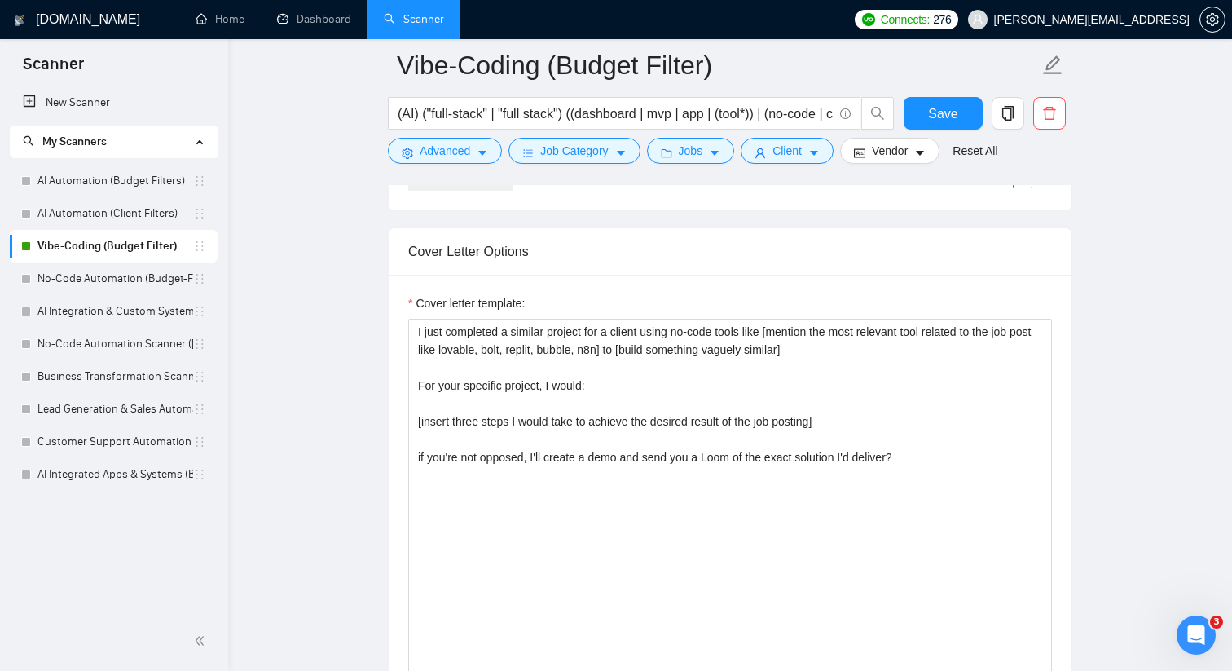
scroll to position [1841, 0]
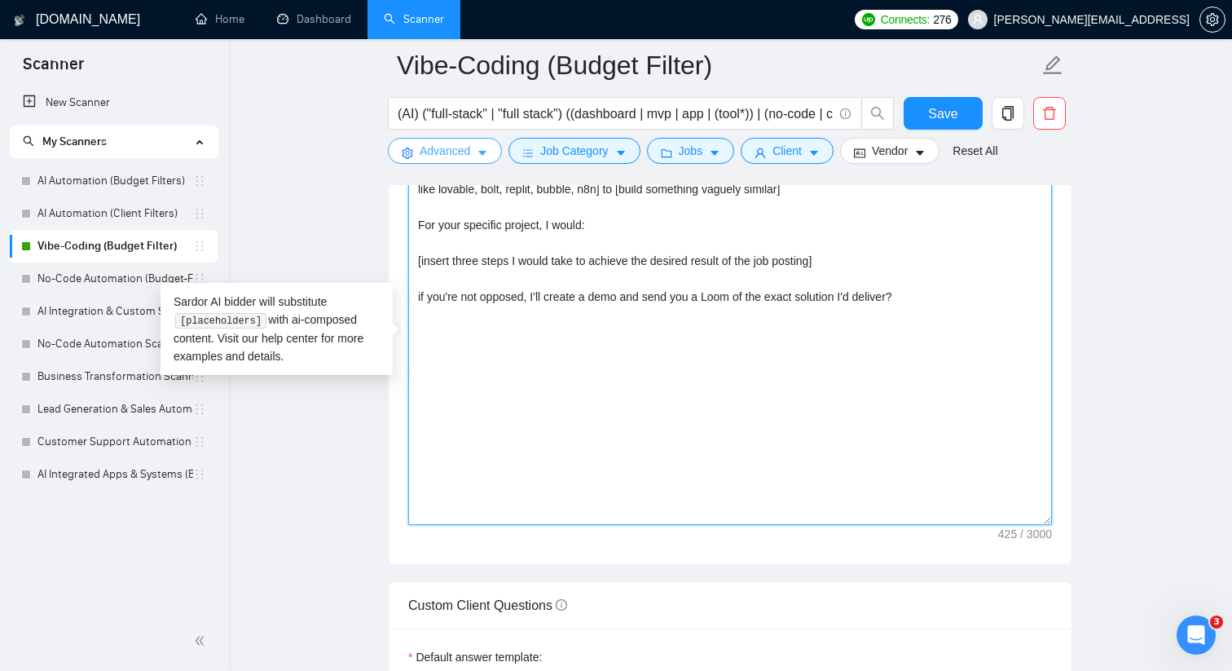
drag, startPoint x: 922, startPoint y: 299, endPoint x: 398, endPoint y: 139, distance: 548.8
click at [398, 139] on div "Vibe-Coding (Budget Filter) (AI) ("full-stack" | "full stack") ((dashboard | mv…" at bounding box center [730, 619] width 684 height 4790
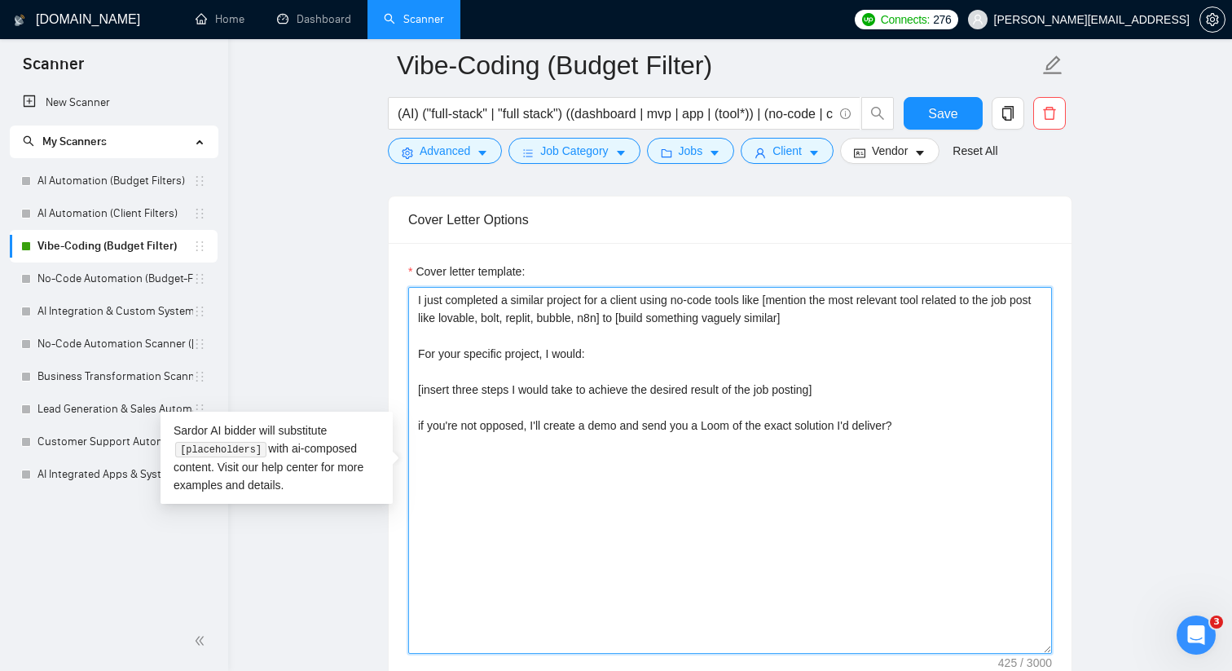
scroll to position [1707, 0]
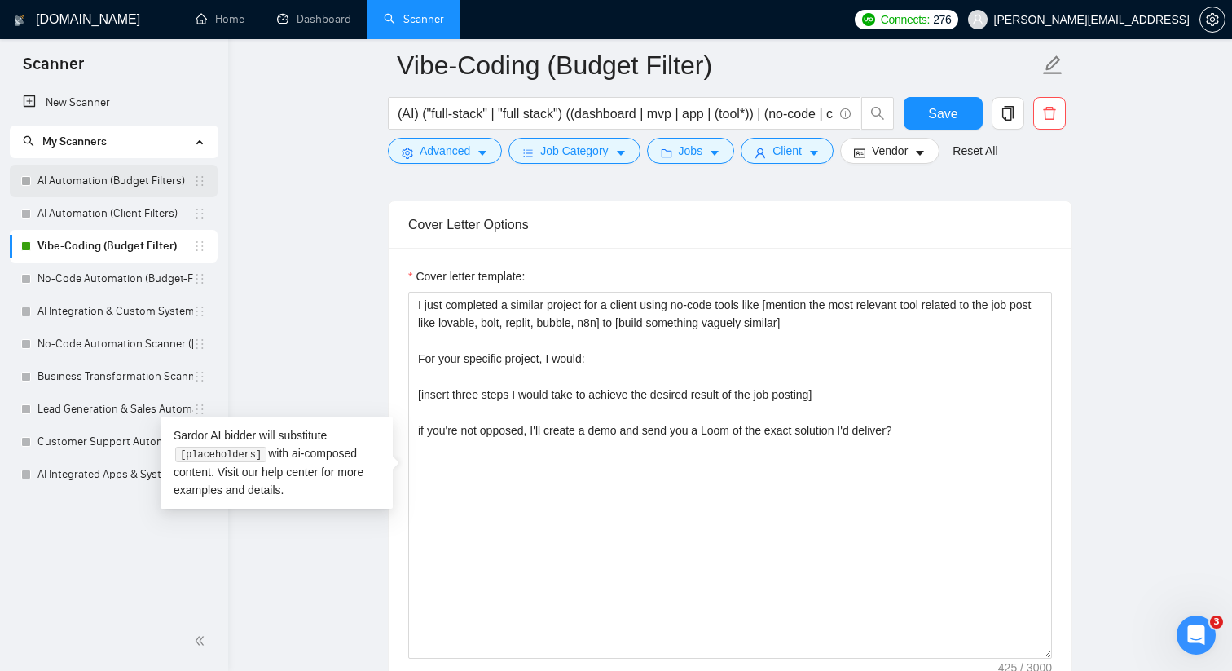
click at [76, 187] on link "AI Automation (Budget Filters)" at bounding box center [115, 181] width 156 height 33
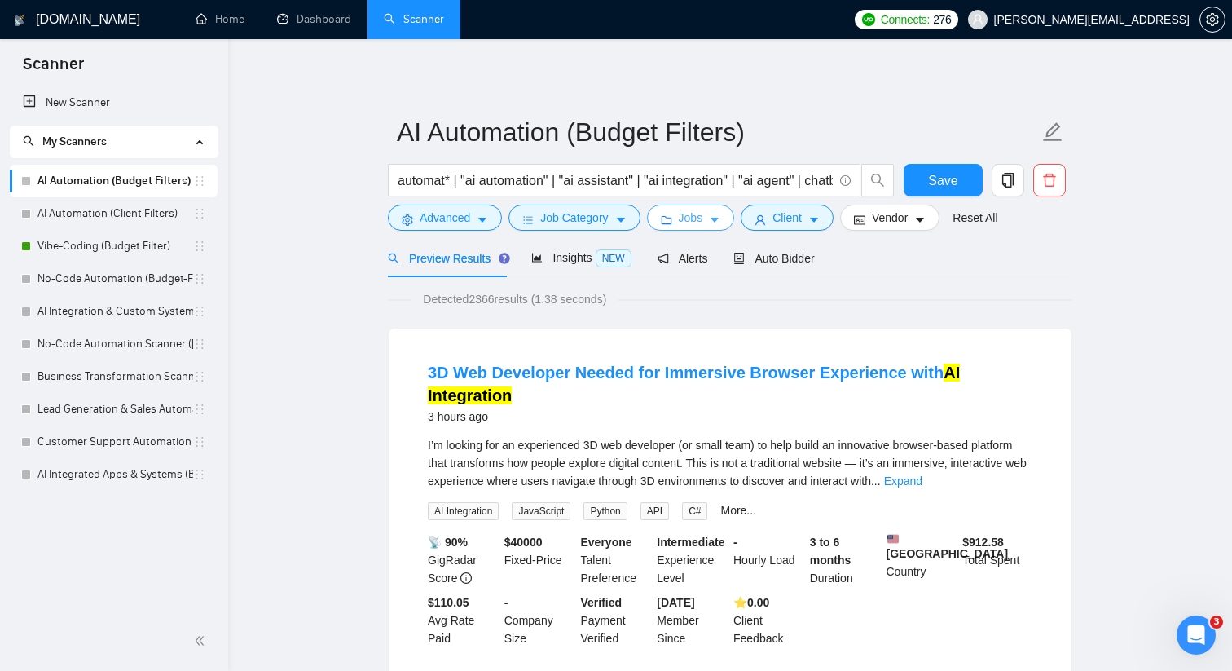
click at [671, 216] on icon "folder" at bounding box center [666, 219] width 11 height 11
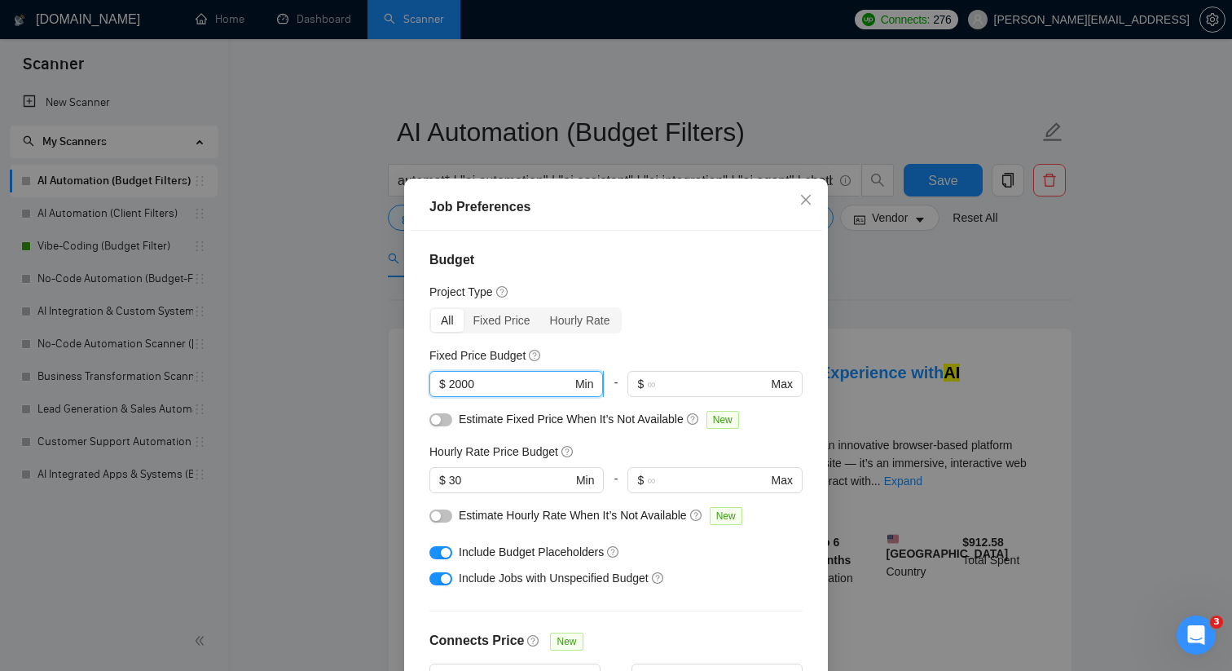
click at [456, 384] on input "2000" at bounding box center [510, 384] width 123 height 18
type input "4000"
click at [464, 474] on input "30" at bounding box center [510, 480] width 123 height 18
type input "3"
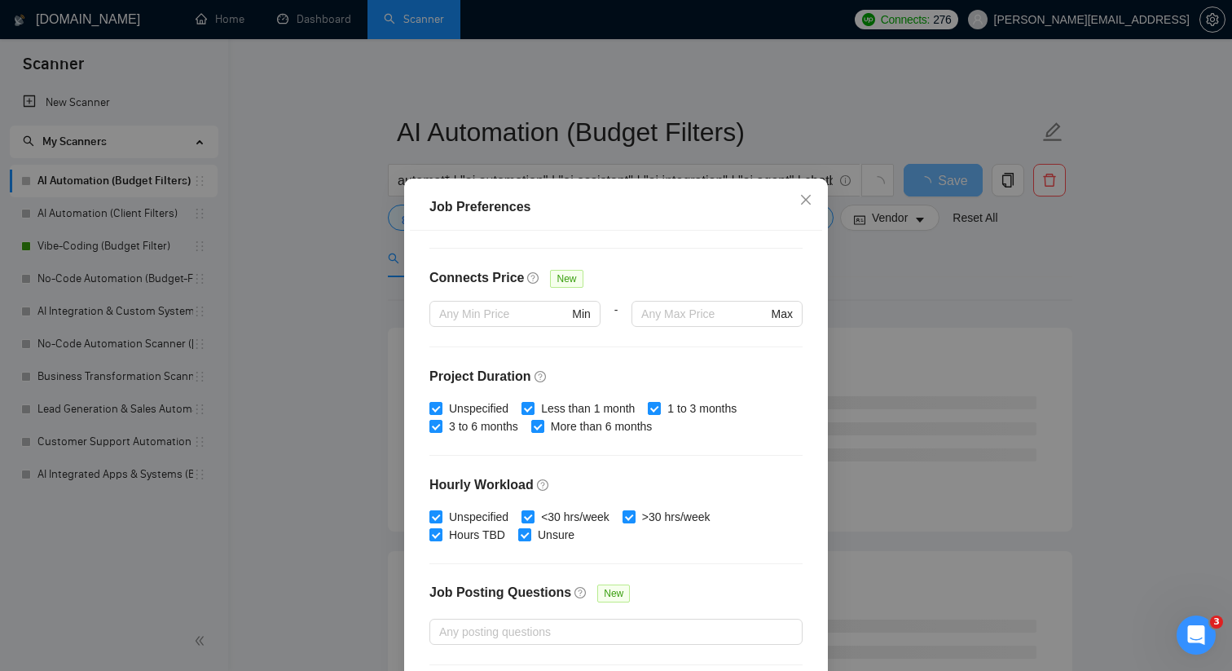
scroll to position [449, 0]
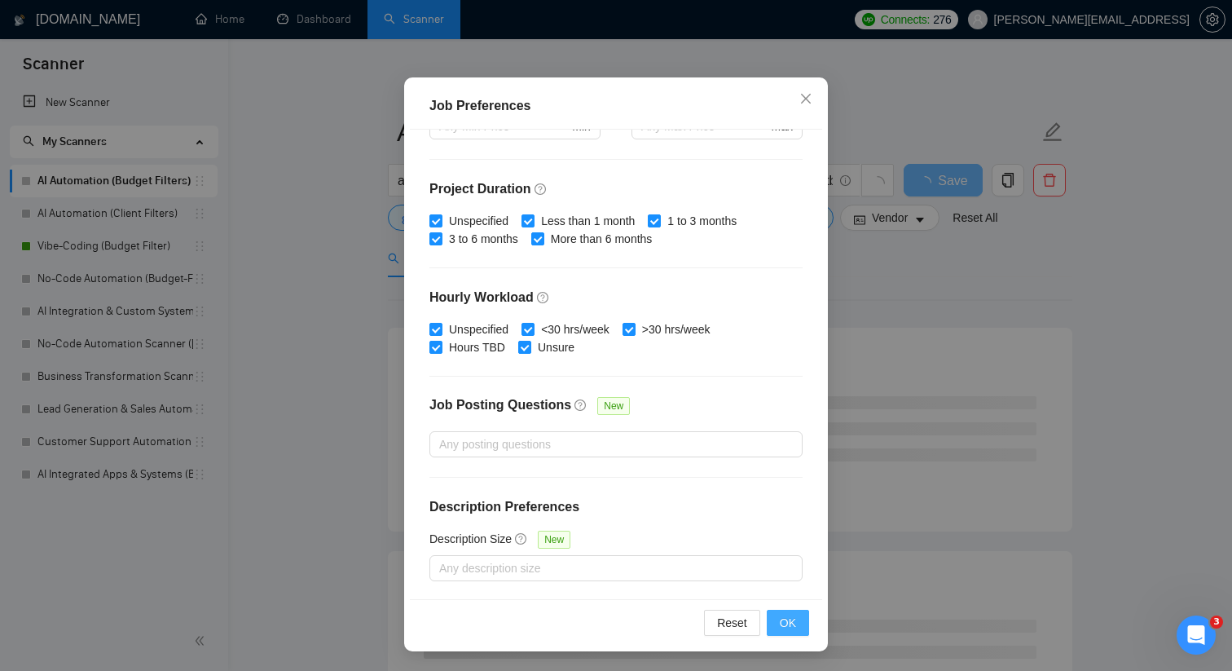
type input "100"
click at [794, 625] on span "OK" at bounding box center [788, 623] width 16 height 18
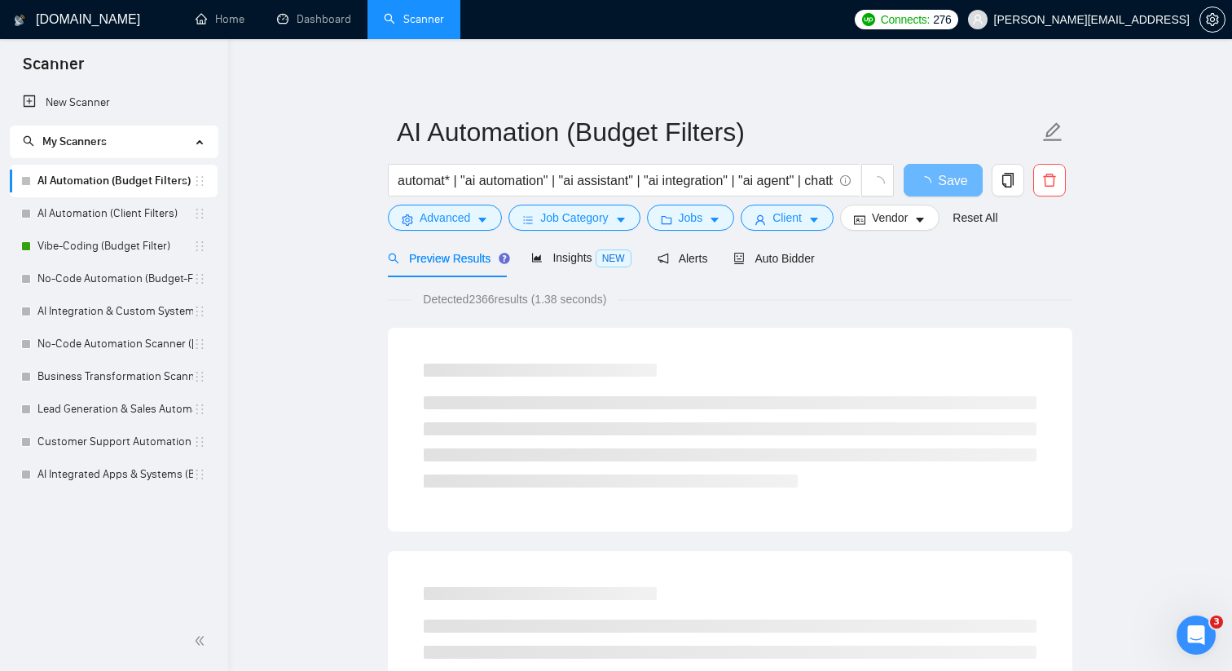
scroll to position [20, 0]
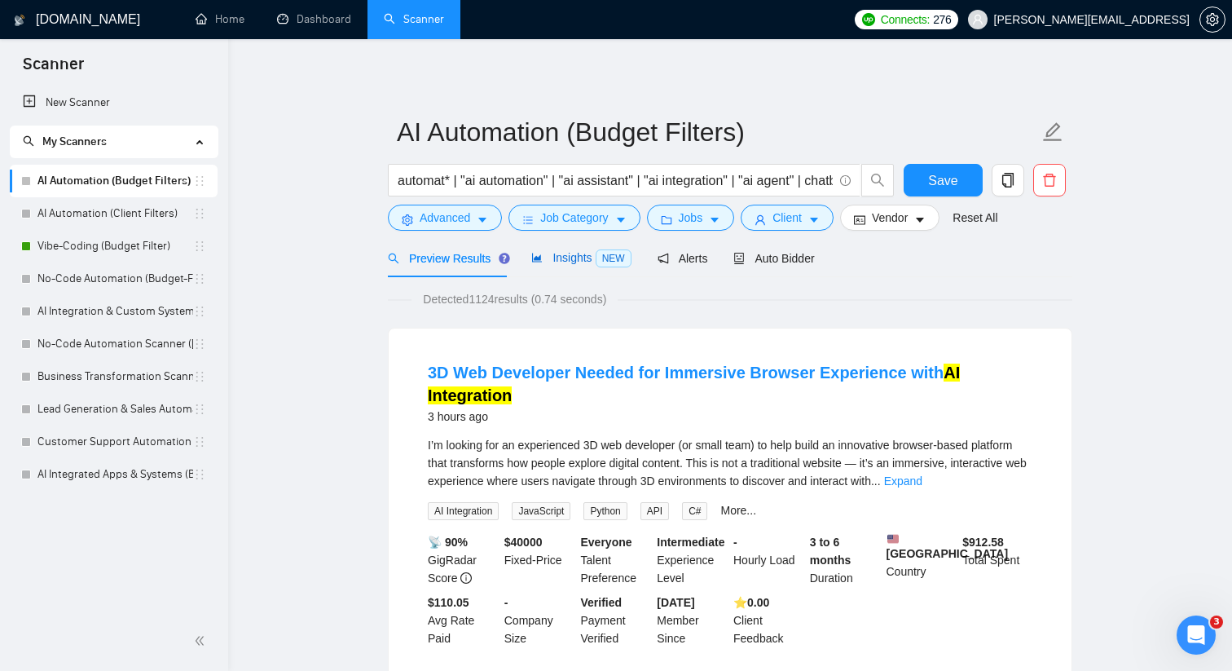
click at [579, 260] on span "Insights NEW" at bounding box center [580, 257] width 99 height 13
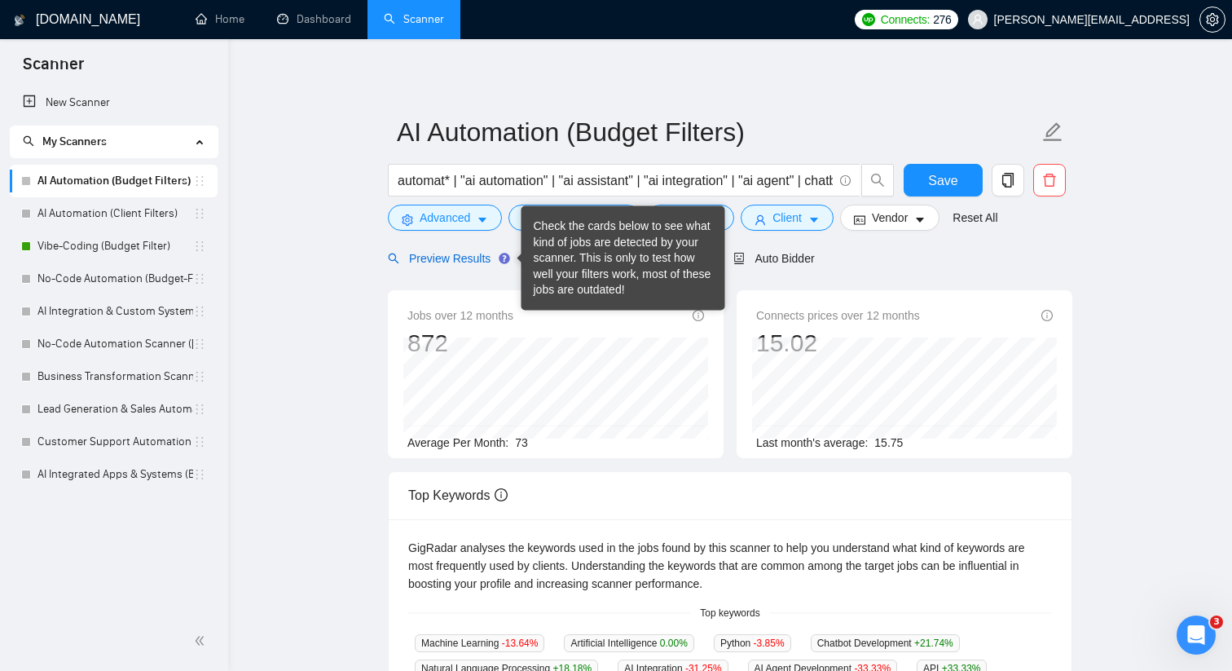
click at [471, 252] on span "Preview Results" at bounding box center [446, 258] width 117 height 13
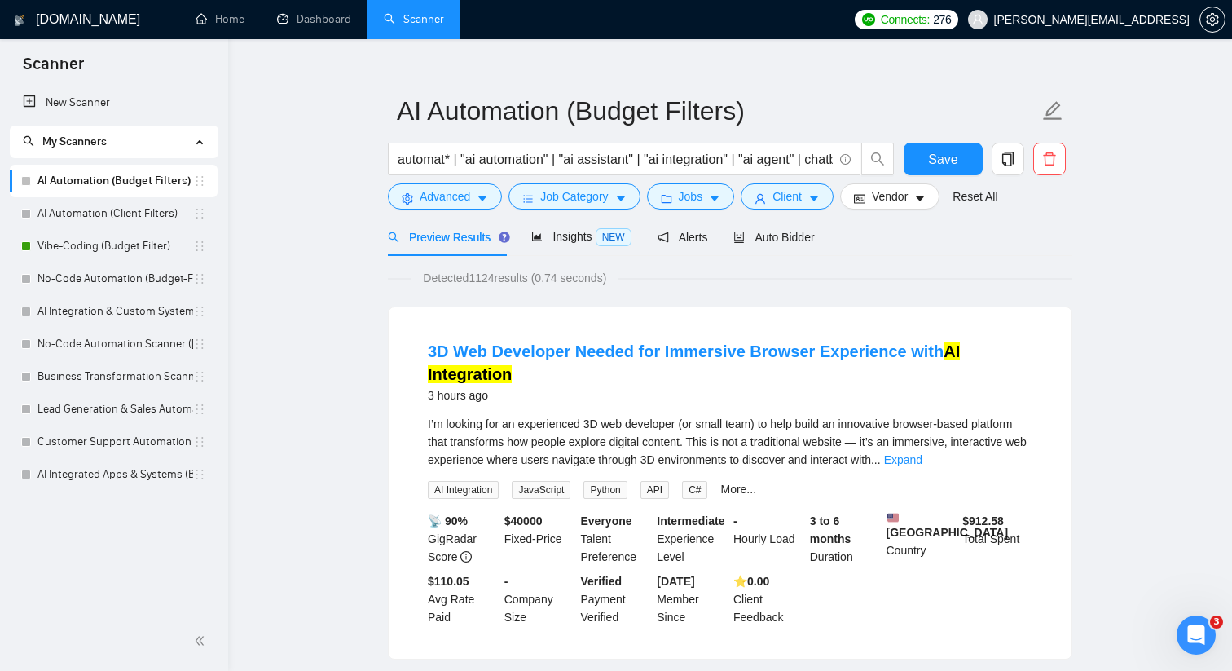
scroll to position [20, 0]
click at [448, 197] on span "Advanced" at bounding box center [445, 197] width 51 height 18
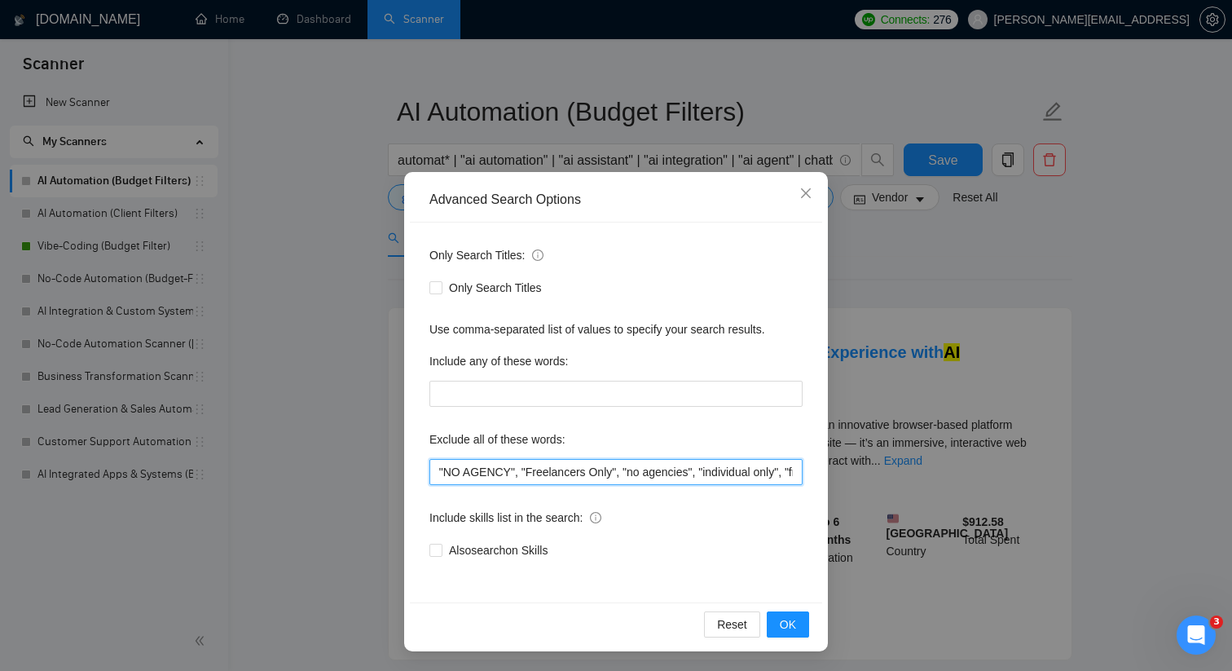
scroll to position [0, 1657]
drag, startPoint x: 553, startPoint y: 473, endPoint x: 906, endPoint y: 473, distance: 352.8
click at [906, 473] on div "Advanced Search Options Only Search Titles: Only Search Titles Use comma-separa…" at bounding box center [616, 335] width 1232 height 671
click at [795, 469] on input ""AI Automation Agency", "no agency", "this job is not open to teams", "this job…" at bounding box center [615, 472] width 373 height 26
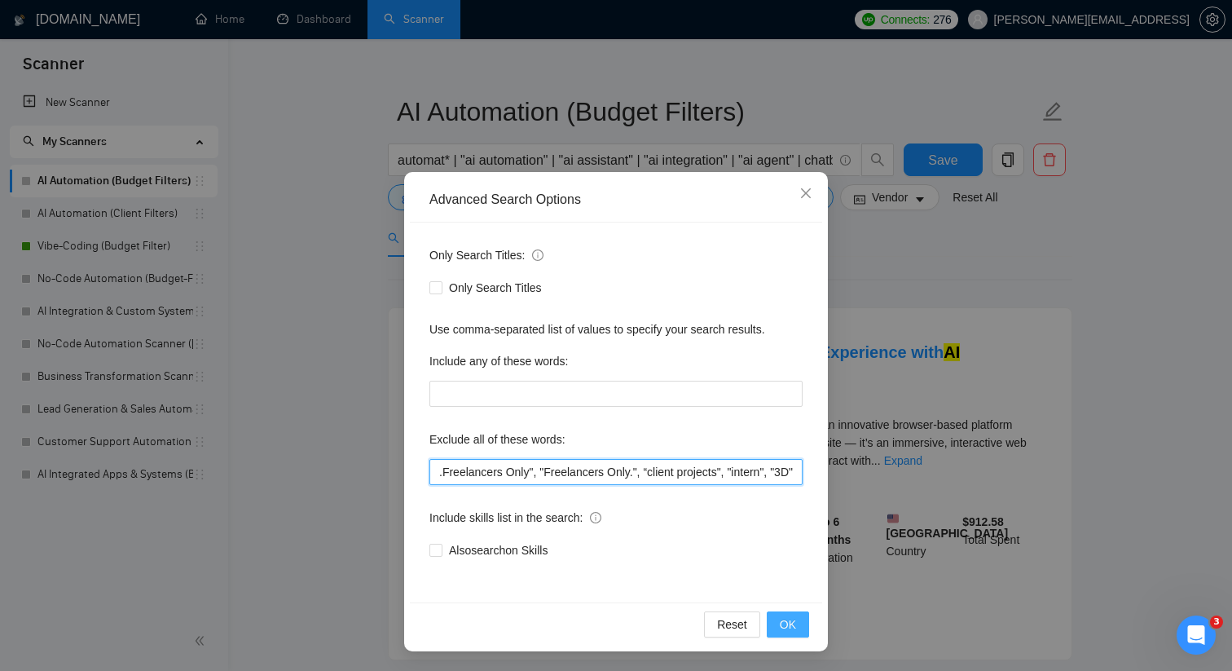
type input ""AI Automation Agency", "no agency", "this job is not open to teams", "this job…"
click at [782, 622] on span "OK" at bounding box center [788, 624] width 16 height 18
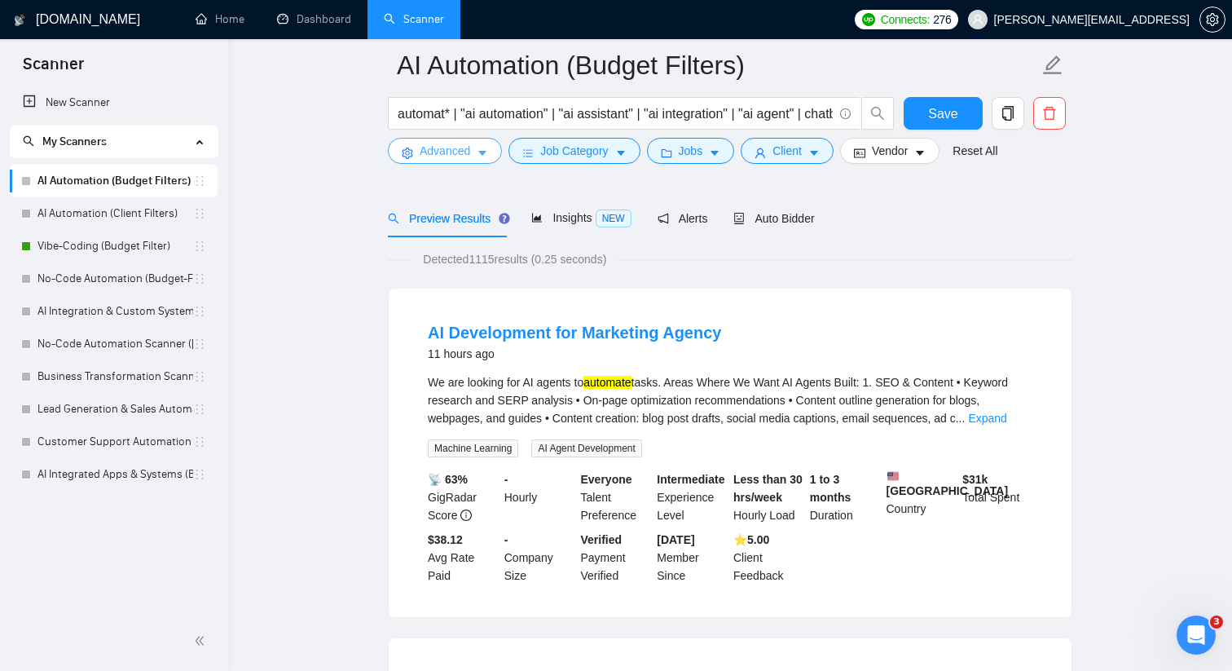
scroll to position [0, 0]
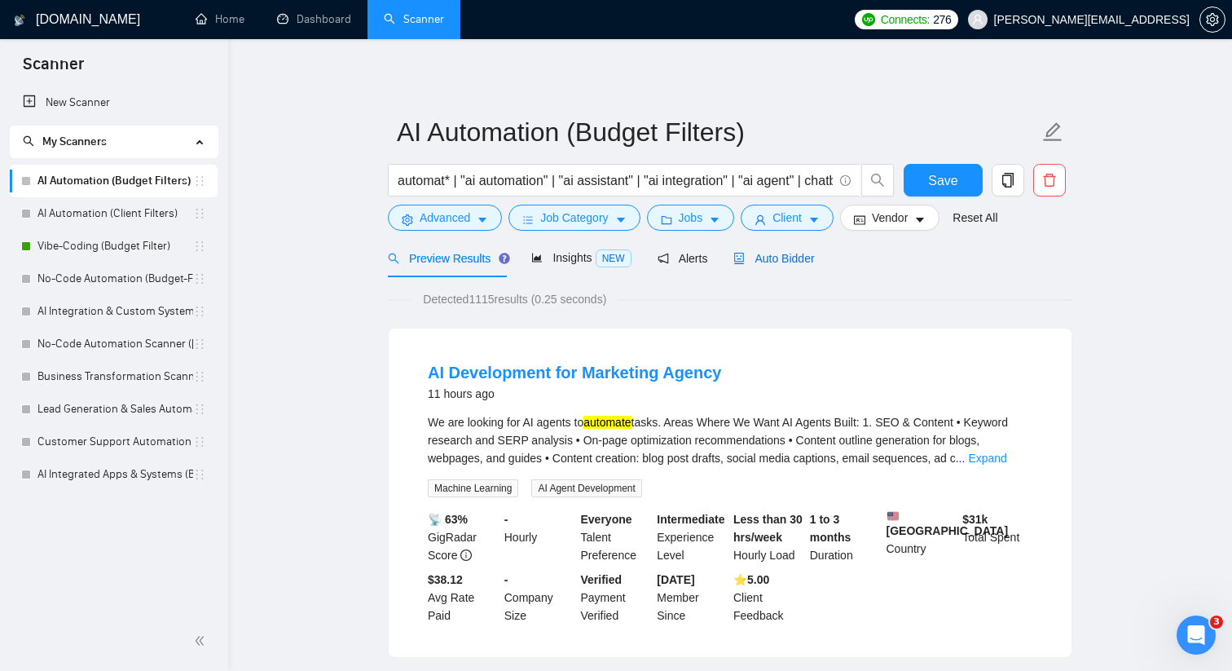
click at [761, 252] on span "Auto Bidder" at bounding box center [773, 258] width 81 height 13
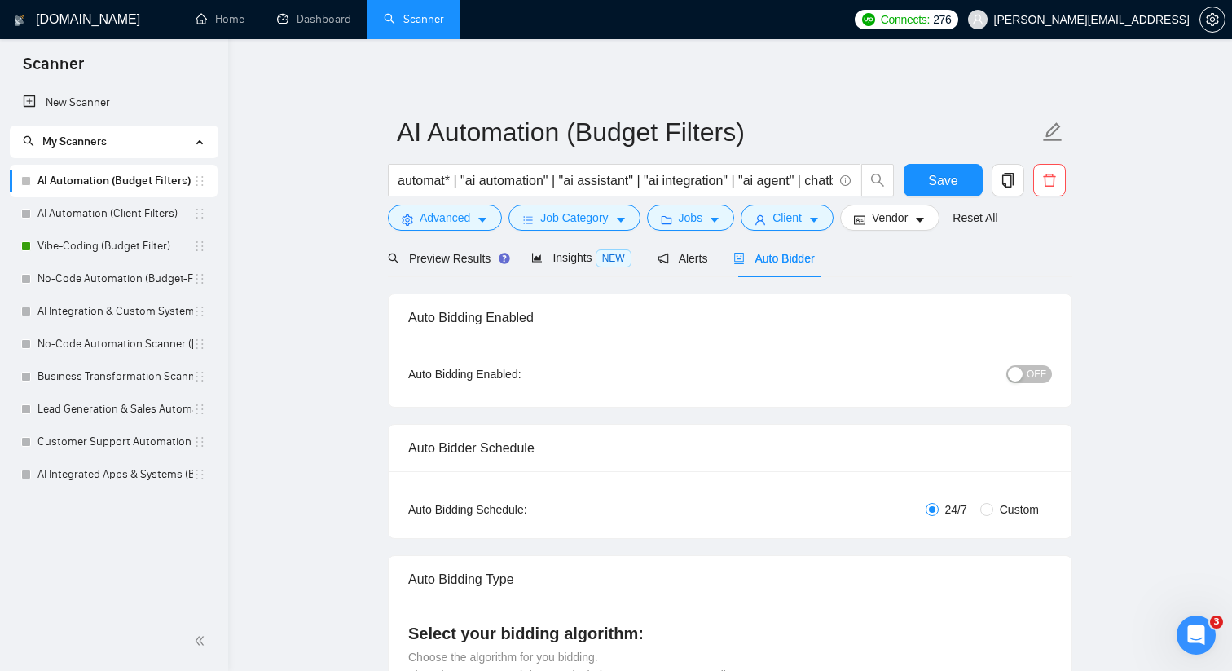
checkbox input "true"
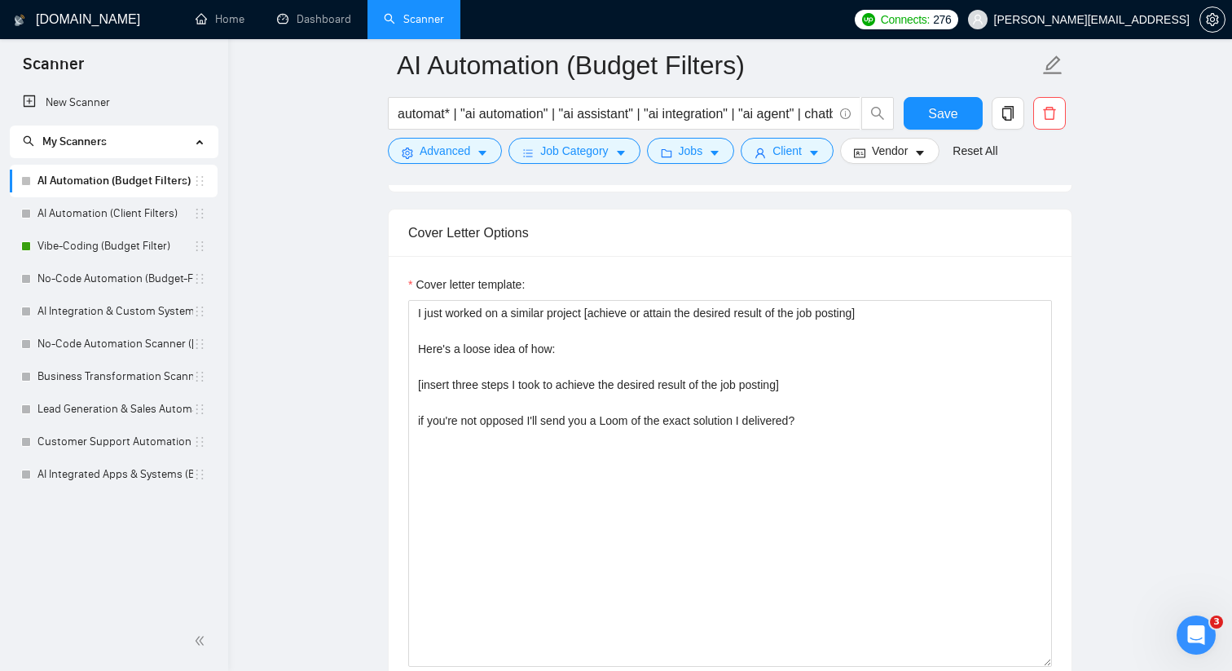
scroll to position [1758, 0]
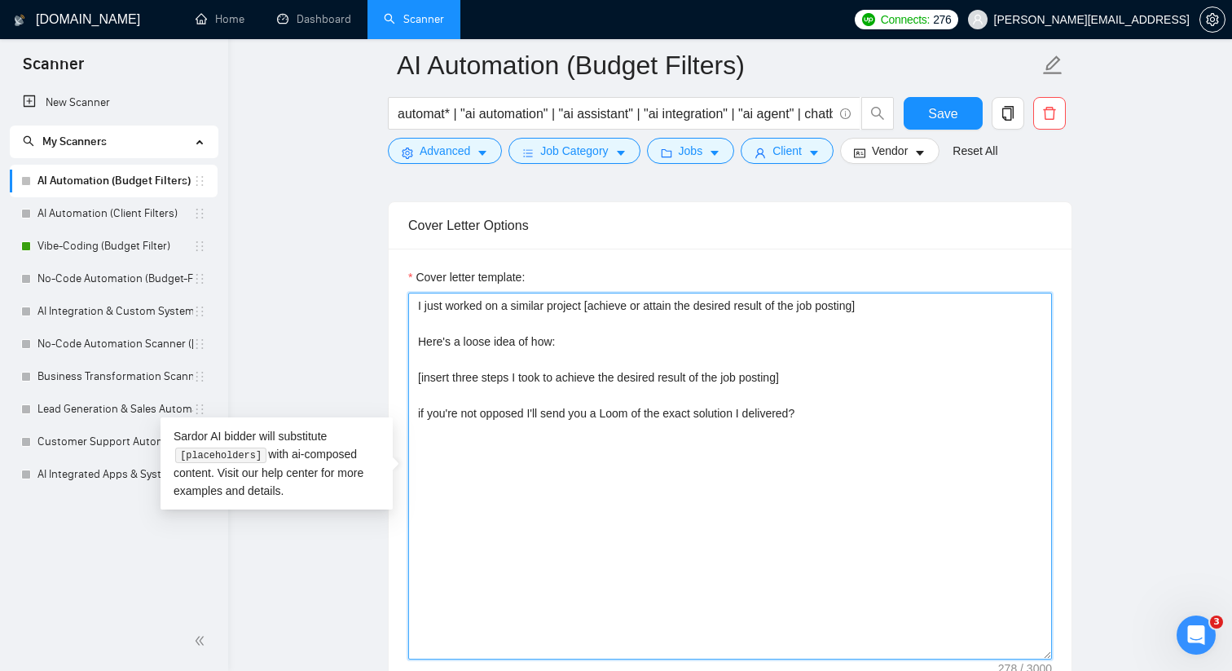
drag, startPoint x: 830, startPoint y: 416, endPoint x: 428, endPoint y: 281, distance: 423.9
click at [428, 281] on div "Cover letter template: I just worked on a similar project [achieve or attain th…" at bounding box center [730, 463] width 644 height 391
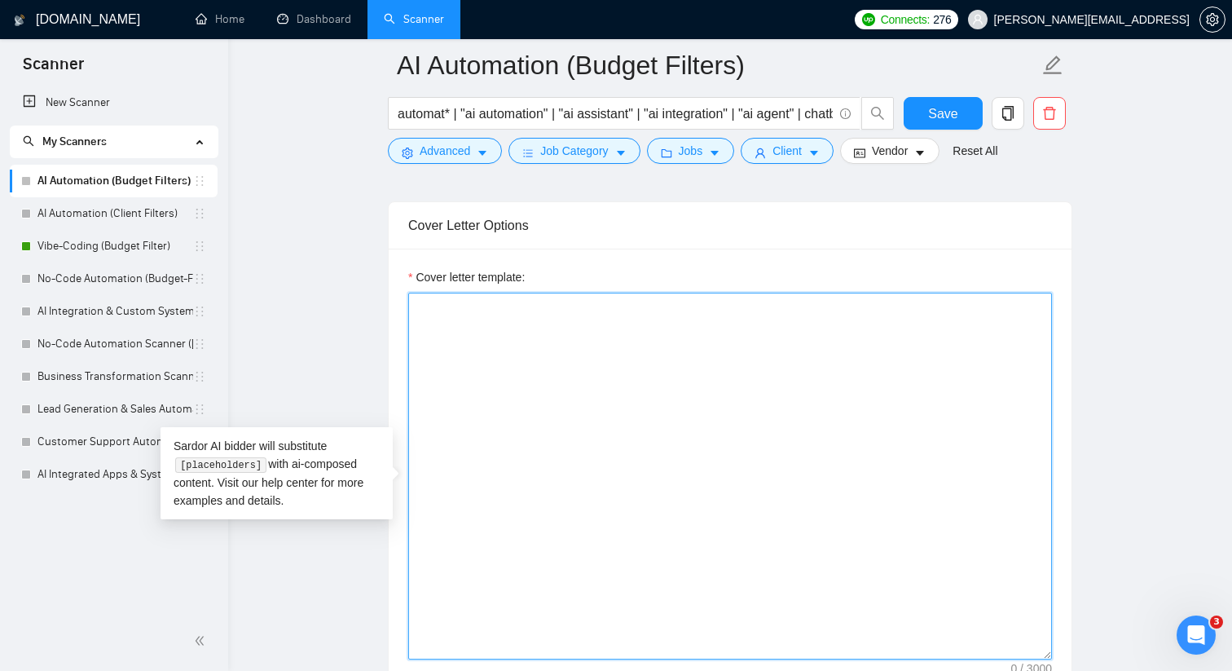
paste textarea "I just completed a similar project for a client using no-code tools like [menti…"
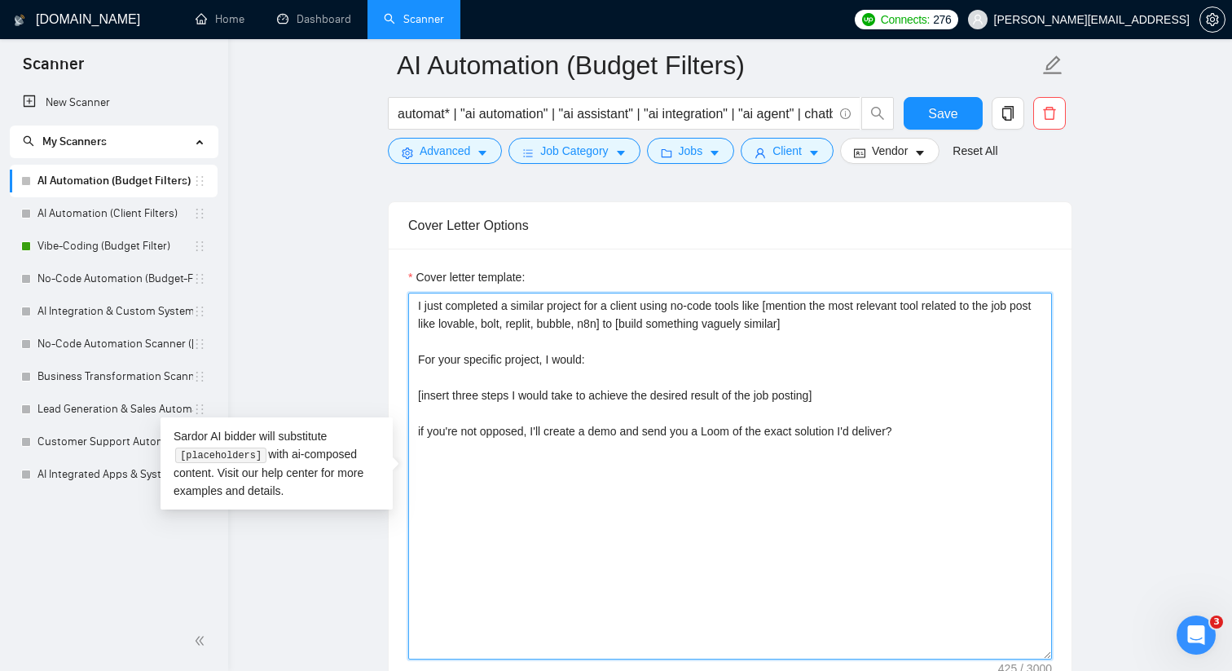
drag, startPoint x: 653, startPoint y: 304, endPoint x: 777, endPoint y: 302, distance: 124.7
click at [777, 302] on textarea "I just completed a similar project for a client using no-code tools like [menti…" at bounding box center [730, 476] width 644 height 367
click at [656, 307] on textarea "I just completed a similar project for a client [mention the most relevant tool…" at bounding box center [730, 476] width 644 height 367
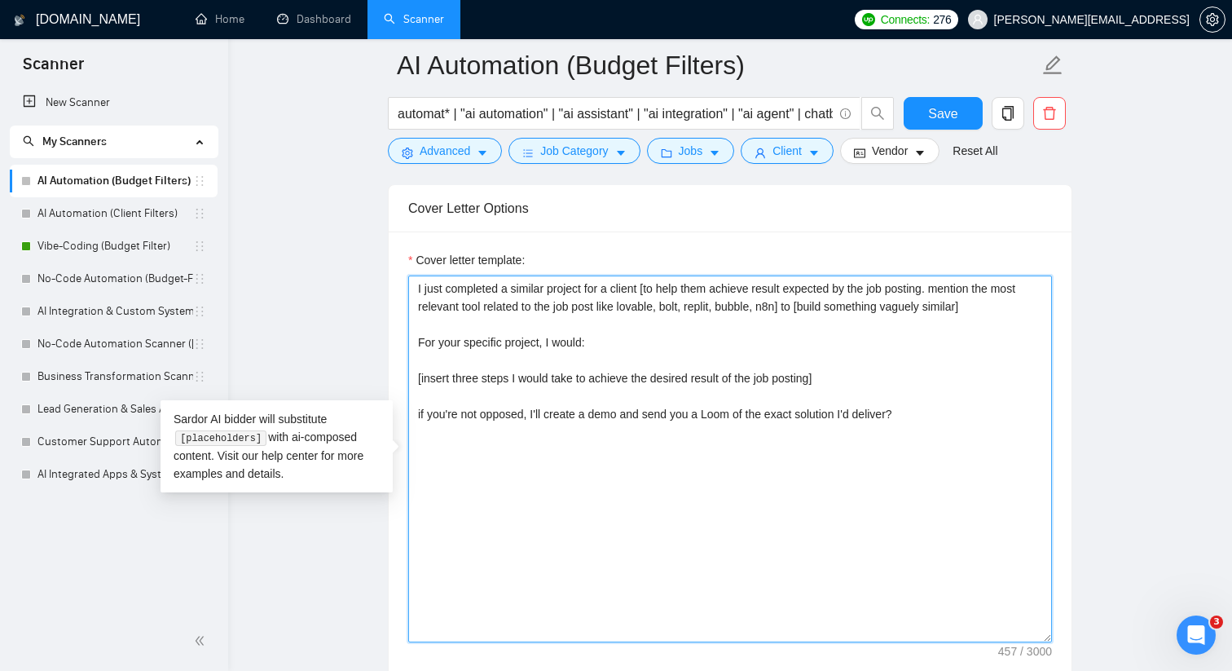
scroll to position [1776, 0]
drag, startPoint x: 654, startPoint y: 306, endPoint x: 802, endPoint y: 307, distance: 147.5
click at [802, 307] on textarea "I just completed a similar project for a client [to help them achieve result ex…" at bounding box center [730, 458] width 644 height 367
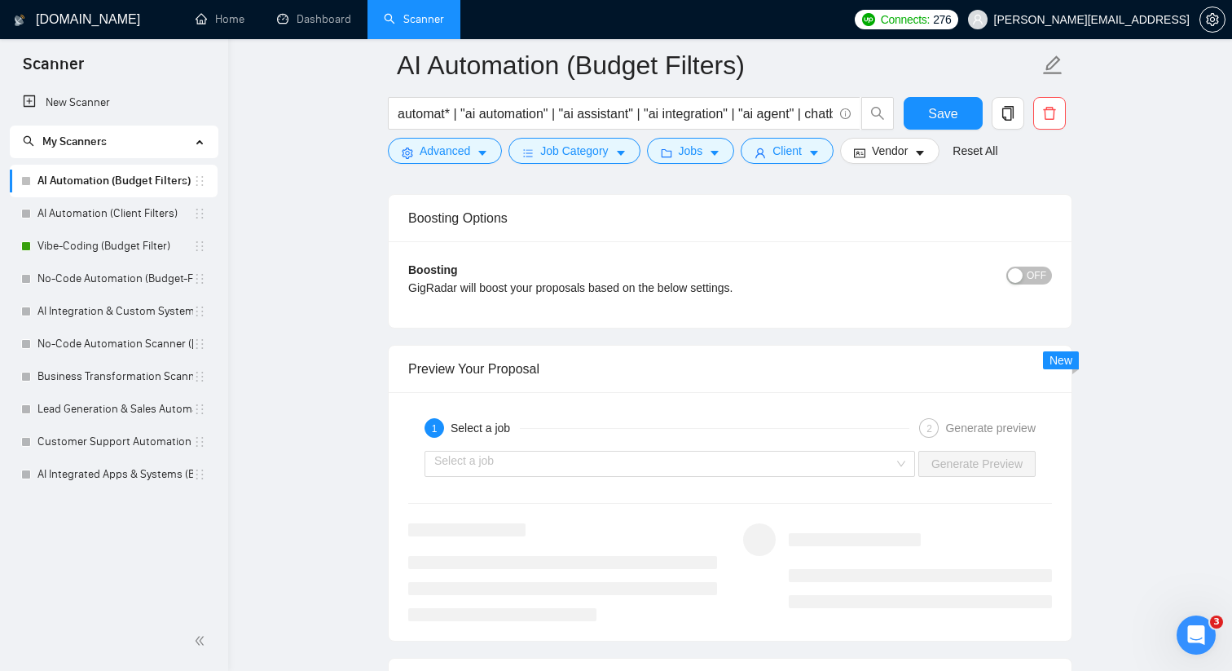
scroll to position [2907, 0]
type textarea "I just completed a similar project for a client [to help them achieve result ex…"
click at [764, 473] on input "search" at bounding box center [664, 464] width 460 height 24
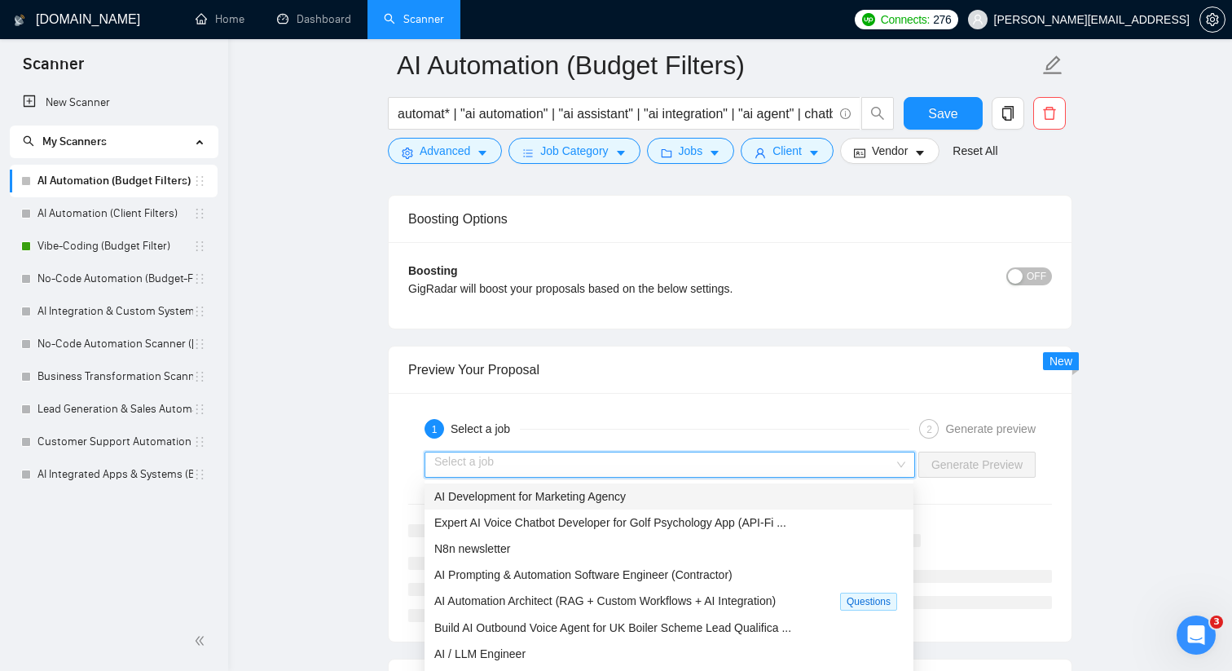
click at [672, 503] on div "AI Development for Marketing Agency" at bounding box center [668, 496] width 469 height 18
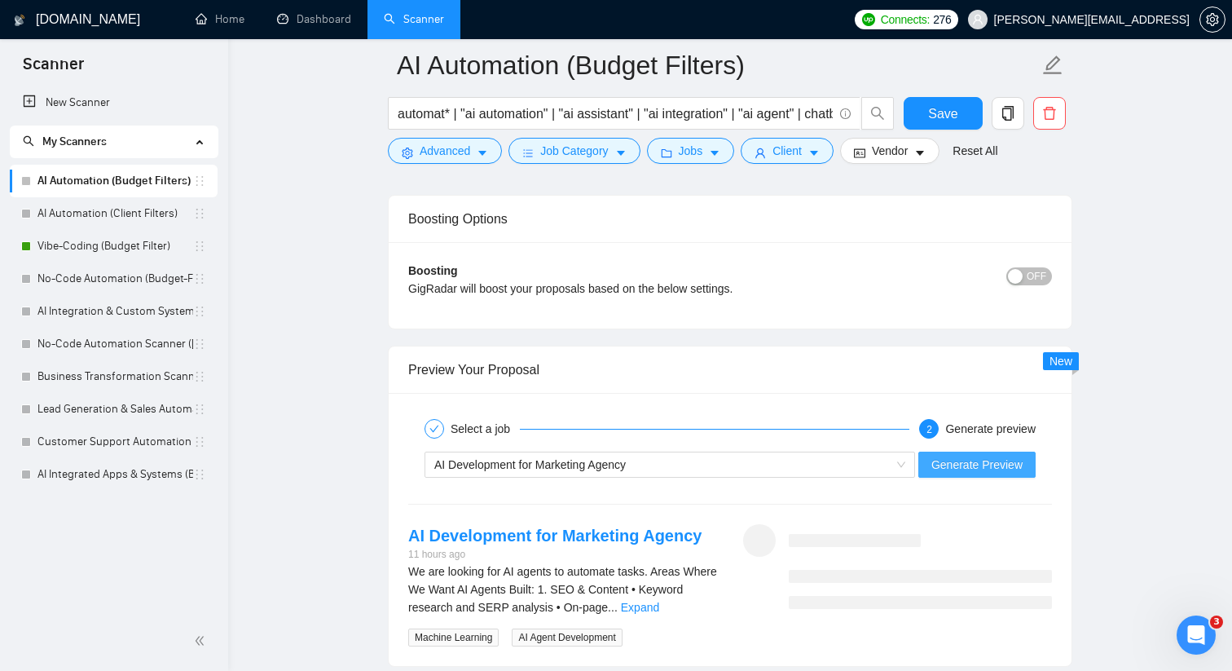
click at [955, 457] on span "Generate Preview" at bounding box center [976, 465] width 91 height 18
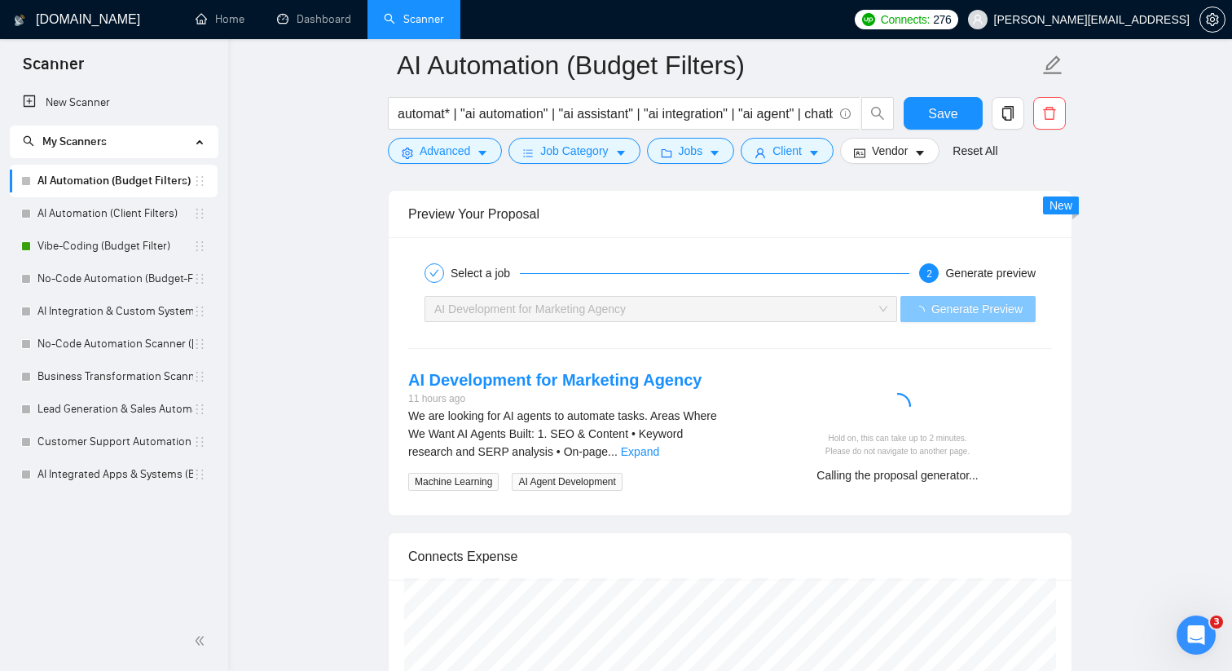
scroll to position [3063, 0]
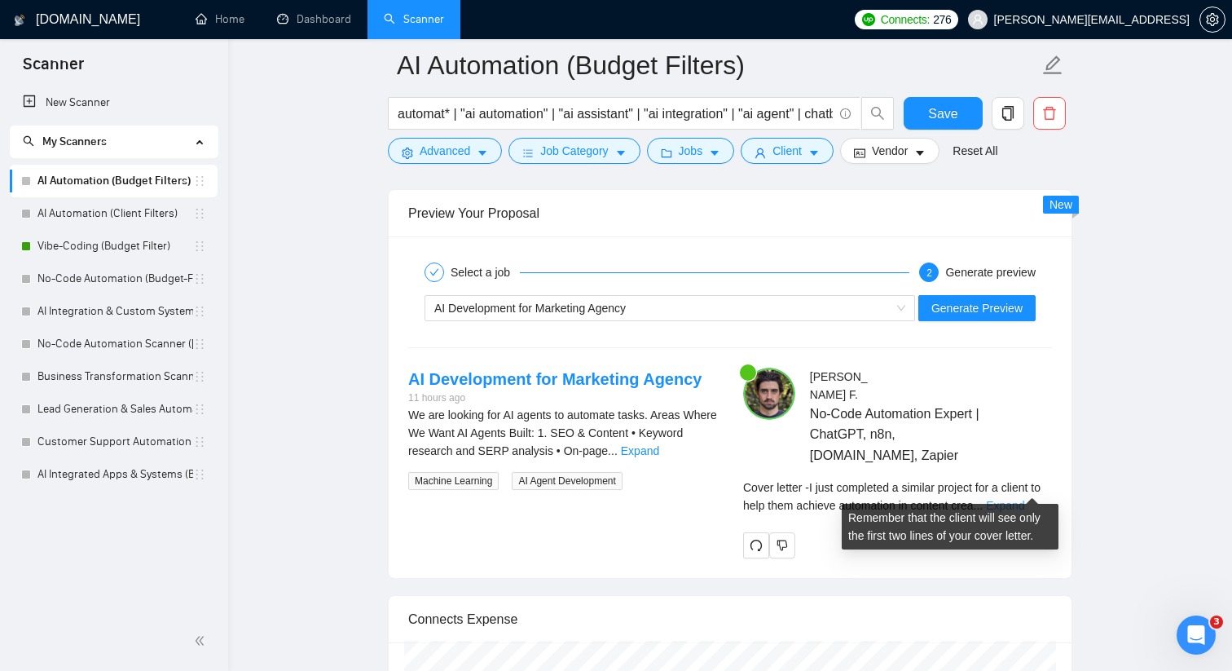
click at [1024, 499] on link "Expand" at bounding box center [1005, 505] width 38 height 13
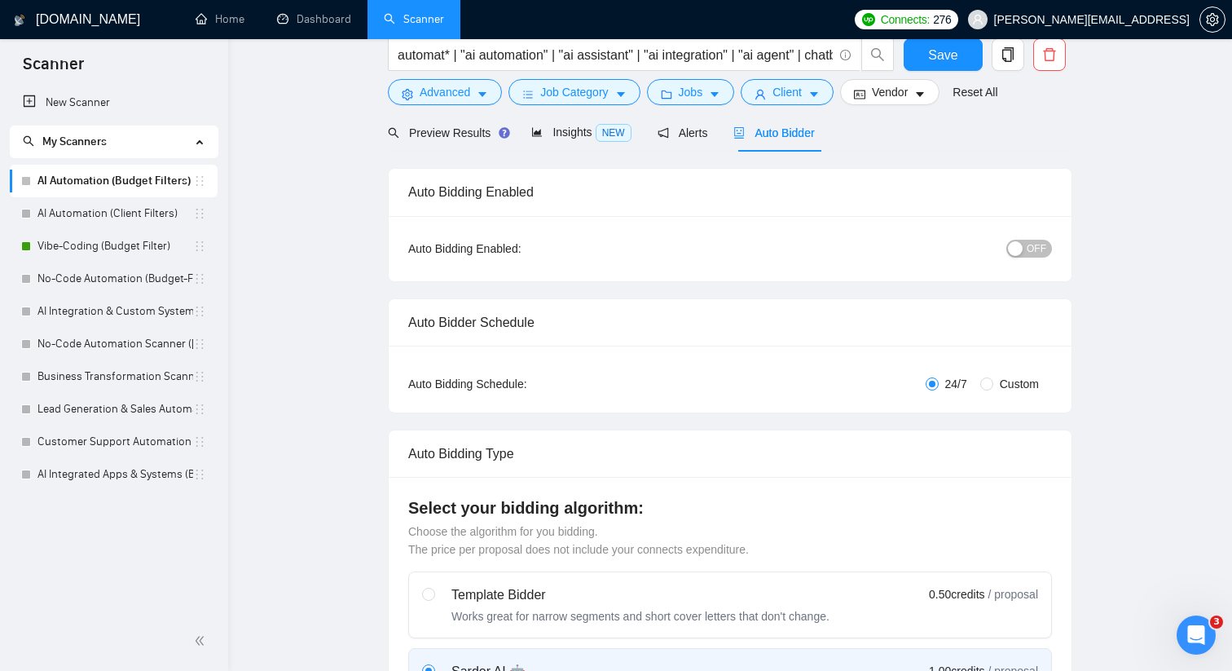
scroll to position [0, 0]
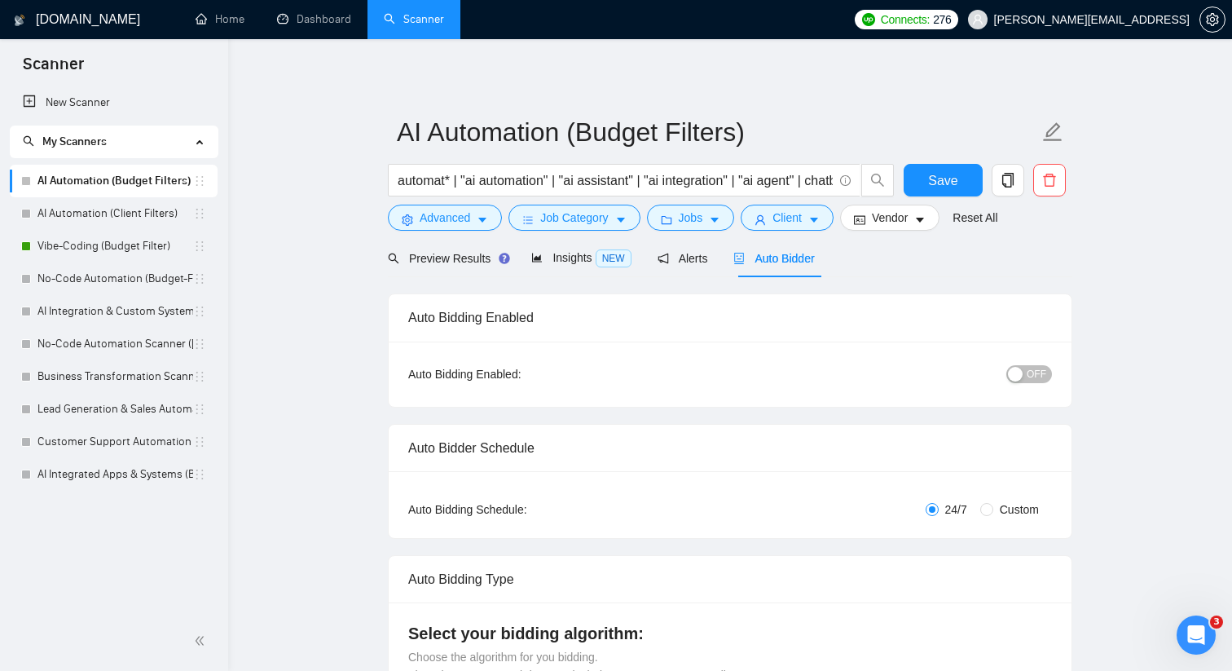
click at [961, 335] on div "Auto Bidding Enabled" at bounding box center [730, 317] width 644 height 46
click at [1025, 368] on button "OFF" at bounding box center [1029, 374] width 46 height 18
click at [940, 181] on span "Save" at bounding box center [942, 180] width 29 height 20
click at [559, 253] on span "Insights NEW" at bounding box center [580, 257] width 99 height 13
